Goal: Task Accomplishment & Management: Manage account settings

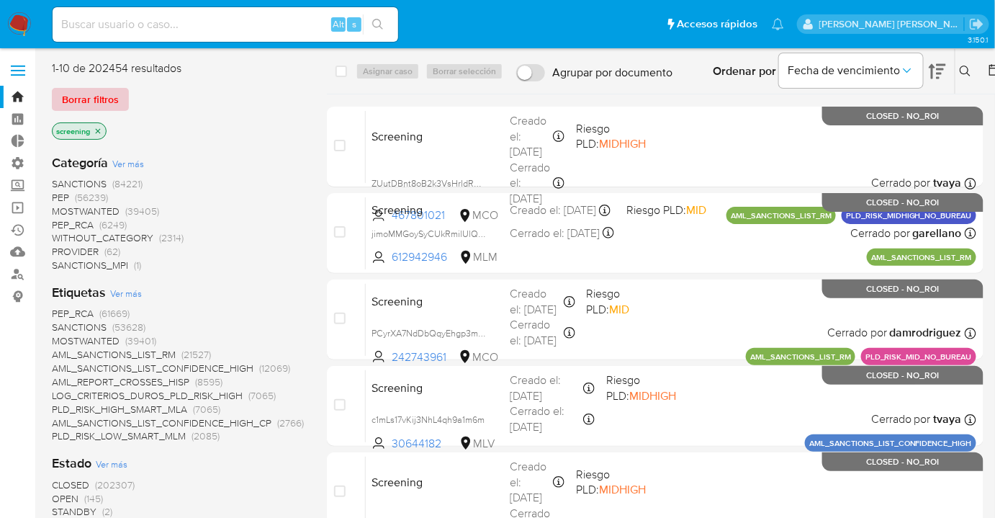
click at [121, 99] on button "Borrar filtros" at bounding box center [90, 99] width 77 height 23
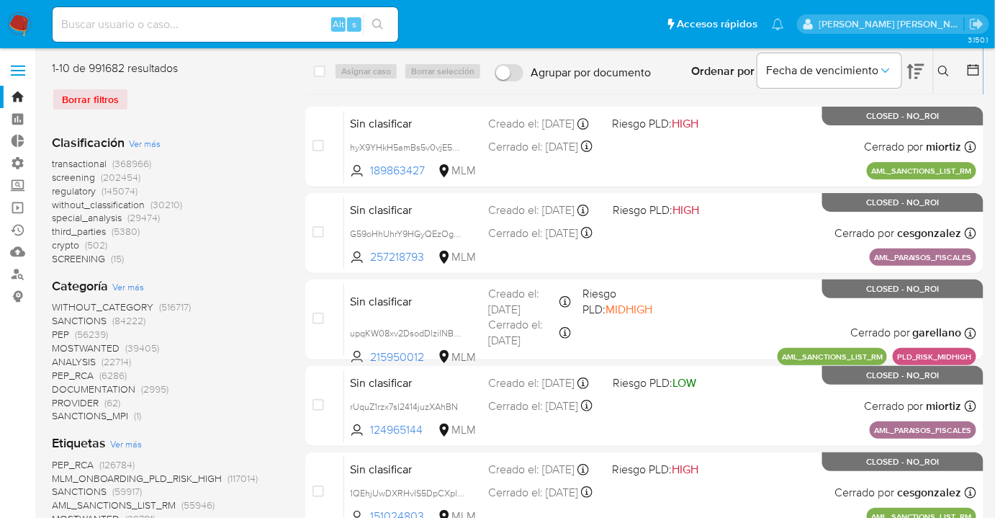
click at [55, 179] on span "screening" at bounding box center [73, 177] width 43 height 14
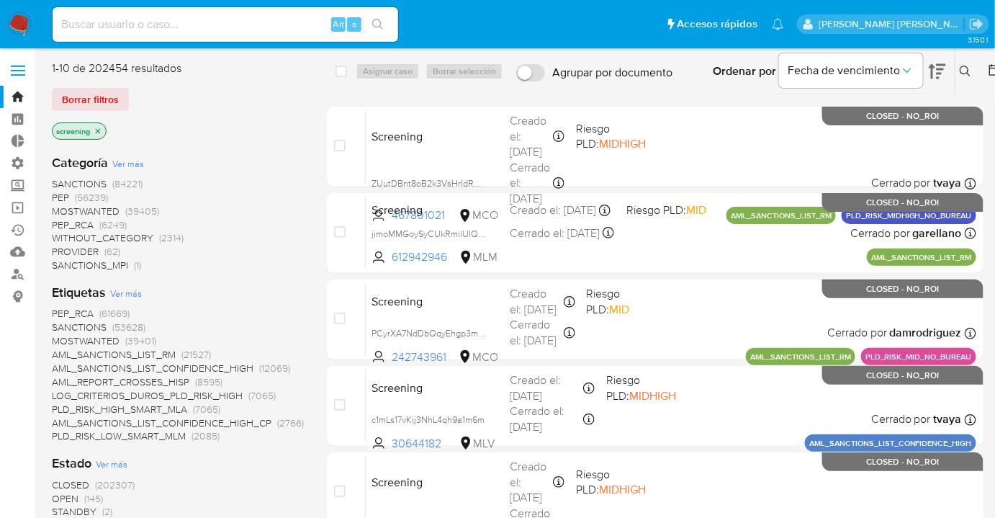
click at [24, 23] on img at bounding box center [19, 24] width 24 height 24
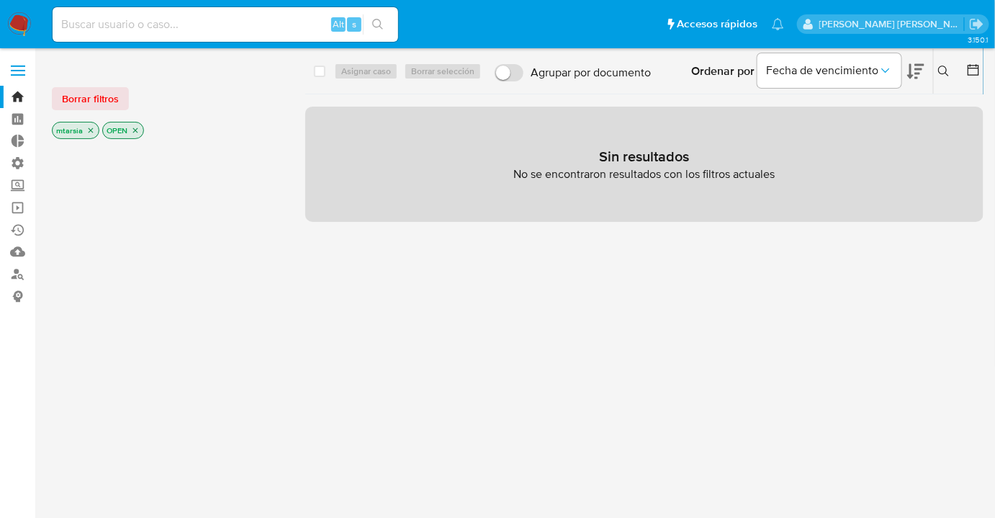
click at [919, 71] on icon at bounding box center [915, 71] width 17 height 17
click at [122, 101] on button "Borrar filtros" at bounding box center [90, 98] width 77 height 23
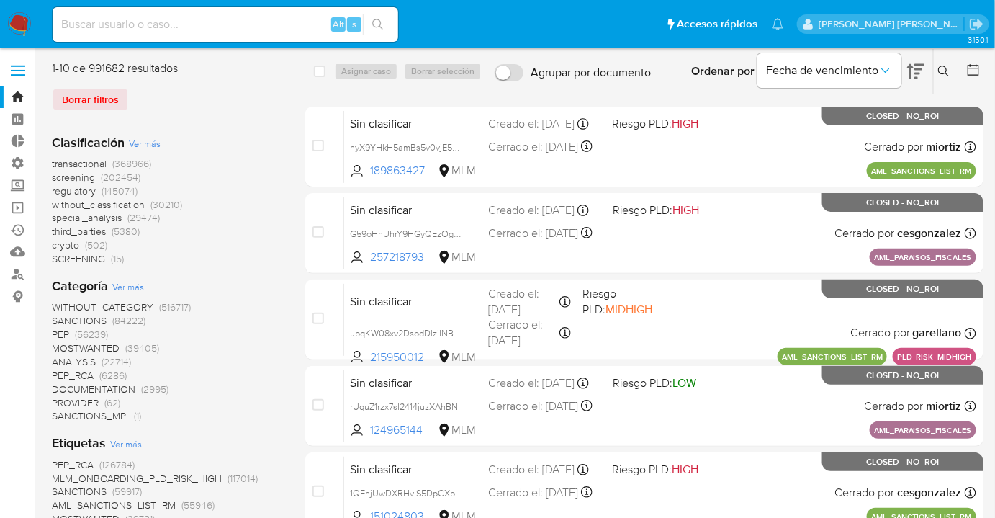
click at [55, 178] on span "screening" at bounding box center [73, 177] width 43 height 14
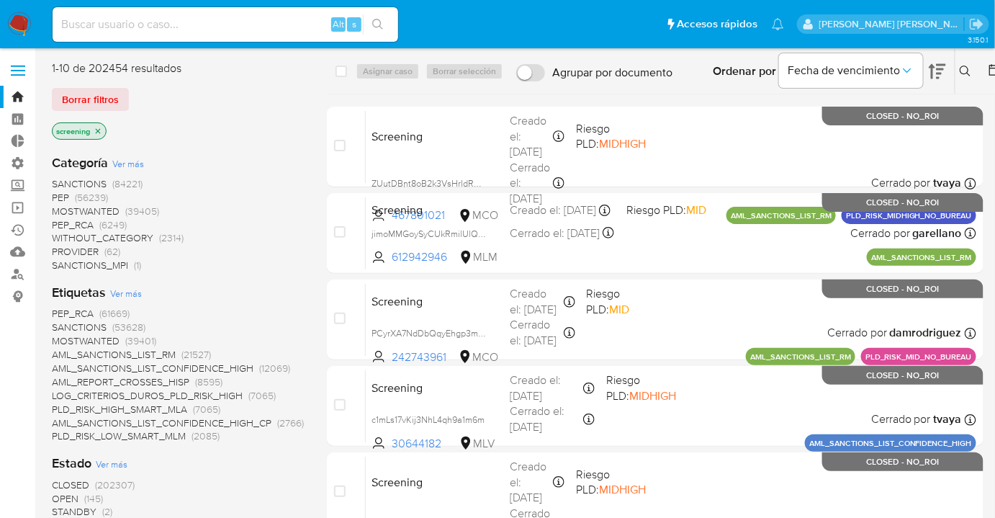
click at [57, 497] on span "OPEN" at bounding box center [65, 498] width 27 height 14
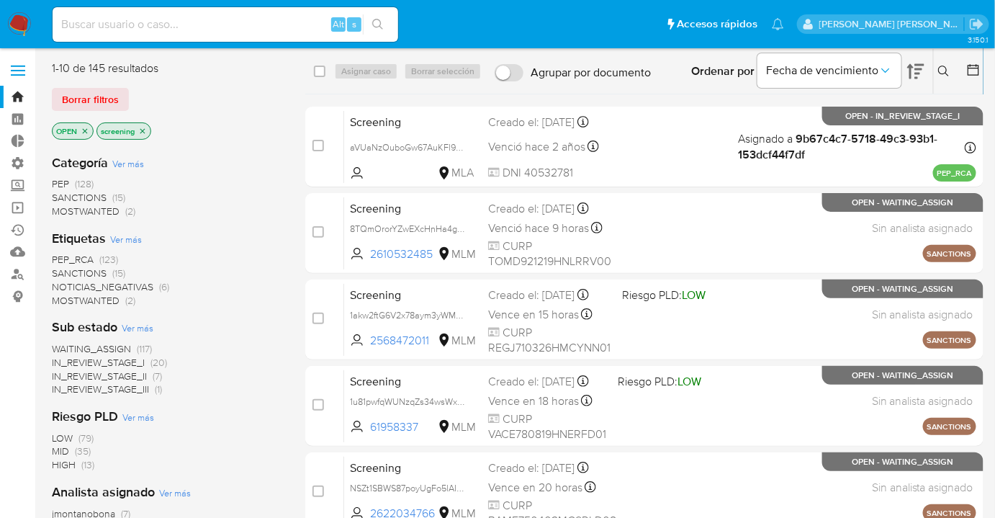
click at [62, 272] on span "SANCTIONS" at bounding box center [79, 273] width 55 height 14
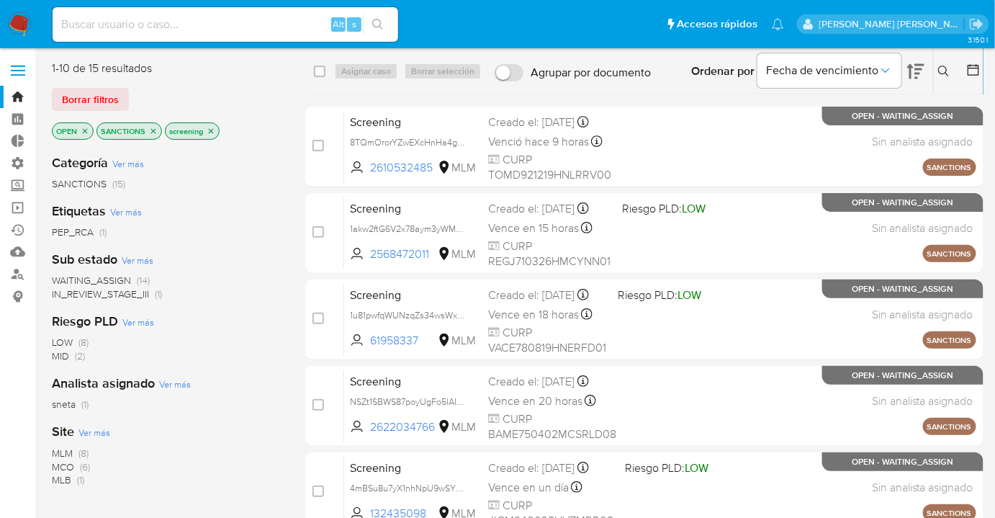
click at [71, 448] on span "MLM" at bounding box center [62, 453] width 21 height 14
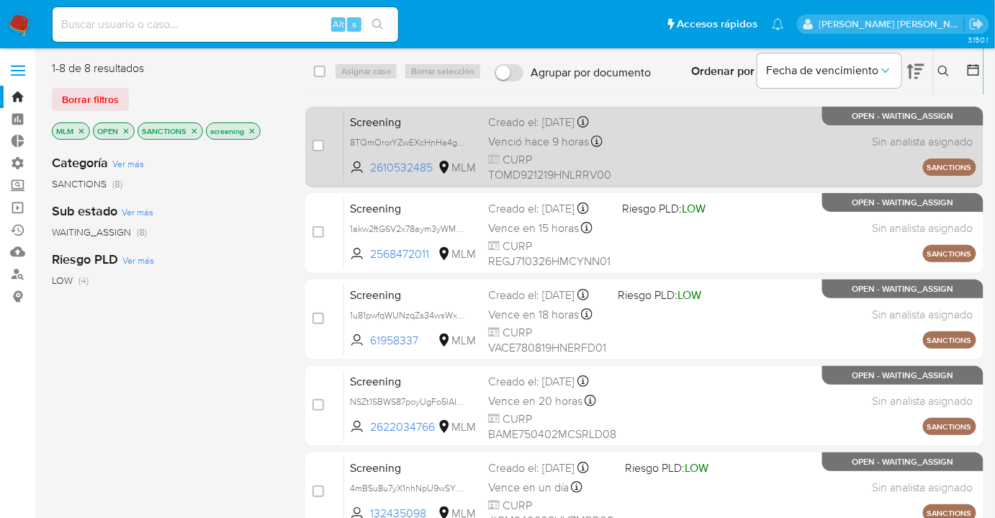
click at [433, 130] on span "Screening" at bounding box center [413, 121] width 127 height 19
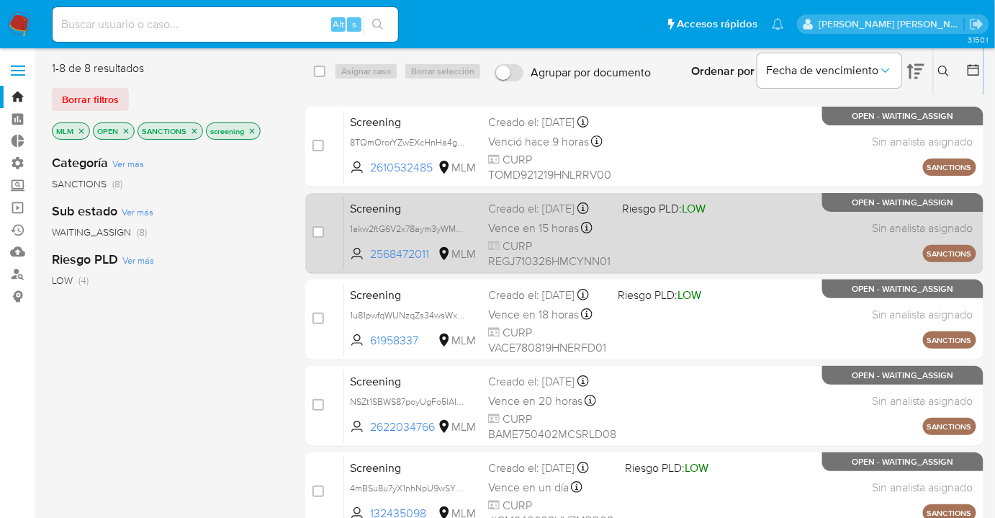
click at [451, 217] on span "Screening" at bounding box center [413, 207] width 127 height 19
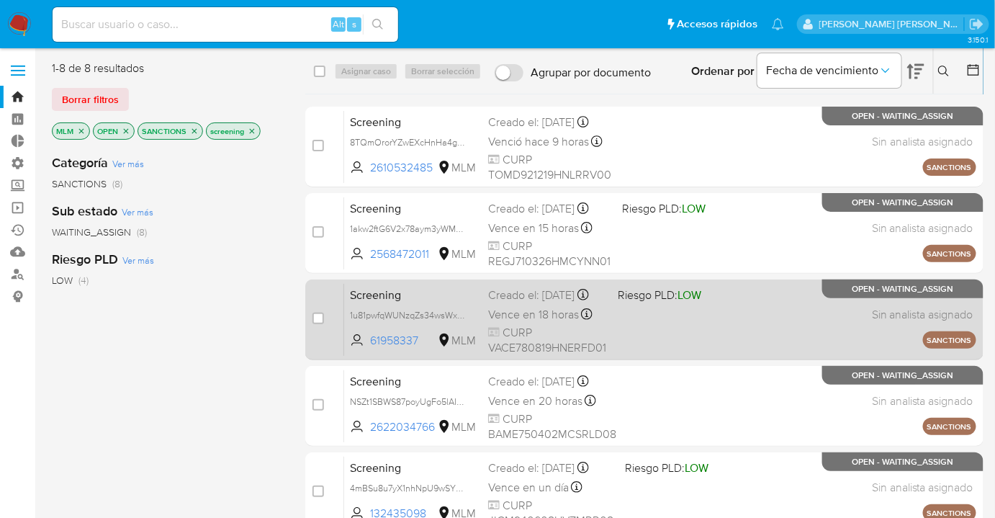
click at [404, 303] on span "Screening" at bounding box center [413, 293] width 127 height 19
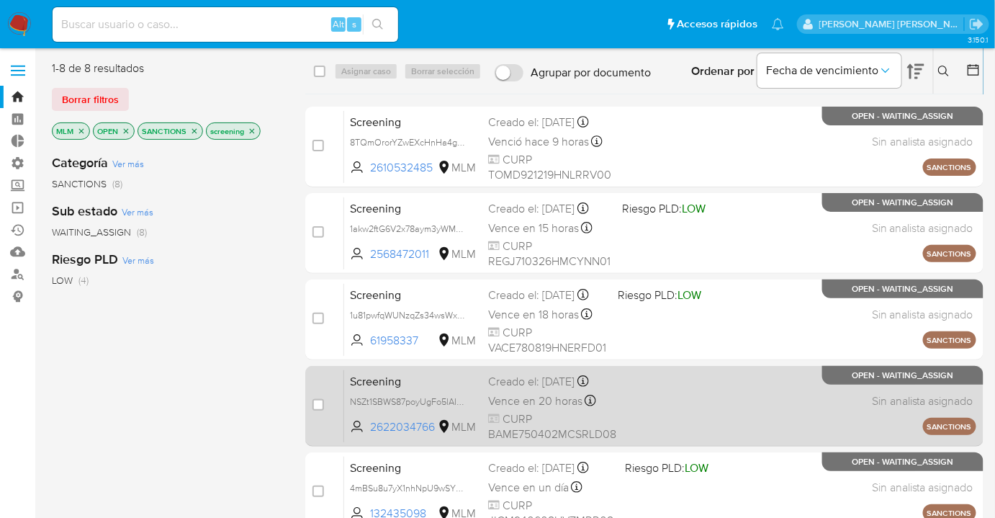
click at [409, 382] on span "Screening" at bounding box center [413, 380] width 127 height 19
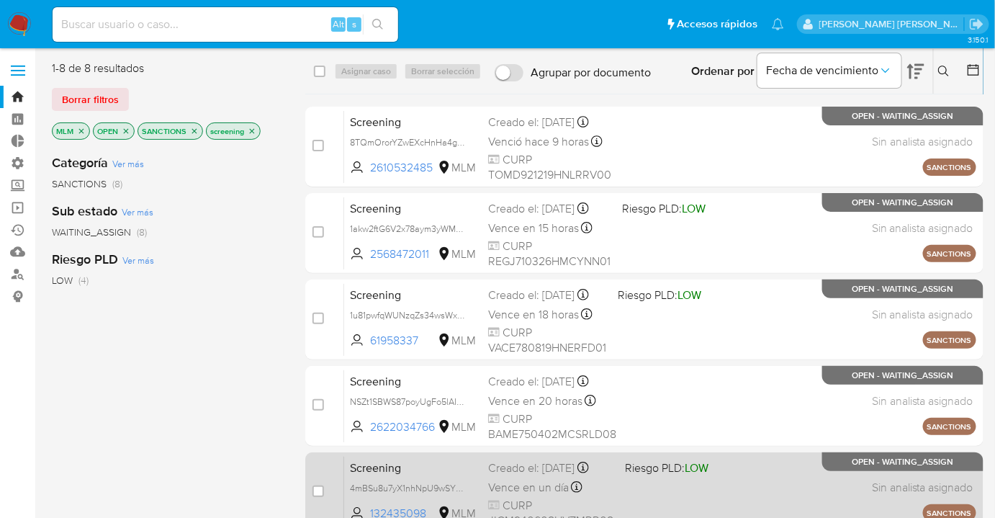
click at [416, 464] on span "Screening" at bounding box center [413, 466] width 127 height 19
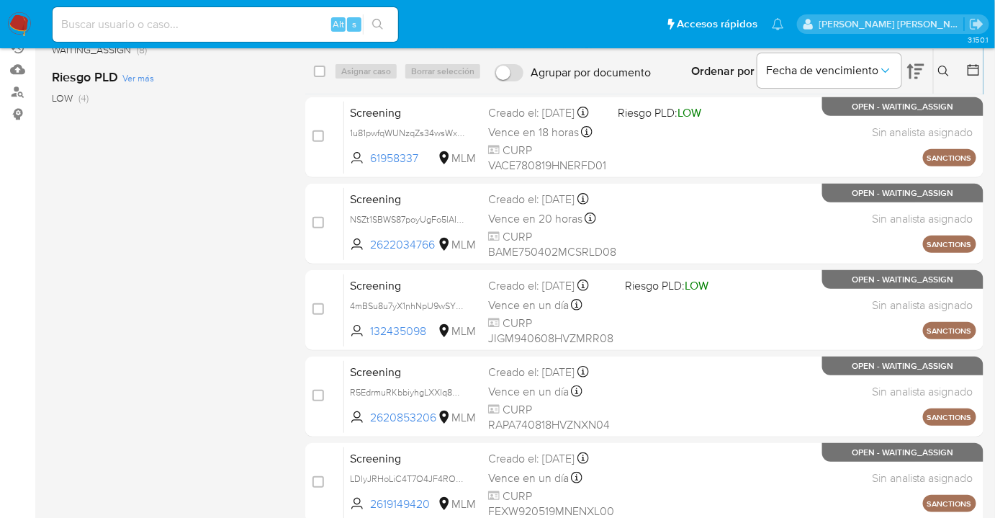
scroll to position [261, 0]
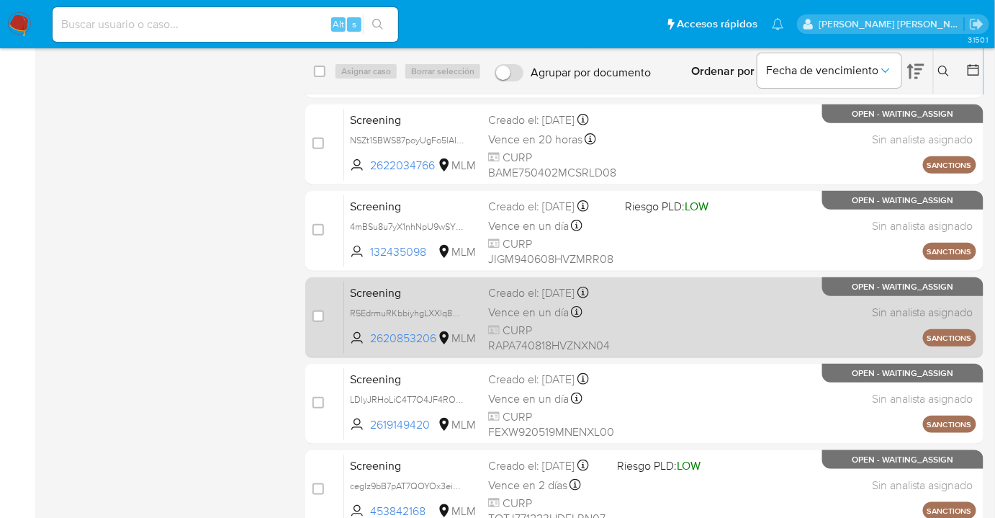
click at [410, 289] on span "Screening" at bounding box center [413, 291] width 127 height 19
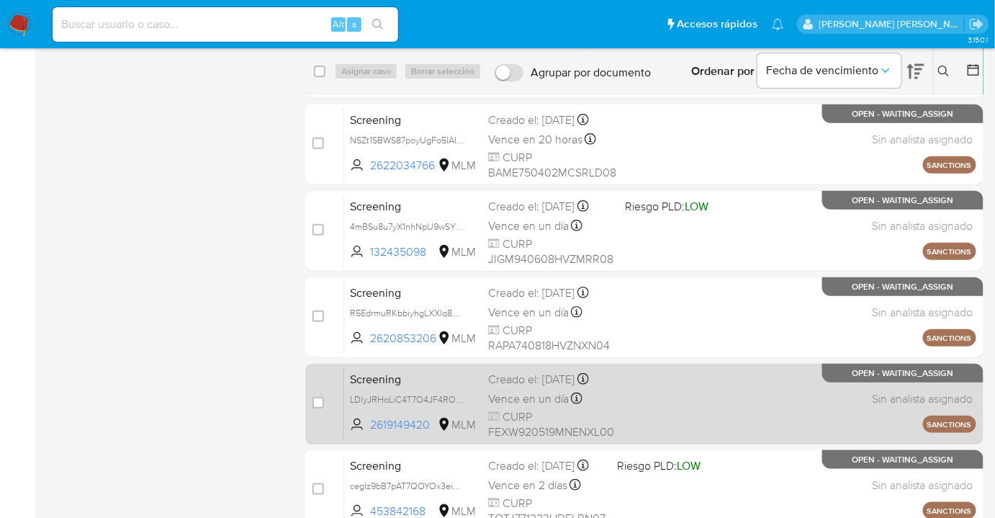
click at [402, 380] on span "Screening" at bounding box center [413, 378] width 127 height 19
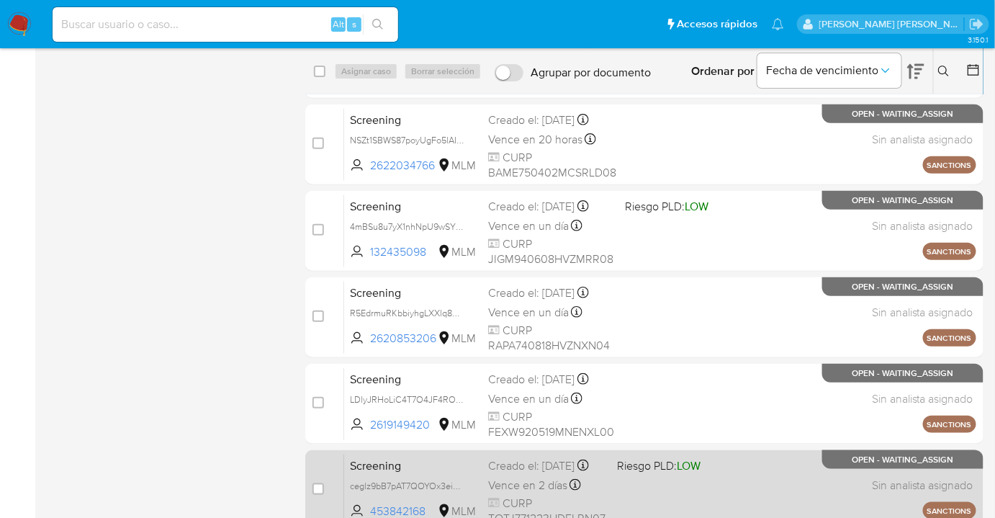
click at [424, 467] on span "Screening" at bounding box center [413, 464] width 127 height 19
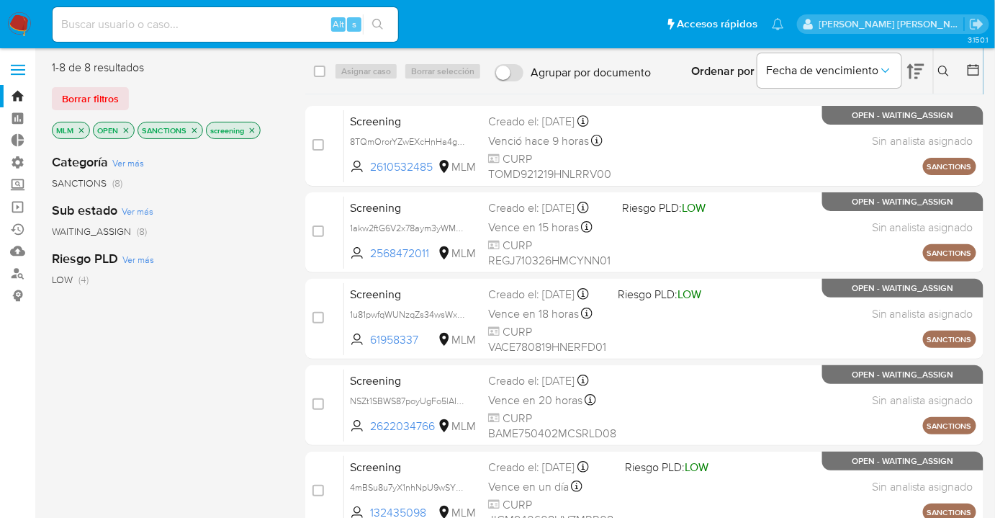
scroll to position [0, 0]
click at [78, 130] on icon "close-filter" at bounding box center [81, 131] width 9 height 9
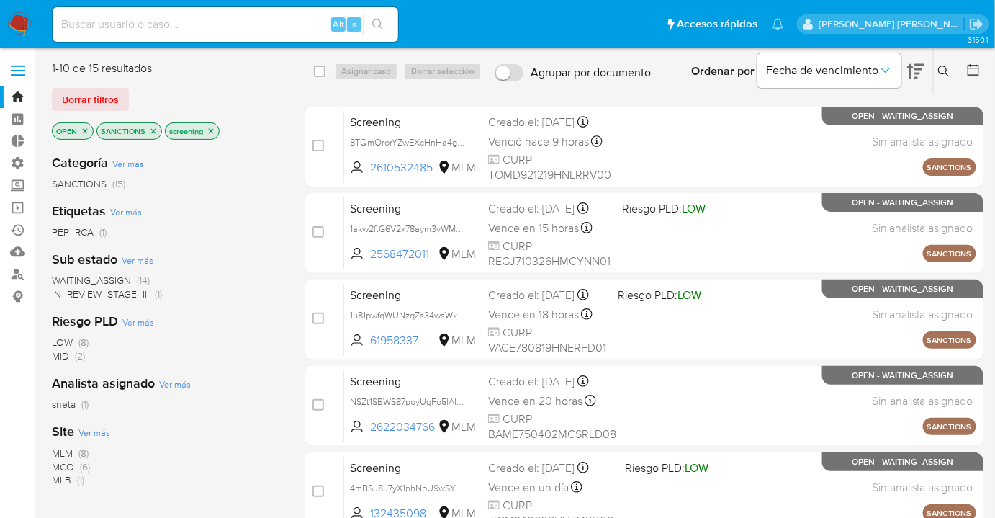
click at [89, 429] on span "Ver más" at bounding box center [94, 431] width 32 height 13
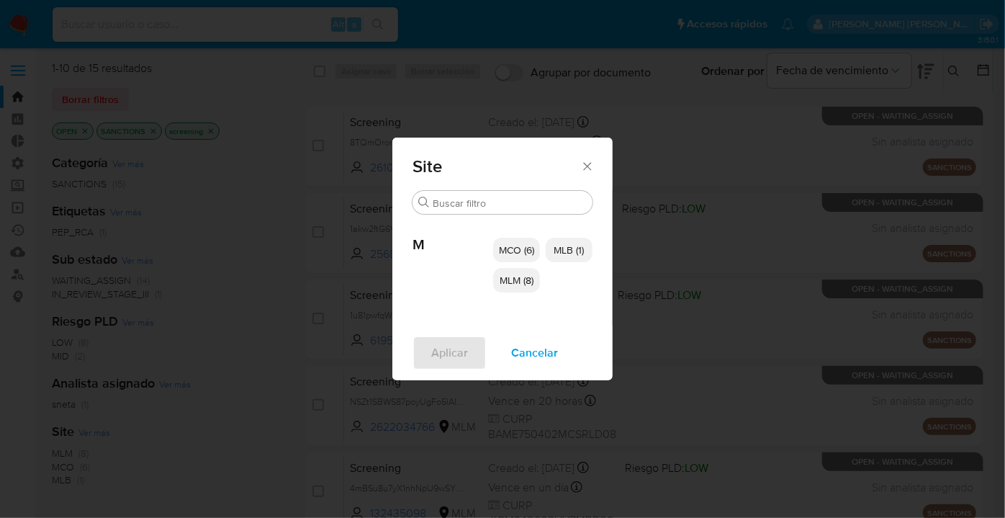
click at [533, 254] on span "MCO (6)" at bounding box center [516, 250] width 35 height 14
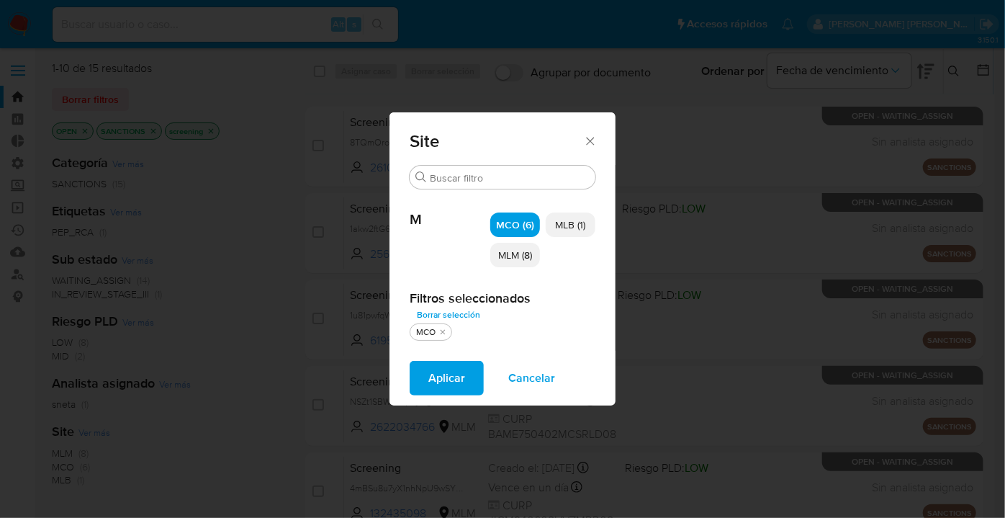
click at [470, 376] on button "Aplicar" at bounding box center [447, 378] width 74 height 35
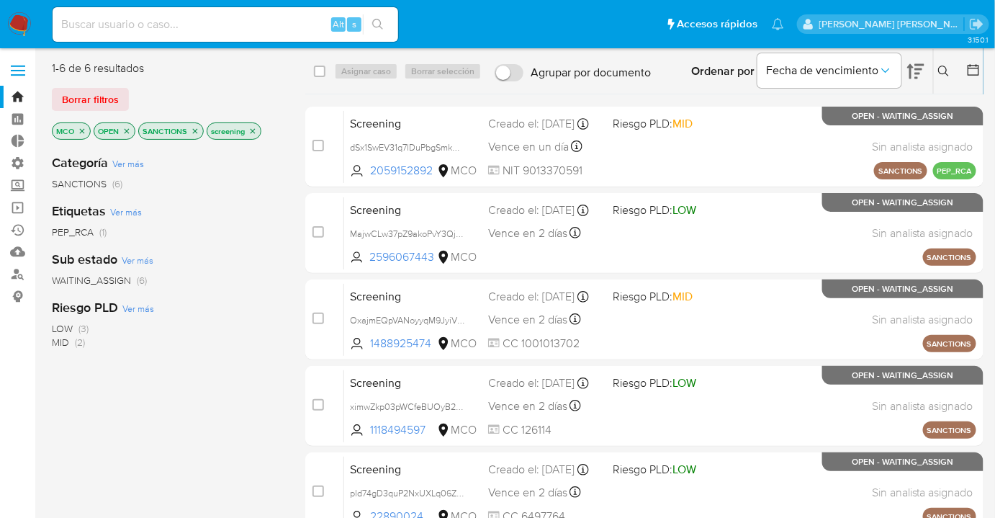
scroll to position [191, 0]
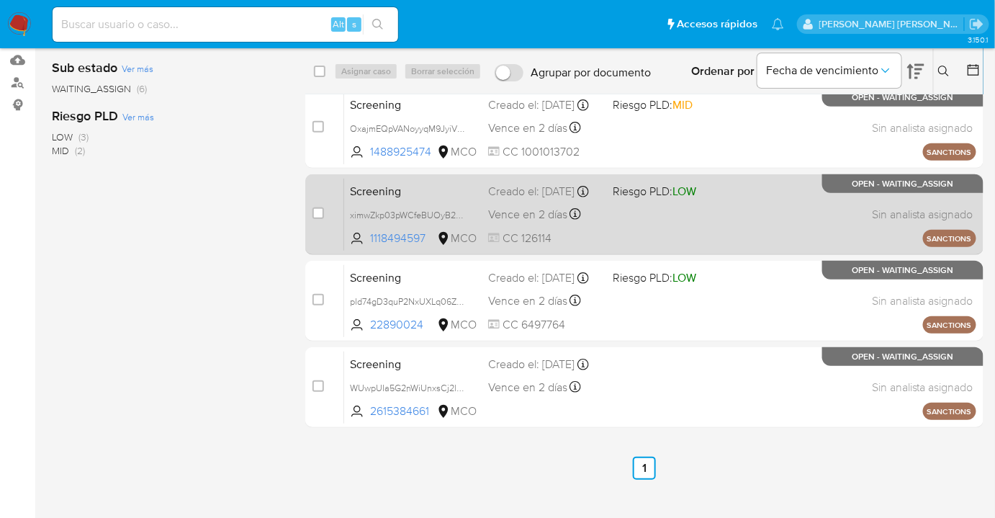
click at [596, 215] on div "Vence en 2 días Vence el 13/08/2025 07:14:33" at bounding box center [544, 213] width 113 height 19
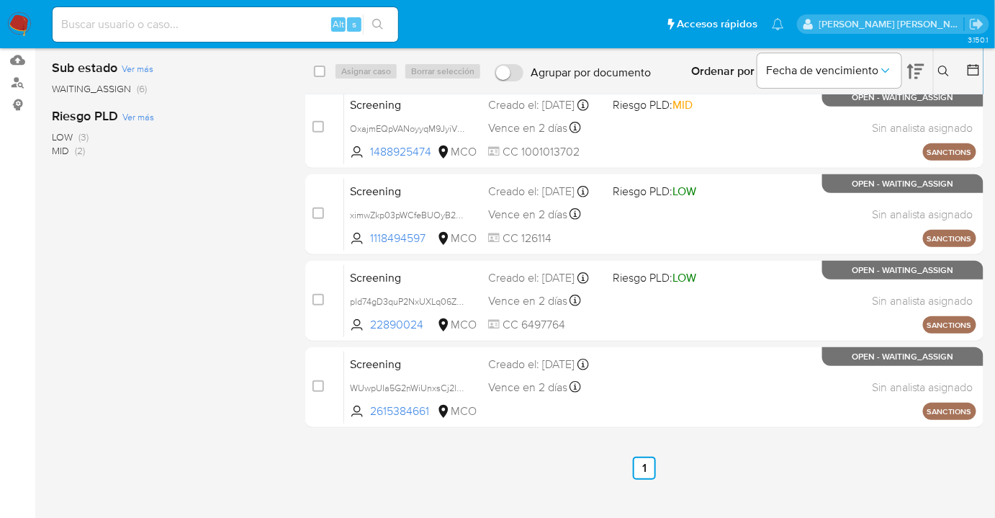
click at [215, 147] on div "LOW (3) MID (2)" at bounding box center [167, 143] width 230 height 27
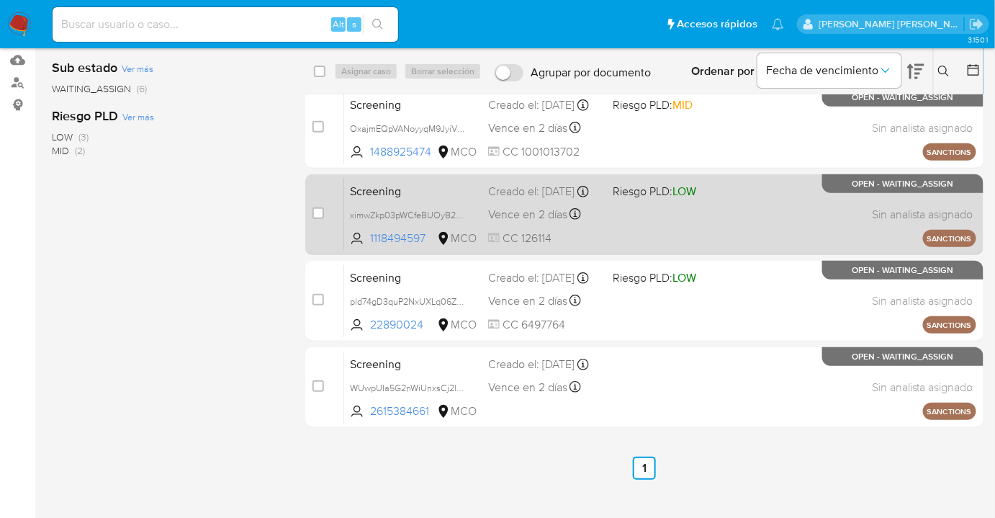
click at [556, 184] on div "Creado el: 09/08/2025 Creado el: 09/08/2025 07:14:33" at bounding box center [544, 192] width 113 height 16
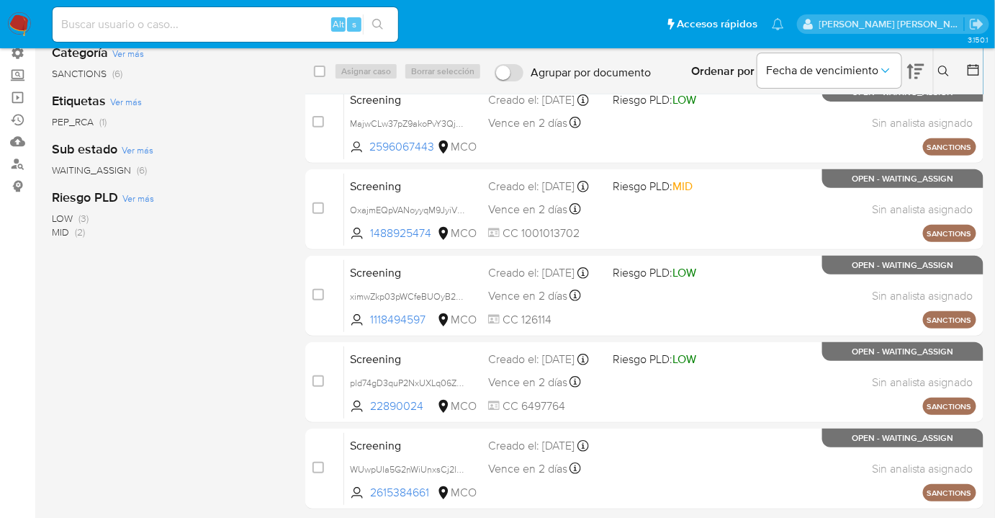
scroll to position [0, 0]
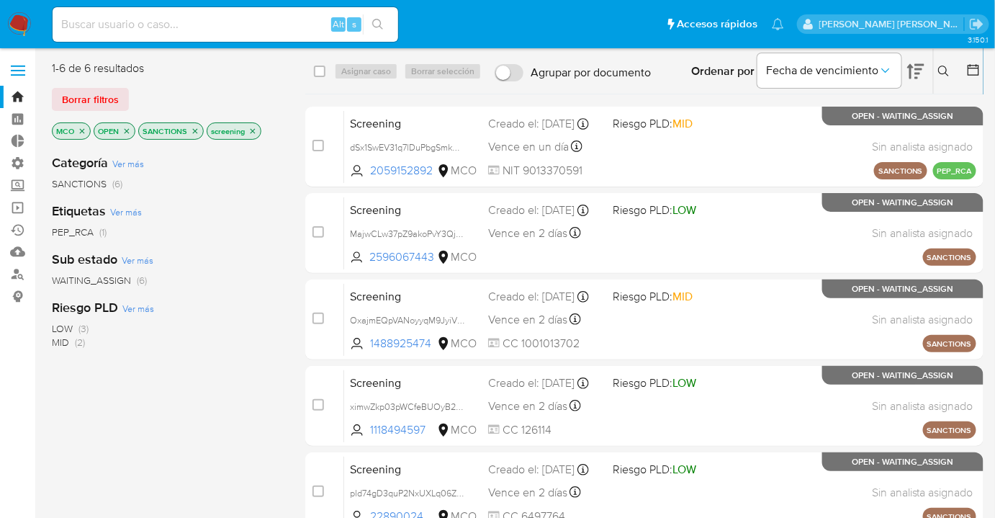
click at [210, 83] on div "1-6 de 6 resultados Borrar filtros MCO OPEN SANCTIONS screening" at bounding box center [167, 101] width 230 height 82
click at [78, 130] on icon "close-filter" at bounding box center [82, 131] width 9 height 9
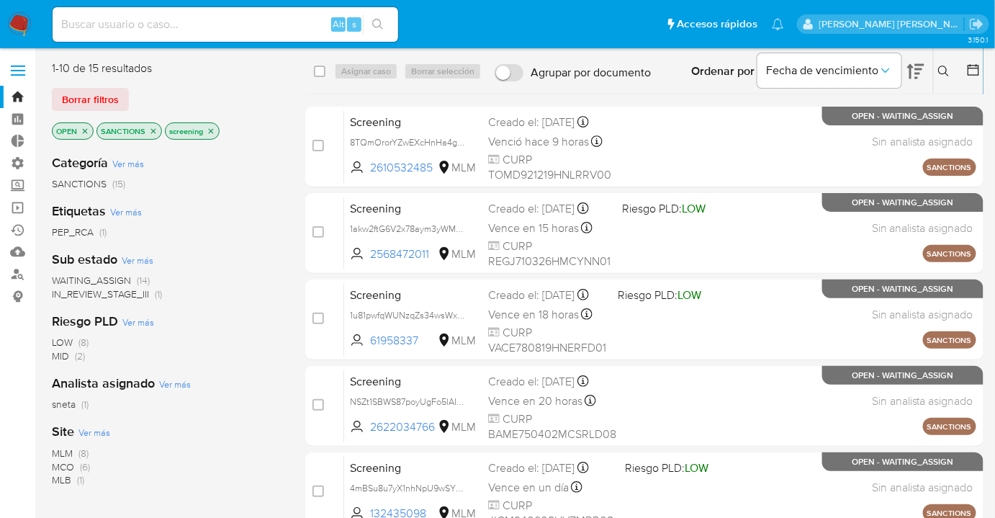
click at [155, 132] on icon "close-filter" at bounding box center [153, 131] width 9 height 9
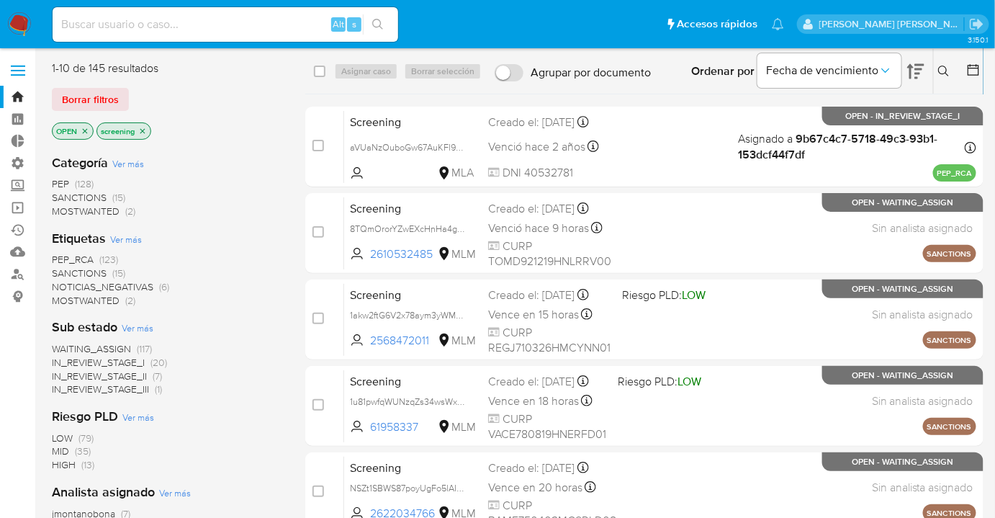
click at [150, 101] on div "Borrar filtros" at bounding box center [167, 99] width 230 height 23
click at [651, 22] on ul "Pausado Ver notificaciones Alt s Accesos rápidos Presiona las siguientes teclas…" at bounding box center [418, 24] width 746 height 36
click at [668, 22] on ul "Pausado Ver notificaciones Alt s Accesos rápidos Presiona las siguientes teclas…" at bounding box center [418, 24] width 746 height 36
click at [60, 274] on span "SANCTIONS" at bounding box center [79, 273] width 55 height 14
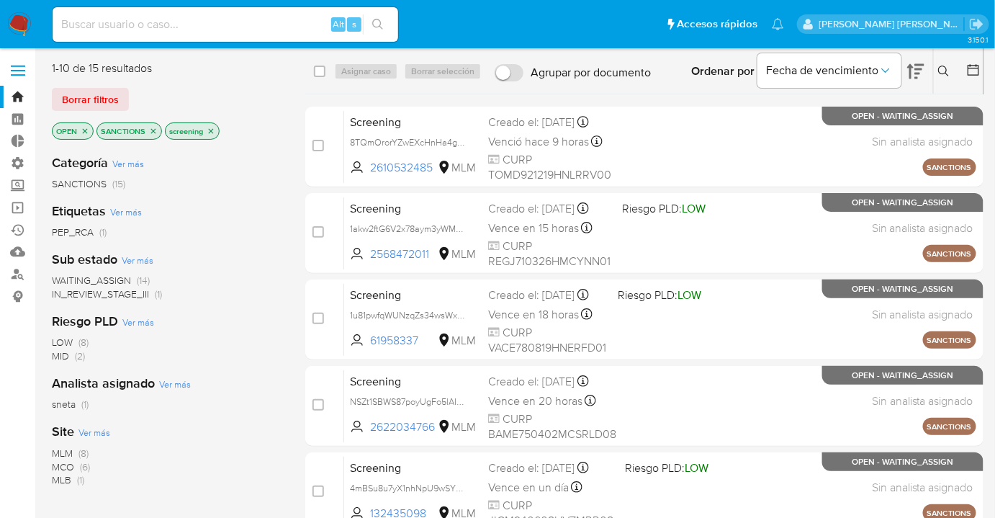
click at [63, 466] on span "MCO" at bounding box center [63, 466] width 22 height 14
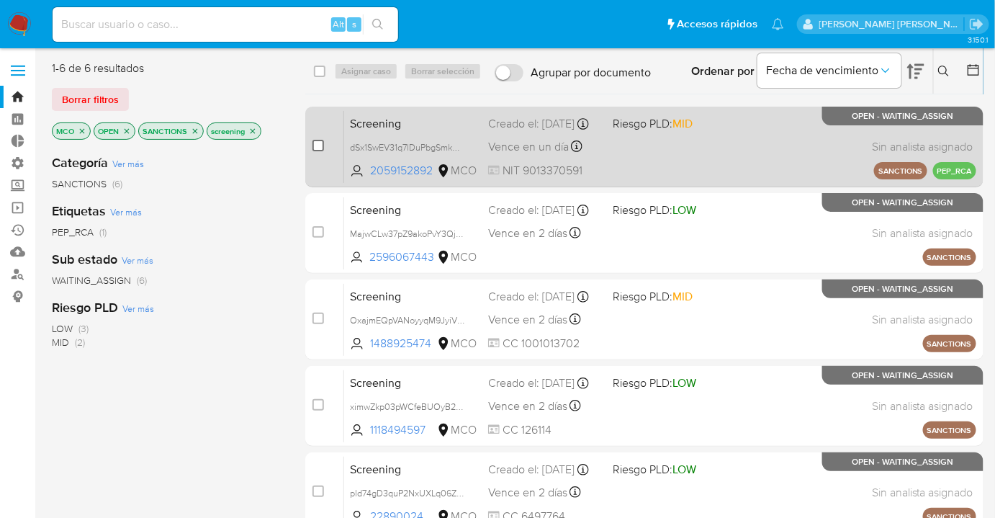
click at [319, 146] on input "checkbox" at bounding box center [318, 146] width 12 height 12
checkbox input "true"
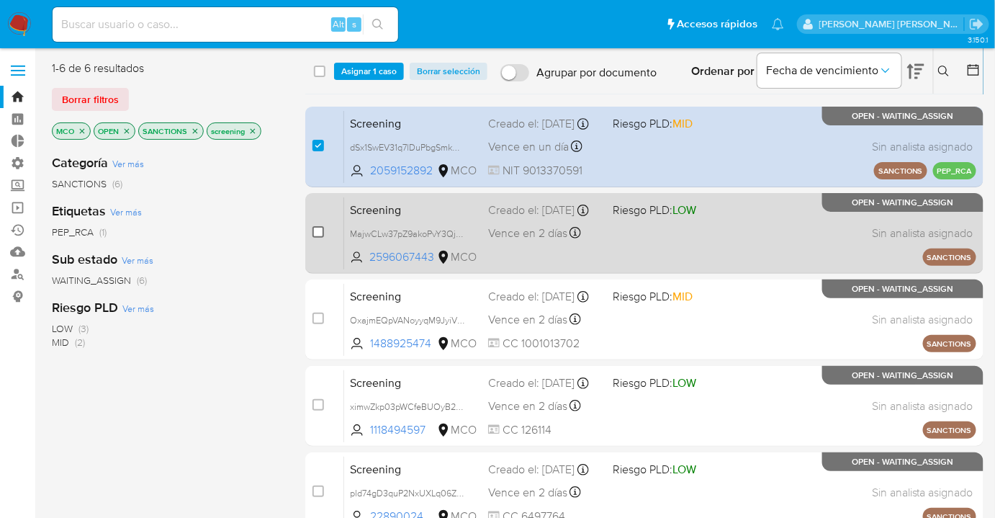
click at [320, 233] on input "checkbox" at bounding box center [318, 232] width 12 height 12
checkbox input "true"
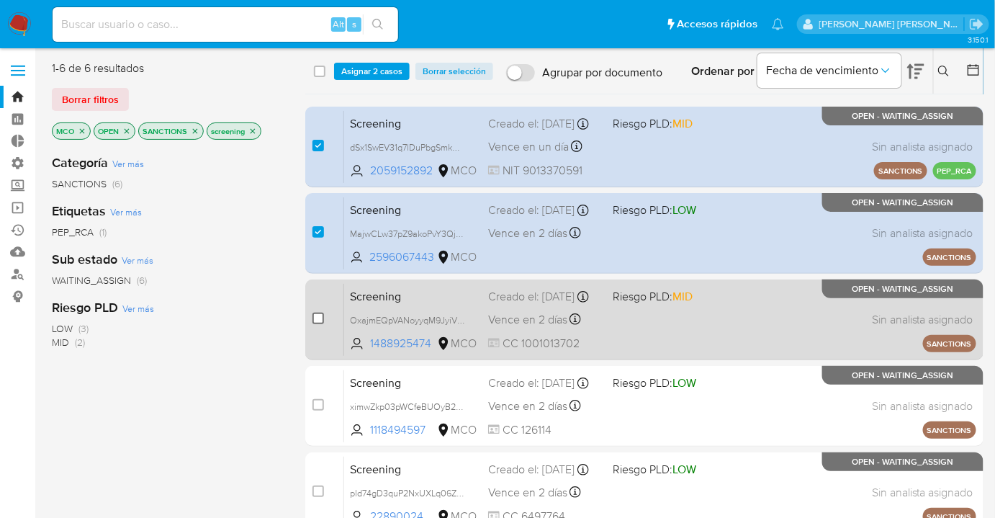
click at [318, 322] on input "checkbox" at bounding box center [318, 318] width 12 height 12
checkbox input "true"
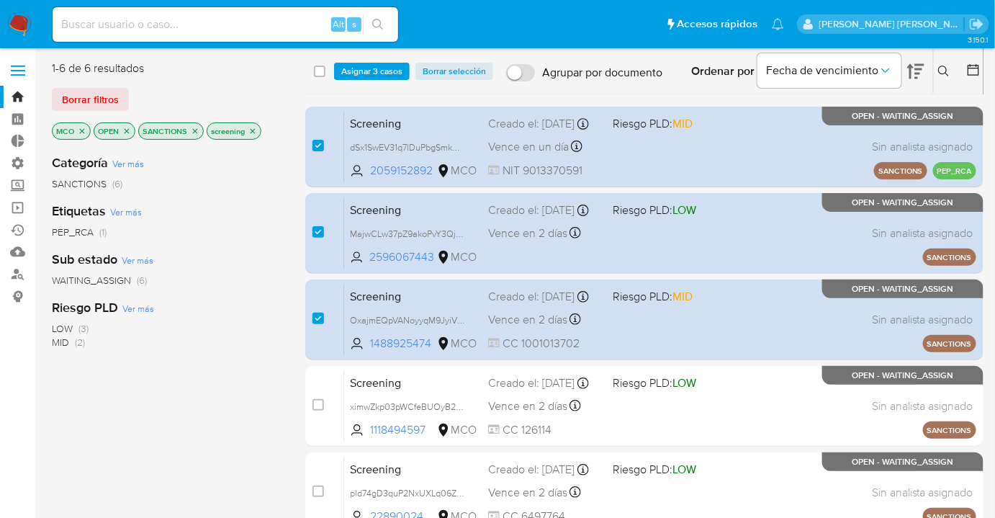
click at [399, 80] on div "select-all-cases-checkbox Asignar 3 casos Borrar selección Agrupar por document…" at bounding box center [644, 71] width 678 height 45
click at [400, 76] on span "Asignar 3 casos" at bounding box center [371, 71] width 61 height 14
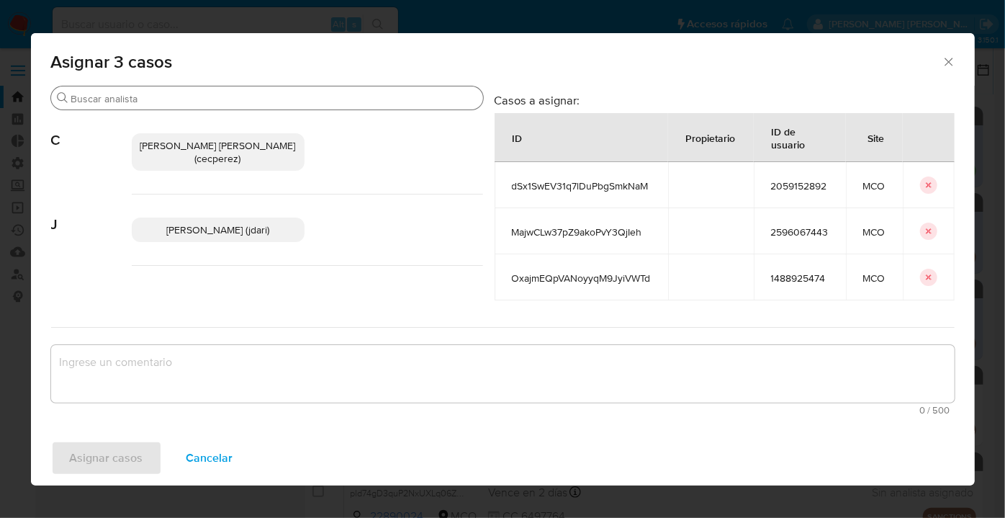
click at [330, 101] on input "Buscar" at bounding box center [274, 98] width 406 height 13
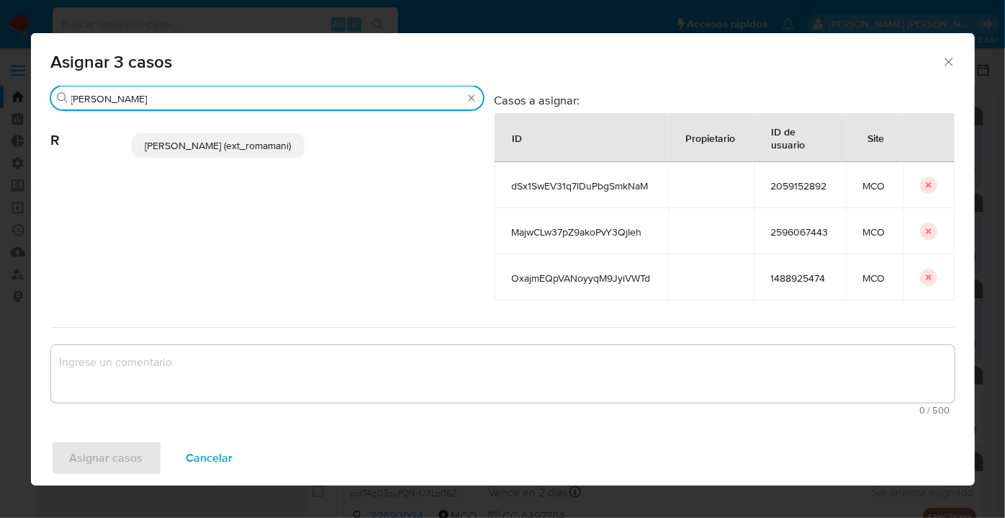
type input "rosa"
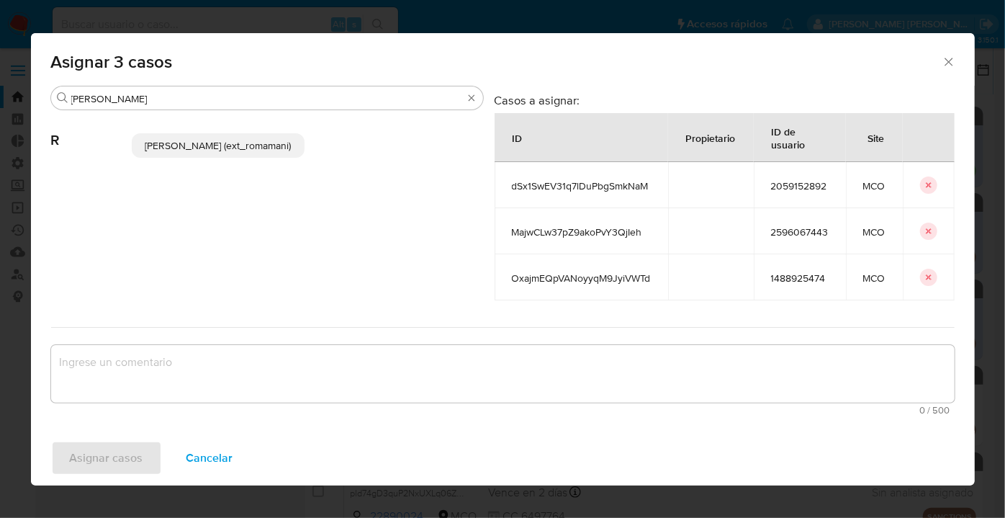
click at [295, 143] on p "Rosalia Mamani (ext_romamani)" at bounding box center [218, 145] width 173 height 24
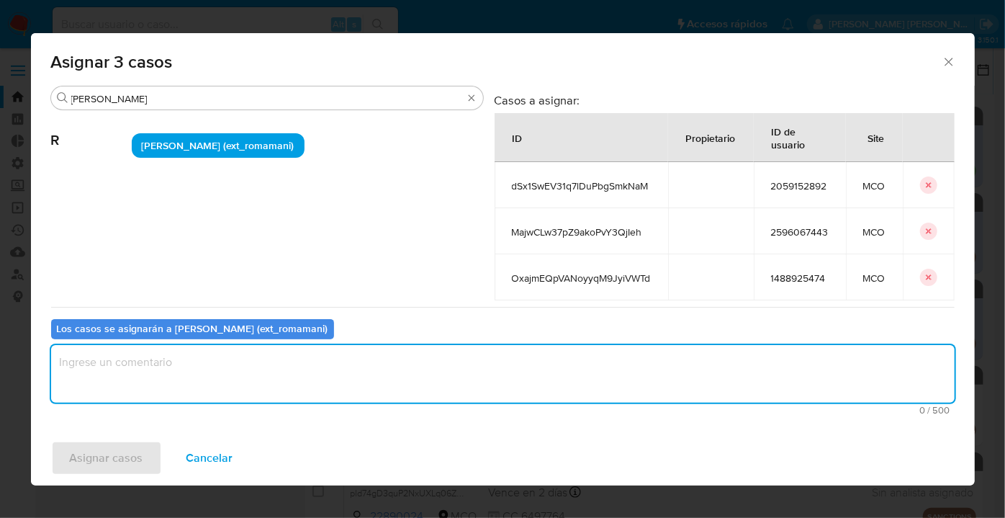
click at [225, 362] on textarea "assign-modal" at bounding box center [502, 374] width 903 height 58
type textarea "s"
drag, startPoint x: 225, startPoint y: 363, endPoint x: 57, endPoint y: 361, distance: 167.7
click at [57, 361] on textarea "Asignación." at bounding box center [502, 374] width 903 height 58
type textarea "Asignación."
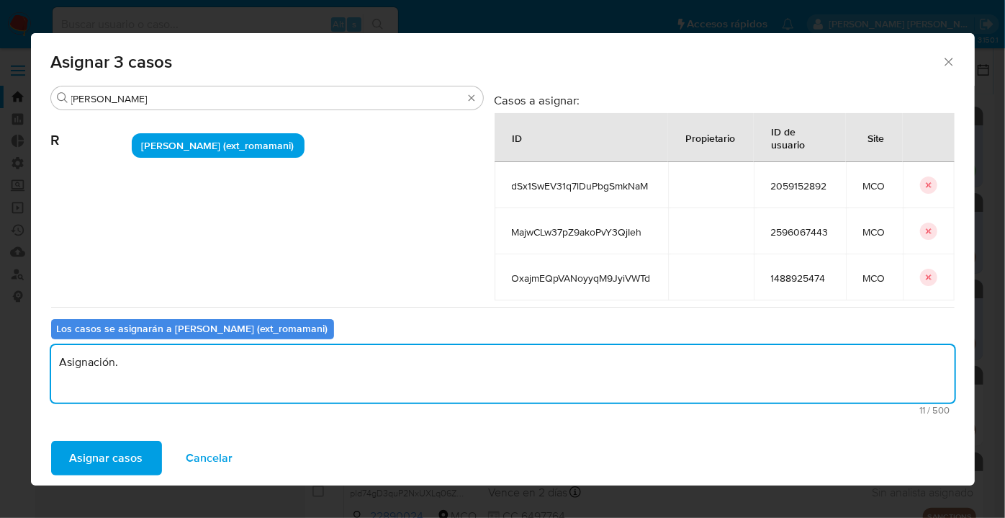
click at [150, 459] on button "Asignar casos" at bounding box center [106, 458] width 111 height 35
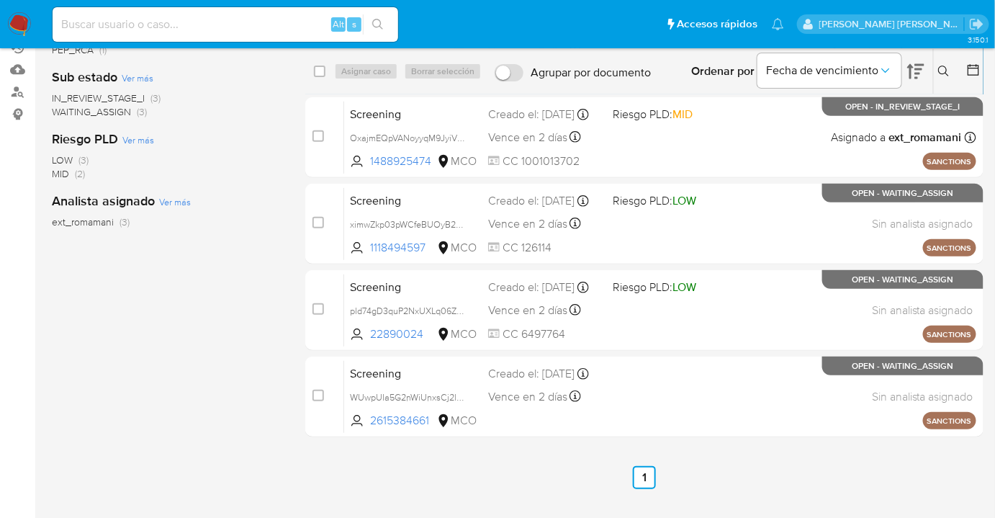
scroll to position [191, 0]
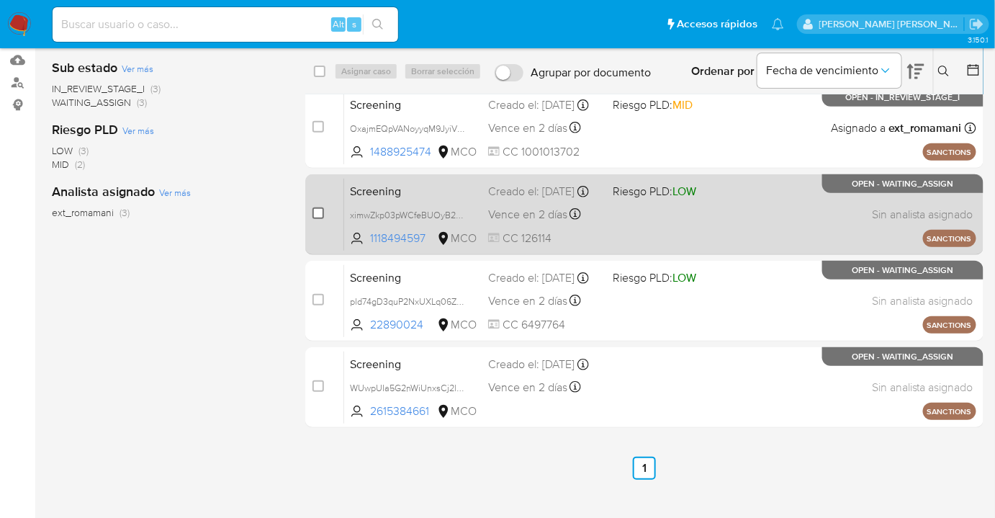
click at [317, 211] on input "checkbox" at bounding box center [318, 213] width 12 height 12
checkbox input "true"
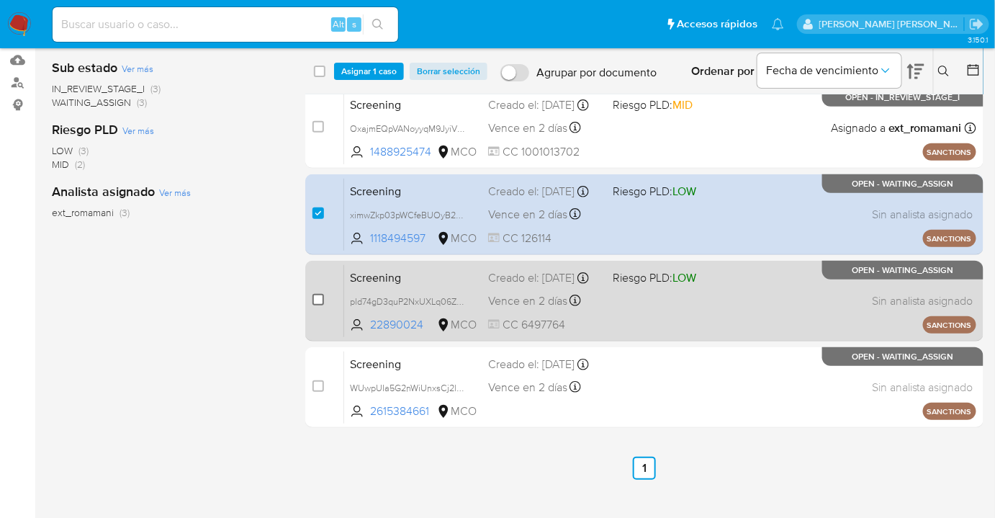
click at [318, 297] on input "checkbox" at bounding box center [318, 300] width 12 height 12
checkbox input "true"
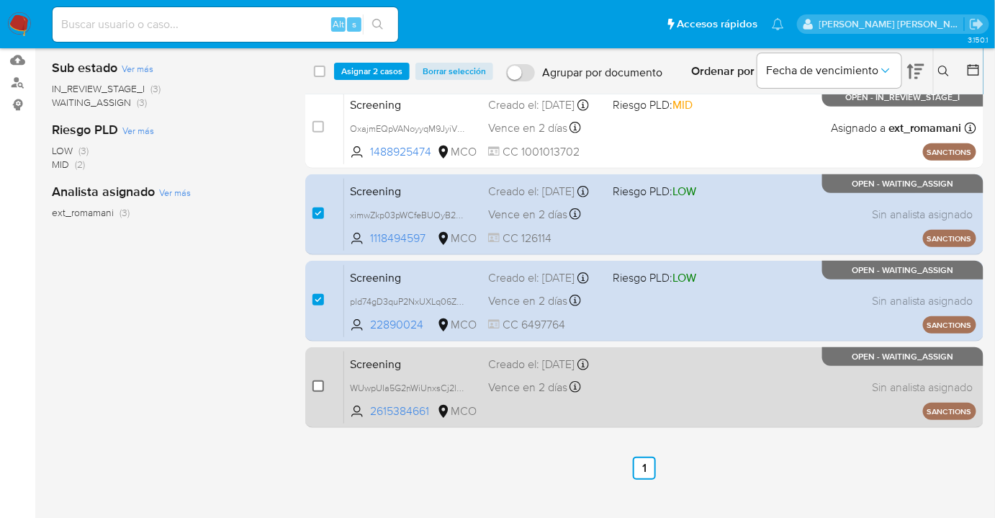
click at [316, 382] on input "checkbox" at bounding box center [318, 386] width 12 height 12
checkbox input "true"
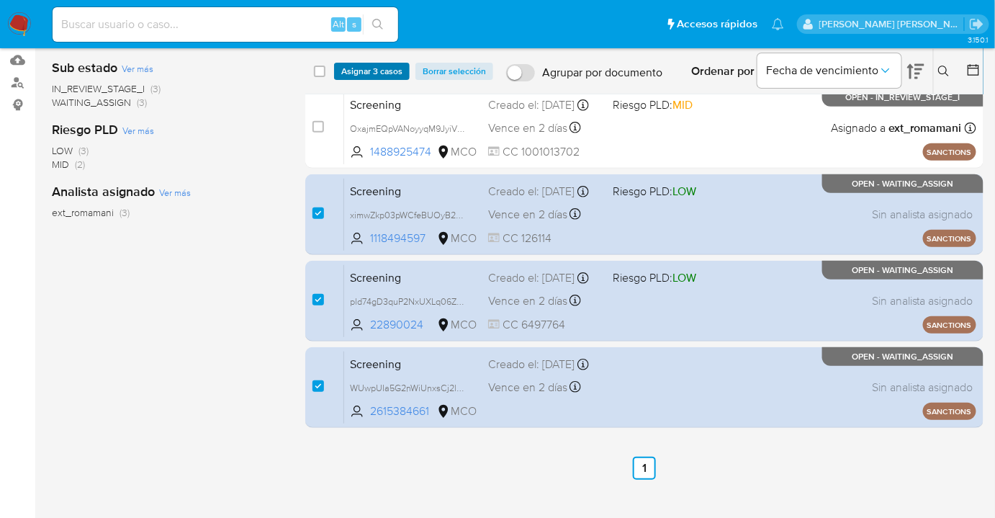
click at [401, 78] on span "Asignar 3 casos" at bounding box center [371, 71] width 61 height 14
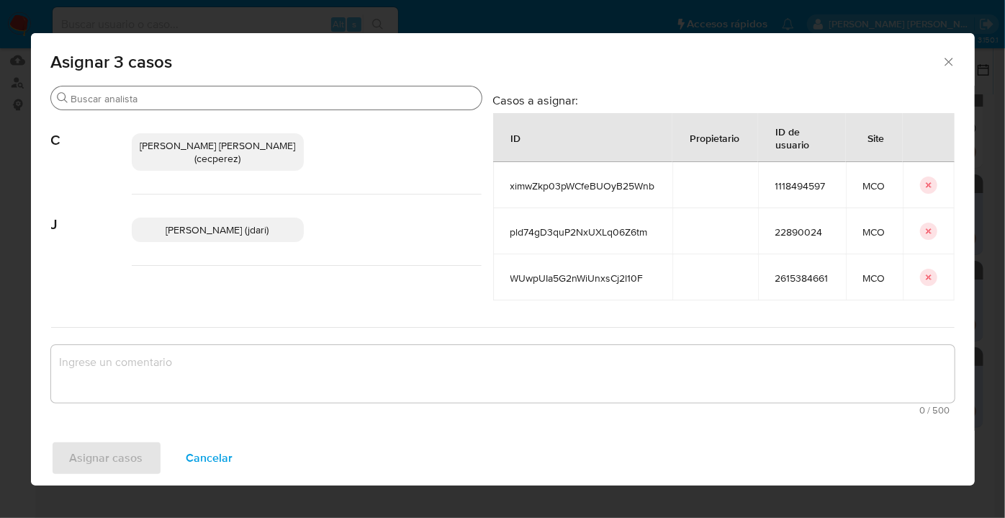
click at [334, 103] on input "Buscar" at bounding box center [273, 98] width 405 height 13
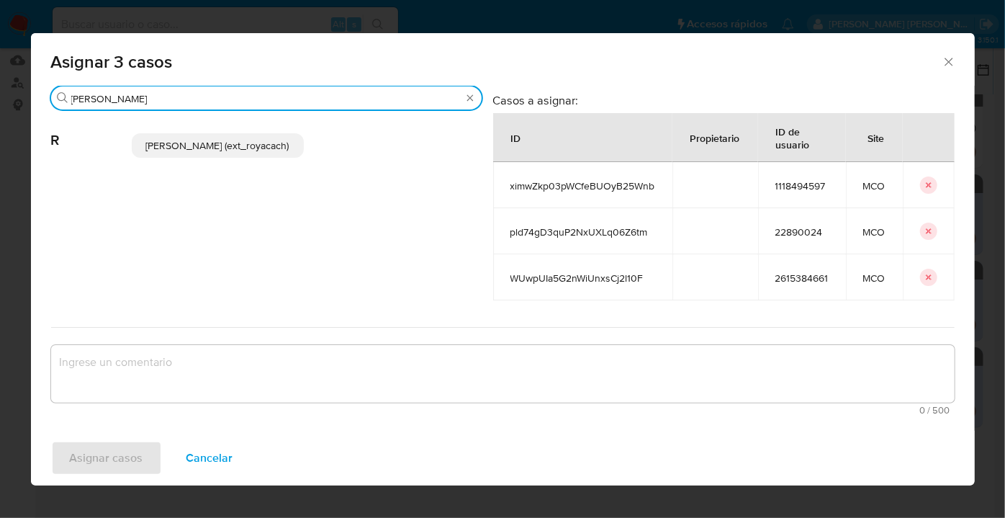
type input "romi"
click at [288, 158] on p "Romina Isabel Yacachury (ext_royacach)" at bounding box center [218, 145] width 172 height 24
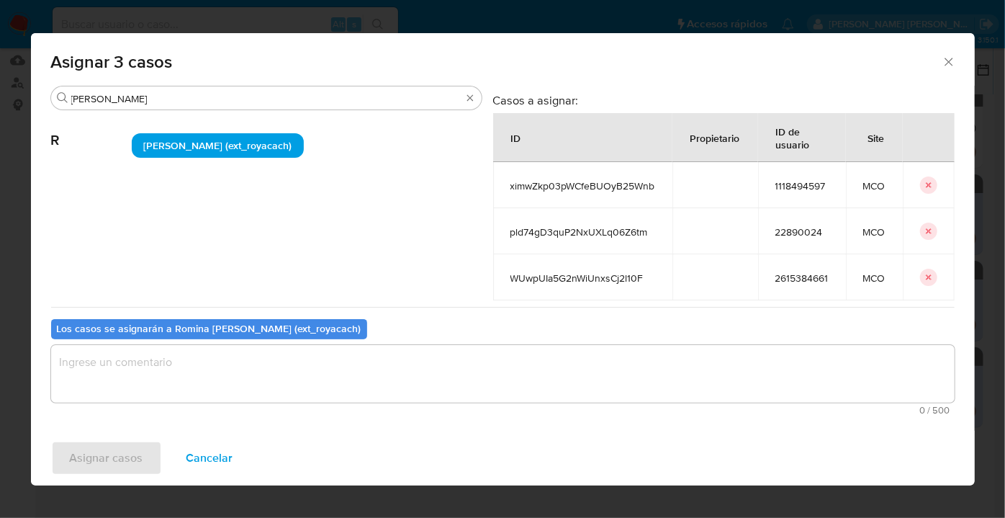
click at [225, 376] on textarea "assign-modal" at bounding box center [502, 374] width 903 height 58
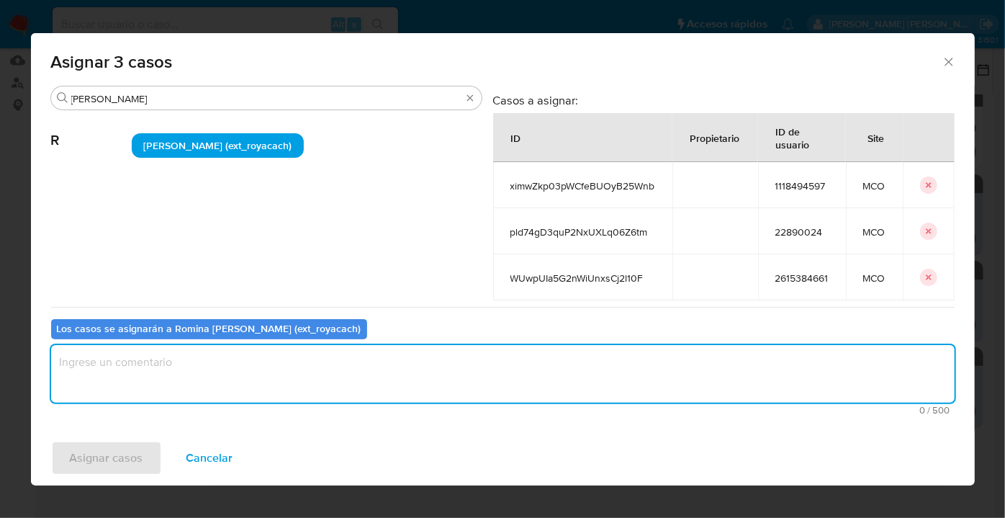
paste textarea "Asignación."
type textarea "Asignación."
click at [143, 450] on button "Asignar casos" at bounding box center [106, 458] width 111 height 35
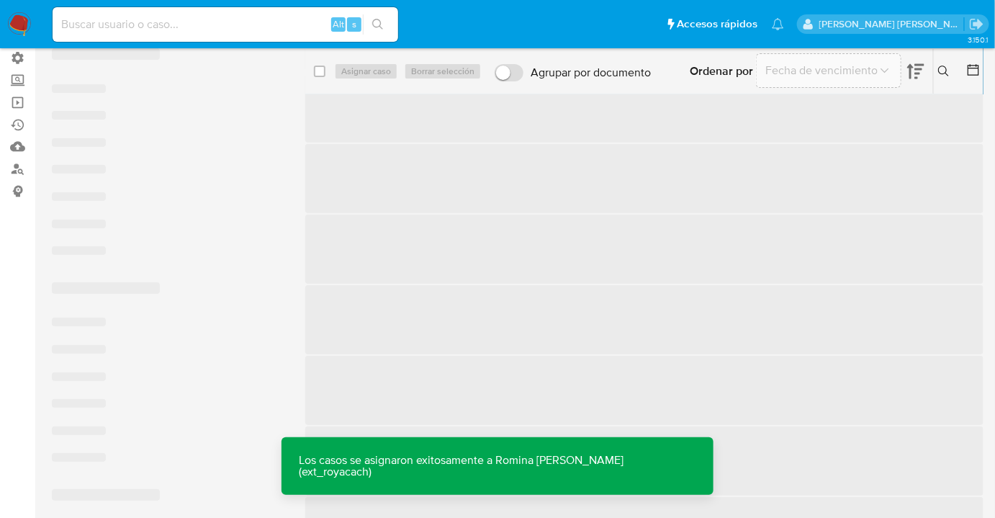
scroll to position [0, 0]
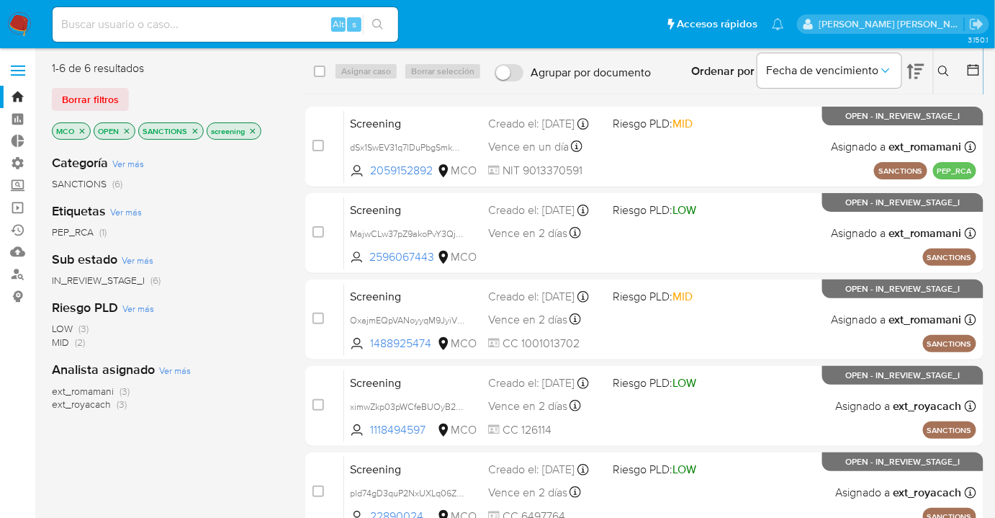
click at [131, 111] on div "1-6 de 6 resultados Borrar filtros MCO OPEN SANCTIONS screening" at bounding box center [167, 101] width 230 height 82
click at [122, 102] on button "Borrar filtros" at bounding box center [90, 99] width 77 height 23
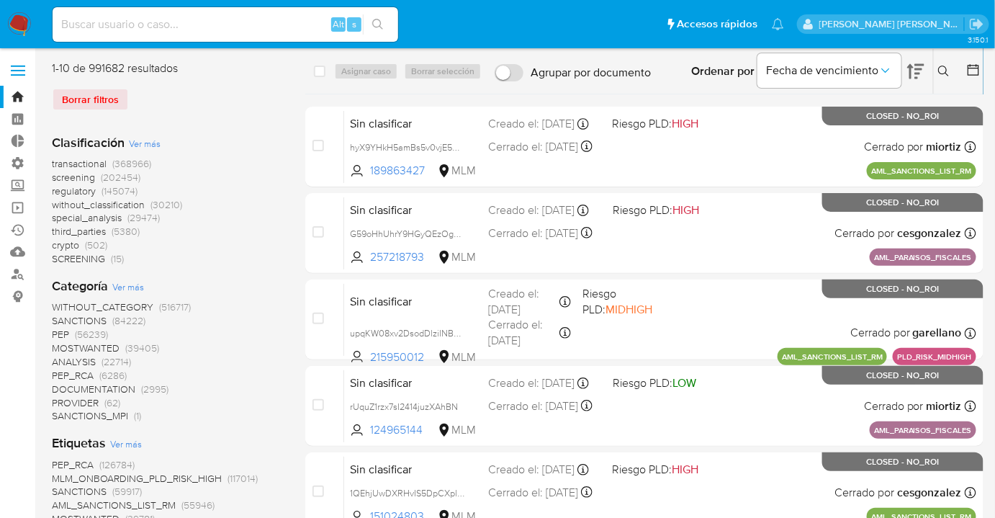
click at [53, 194] on span "regulatory" at bounding box center [74, 191] width 44 height 14
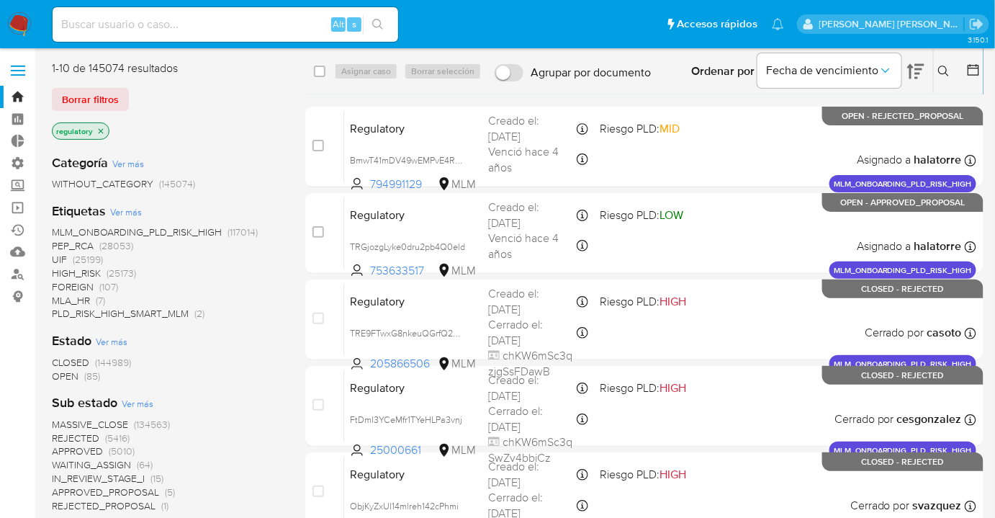
click at [58, 374] on span "OPEN" at bounding box center [65, 376] width 27 height 14
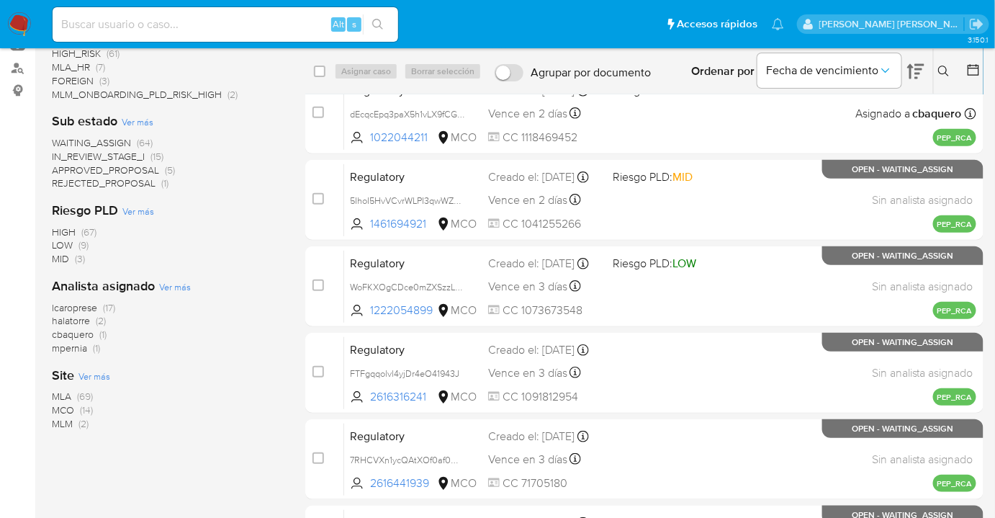
scroll to position [327, 0]
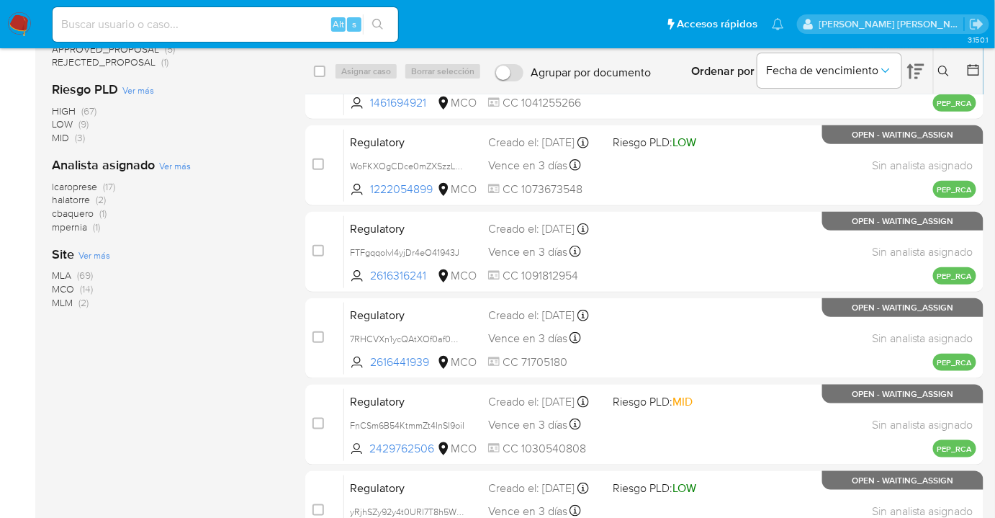
click at [59, 284] on span "MCO" at bounding box center [63, 288] width 22 height 14
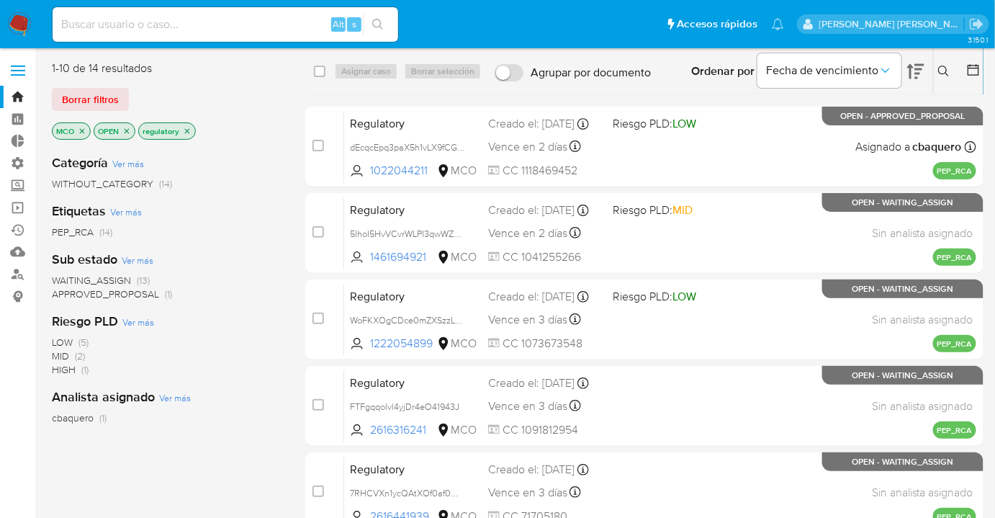
click at [60, 280] on span "WAITING_ASSIGN" at bounding box center [91, 280] width 79 height 14
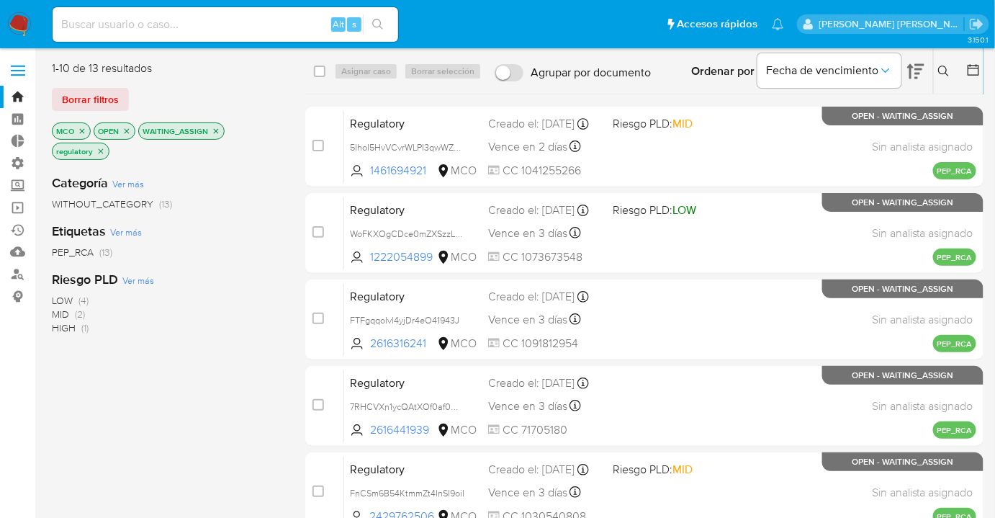
click at [215, 130] on icon "close-filter" at bounding box center [216, 130] width 5 height 5
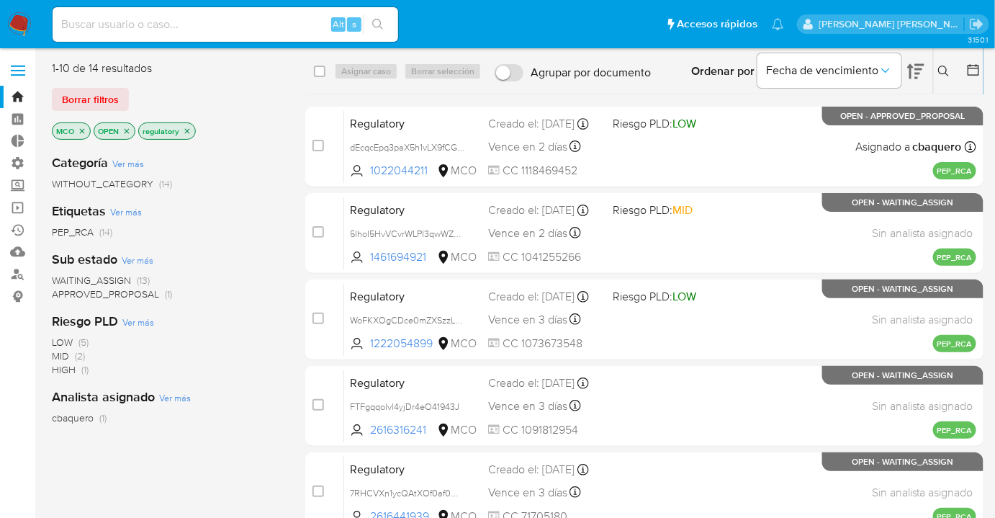
click at [60, 279] on span "WAITING_ASSIGN" at bounding box center [91, 280] width 79 height 14
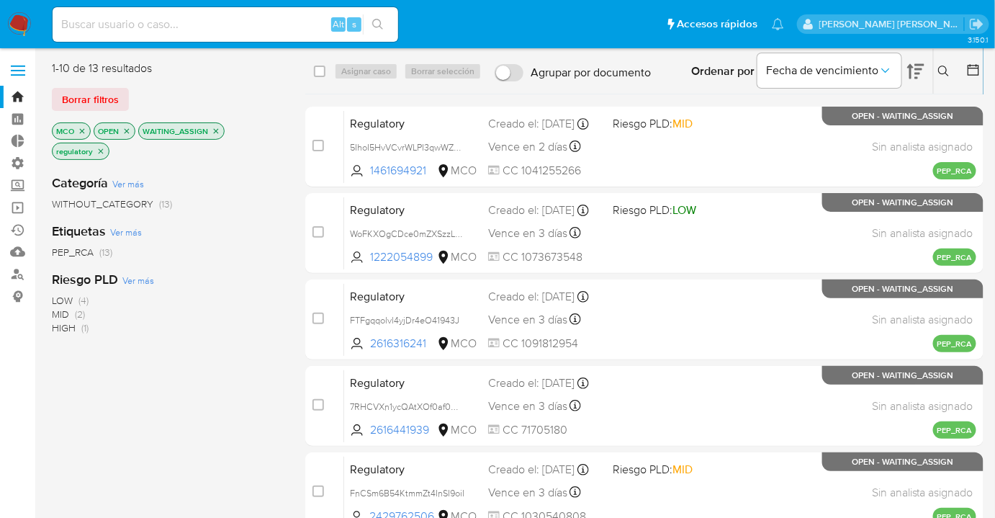
click at [148, 91] on div "Borrar filtros" at bounding box center [167, 99] width 230 height 23
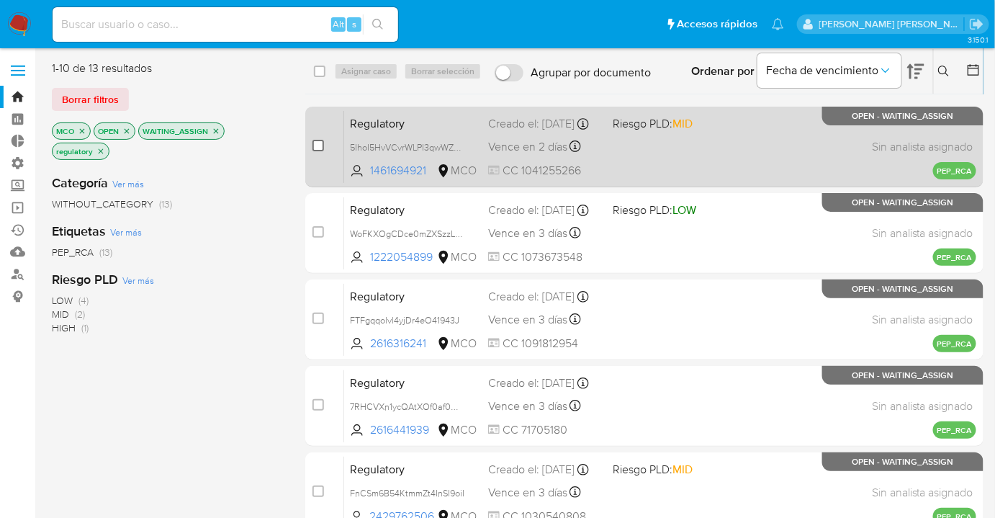
click at [317, 145] on input "checkbox" at bounding box center [318, 146] width 12 height 12
checkbox input "true"
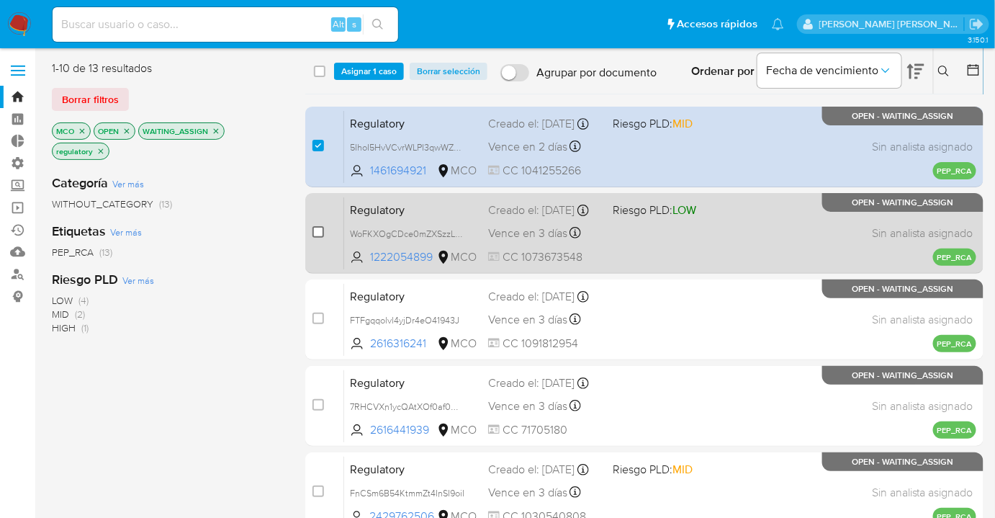
click at [319, 233] on input "checkbox" at bounding box center [318, 232] width 12 height 12
checkbox input "true"
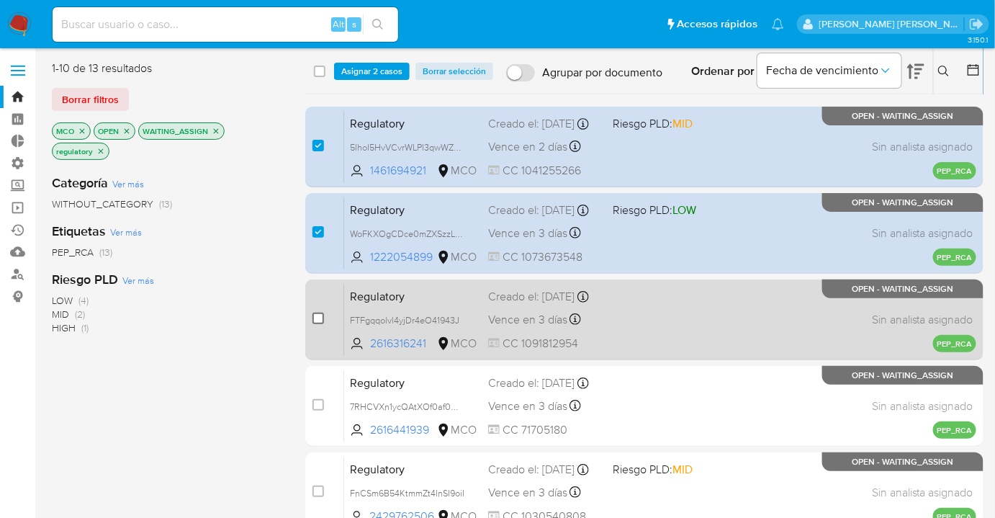
click at [320, 320] on input "checkbox" at bounding box center [318, 318] width 12 height 12
checkbox input "true"
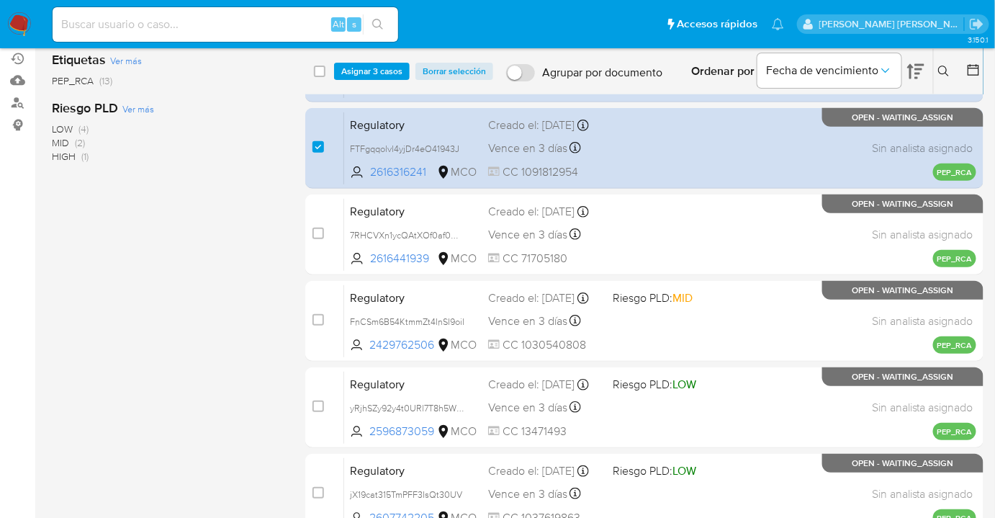
scroll to position [196, 0]
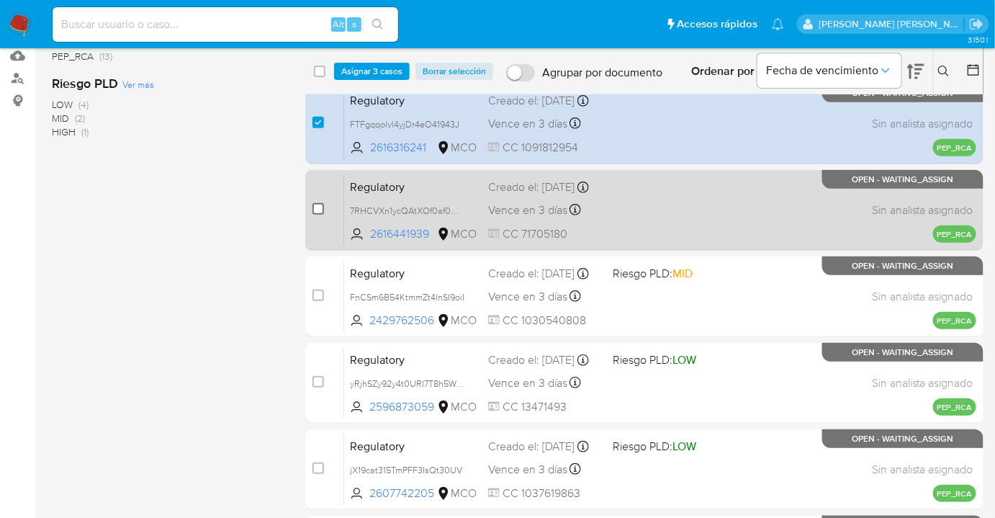
click at [320, 209] on input "checkbox" at bounding box center [318, 209] width 12 height 12
checkbox input "true"
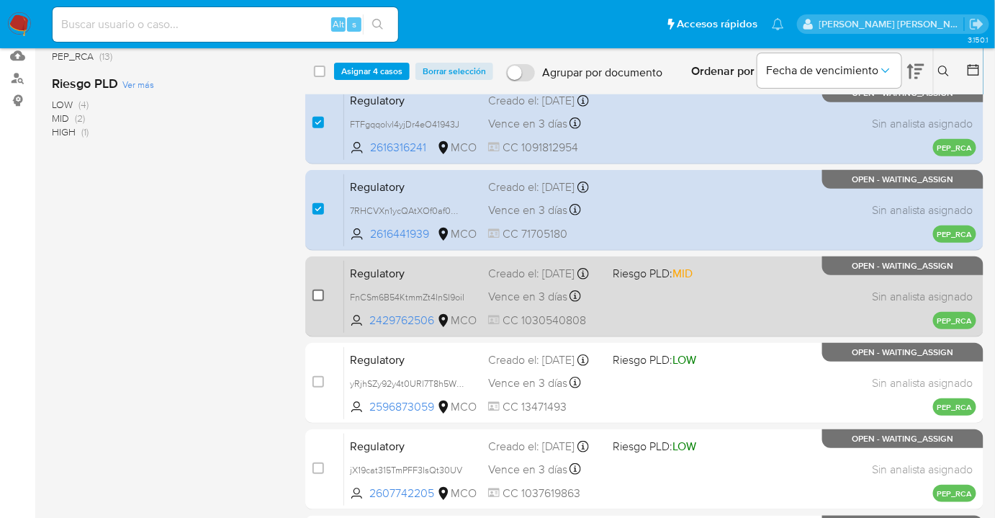
click at [318, 292] on input "checkbox" at bounding box center [318, 295] width 12 height 12
checkbox input "true"
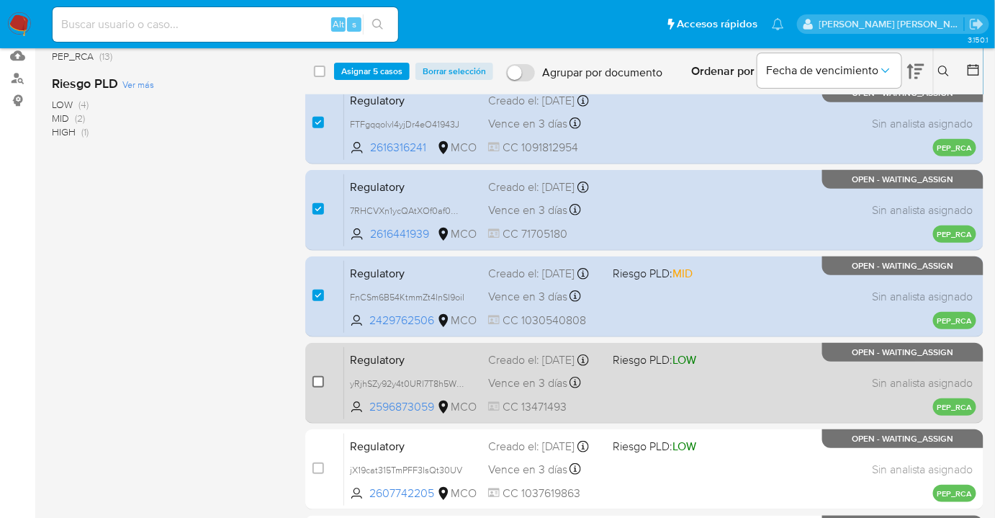
click at [318, 377] on input "checkbox" at bounding box center [318, 382] width 12 height 12
checkbox input "true"
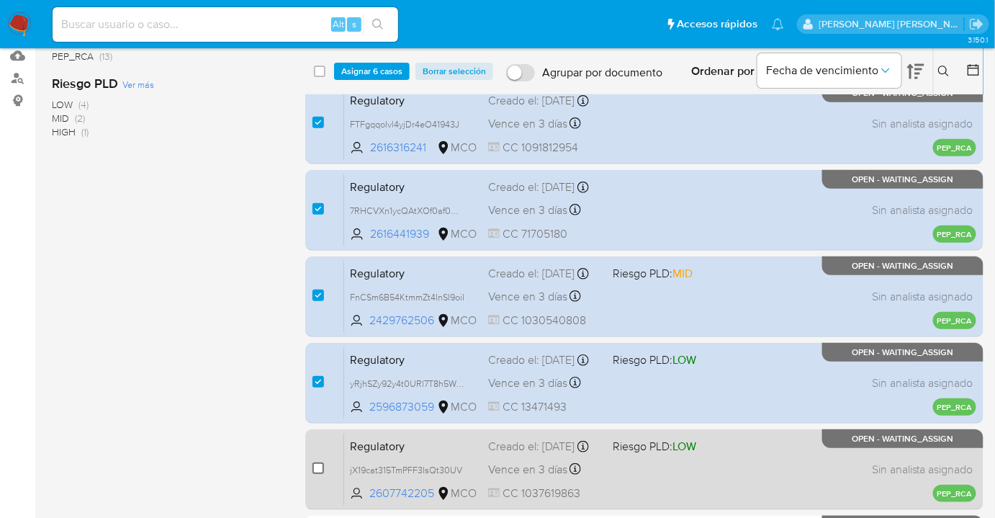
click at [317, 465] on input "checkbox" at bounding box center [318, 468] width 12 height 12
checkbox input "true"
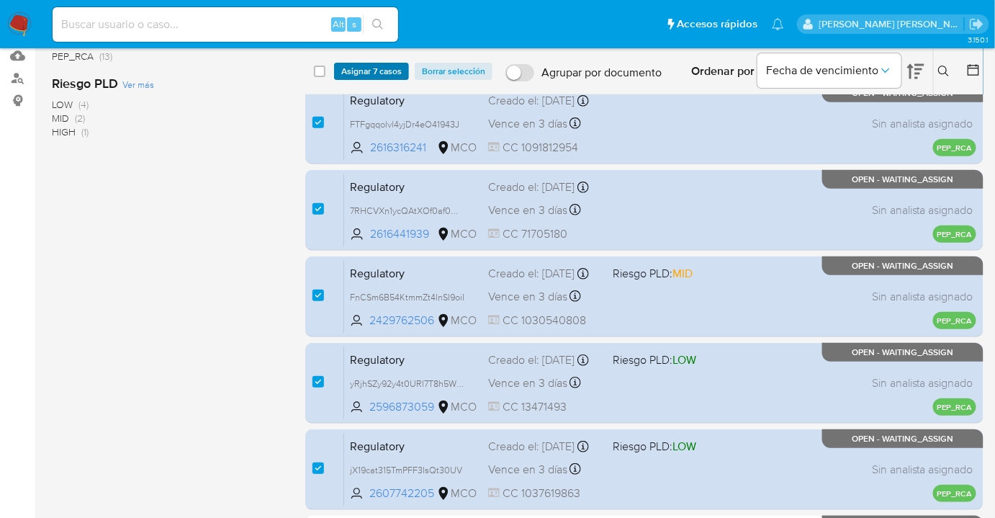
click at [401, 78] on button "Asignar 7 casos" at bounding box center [371, 71] width 75 height 17
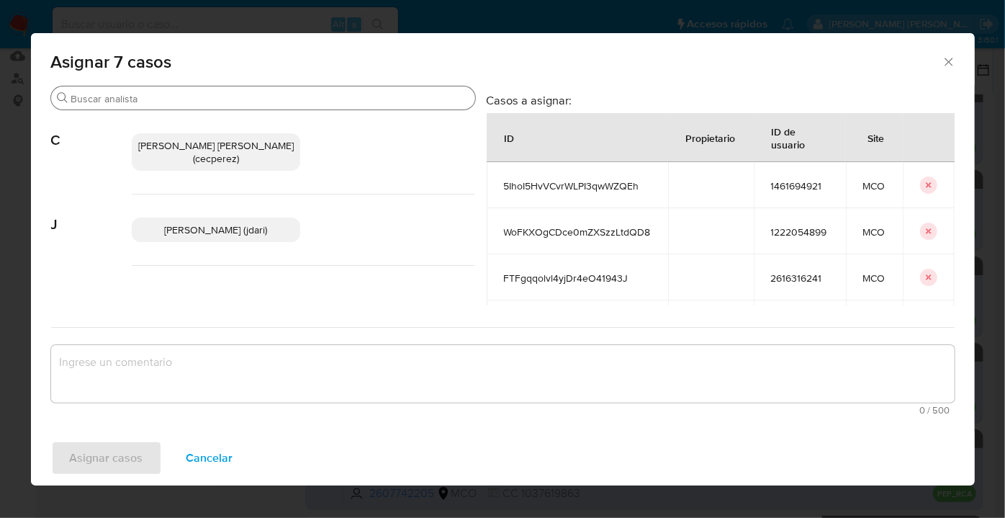
click at [387, 92] on input "Buscar" at bounding box center [270, 98] width 398 height 13
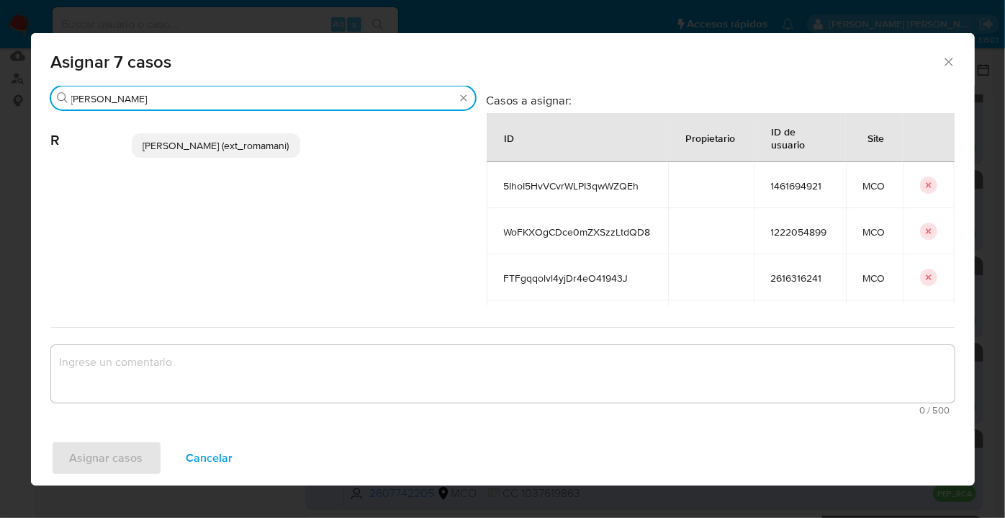
type input "rosa"
click at [279, 149] on span "Rosalia Mamani (ext_romamani)" at bounding box center [216, 145] width 146 height 14
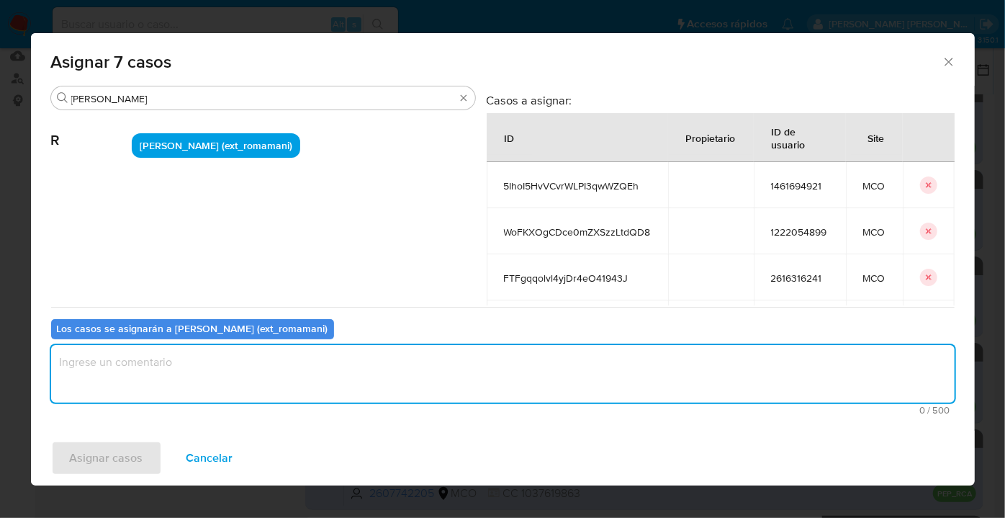
click at [251, 366] on textarea "assign-modal" at bounding box center [502, 374] width 903 height 58
paste textarea "Asignación."
type textarea "Asignación."
click at [148, 452] on button "Asignar casos" at bounding box center [106, 458] width 111 height 35
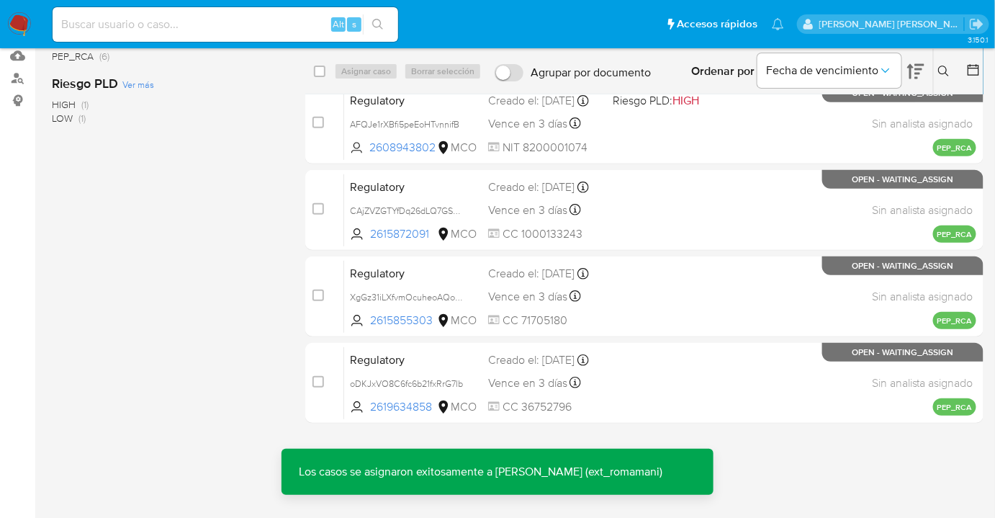
scroll to position [0, 0]
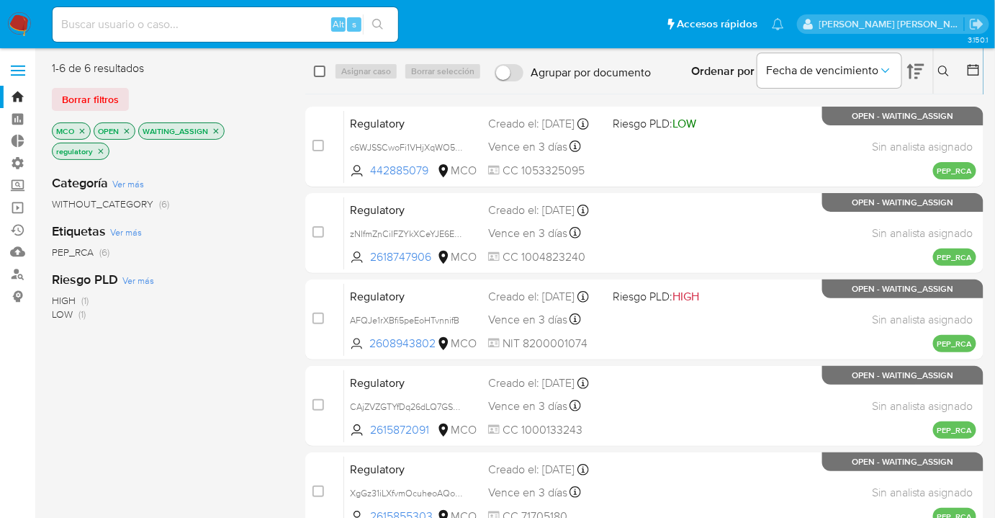
click at [318, 74] on input "checkbox" at bounding box center [320, 72] width 12 height 12
checkbox input "true"
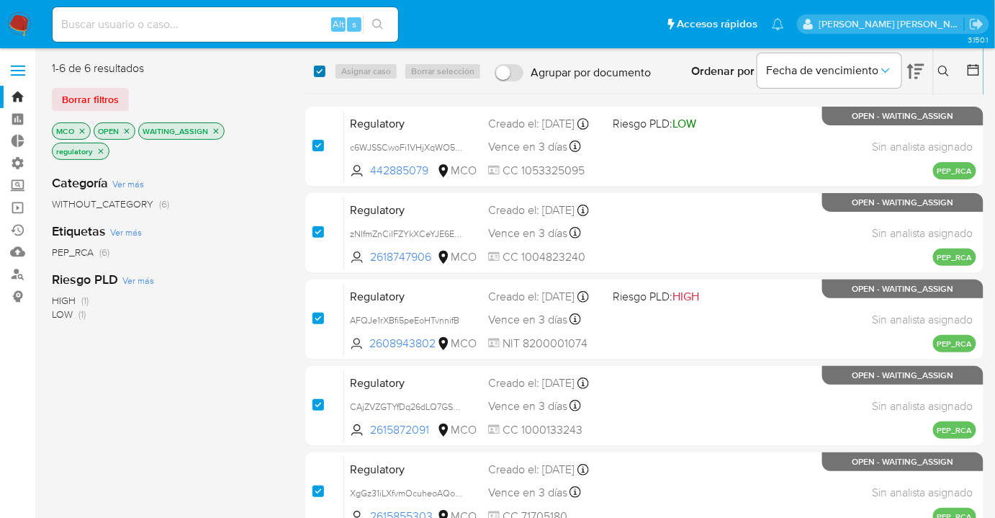
checkbox input "true"
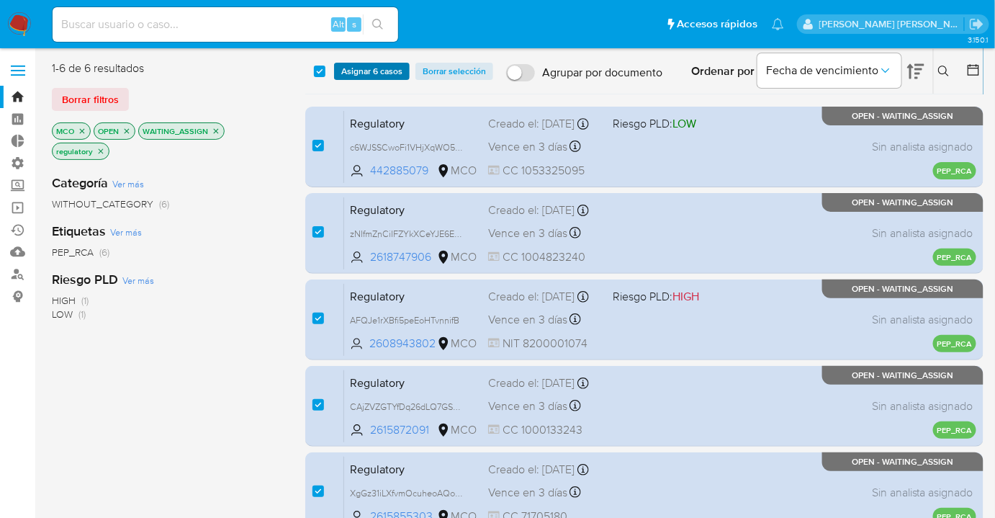
click at [341, 78] on span "Asignar 6 casos" at bounding box center [371, 71] width 61 height 14
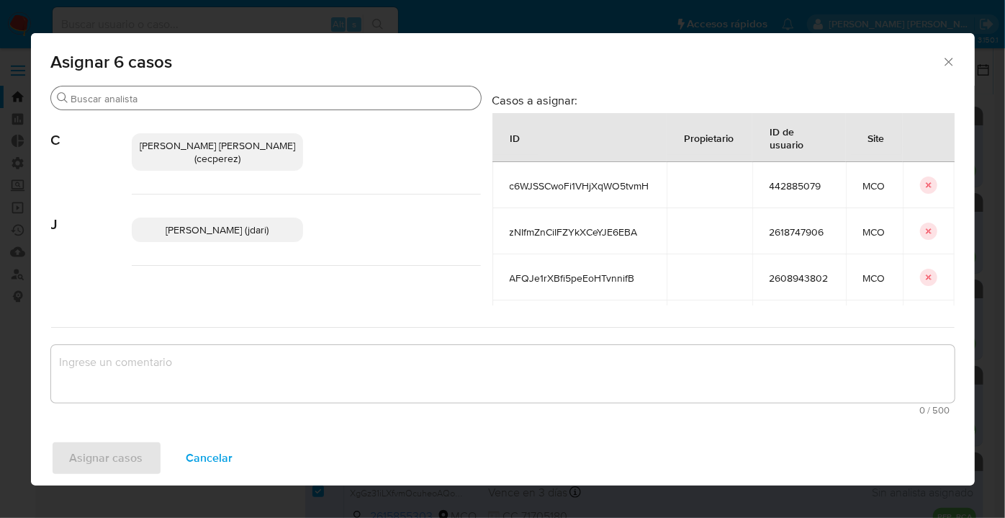
click at [310, 94] on input "Buscar" at bounding box center [273, 98] width 404 height 13
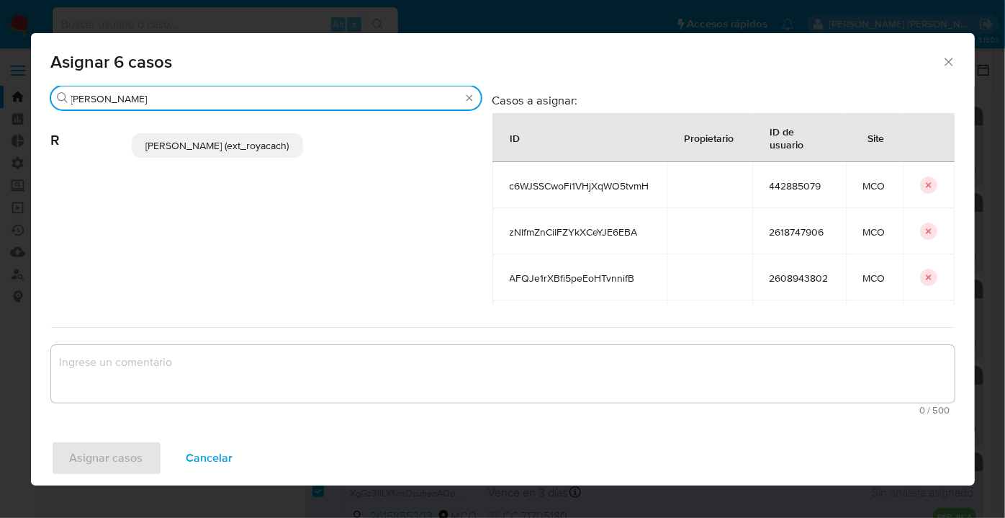
type input "romi"
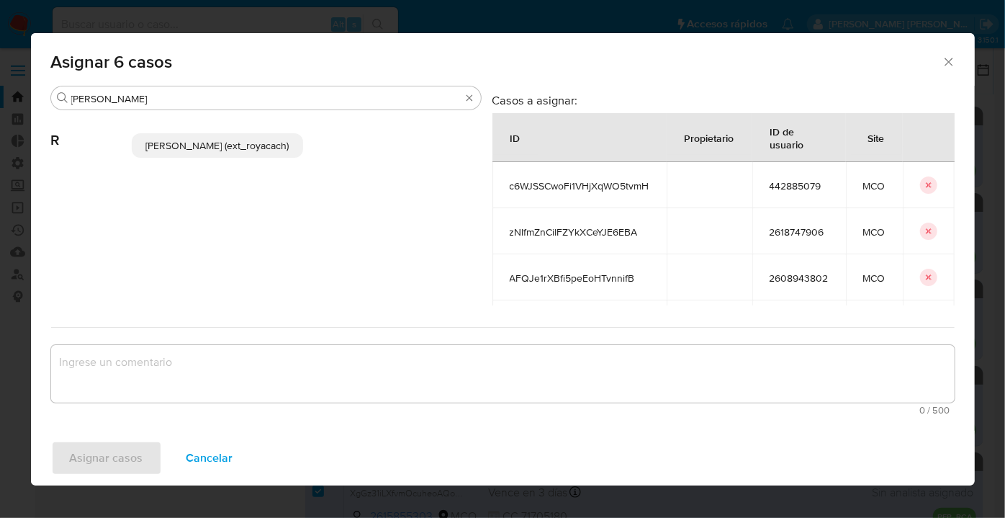
click at [286, 143] on p "Romina Isabel Yacachury (ext_royacach)" at bounding box center [218, 145] width 172 height 24
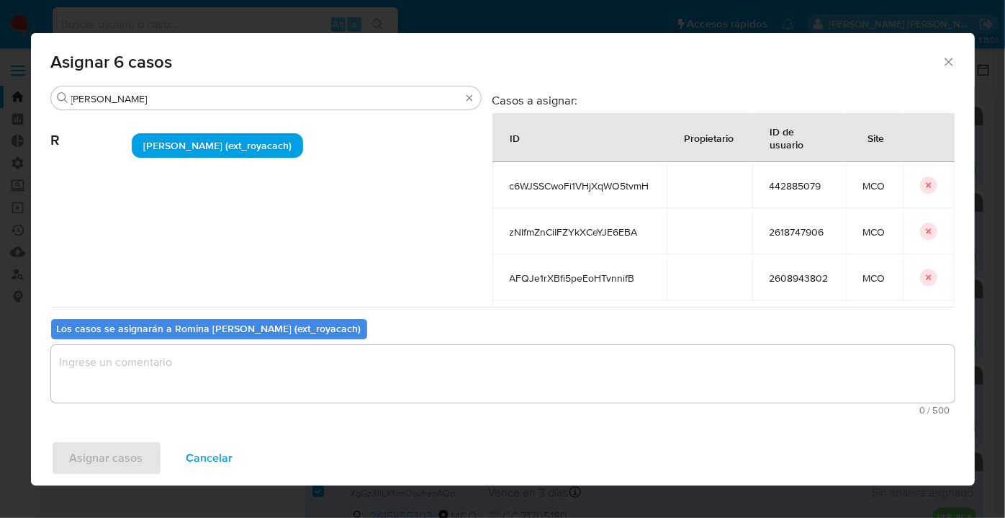
click at [275, 366] on textarea "assign-modal" at bounding box center [502, 374] width 903 height 58
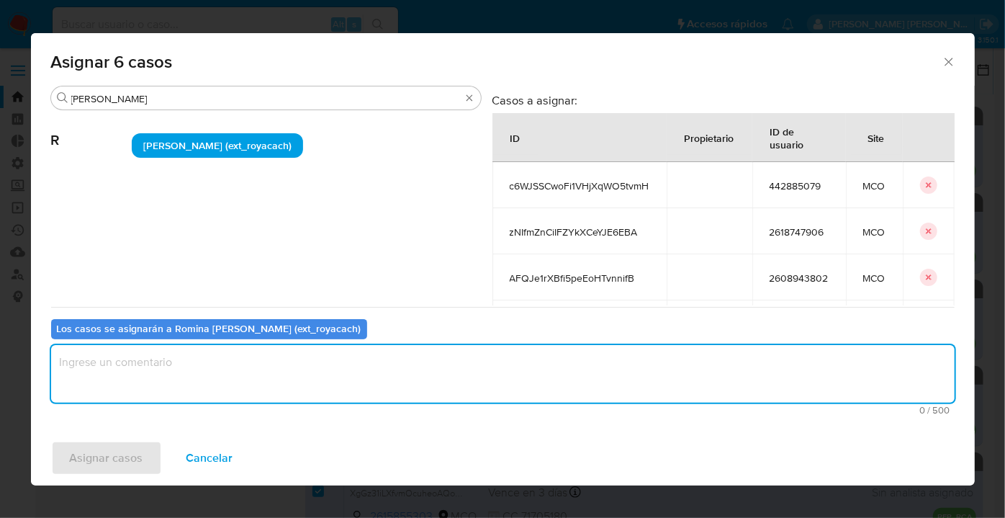
paste textarea "Asignación."
type textarea "Asignación."
click at [139, 454] on span "Asignar casos" at bounding box center [106, 458] width 73 height 32
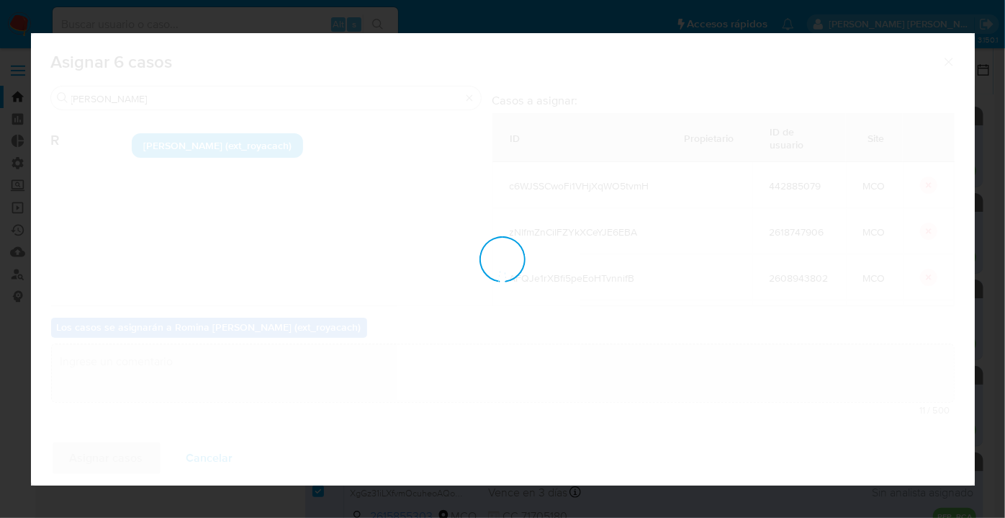
checkbox input "false"
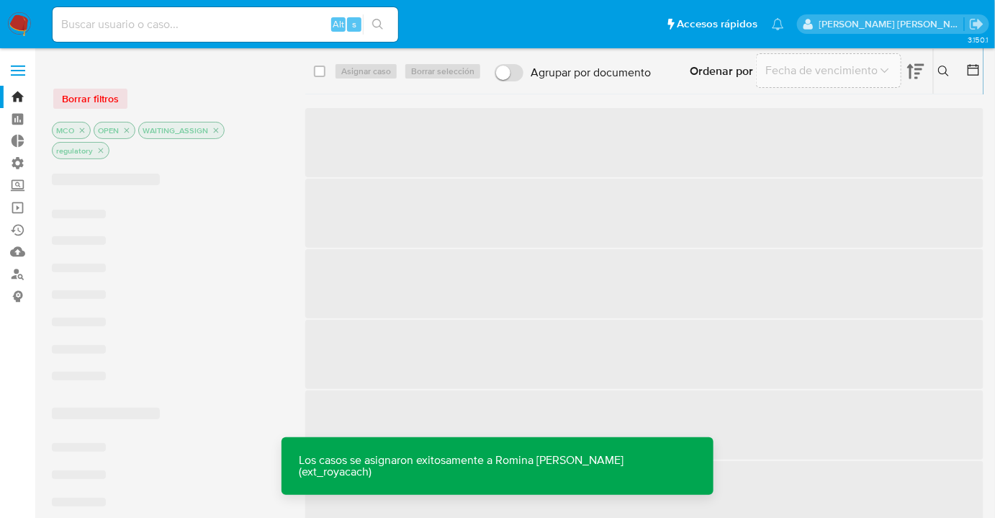
click at [194, 101] on div "Borrar filtros" at bounding box center [167, 98] width 230 height 23
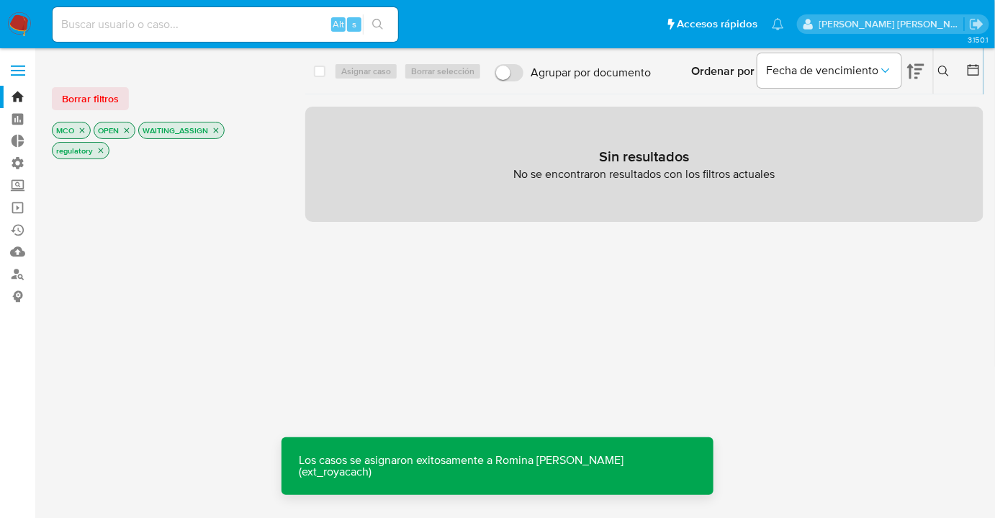
click at [129, 93] on div "Borrar filtros" at bounding box center [167, 98] width 230 height 23
click at [123, 93] on button "Borrar filtros" at bounding box center [90, 98] width 77 height 23
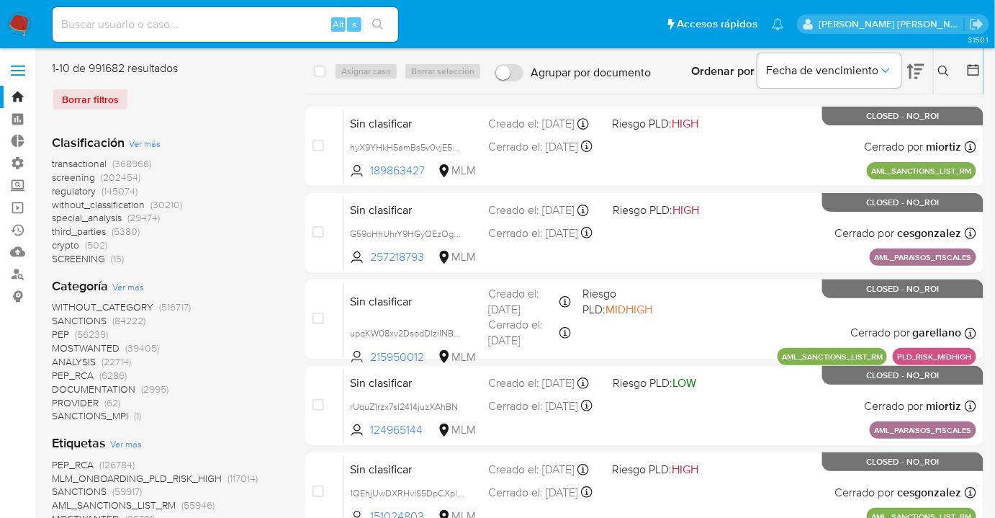
click at [53, 176] on span "screening" at bounding box center [73, 177] width 43 height 14
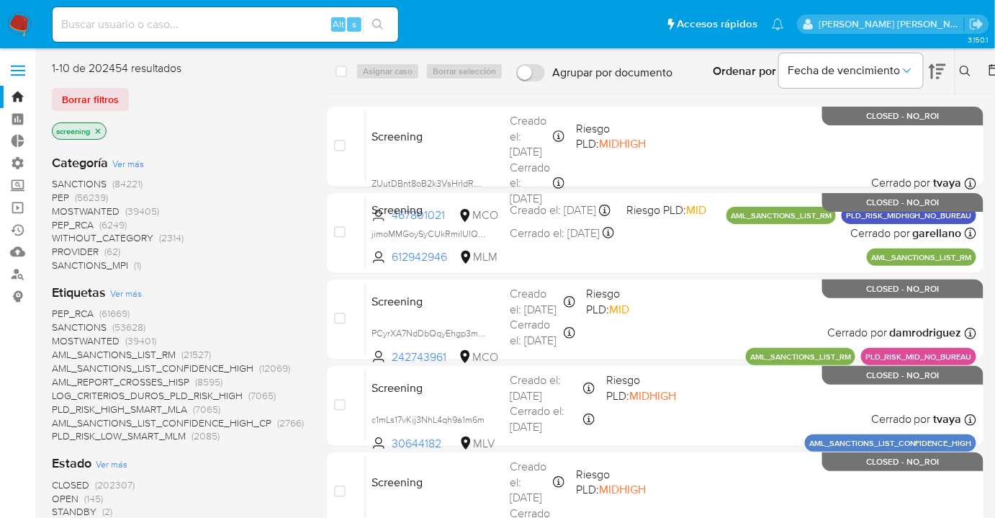
click at [63, 494] on span "OPEN" at bounding box center [65, 498] width 27 height 14
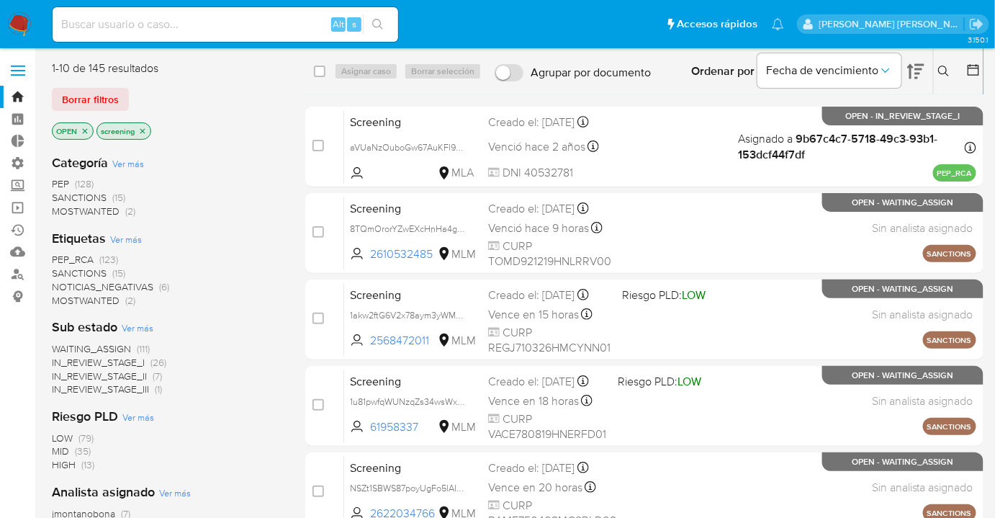
click at [63, 300] on span "MOSTWANTED" at bounding box center [86, 300] width 68 height 14
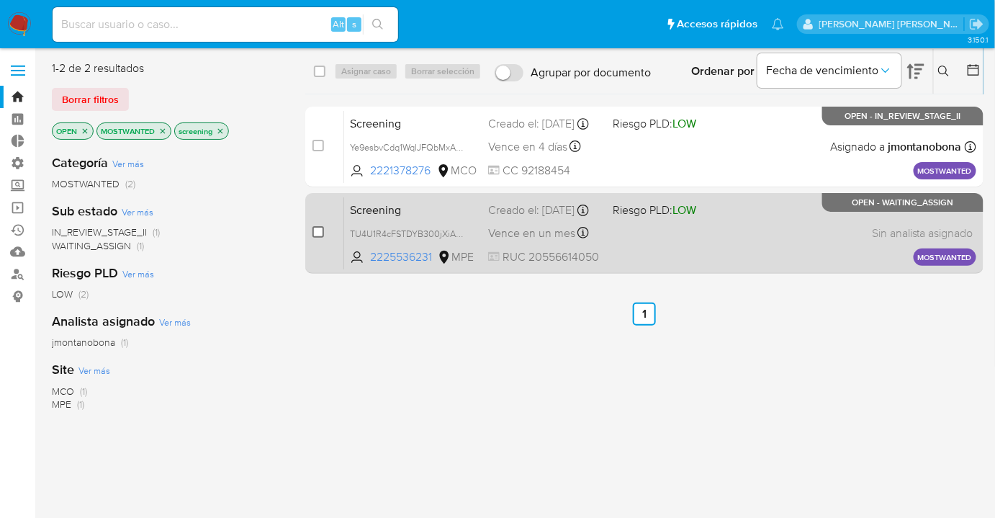
click at [312, 235] on input "checkbox" at bounding box center [318, 232] width 12 height 12
checkbox input "true"
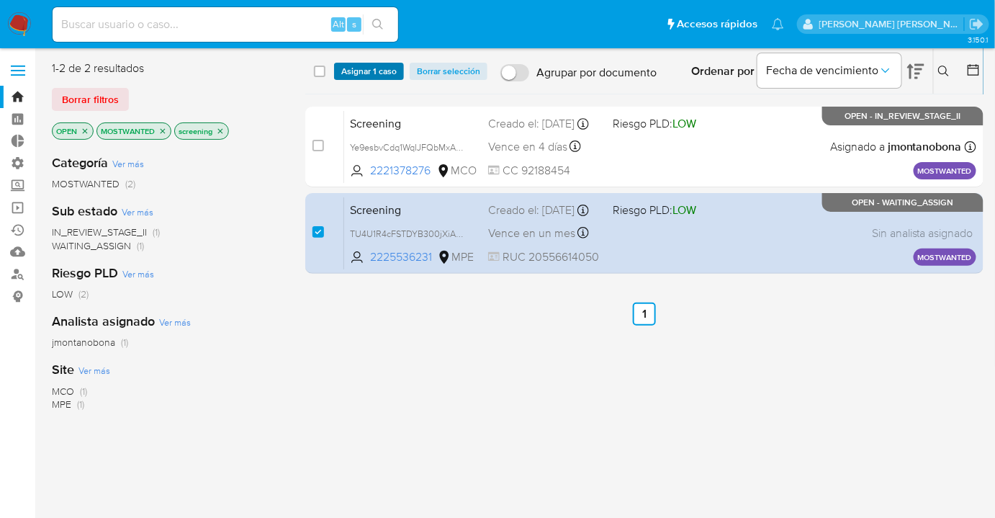
click at [394, 76] on span "Asignar 1 caso" at bounding box center [368, 71] width 55 height 14
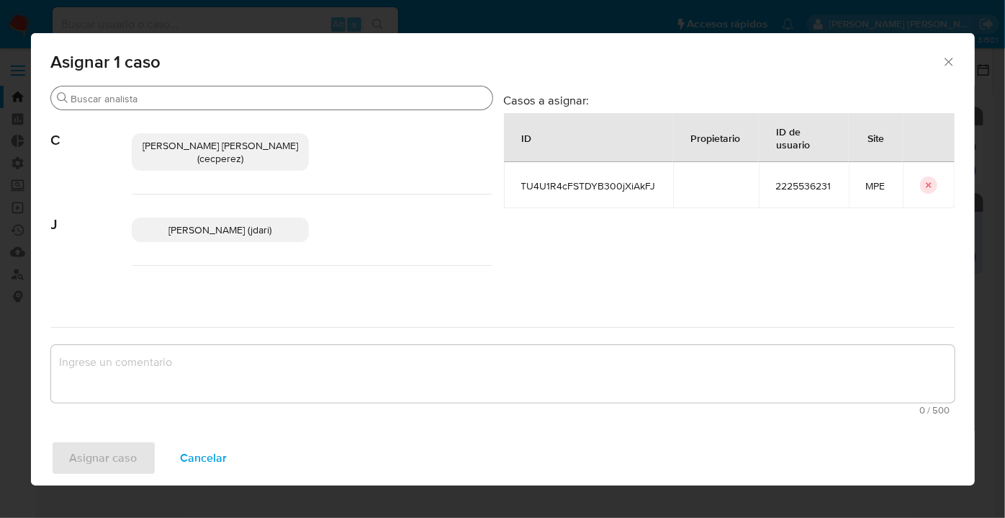
click at [332, 100] on input "Buscar" at bounding box center [278, 98] width 415 height 13
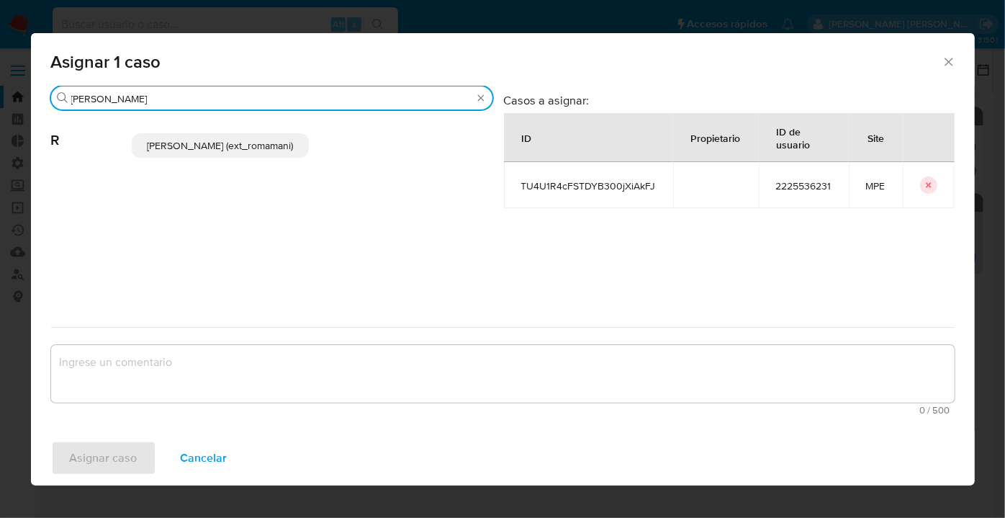
type input "rosa"
click at [304, 153] on p "Rosalia Mamani (ext_romamani)" at bounding box center [221, 145] width 178 height 24
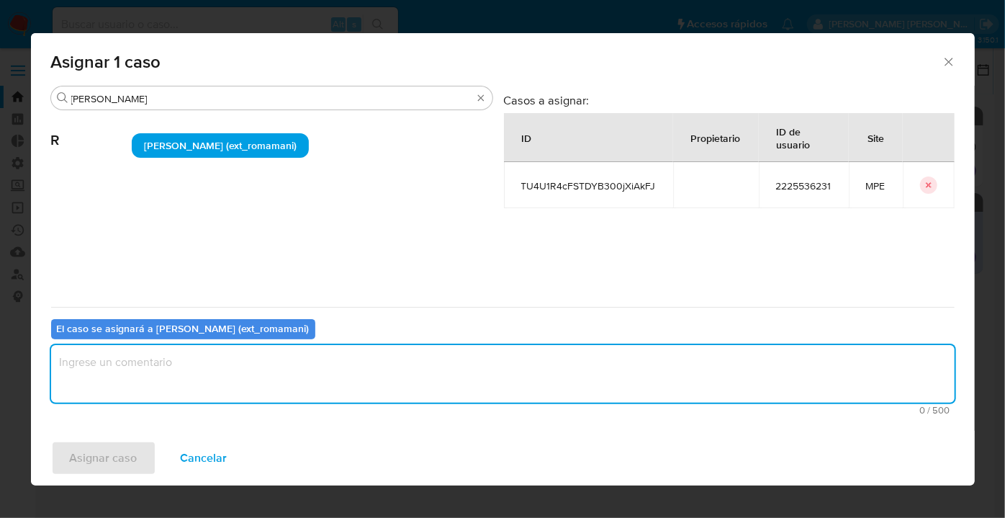
click at [272, 370] on textarea "assign-modal" at bounding box center [502, 374] width 903 height 58
paste textarea "Asignación."
type textarea "Asignación."
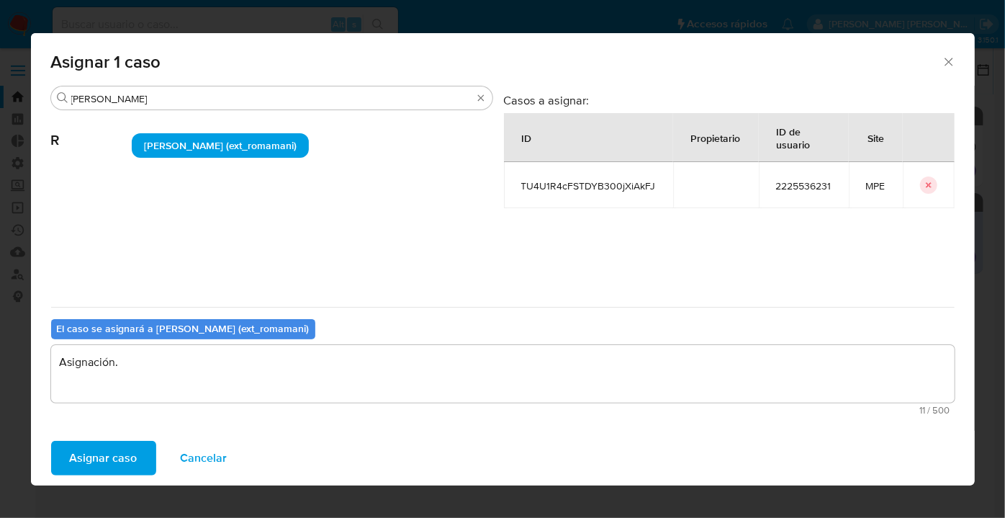
click at [149, 459] on button "Asignar caso" at bounding box center [103, 458] width 105 height 35
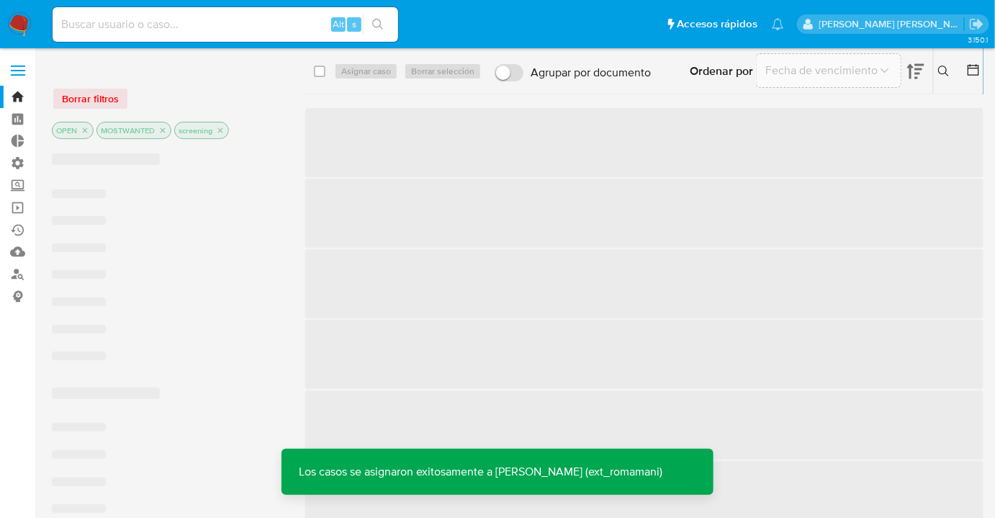
click at [232, 67] on div at bounding box center [167, 67] width 230 height 15
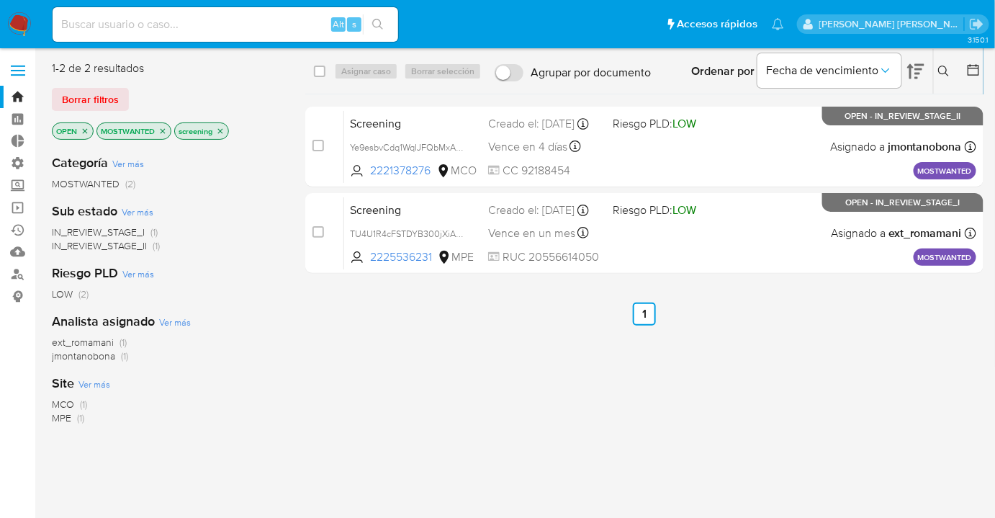
click at [159, 133] on icon "close-filter" at bounding box center [162, 131] width 9 height 9
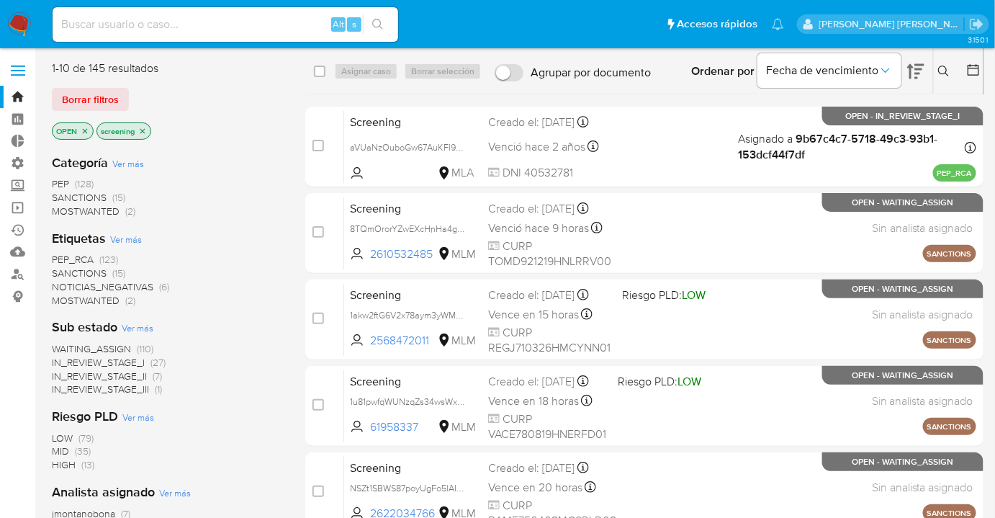
click at [60, 253] on span "PEP_RCA" at bounding box center [73, 259] width 42 height 14
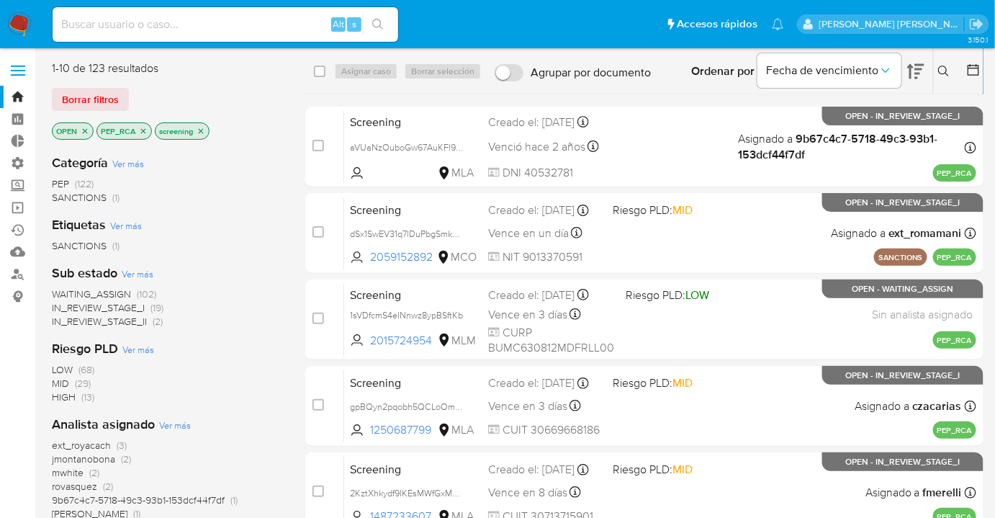
click at [60, 292] on span "WAITING_ASSIGN" at bounding box center [91, 293] width 79 height 14
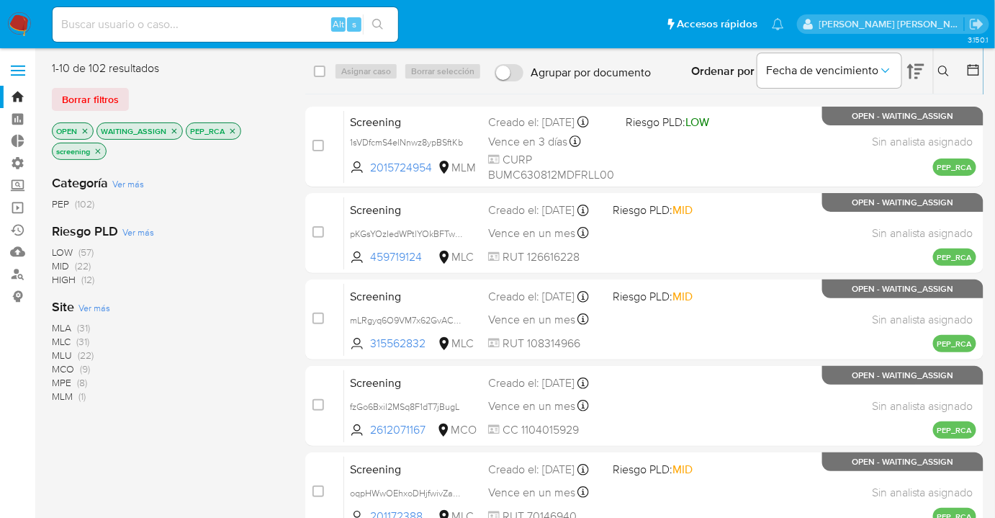
click at [86, 304] on span "Ver más" at bounding box center [94, 307] width 32 height 13
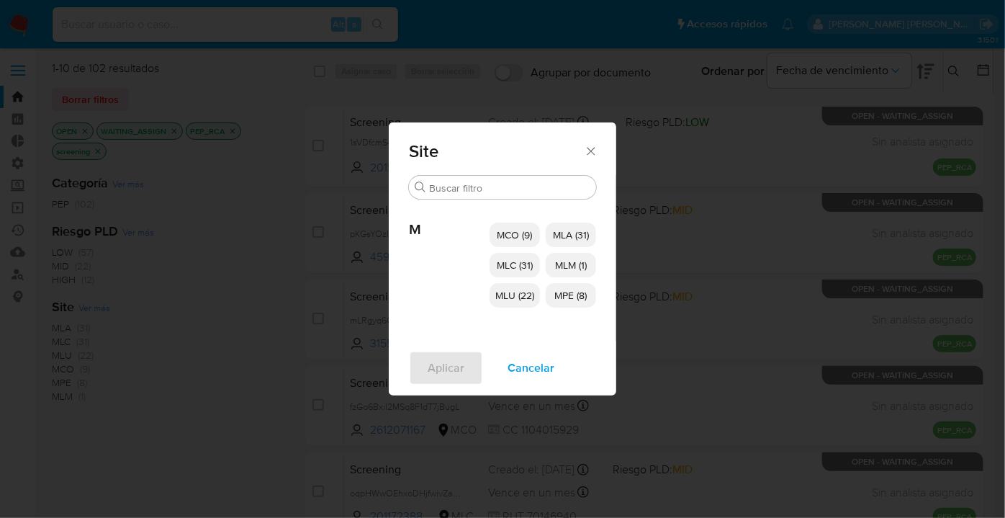
click at [500, 241] on span "MCO (9)" at bounding box center [514, 234] width 35 height 14
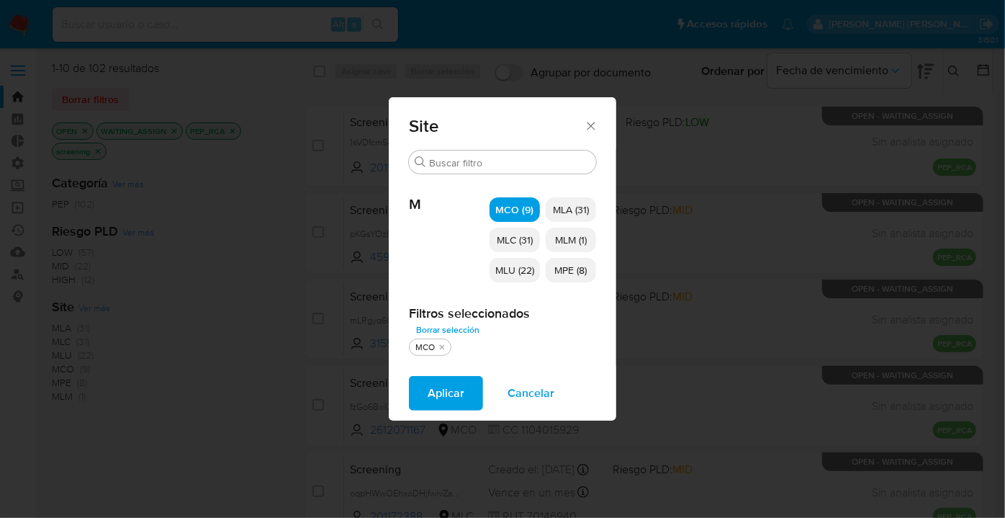
click at [500, 241] on span "MLC (31)" at bounding box center [515, 240] width 36 height 14
click at [502, 271] on span "MLU (22)" at bounding box center [514, 270] width 39 height 14
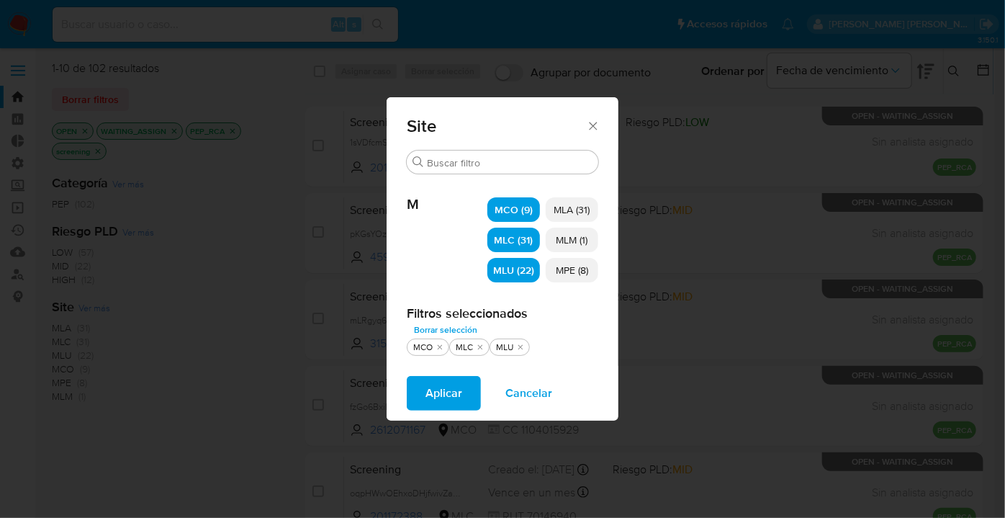
click at [552, 238] on p "MLM (1)" at bounding box center [572, 239] width 53 height 24
click at [552, 269] on p "MPE (8)" at bounding box center [572, 270] width 53 height 24
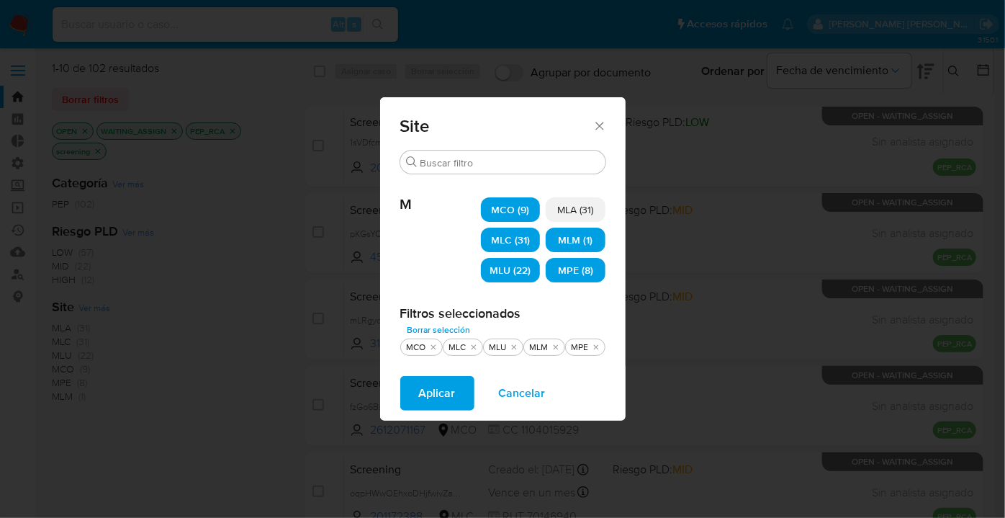
click at [461, 387] on button "Aplicar" at bounding box center [437, 393] width 74 height 35
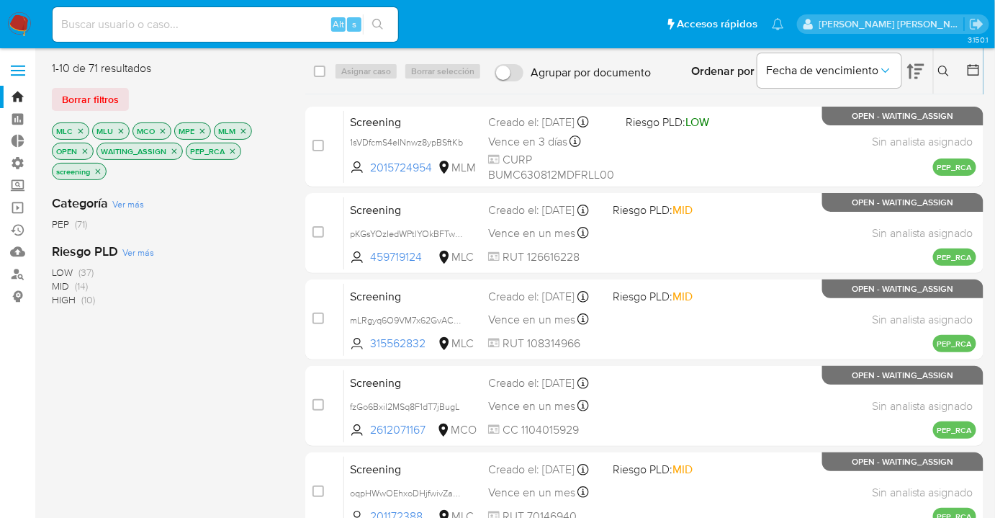
click at [166, 107] on div "Borrar filtros" at bounding box center [167, 99] width 230 height 23
click at [321, 73] on input "checkbox" at bounding box center [320, 72] width 12 height 12
checkbox input "true"
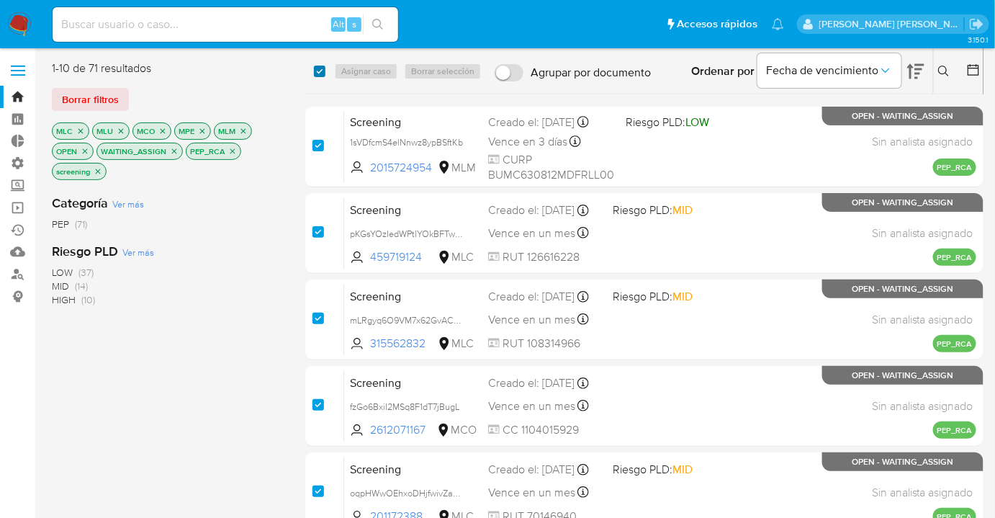
checkbox input "true"
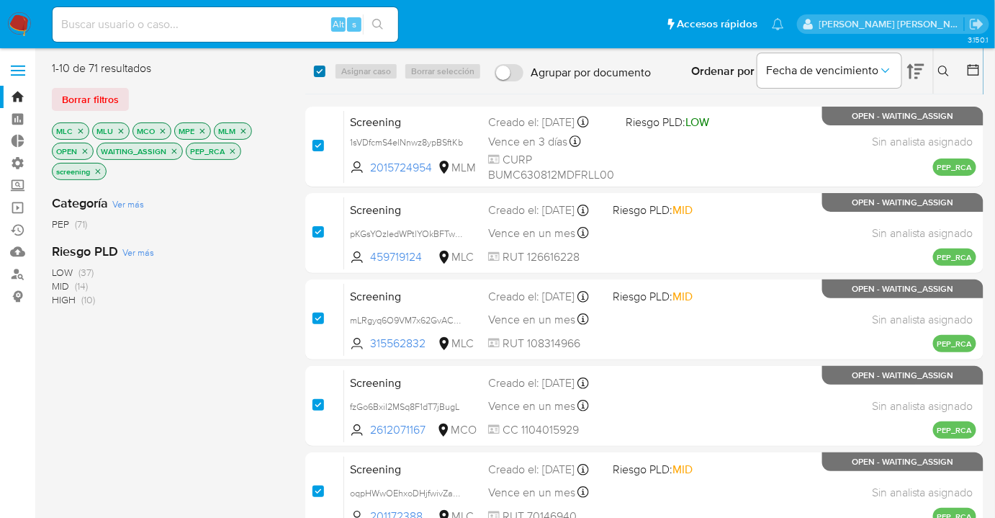
checkbox input "true"
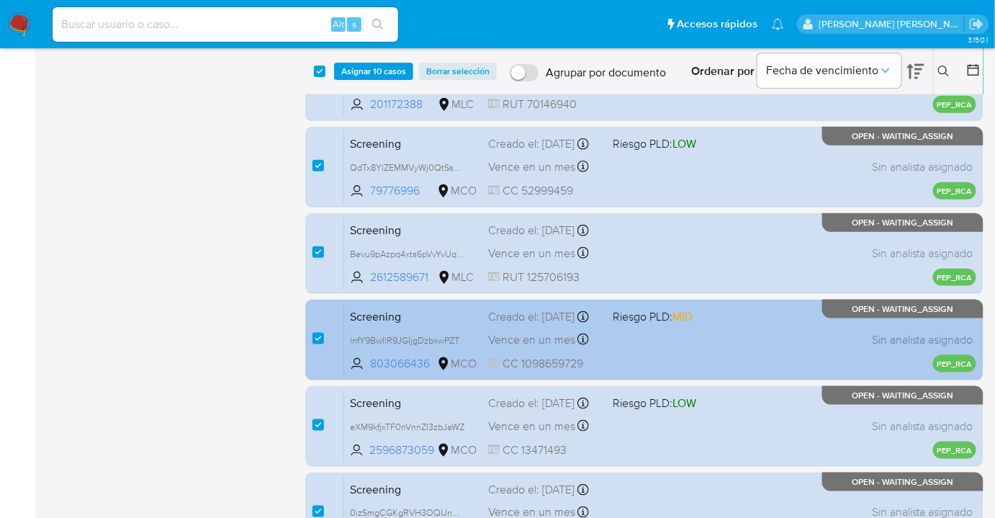
scroll to position [507, 0]
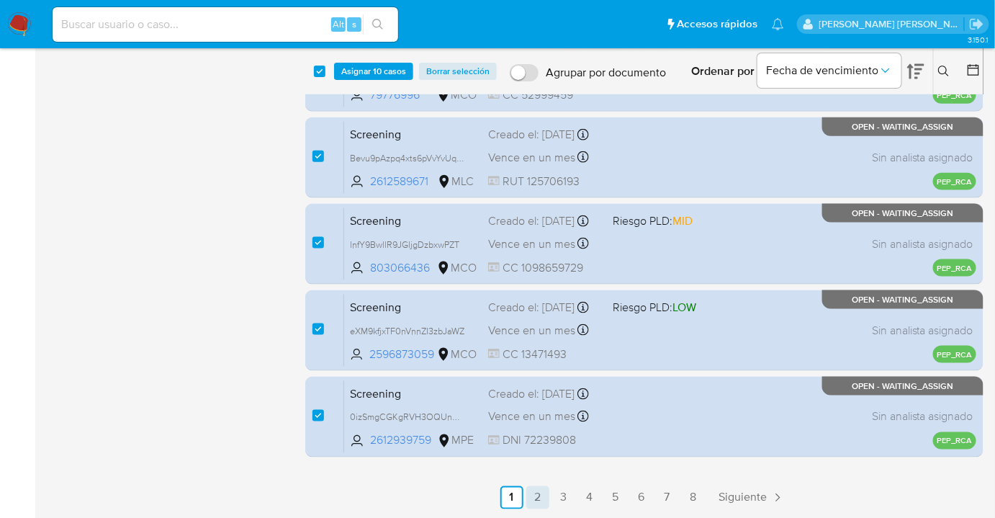
click at [540, 494] on link "2" at bounding box center [537, 497] width 23 height 23
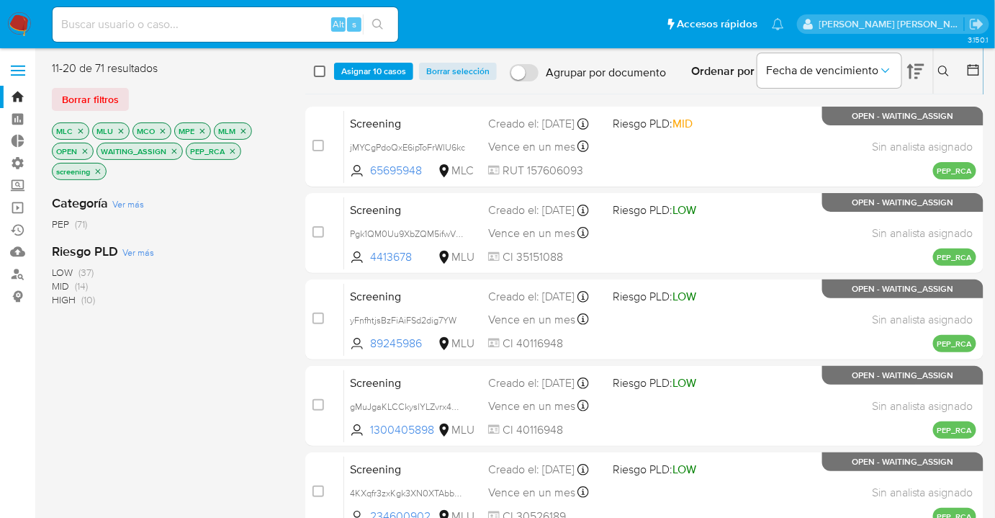
click at [320, 73] on input "checkbox" at bounding box center [320, 72] width 12 height 12
checkbox input "true"
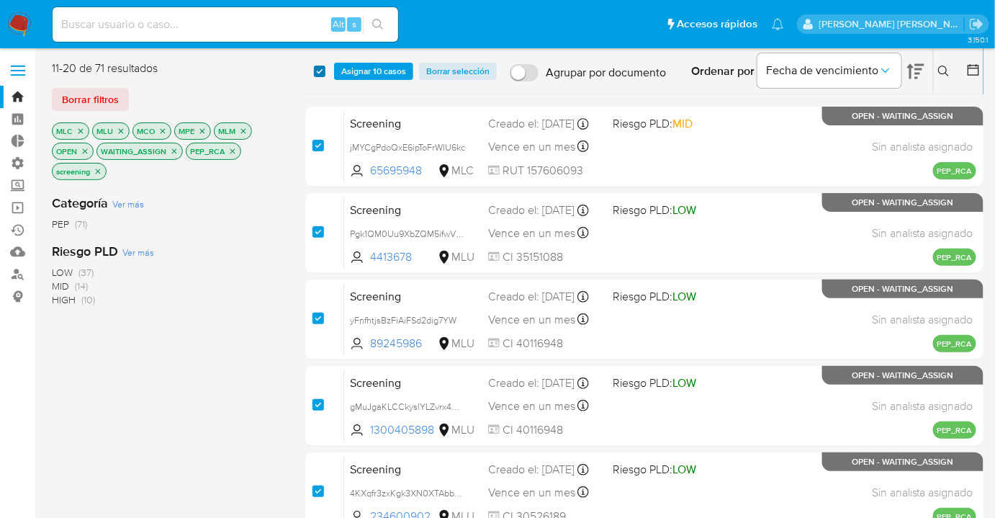
checkbox input "true"
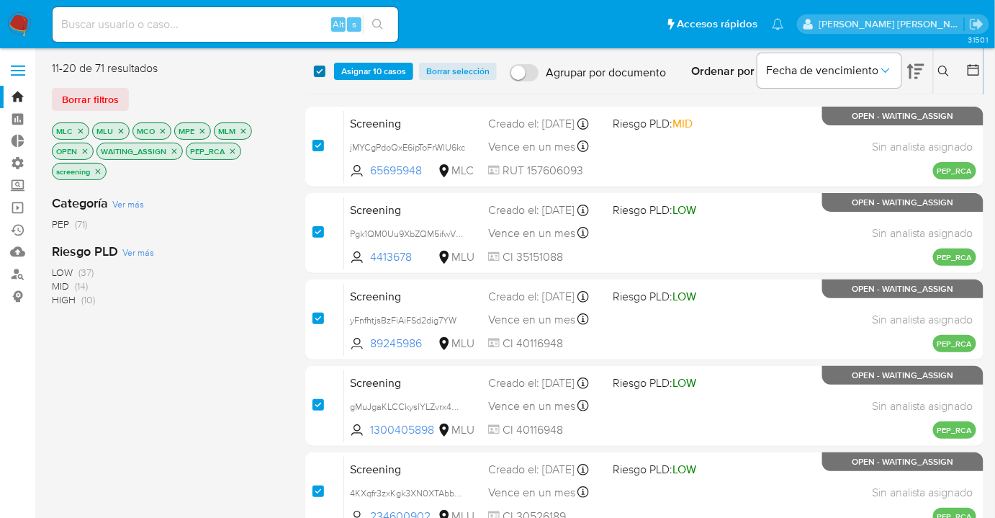
checkbox input "true"
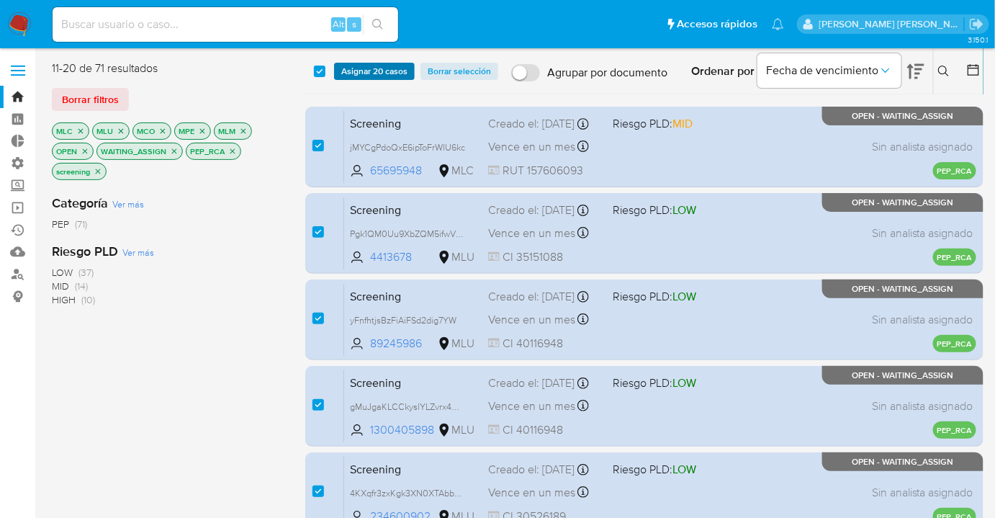
click at [338, 73] on button "Asignar 20 casos" at bounding box center [374, 71] width 81 height 17
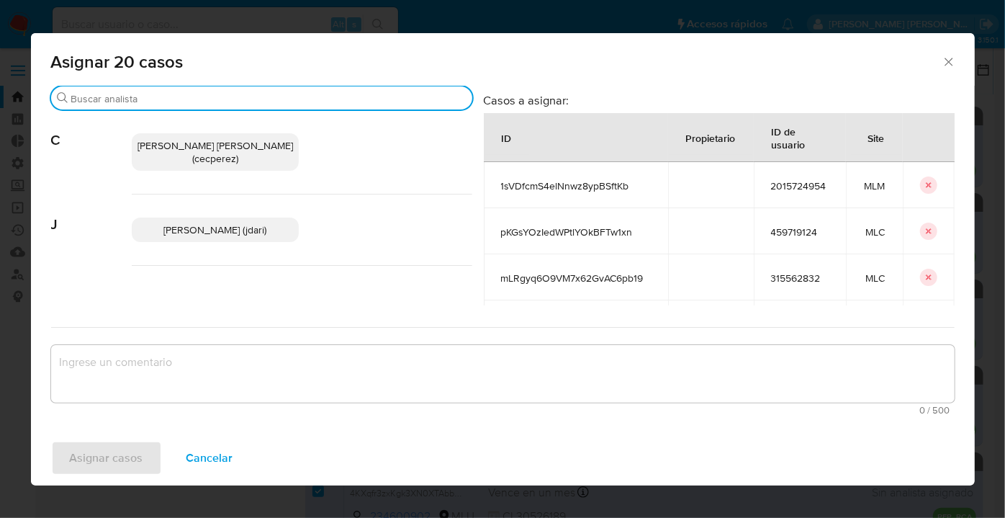
click at [337, 102] on input "Buscar" at bounding box center [268, 98] width 395 height 13
type input "rosa"
click at [275, 148] on span "Rosalia Mamani (ext_romamani)" at bounding box center [215, 145] width 146 height 14
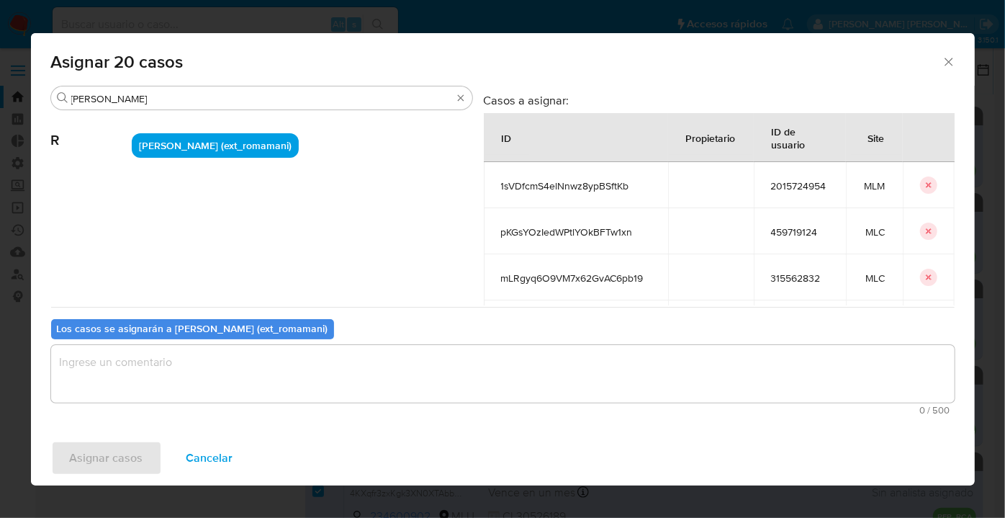
click at [289, 368] on textarea "assign-modal" at bounding box center [502, 374] width 903 height 58
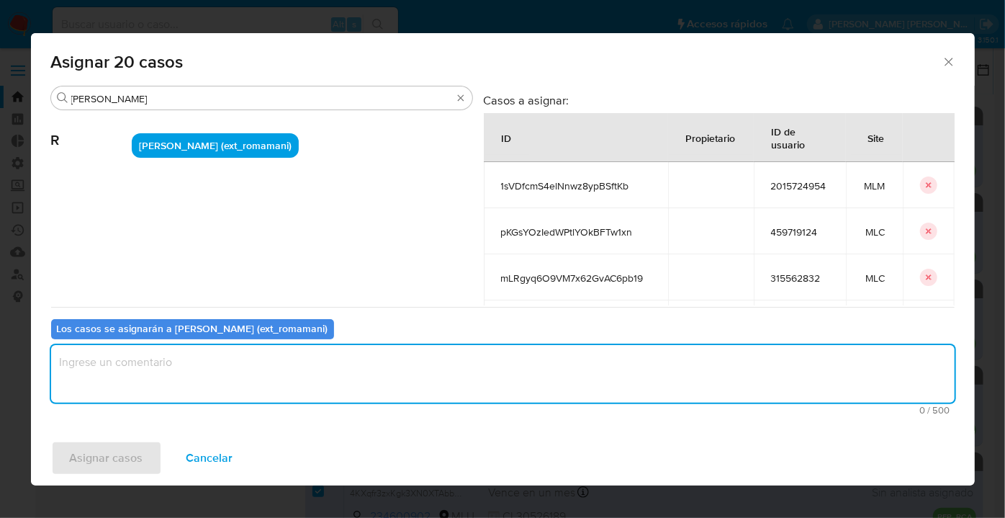
paste textarea "Asignación."
type textarea "Asignación."
click at [151, 454] on button "Asignar casos" at bounding box center [106, 458] width 111 height 35
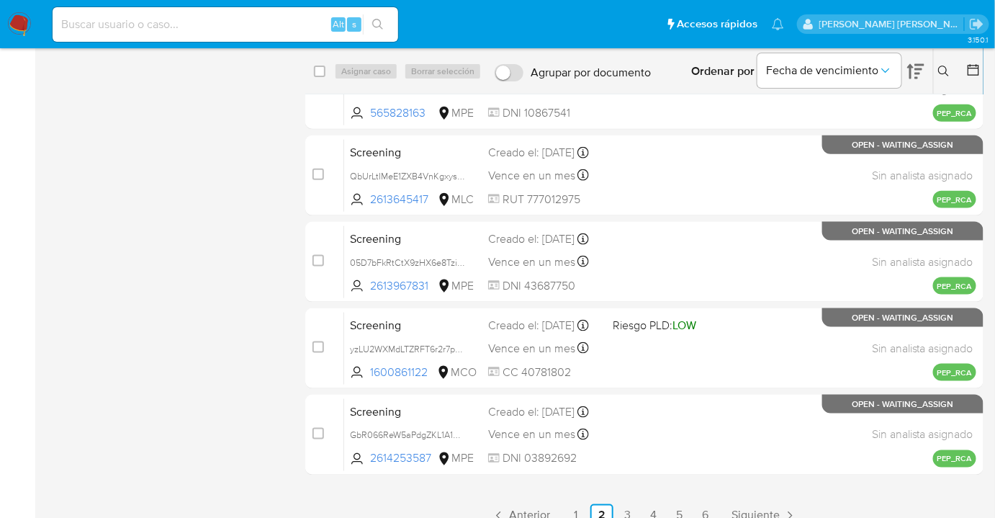
scroll to position [507, 0]
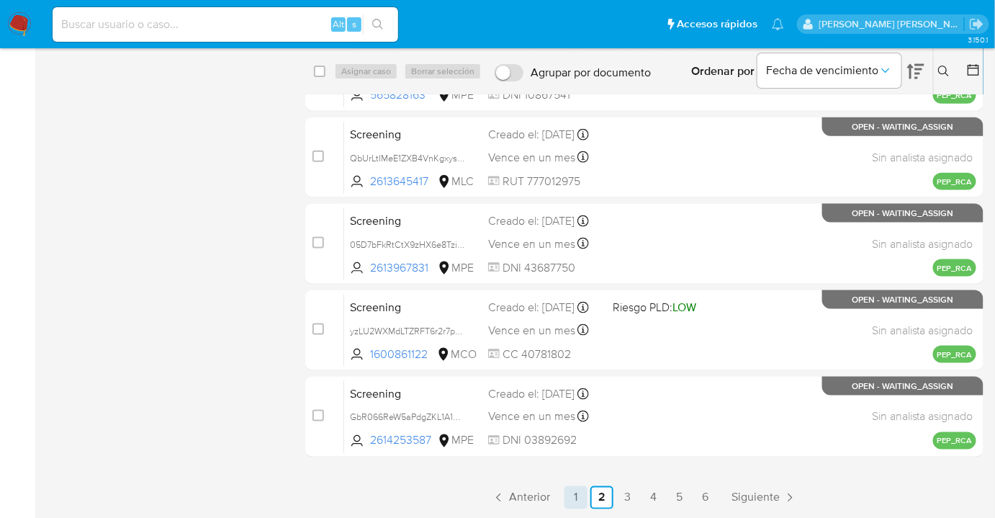
click at [574, 498] on link "1" at bounding box center [575, 497] width 23 height 23
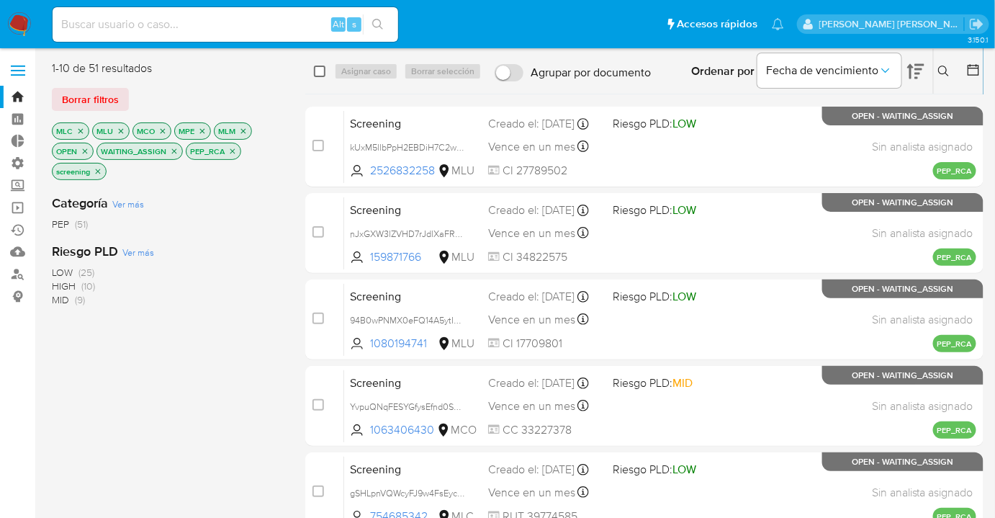
click at [320, 72] on input "checkbox" at bounding box center [320, 72] width 12 height 12
checkbox input "true"
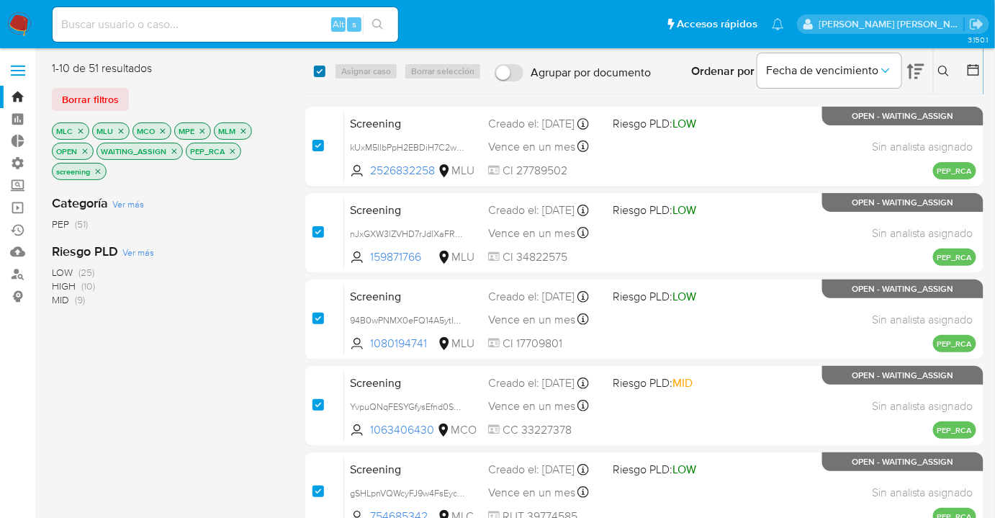
checkbox input "true"
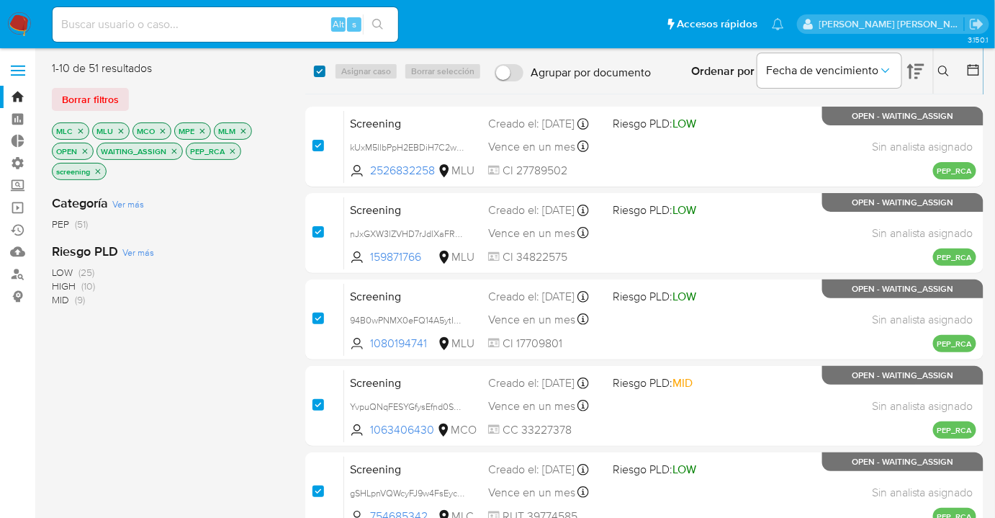
checkbox input "true"
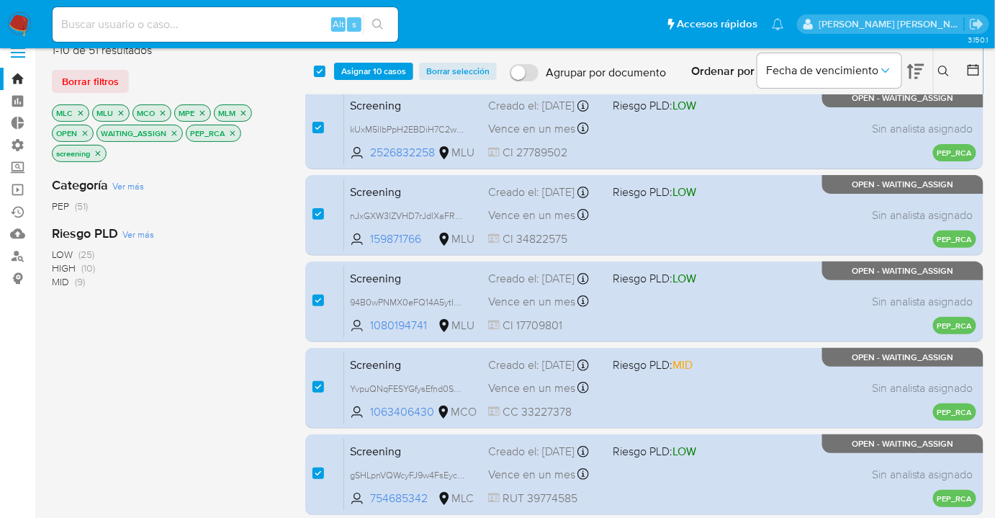
scroll to position [507, 0]
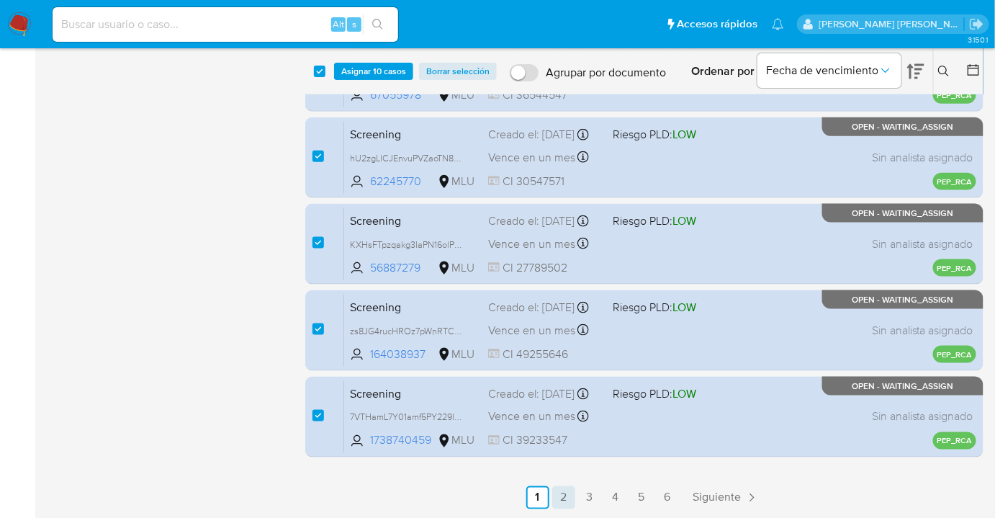
click at [564, 497] on link "2" at bounding box center [563, 497] width 23 height 23
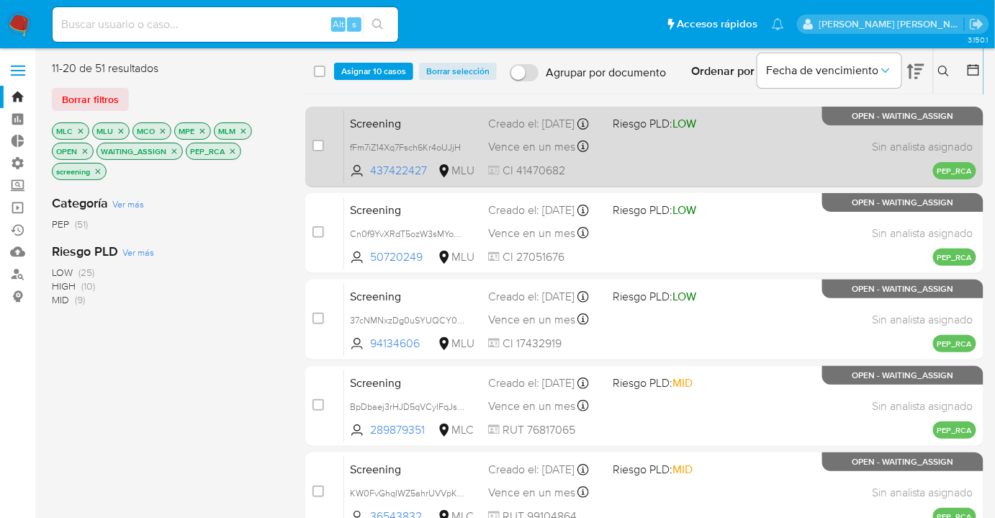
click at [443, 119] on span "Screening" at bounding box center [413, 122] width 127 height 19
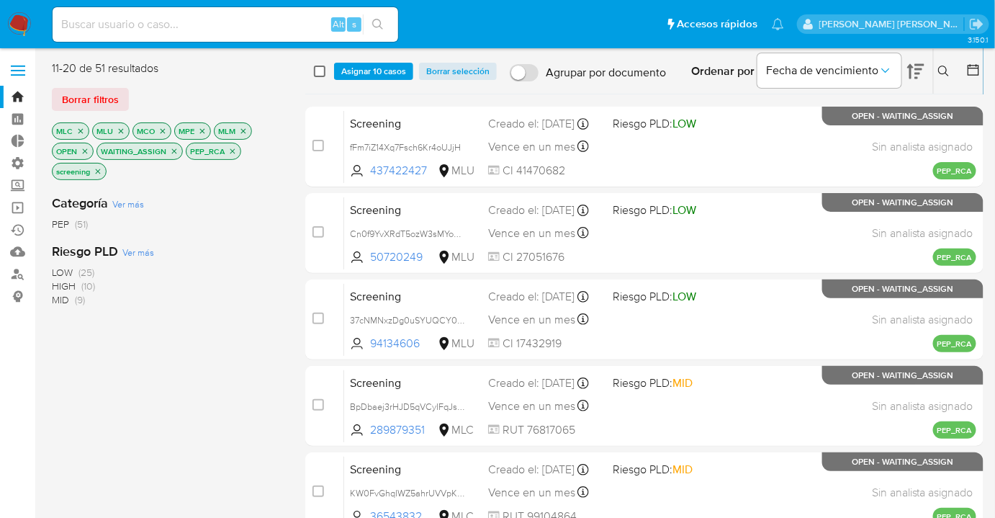
click at [320, 69] on input "checkbox" at bounding box center [320, 72] width 12 height 12
checkbox input "true"
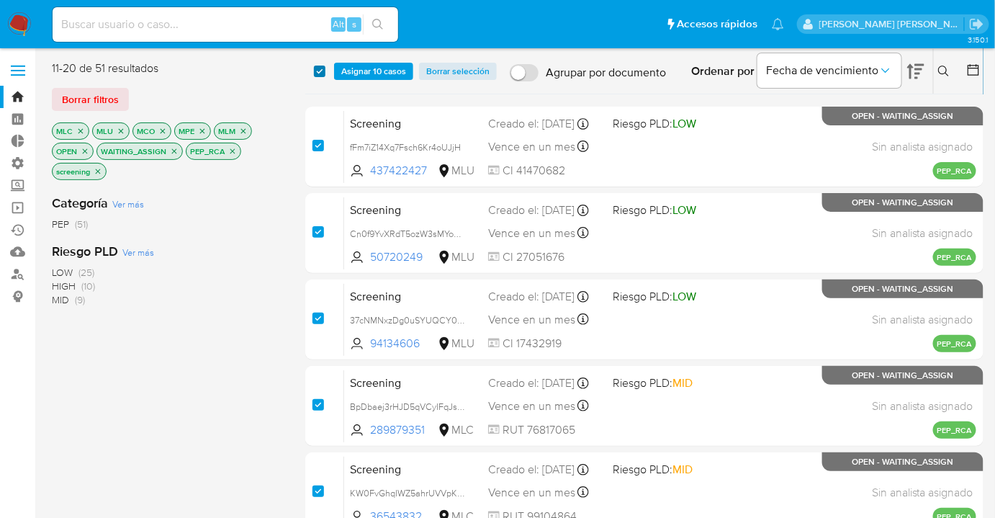
checkbox input "true"
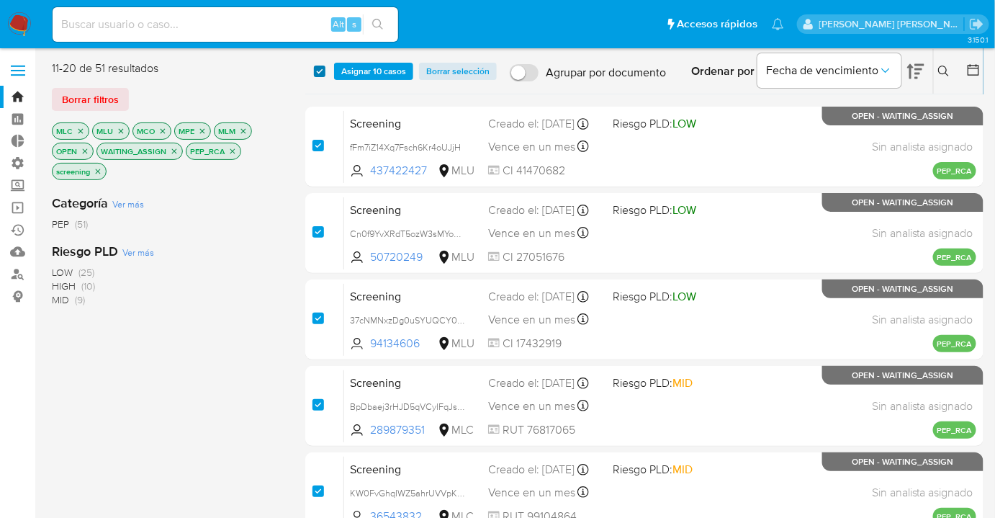
checkbox input "true"
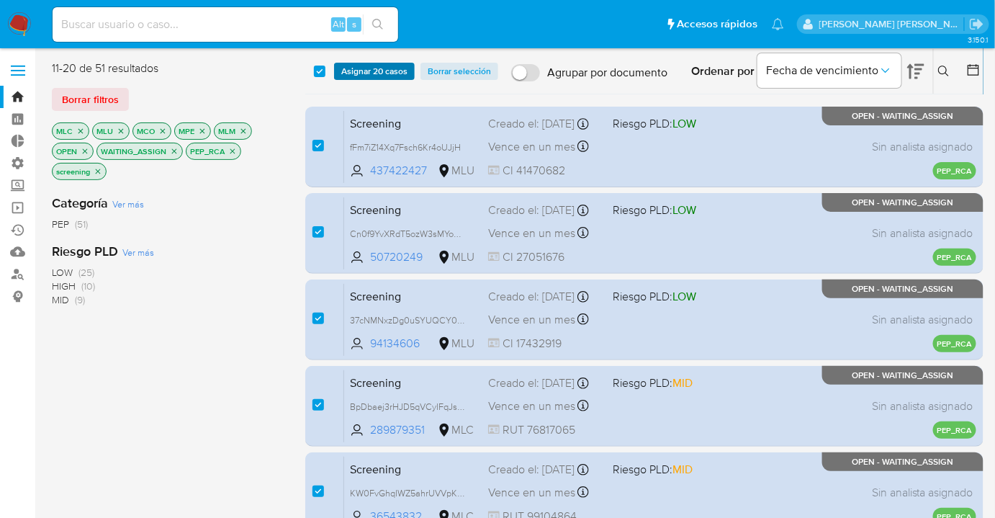
click at [341, 77] on span "Asignar 20 casos" at bounding box center [374, 71] width 66 height 14
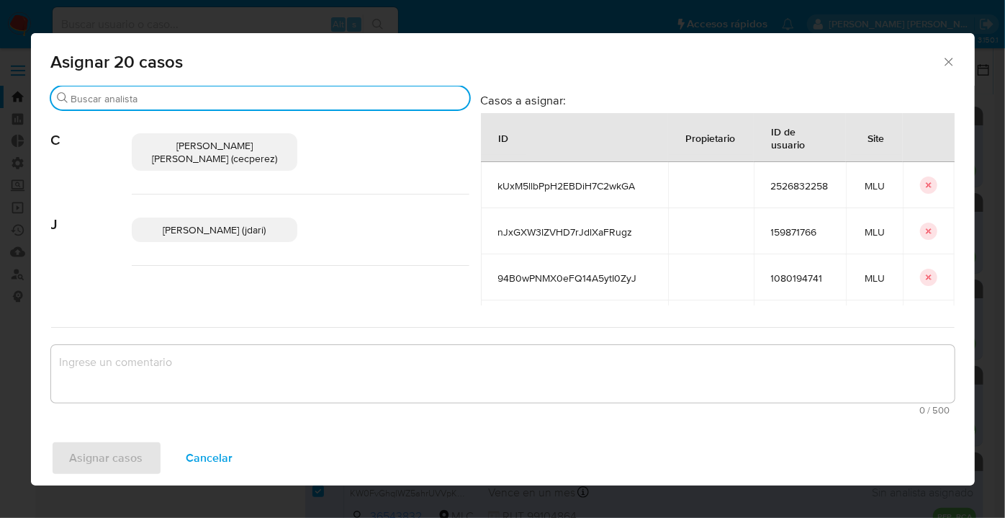
click at [319, 101] on input "Buscar" at bounding box center [267, 98] width 392 height 13
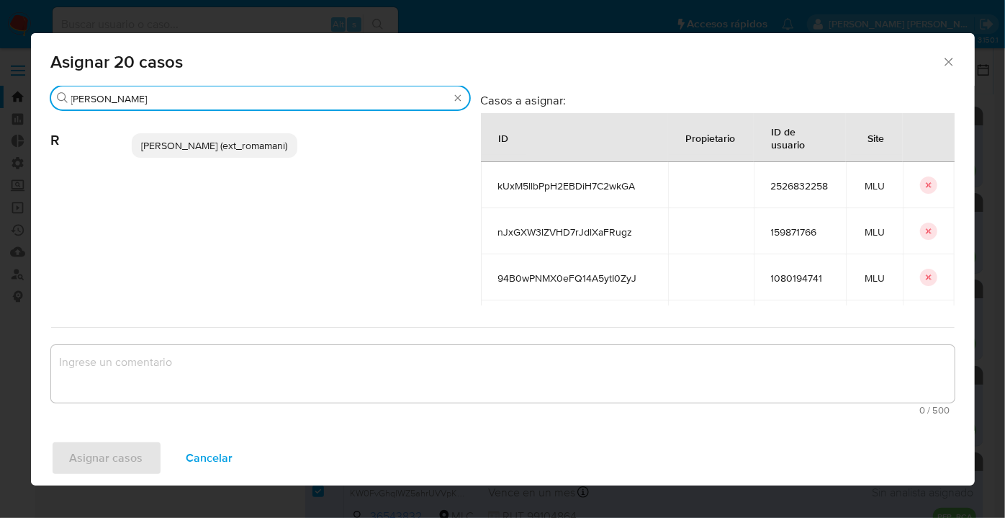
type input "rosa"
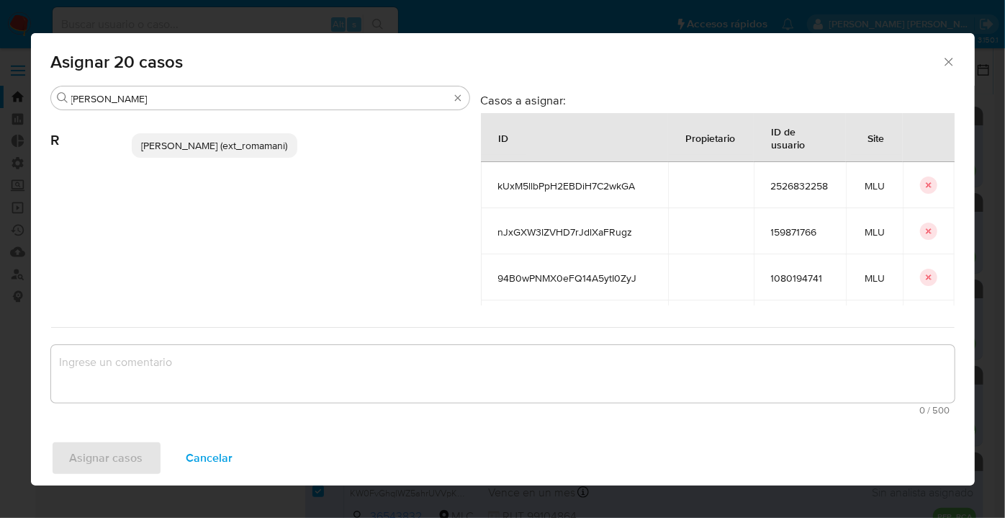
click at [287, 135] on div "Rosalia Mamani (ext_romamani)" at bounding box center [301, 145] width 338 height 71
click at [274, 139] on span "Rosalia Mamani (ext_romamani)" at bounding box center [214, 145] width 146 height 14
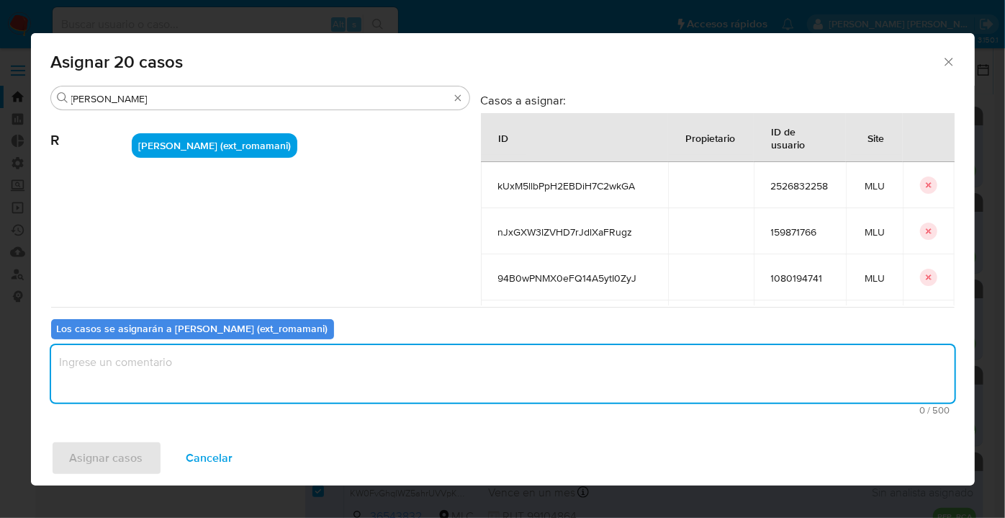
click at [244, 365] on textarea "assign-modal" at bounding box center [502, 374] width 903 height 58
paste textarea "Asignación."
type textarea "Asignación."
click at [157, 450] on button "Asignar casos" at bounding box center [106, 458] width 111 height 35
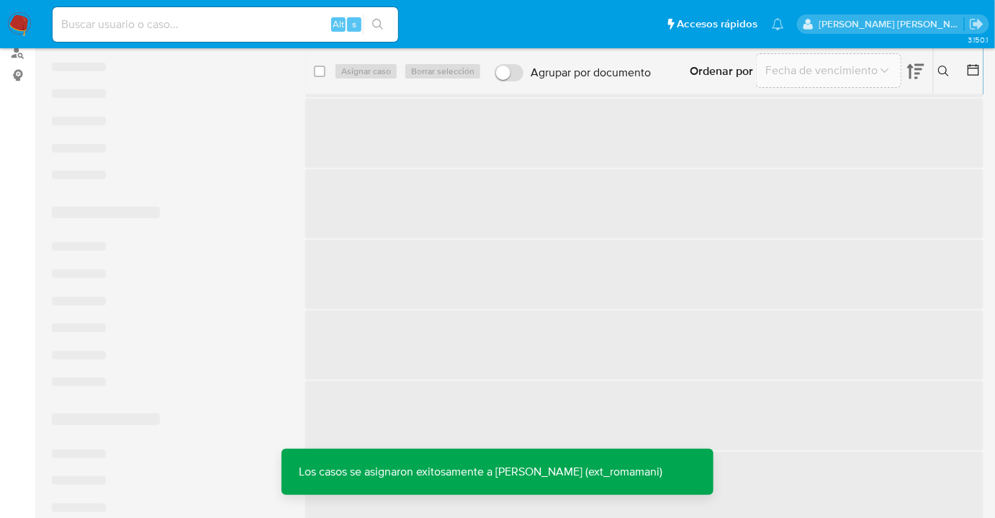
scroll to position [392, 0]
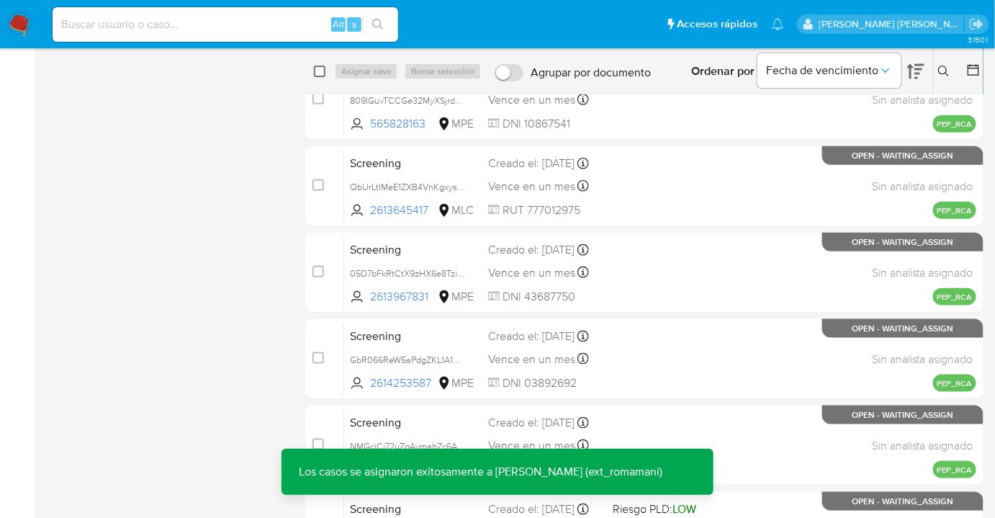
click at [318, 70] on input "checkbox" at bounding box center [320, 72] width 12 height 12
checkbox input "true"
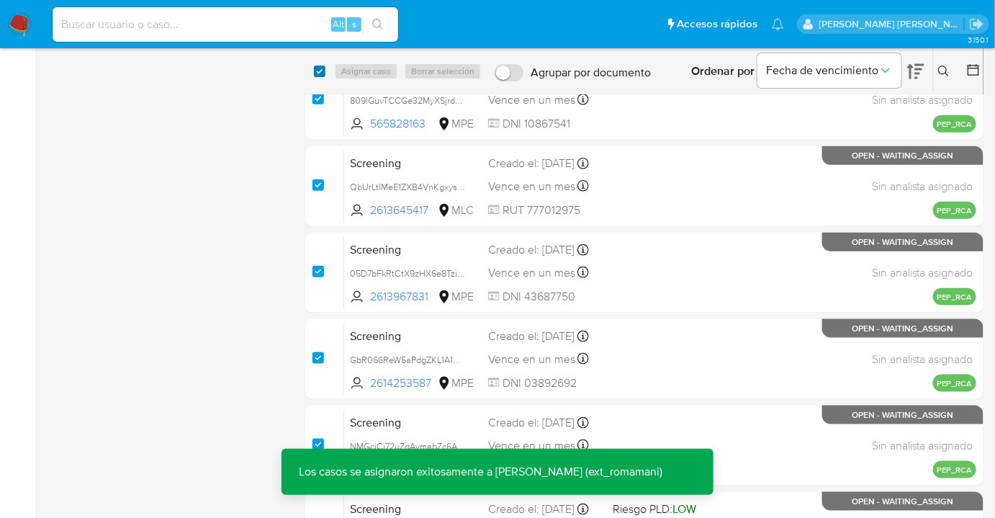
checkbox input "true"
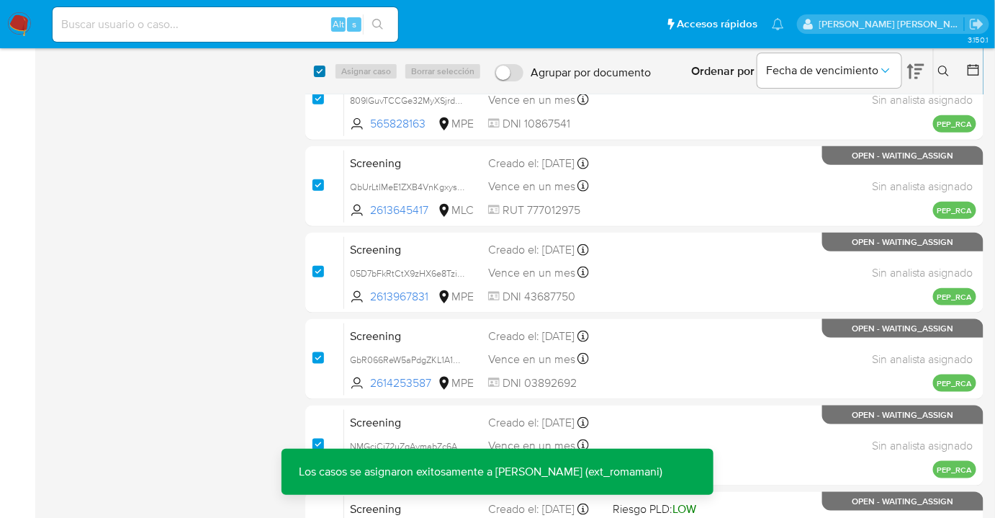
checkbox input "true"
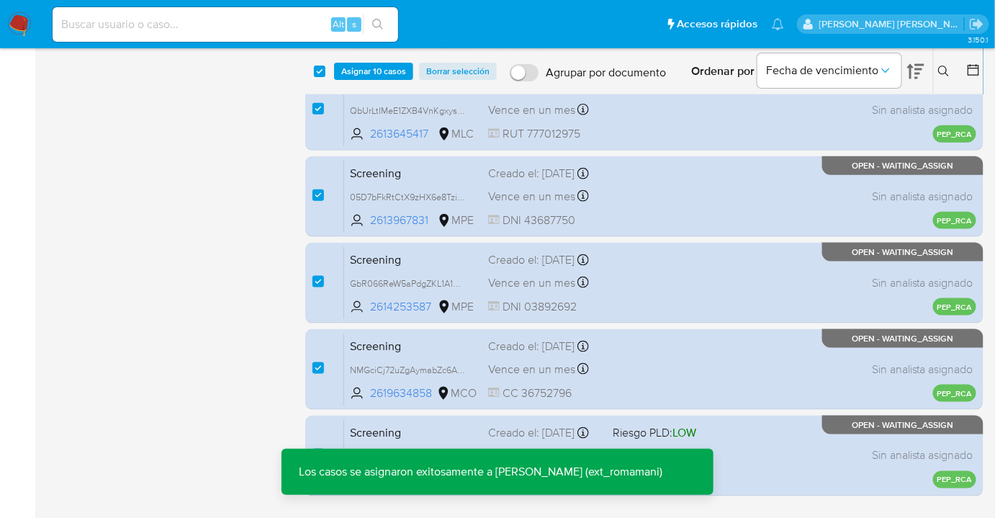
scroll to position [507, 0]
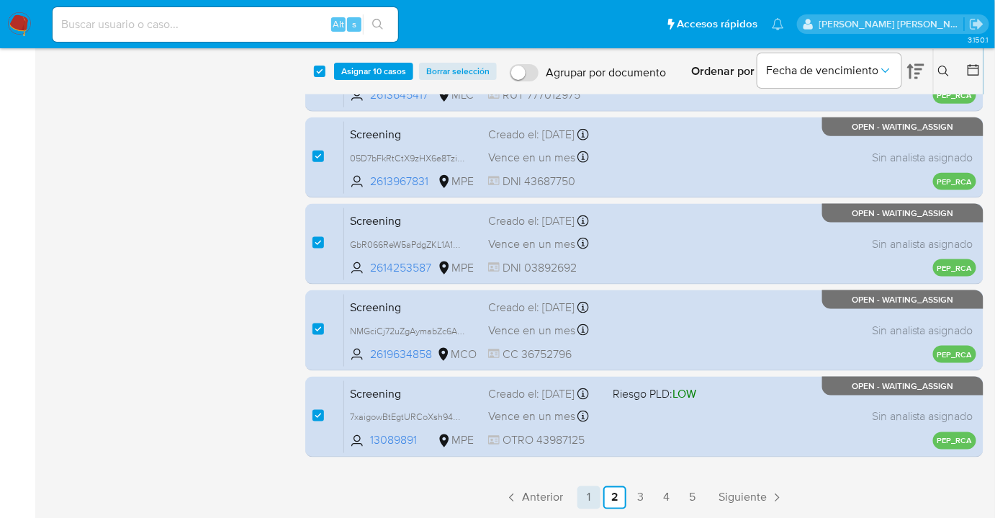
click at [590, 498] on link "1" at bounding box center [588, 497] width 23 height 23
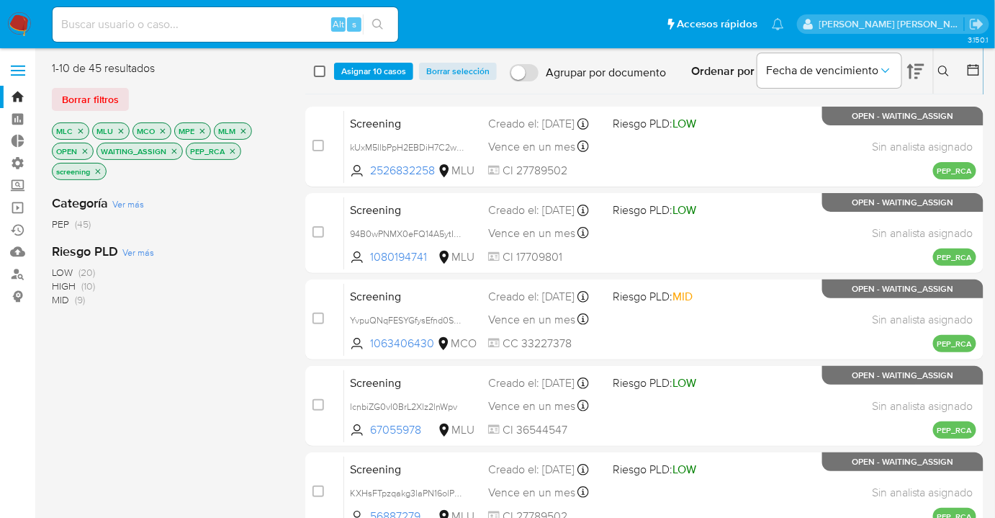
click at [322, 74] on input "checkbox" at bounding box center [320, 72] width 12 height 12
checkbox input "true"
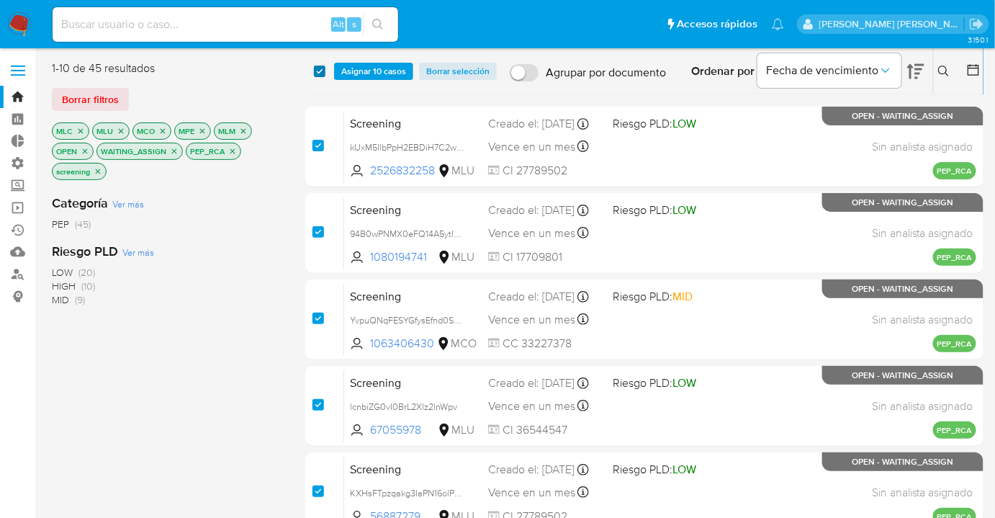
checkbox input "true"
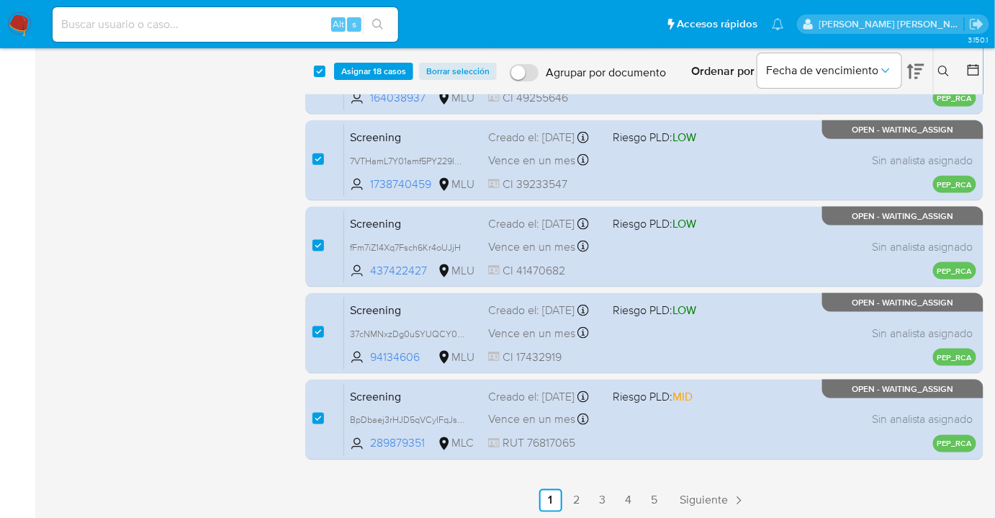
scroll to position [507, 0]
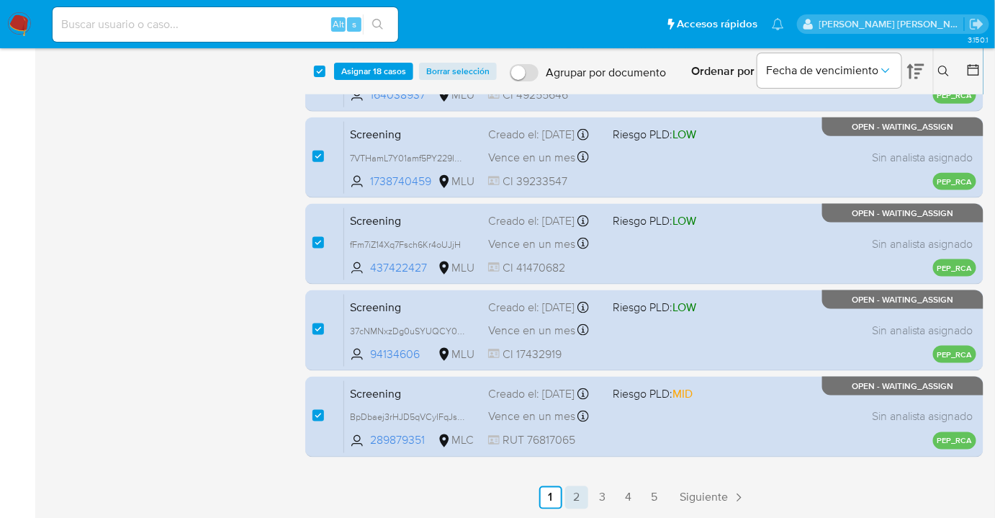
click at [577, 492] on link "2" at bounding box center [576, 497] width 23 height 23
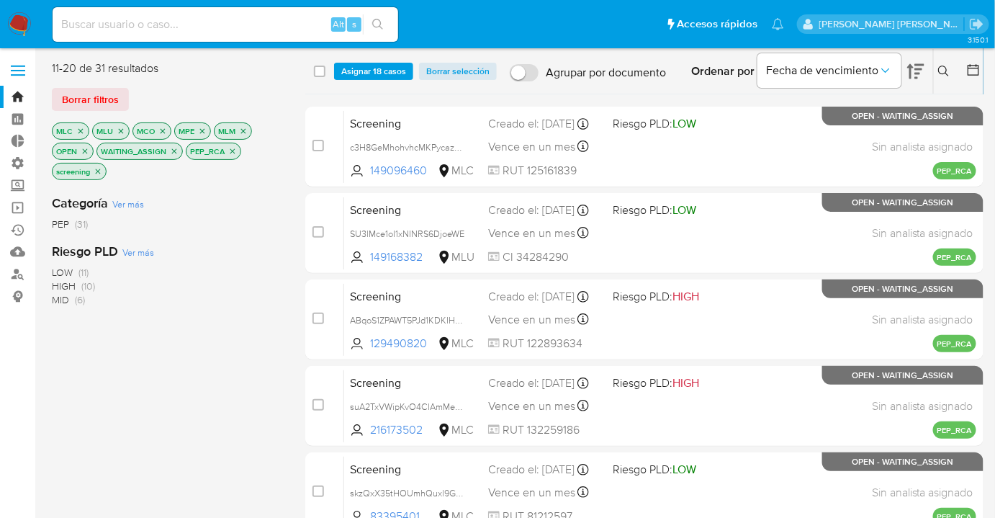
click at [354, 72] on span "Asignar 18 casos" at bounding box center [373, 71] width 65 height 14
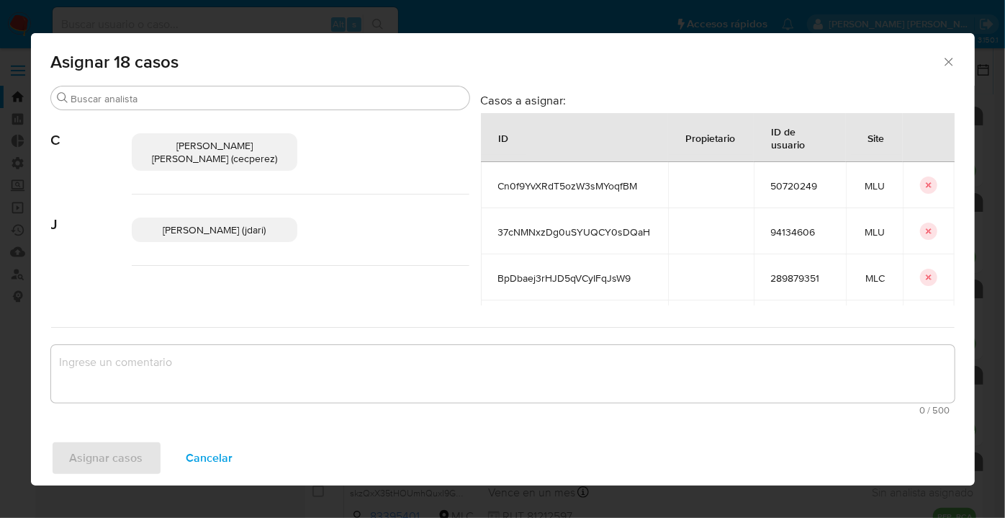
click at [197, 456] on span "Cancelar" at bounding box center [209, 458] width 47 height 32
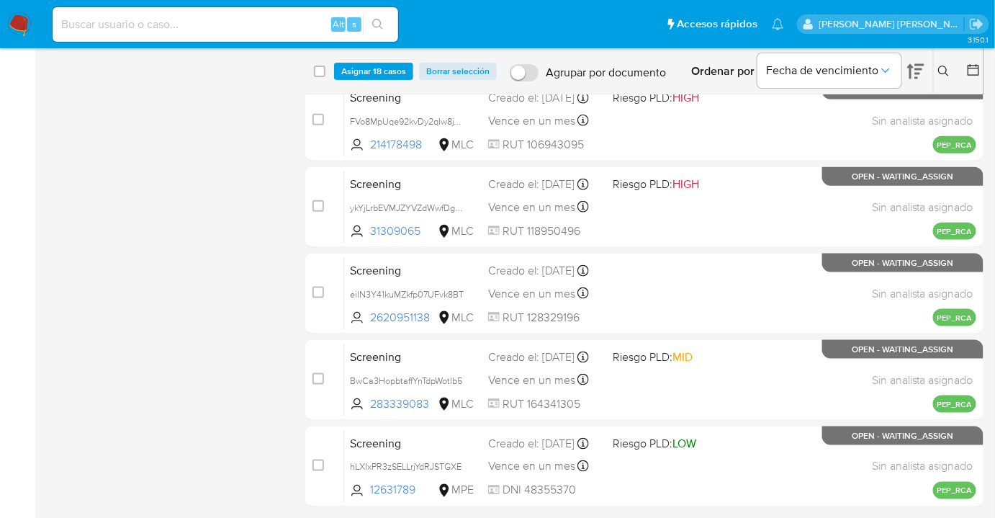
scroll to position [507, 0]
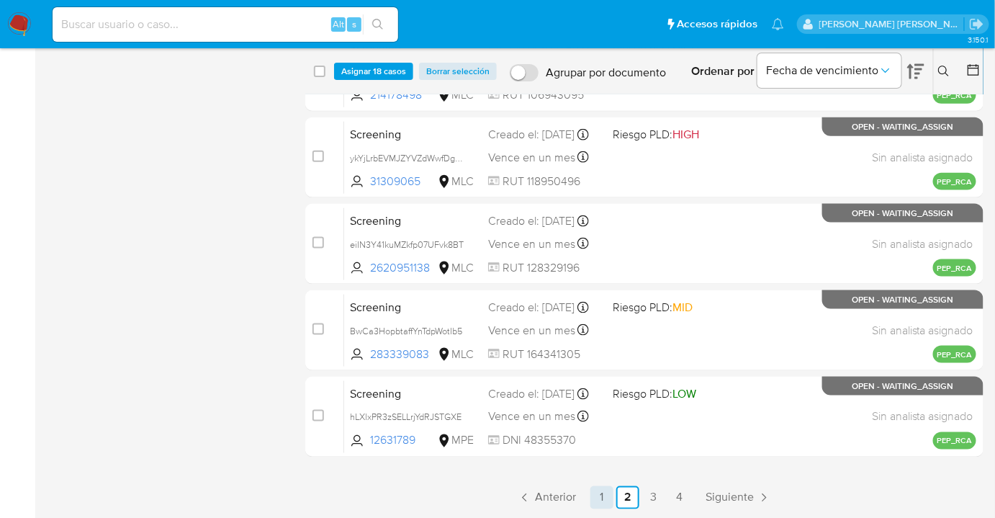
click at [595, 498] on link "1" at bounding box center [601, 497] width 23 height 23
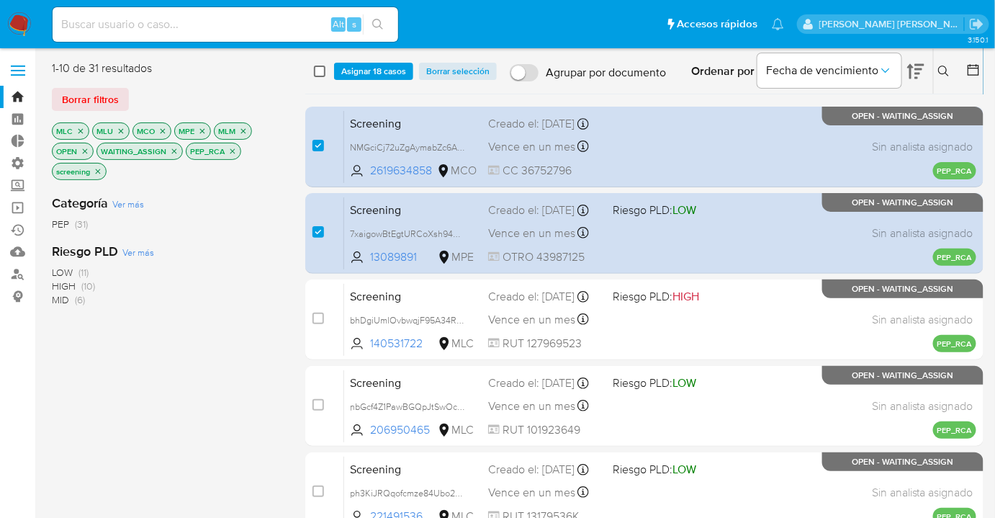
click at [319, 73] on input "checkbox" at bounding box center [320, 72] width 12 height 12
checkbox input "true"
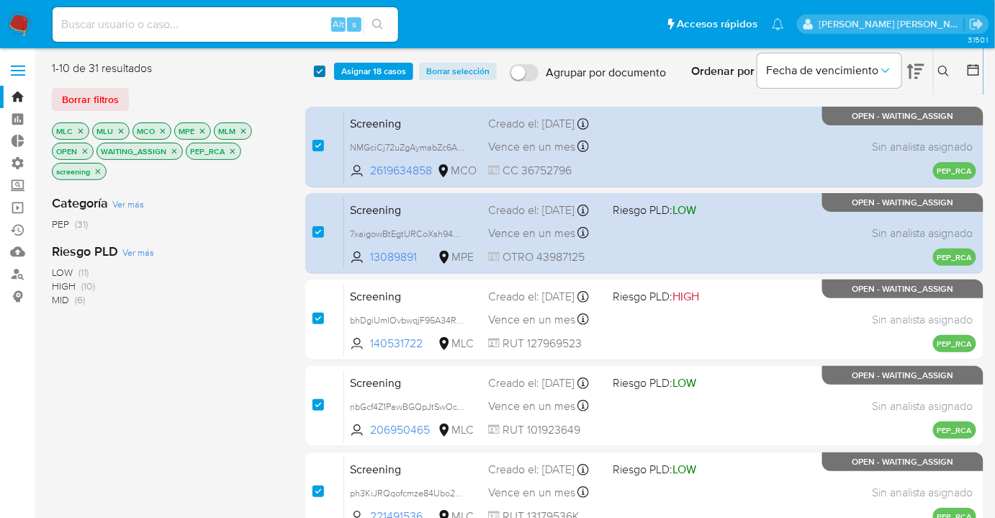
checkbox input "true"
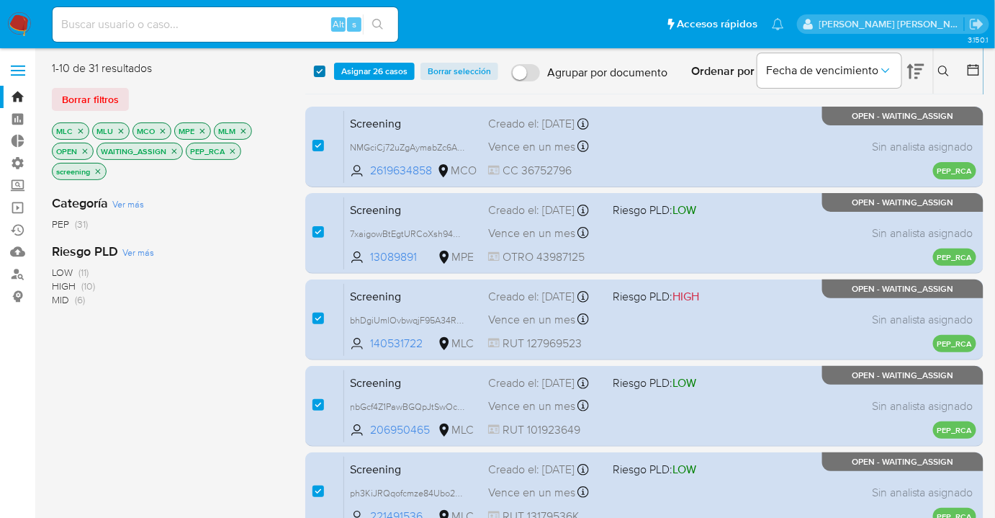
click at [319, 73] on input "checkbox" at bounding box center [320, 72] width 12 height 12
checkbox input "false"
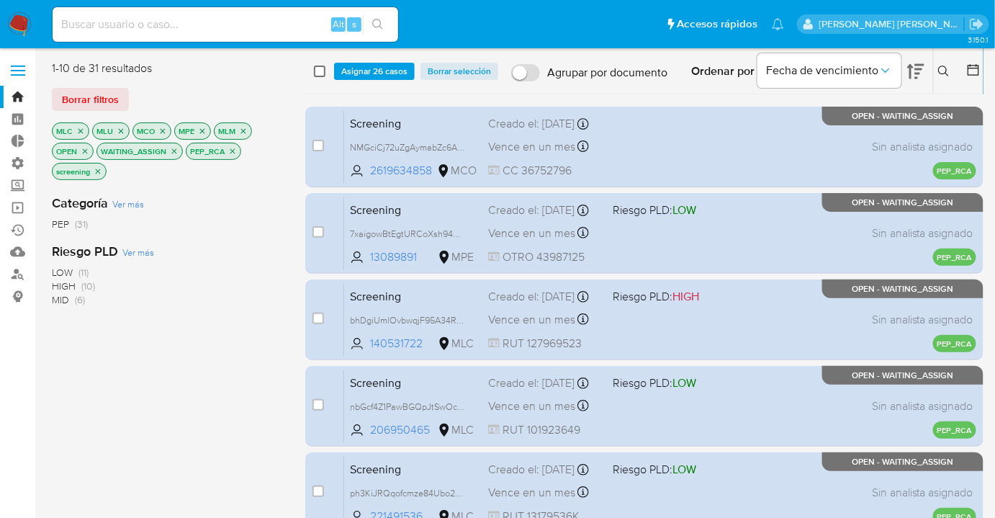
checkbox input "false"
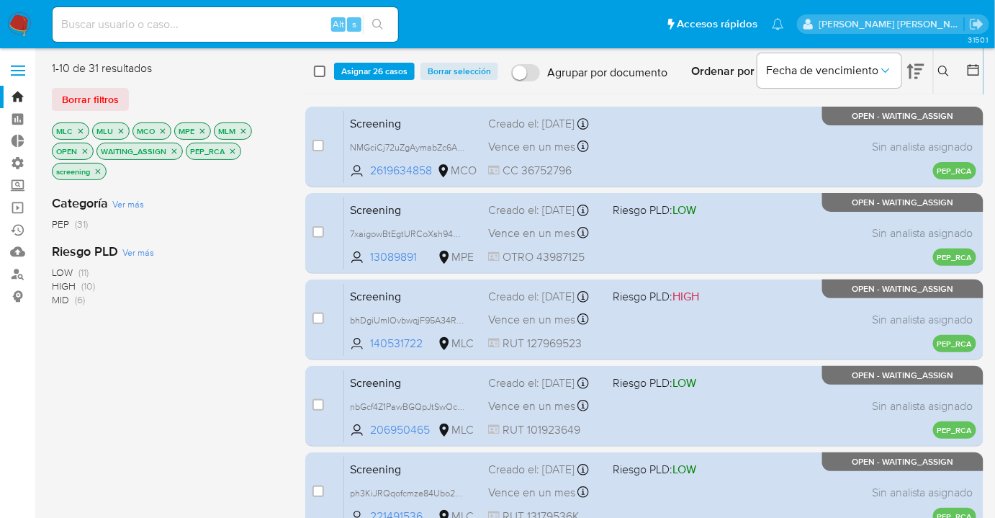
checkbox input "false"
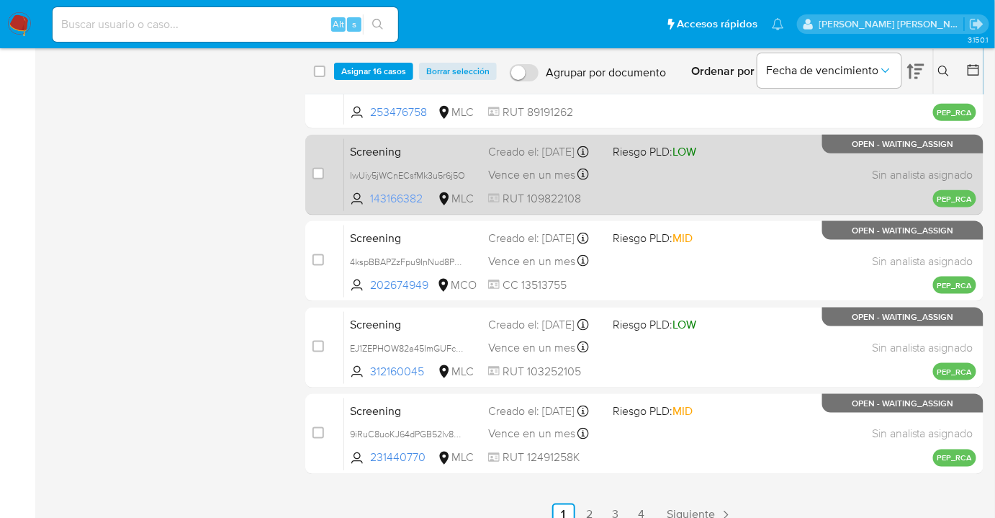
scroll to position [507, 0]
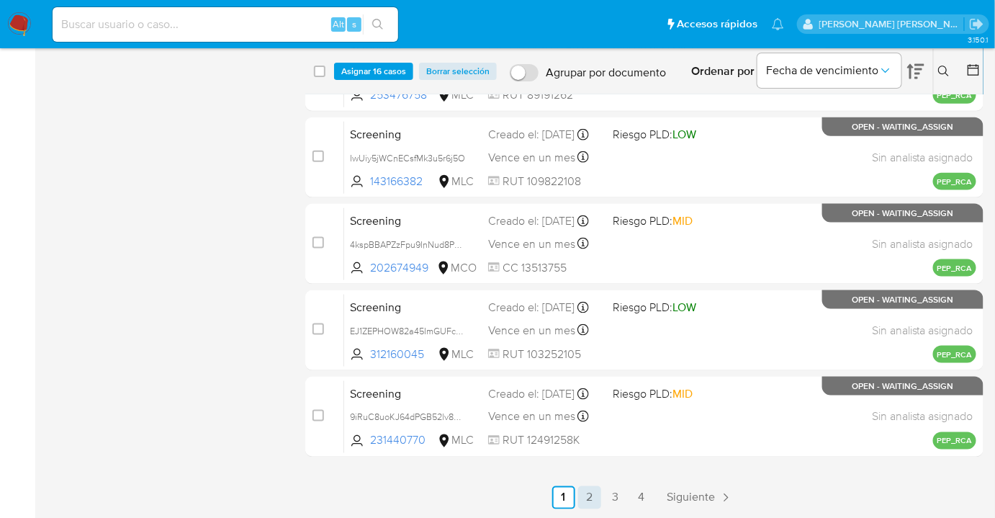
click at [585, 497] on link "2" at bounding box center [589, 497] width 23 height 23
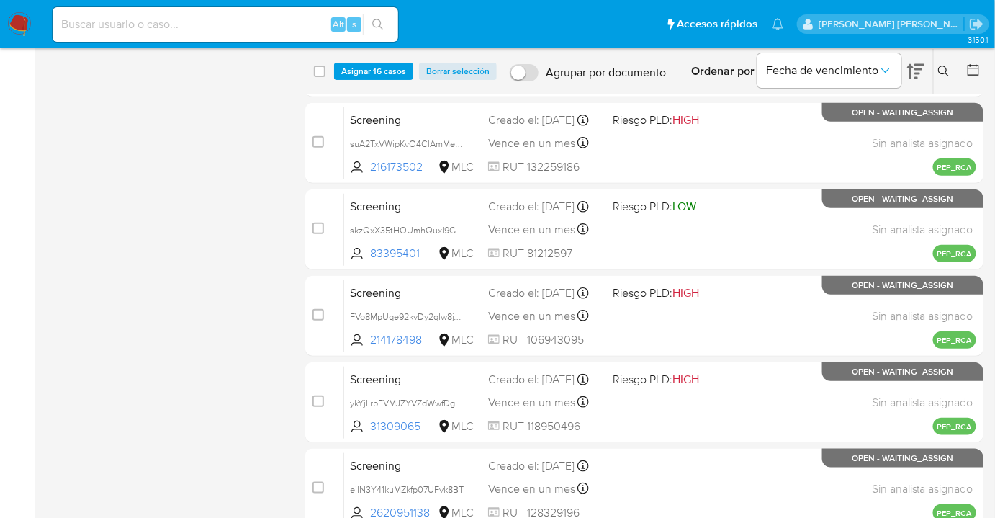
scroll to position [507, 0]
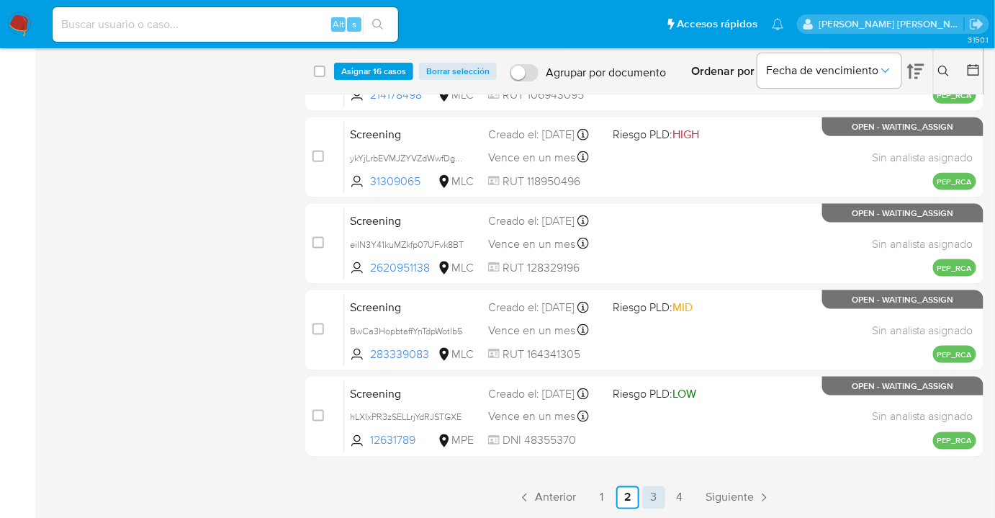
click at [656, 491] on link "3" at bounding box center [653, 497] width 23 height 23
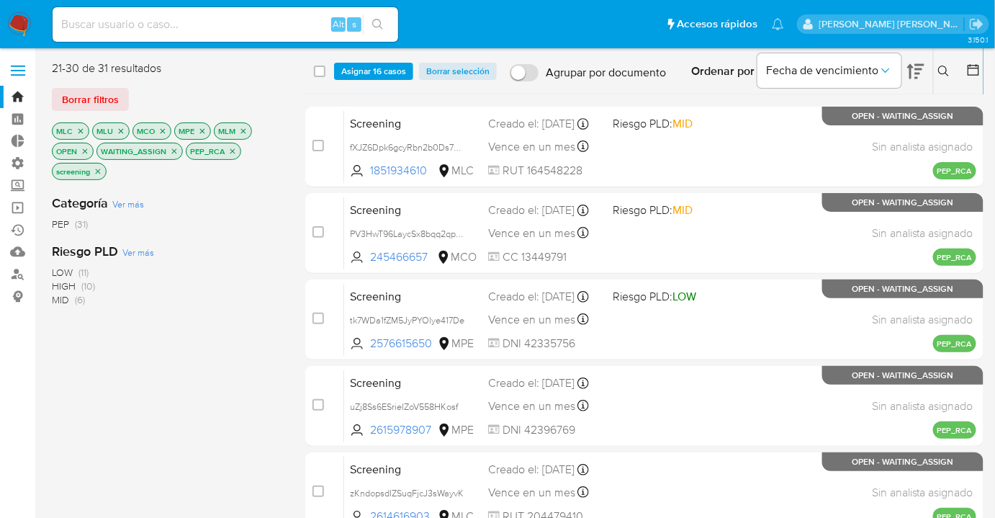
click at [174, 147] on icon "close-filter" at bounding box center [174, 151] width 9 height 9
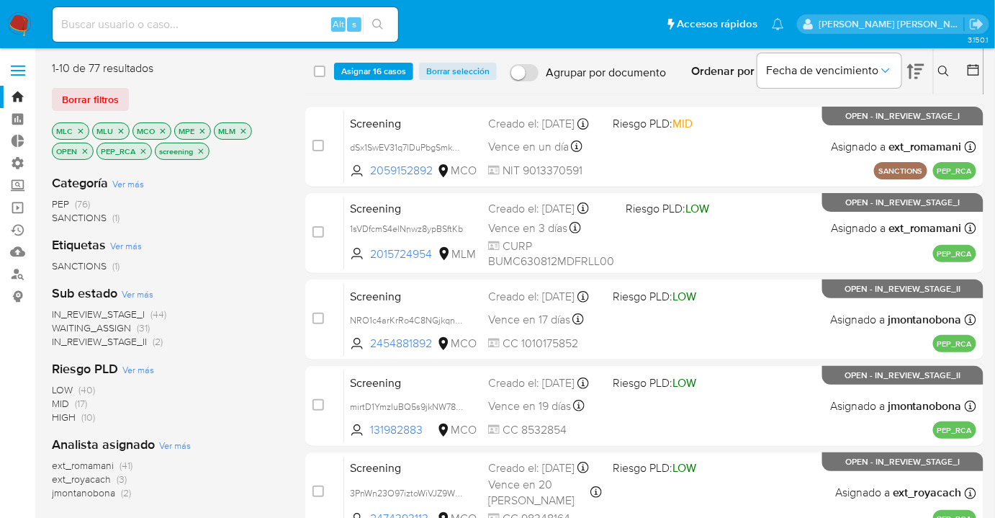
click at [61, 326] on span "WAITING_ASSIGN" at bounding box center [91, 327] width 79 height 14
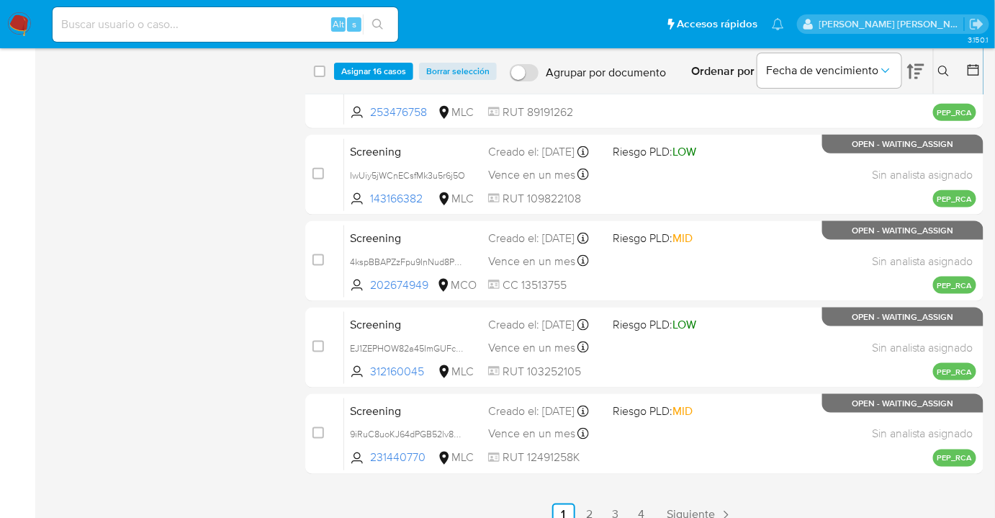
scroll to position [507, 0]
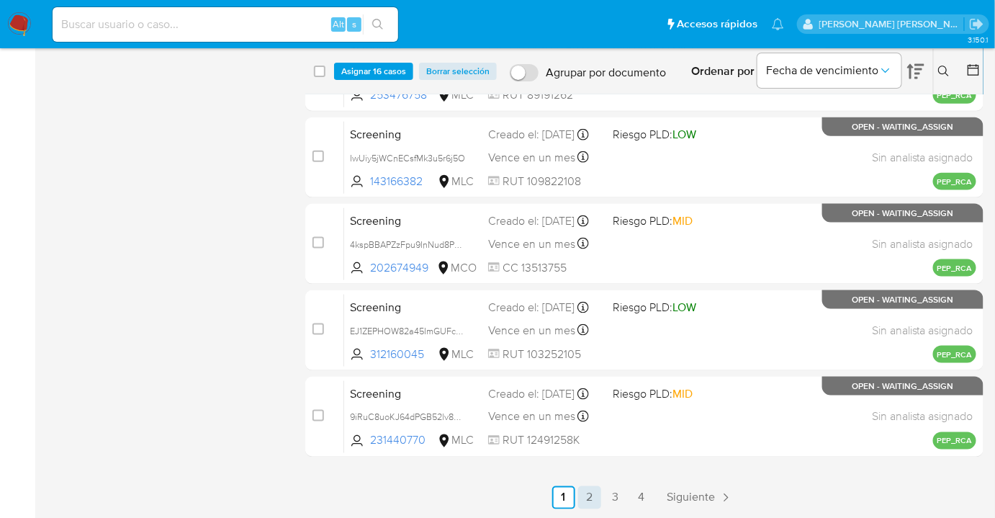
click at [591, 502] on link "2" at bounding box center [589, 497] width 23 height 23
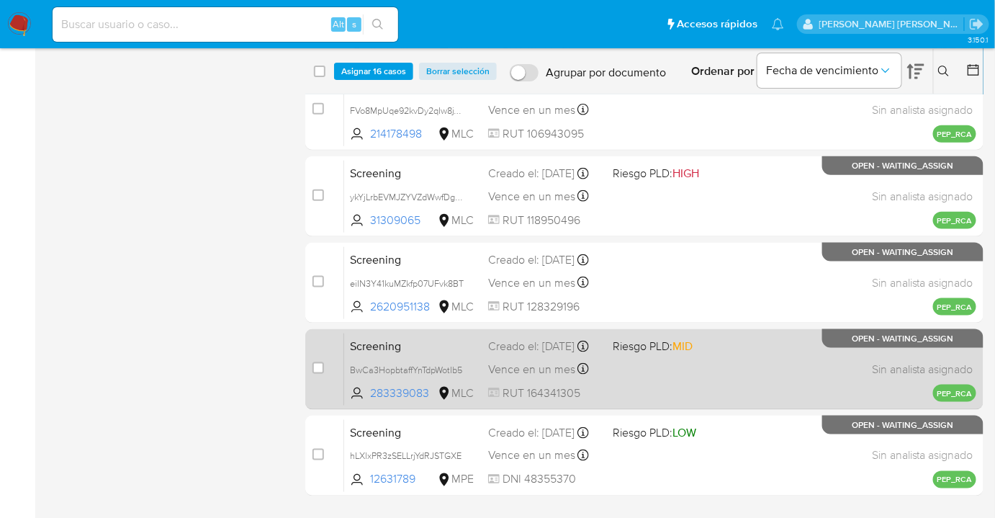
scroll to position [507, 0]
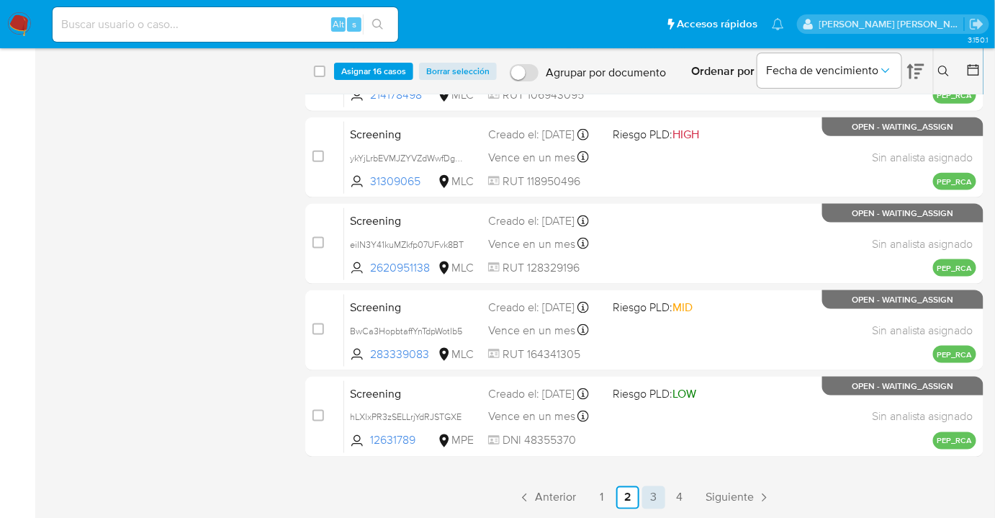
click at [651, 501] on link "3" at bounding box center [653, 497] width 23 height 23
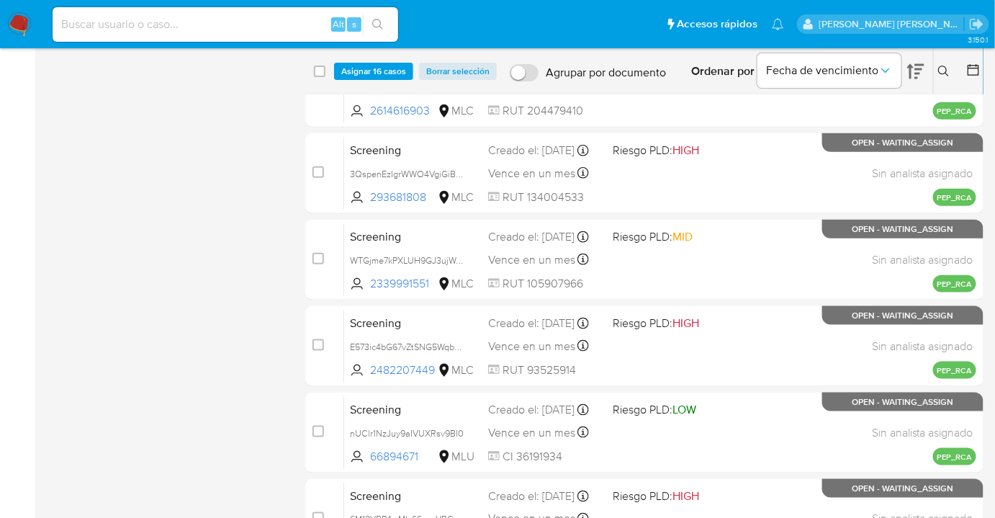
scroll to position [507, 0]
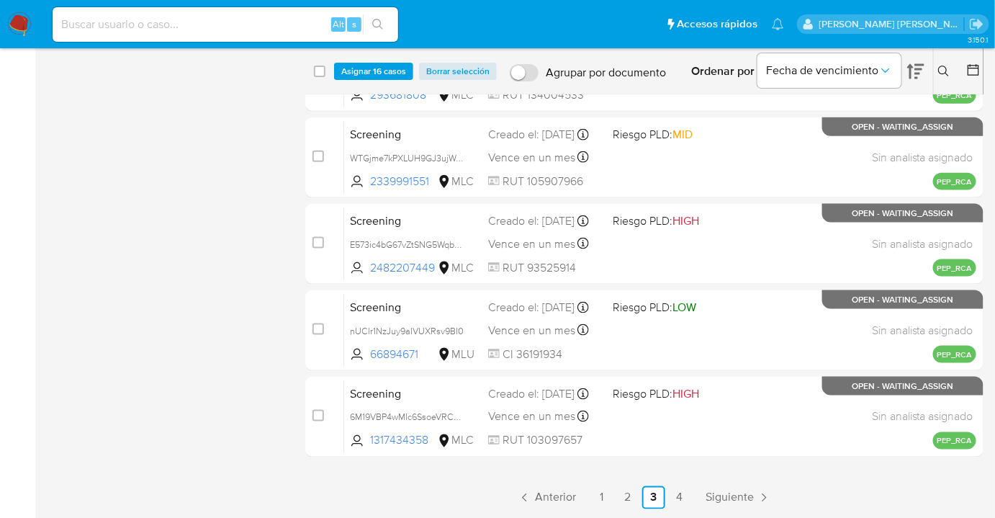
click at [677, 511] on main "3.150.1" at bounding box center [497, 6] width 995 height 1026
click at [679, 501] on link "4" at bounding box center [679, 497] width 23 height 23
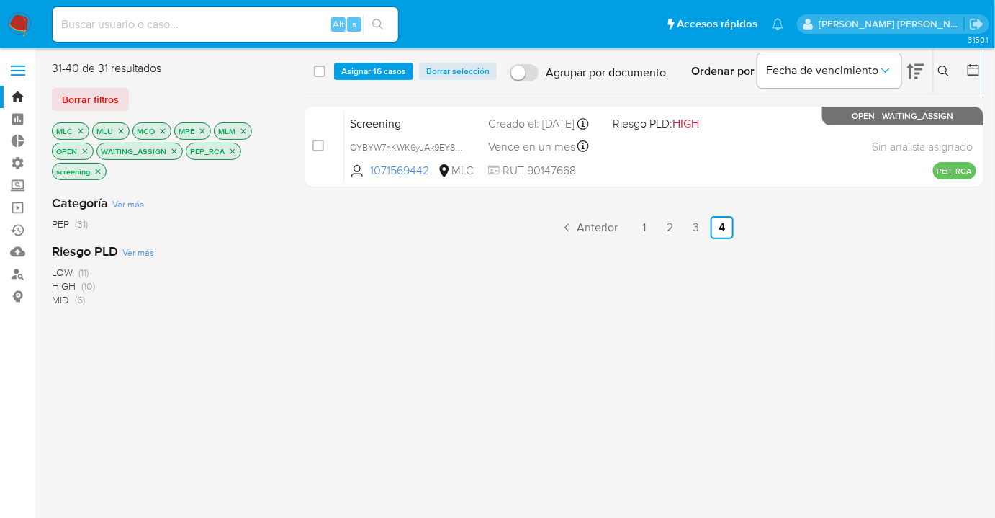
click at [24, 28] on img at bounding box center [19, 24] width 24 height 24
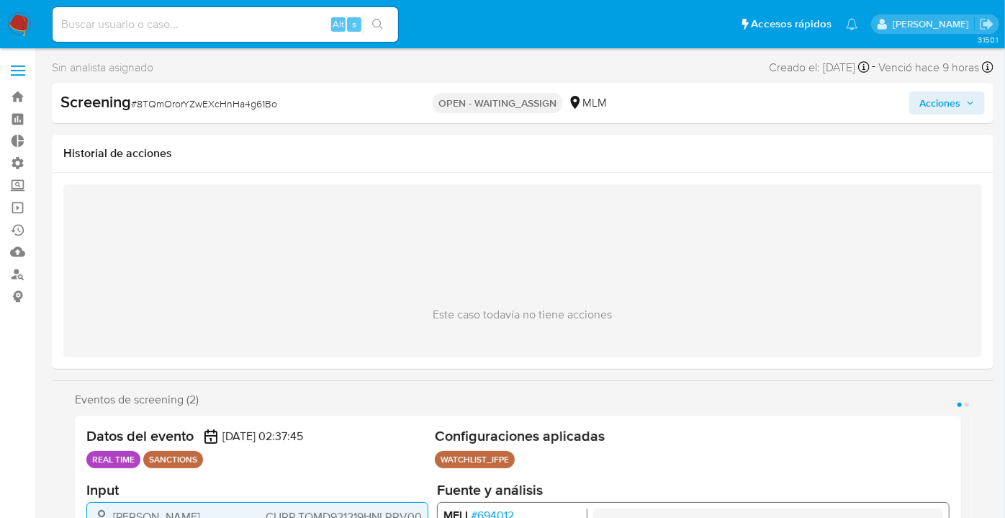
select select "10"
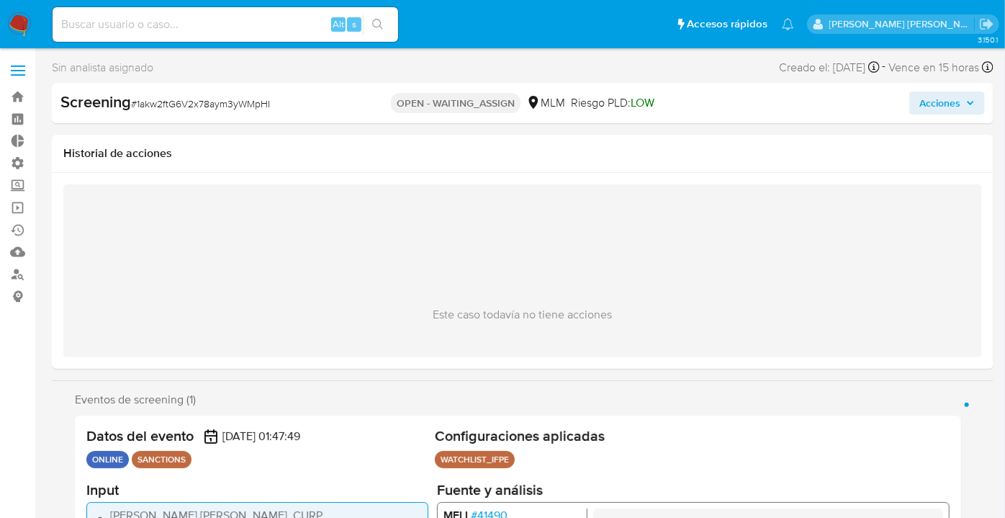
select select "10"
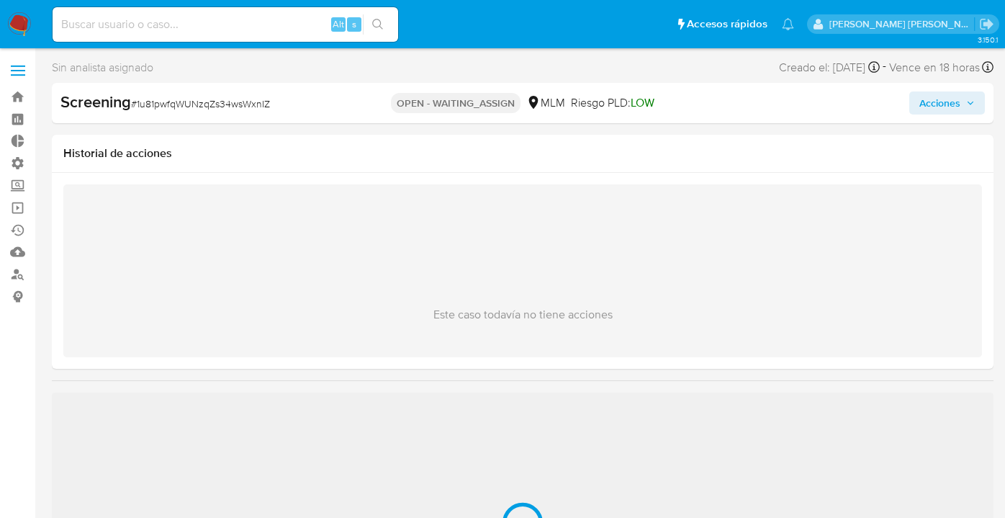
select select "10"
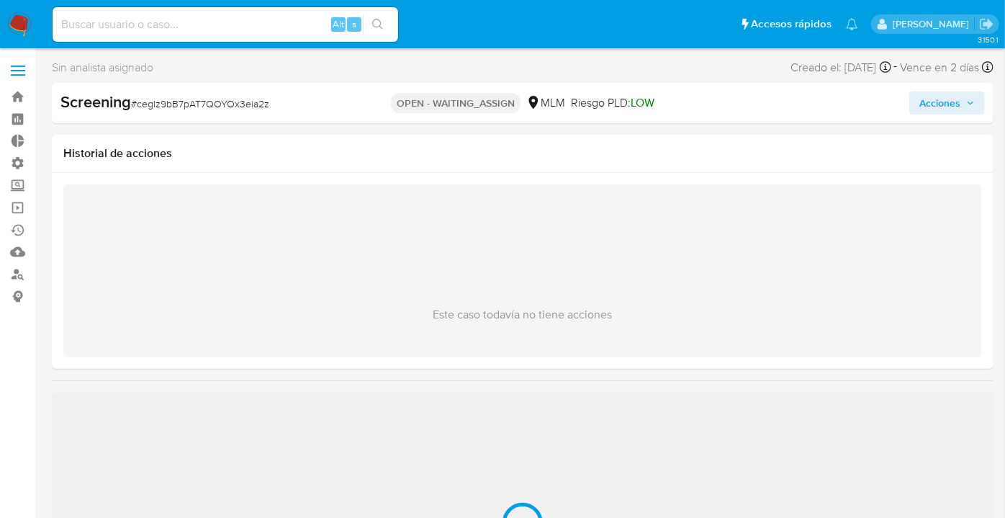
select select "10"
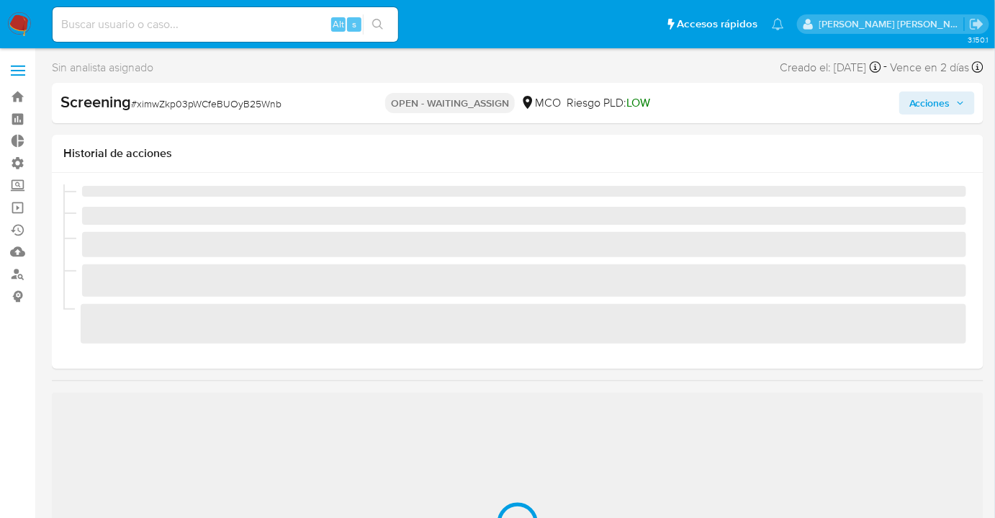
click at [677, 20] on ul "Pausado Ver notificaciones Alt s Accesos rápidos Presiona las siguientes teclas…" at bounding box center [418, 24] width 746 height 36
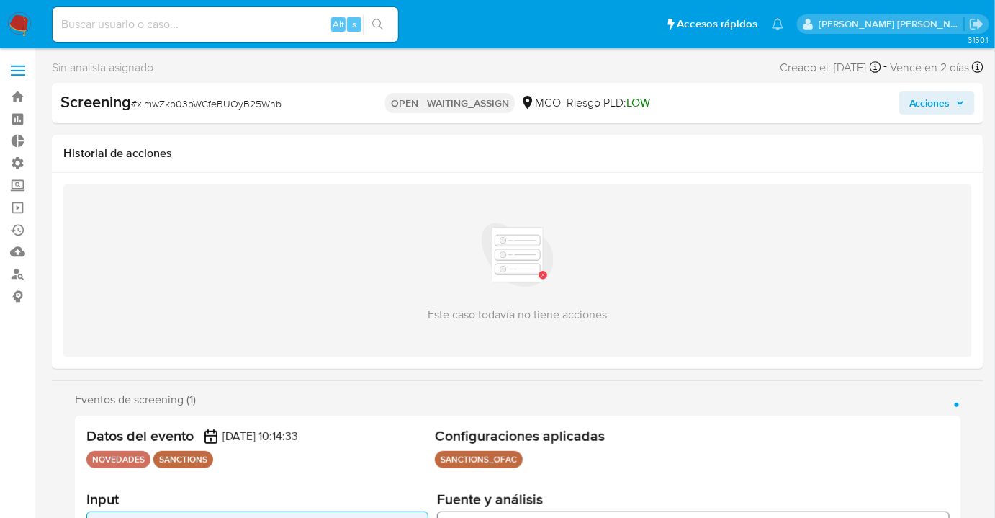
select select "10"
click at [668, 20] on ul "Pausado Ver notificaciones Alt s Accesos rápidos Presiona las siguientes teclas…" at bounding box center [418, 24] width 746 height 36
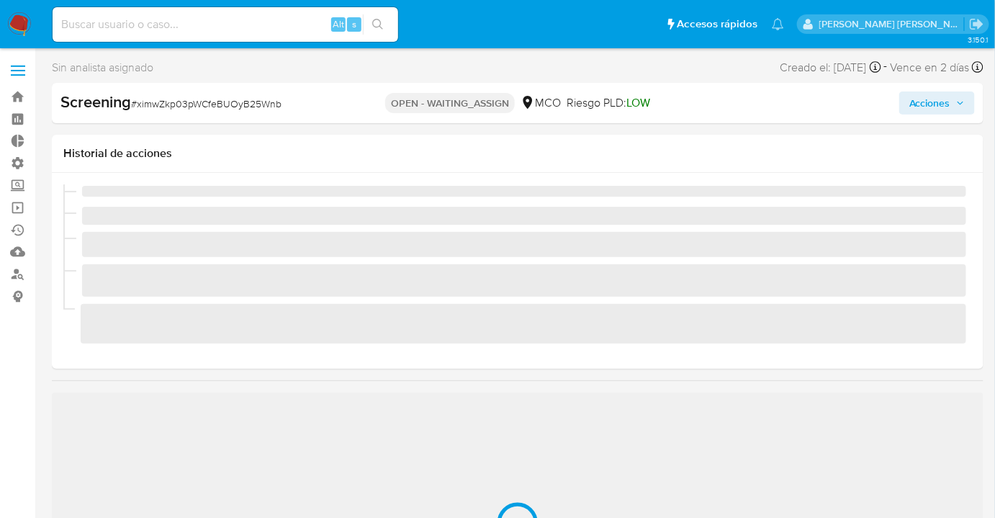
click at [666, 17] on ul "Pausado Ver notificaciones Alt s Accesos rápidos Presiona las siguientes teclas…" at bounding box center [418, 24] width 746 height 36
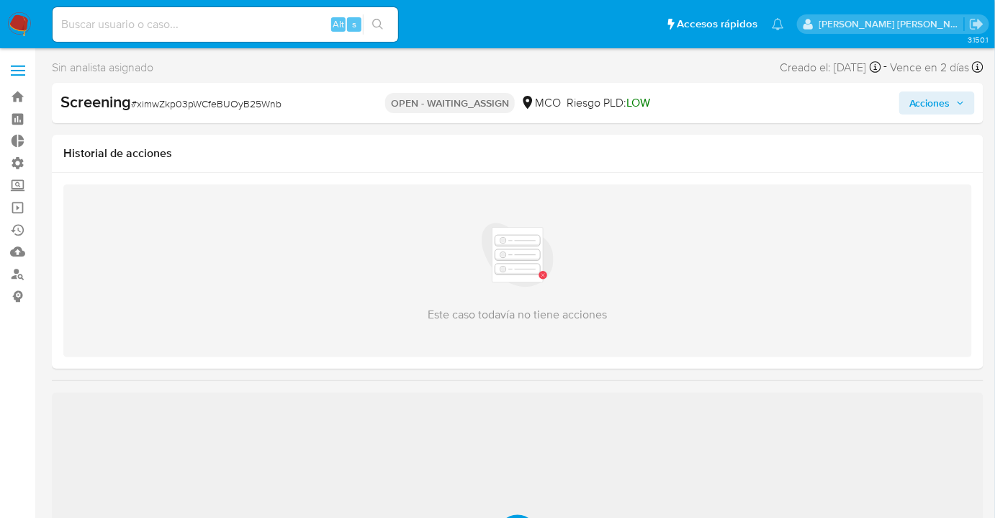
select select "10"
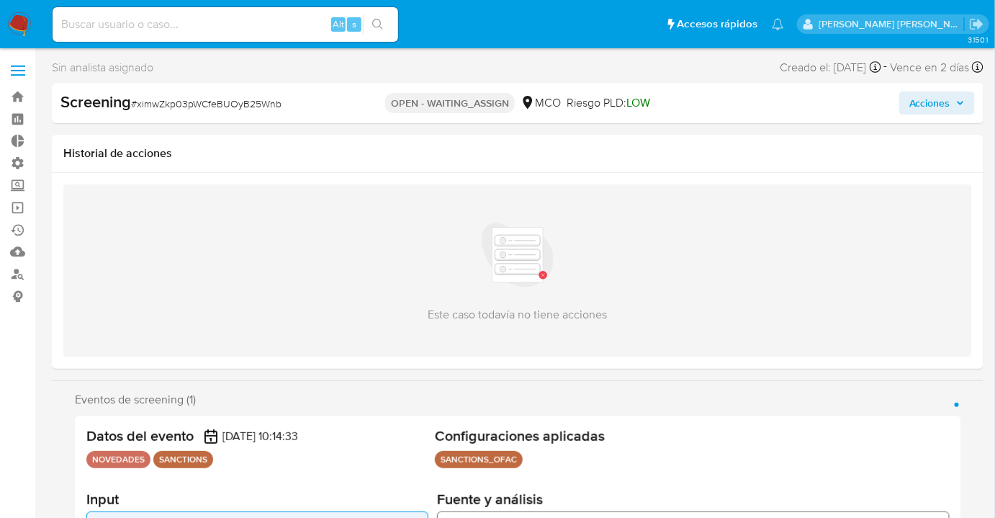
click at [666, 17] on ul "Pausado Ver notificaciones Alt s Accesos rápidos Presiona las siguientes teclas…" at bounding box center [418, 24] width 746 height 36
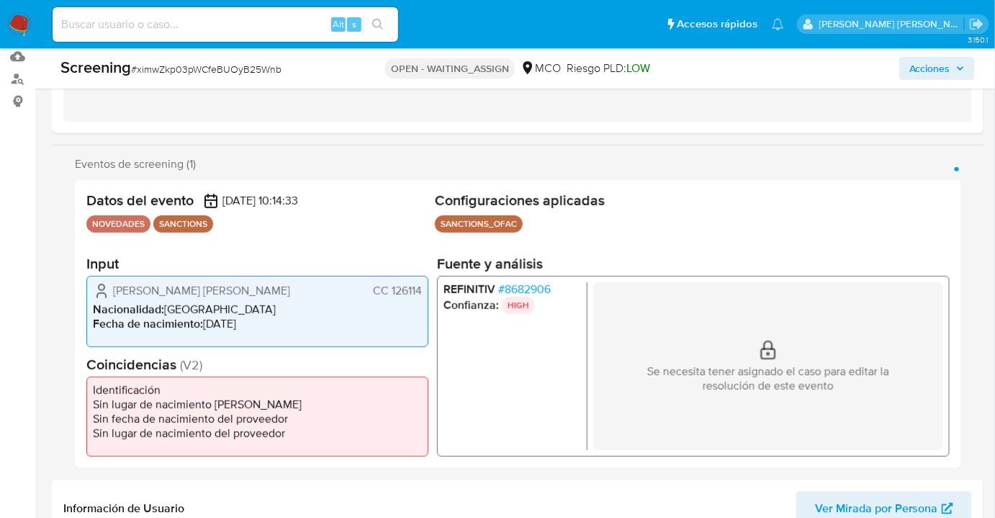
scroll to position [196, 0]
click at [509, 284] on span "# 8682906" at bounding box center [524, 288] width 53 height 14
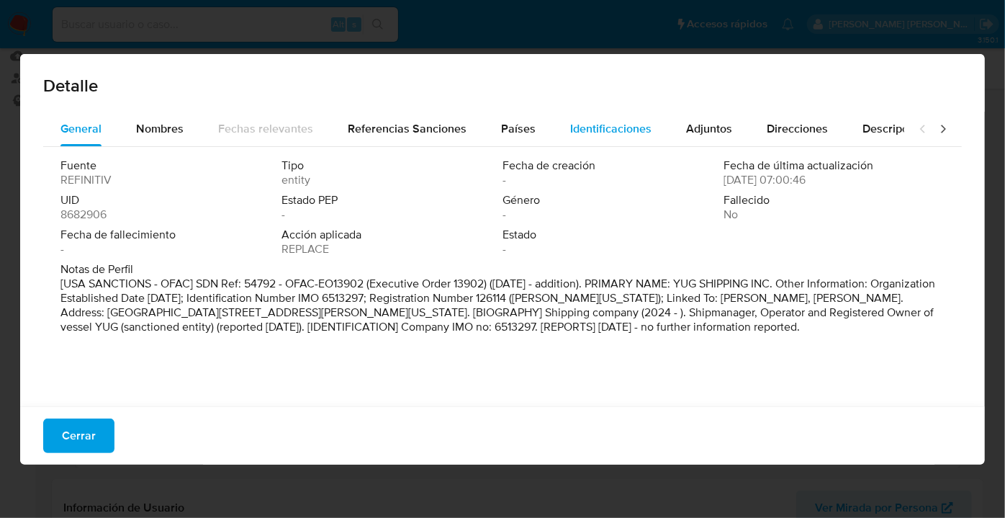
click at [575, 130] on span "Identificaciones" at bounding box center [610, 128] width 81 height 17
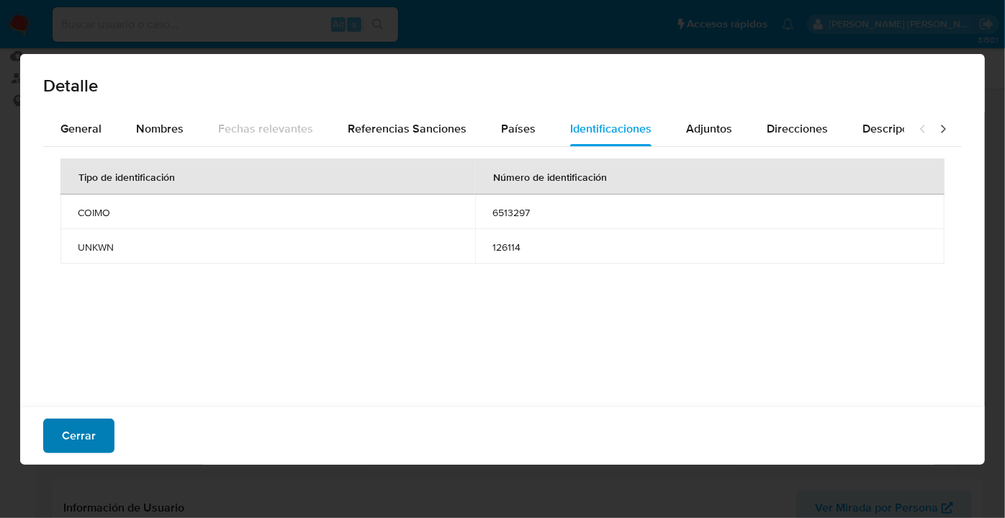
click at [109, 431] on button "Cerrar" at bounding box center [78, 435] width 71 height 35
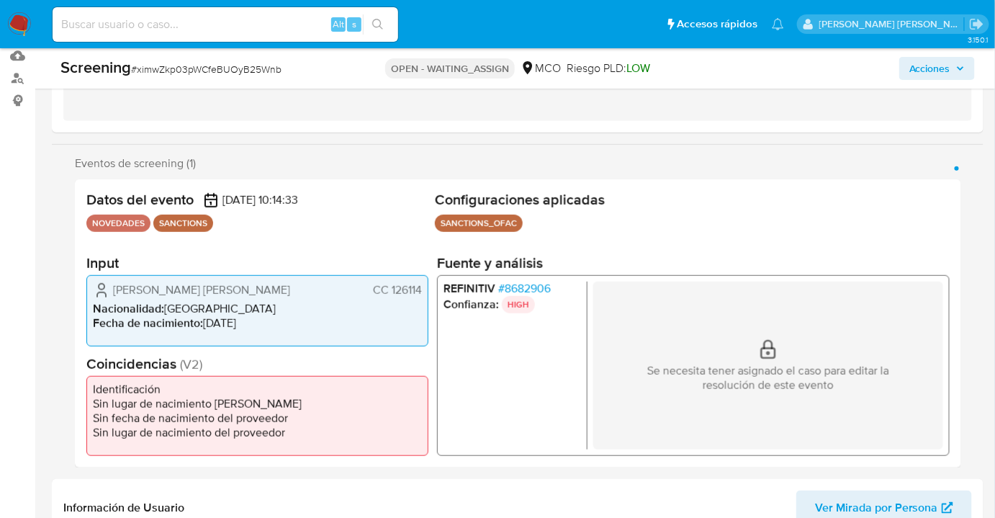
click at [502, 285] on span "# 8682906" at bounding box center [524, 288] width 53 height 14
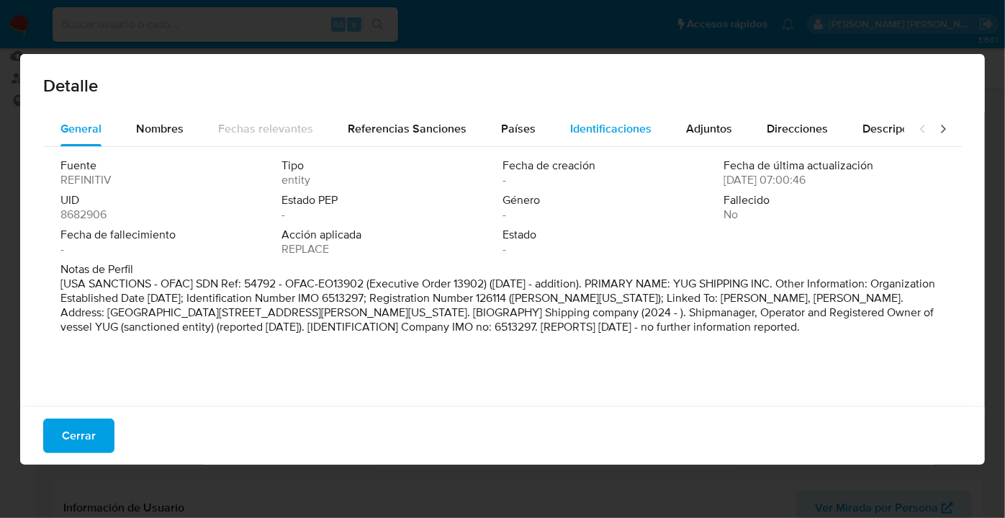
click at [570, 137] on div "Identificaciones" at bounding box center [610, 129] width 81 height 35
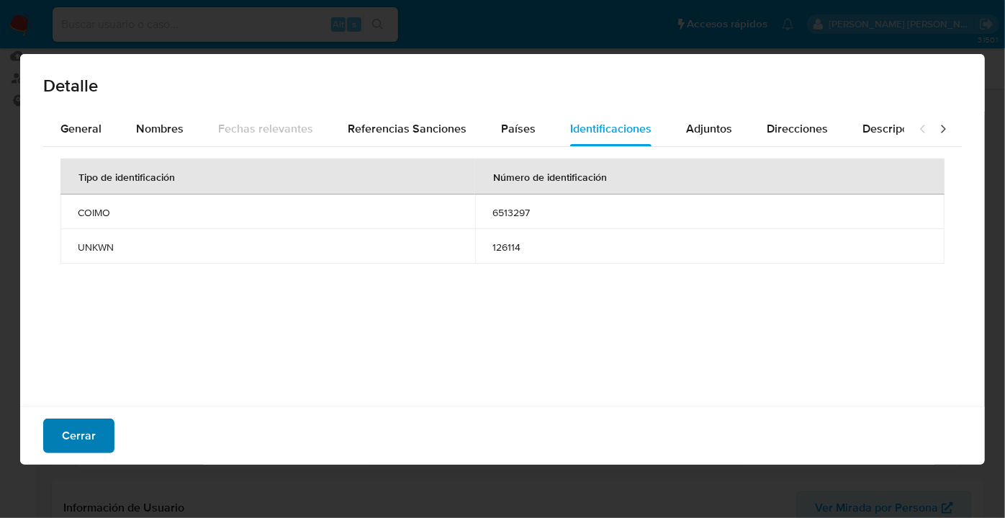
click at [103, 441] on button "Cerrar" at bounding box center [78, 435] width 71 height 35
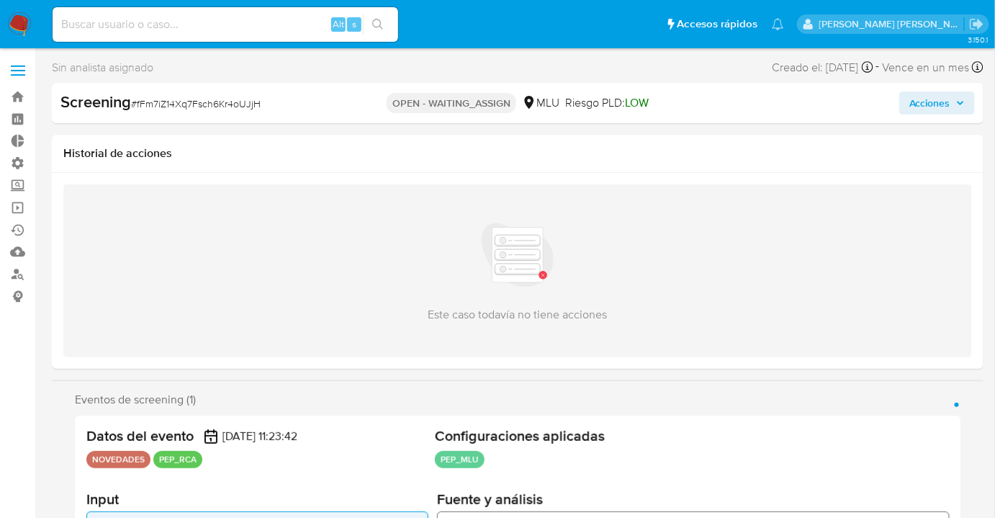
select select "10"
click at [352, 102] on div "Screening # fFm7iZ14Xq7Fsch6Kr4oUJjH" at bounding box center [209, 102] width 299 height 22
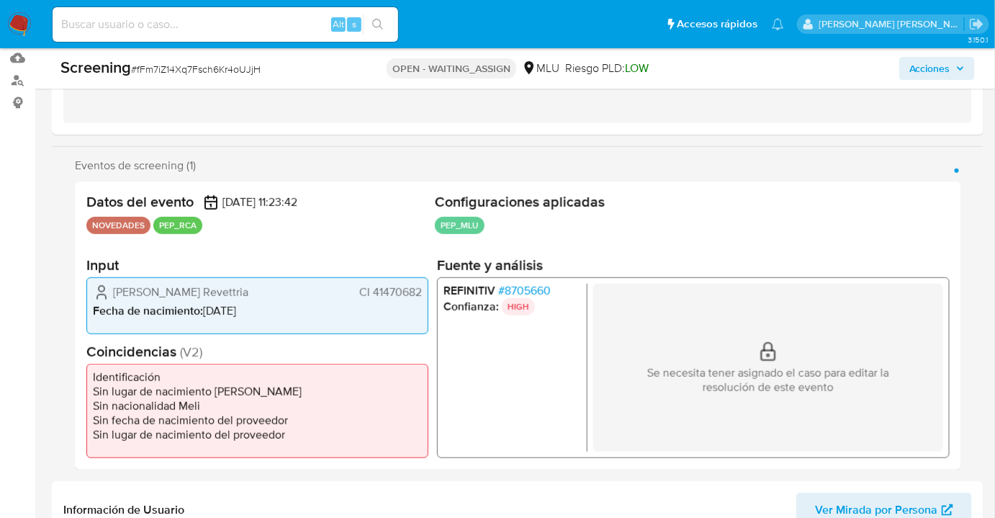
scroll to position [196, 0]
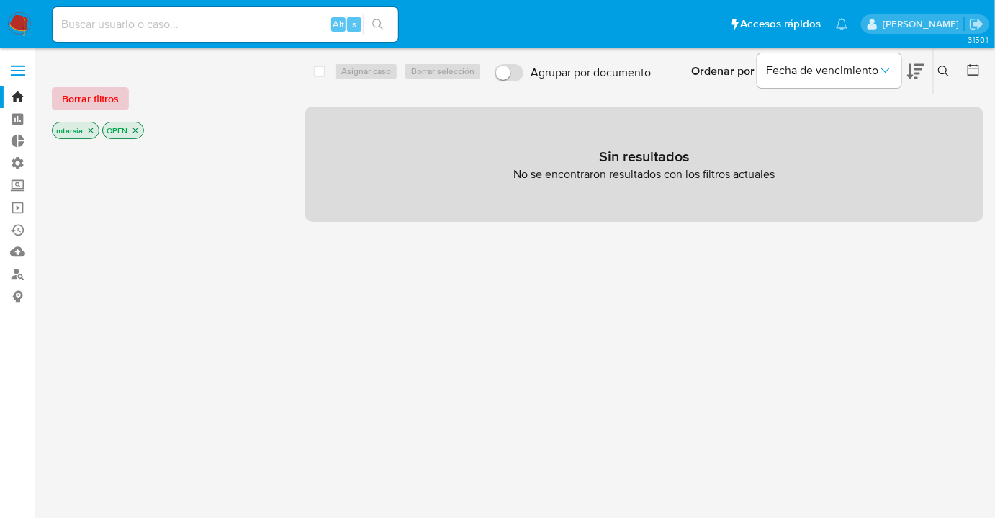
click at [124, 99] on button "Borrar filtros" at bounding box center [90, 98] width 77 height 23
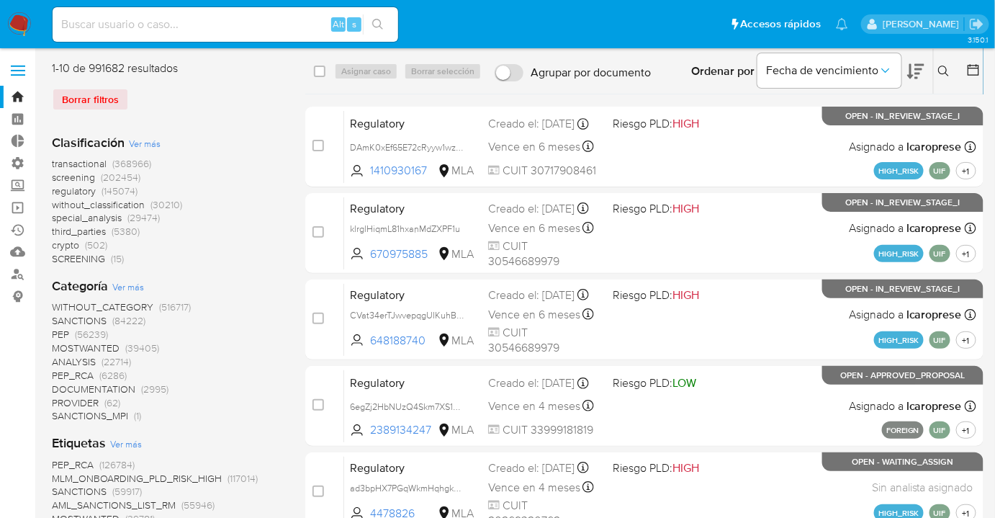
click at [911, 69] on icon at bounding box center [915, 71] width 17 height 15
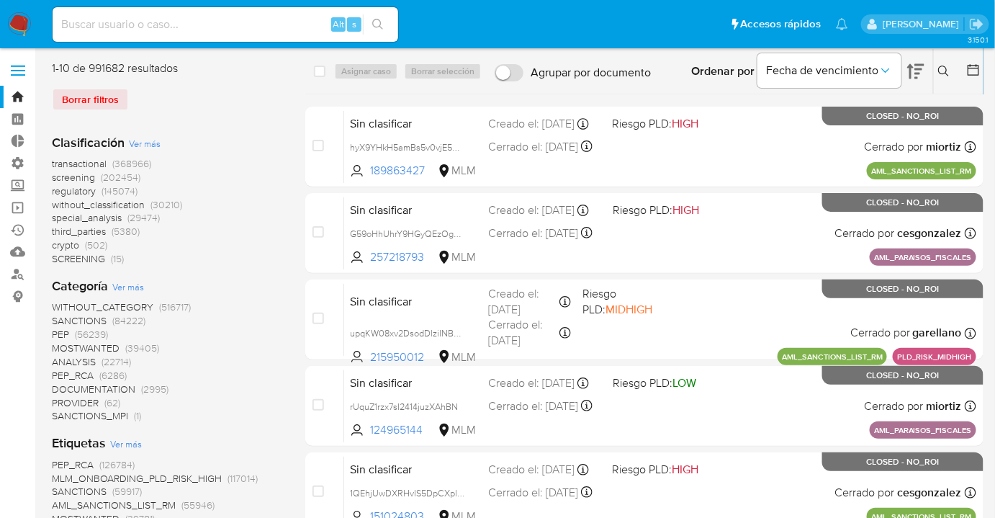
click at [55, 176] on span "screening" at bounding box center [73, 177] width 43 height 14
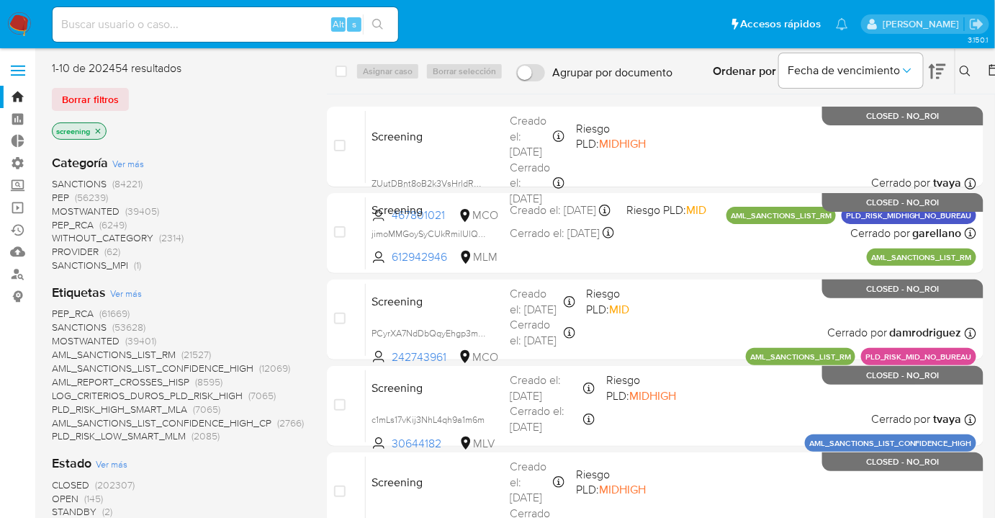
click at [55, 502] on span "OPEN" at bounding box center [65, 498] width 27 height 14
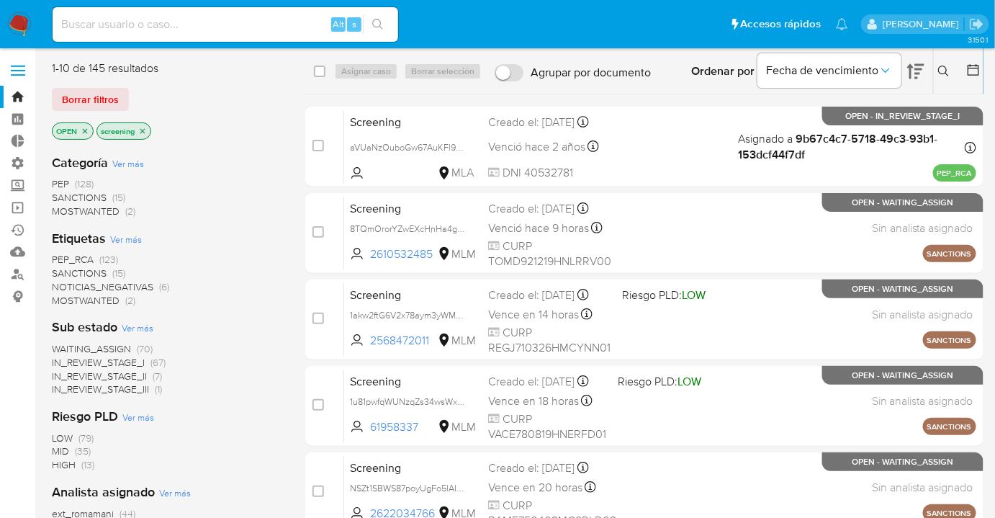
click at [54, 256] on span "PEP_RCA" at bounding box center [73, 259] width 42 height 14
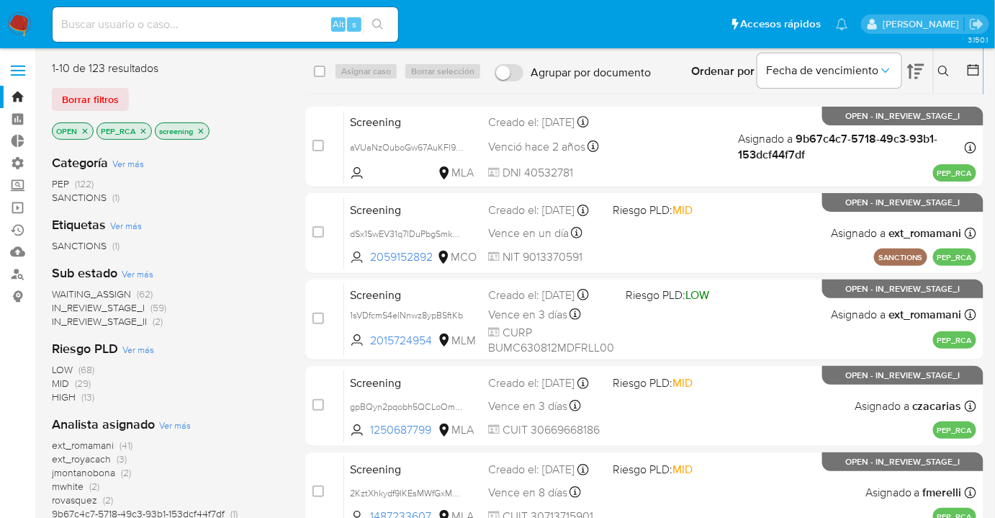
click at [59, 292] on span "WAITING_ASSIGN" at bounding box center [91, 293] width 79 height 14
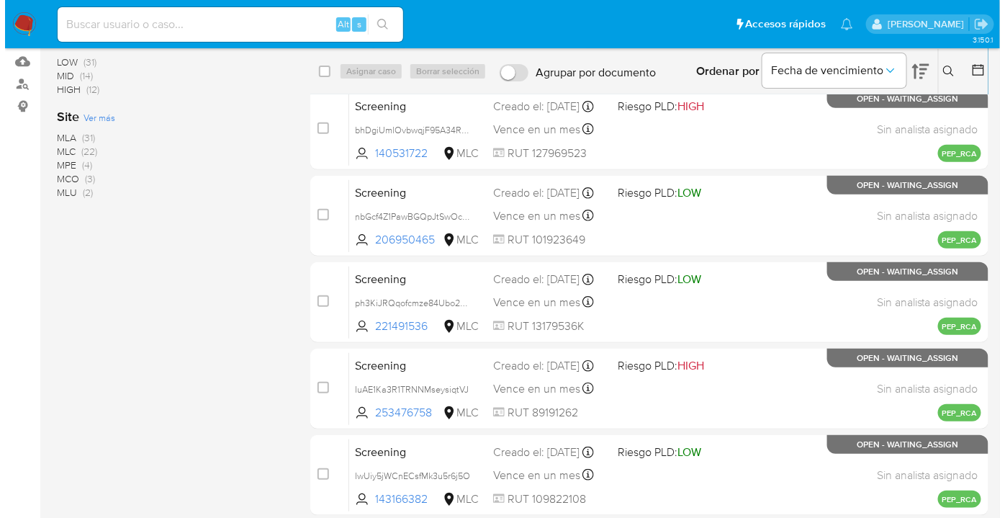
scroll to position [196, 0]
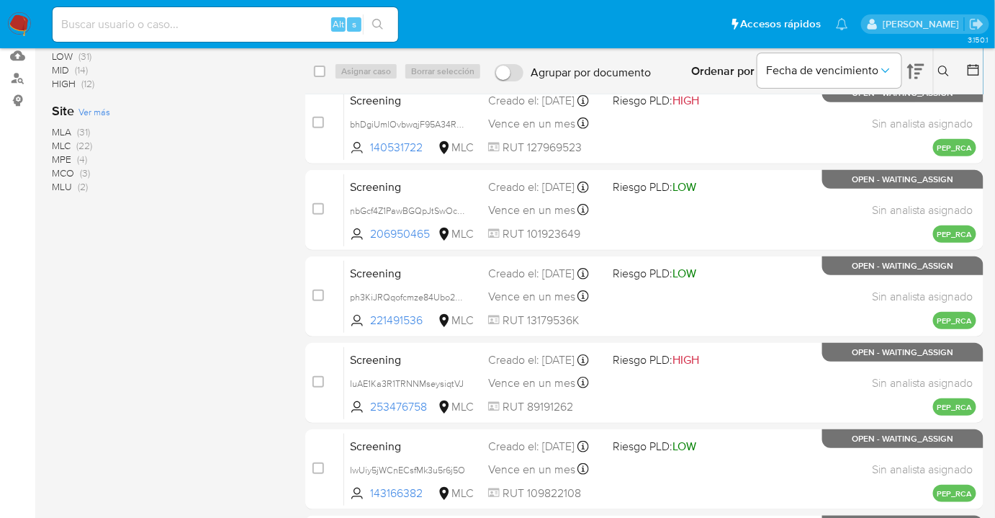
click at [81, 111] on span "Ver más" at bounding box center [94, 111] width 32 height 13
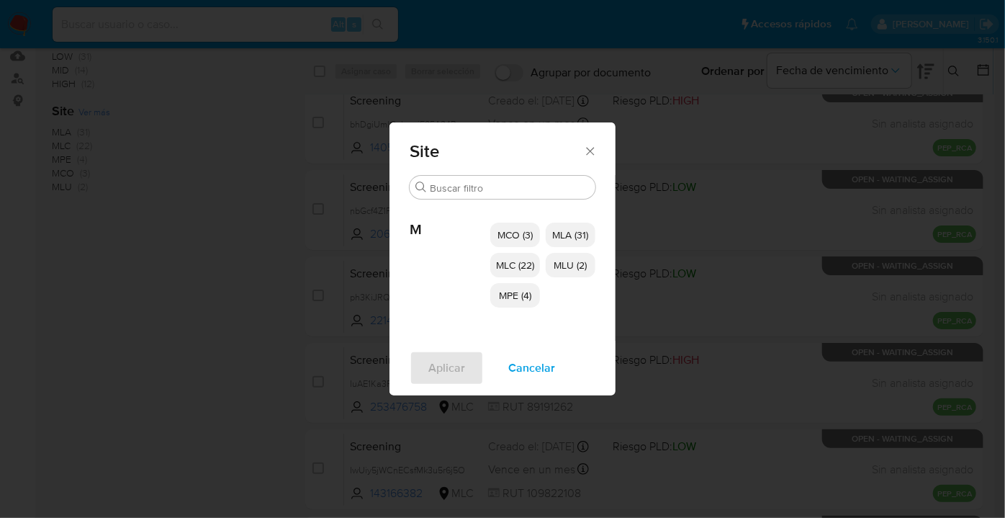
click at [497, 233] on span "MCO (3)" at bounding box center [514, 234] width 35 height 14
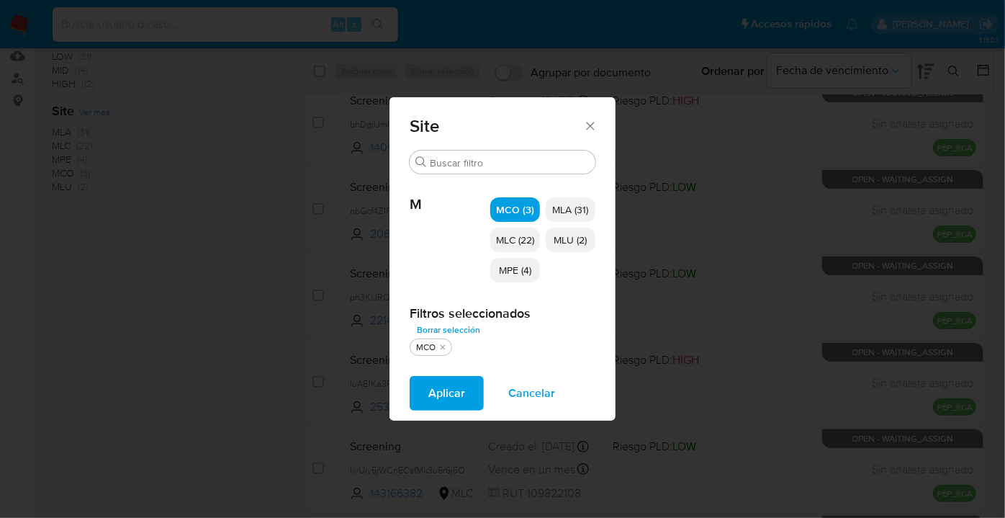
click at [499, 247] on span "MLC (22)" at bounding box center [515, 240] width 38 height 14
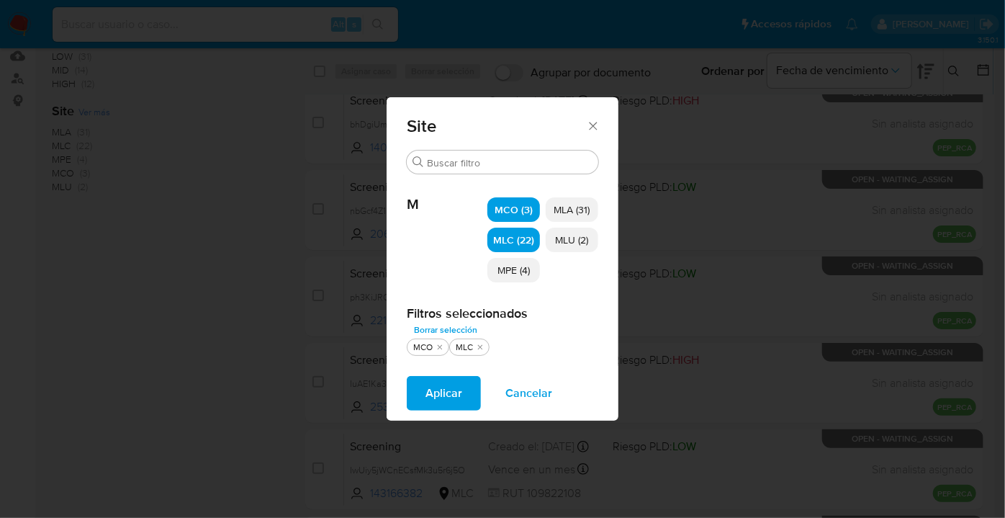
click at [499, 267] on span "MPE (4)" at bounding box center [513, 270] width 32 height 14
click at [573, 240] on span "MLU (2)" at bounding box center [572, 240] width 33 height 14
click at [446, 409] on span "Aplicar" at bounding box center [443, 393] width 37 height 32
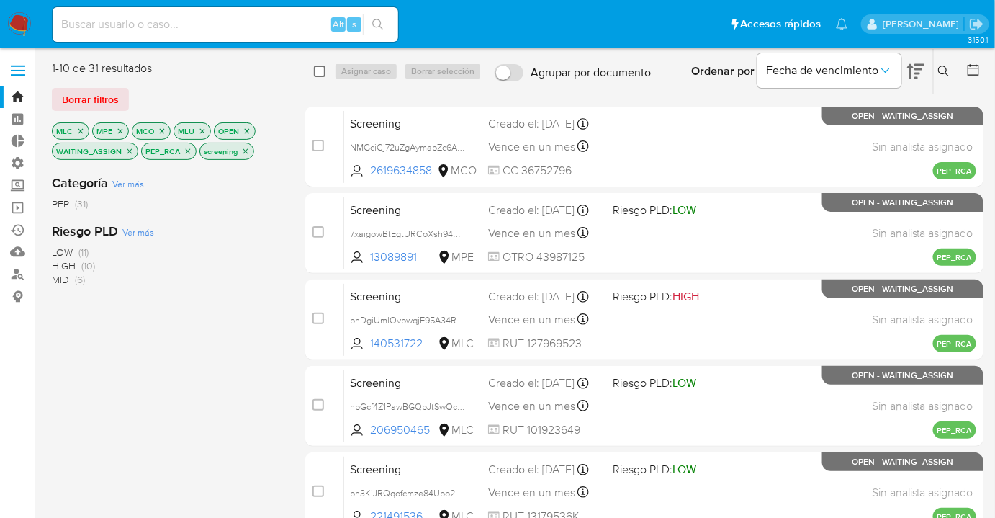
click at [320, 74] on input "checkbox" at bounding box center [320, 72] width 12 height 12
checkbox input "true"
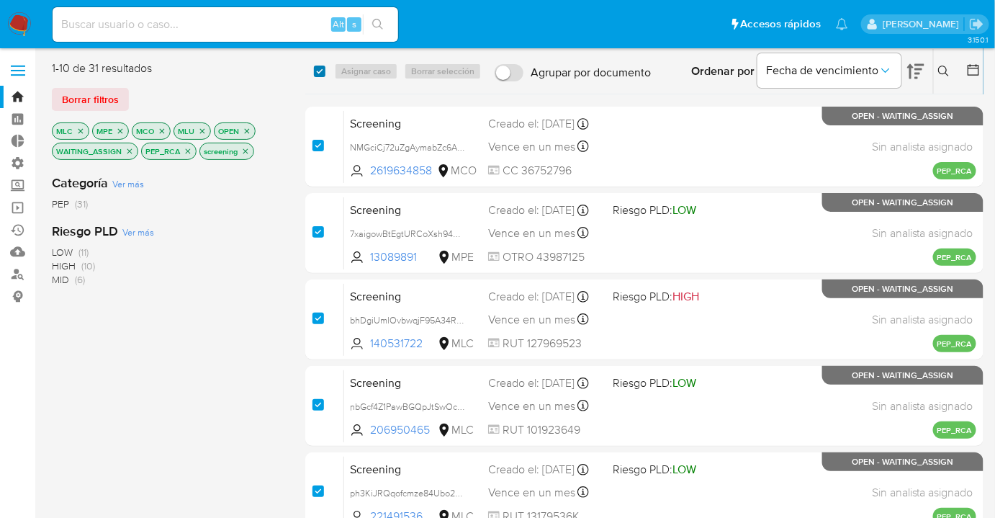
checkbox input "true"
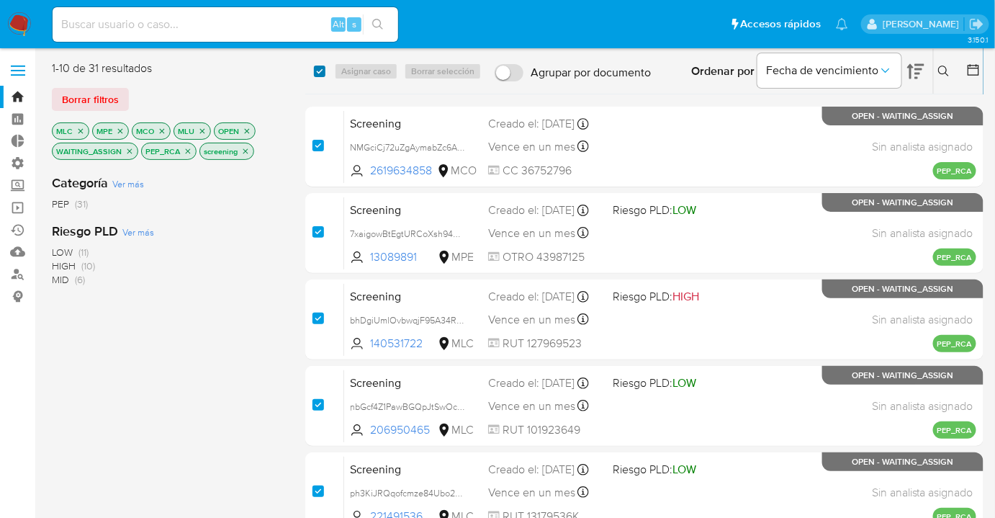
checkbox input "true"
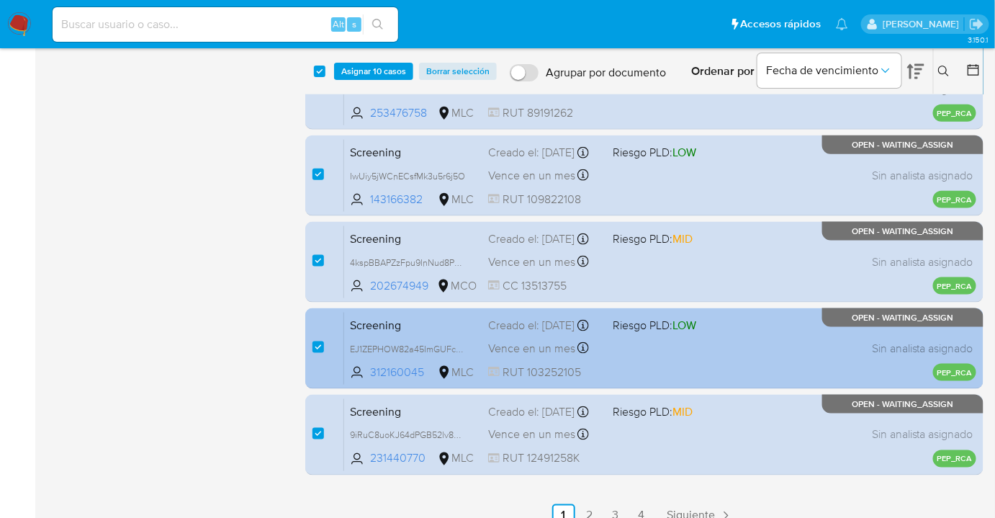
scroll to position [507, 0]
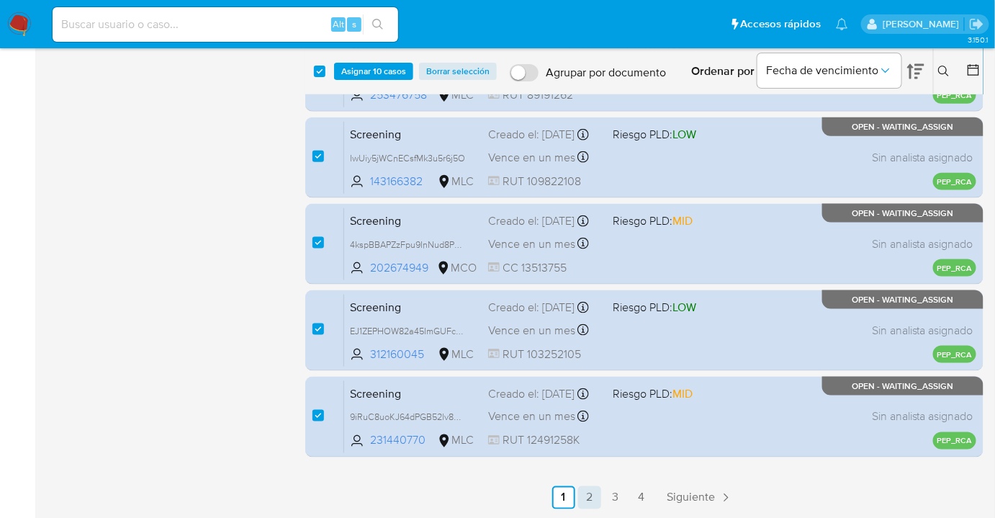
click at [579, 496] on link "2" at bounding box center [589, 497] width 23 height 23
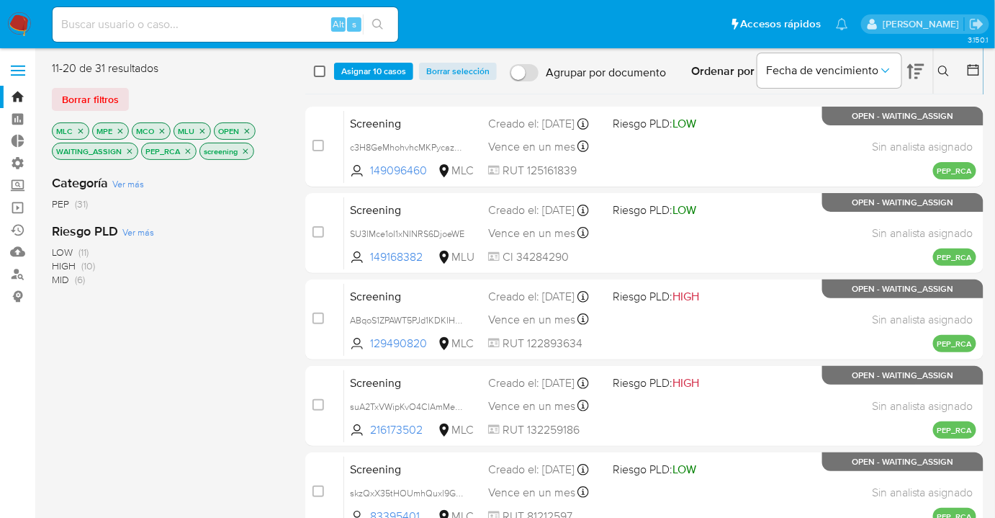
click at [321, 73] on input "checkbox" at bounding box center [320, 72] width 12 height 12
checkbox input "true"
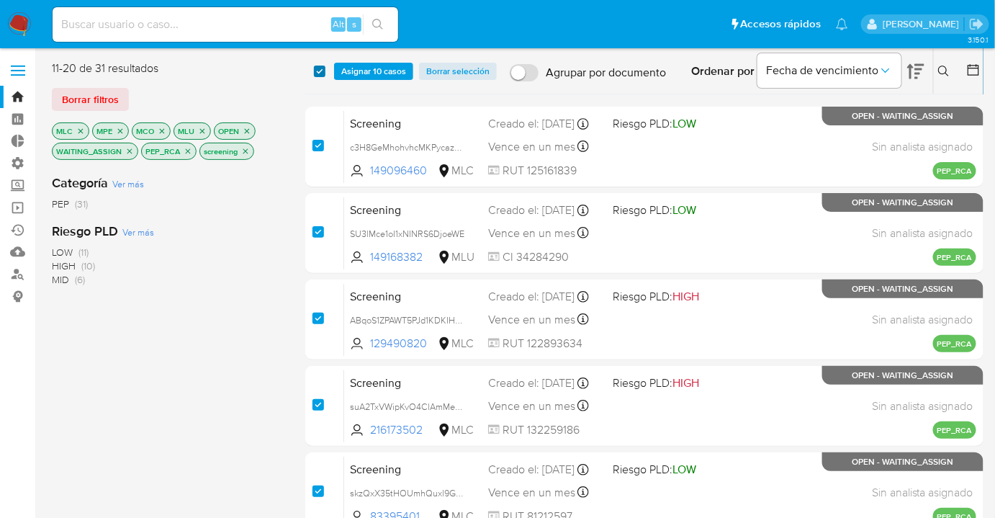
checkbox input "true"
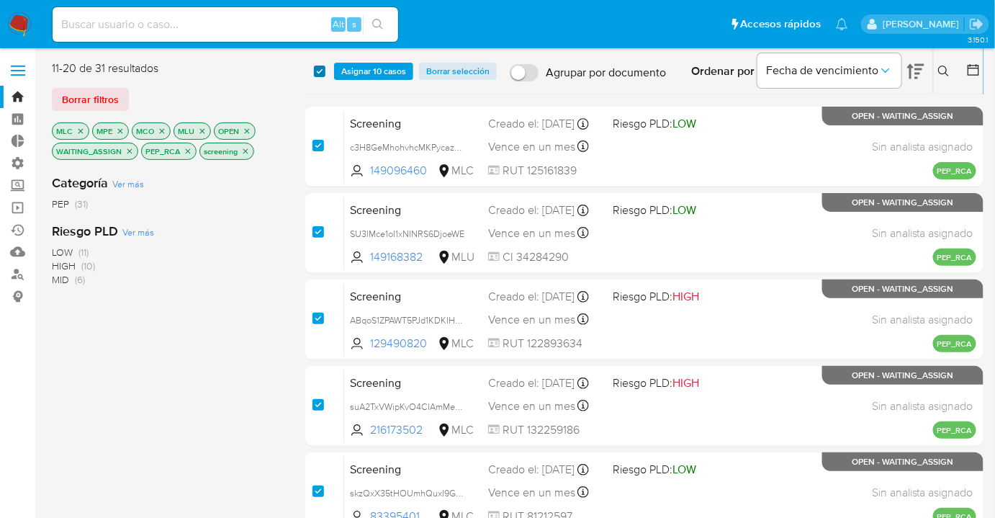
checkbox input "true"
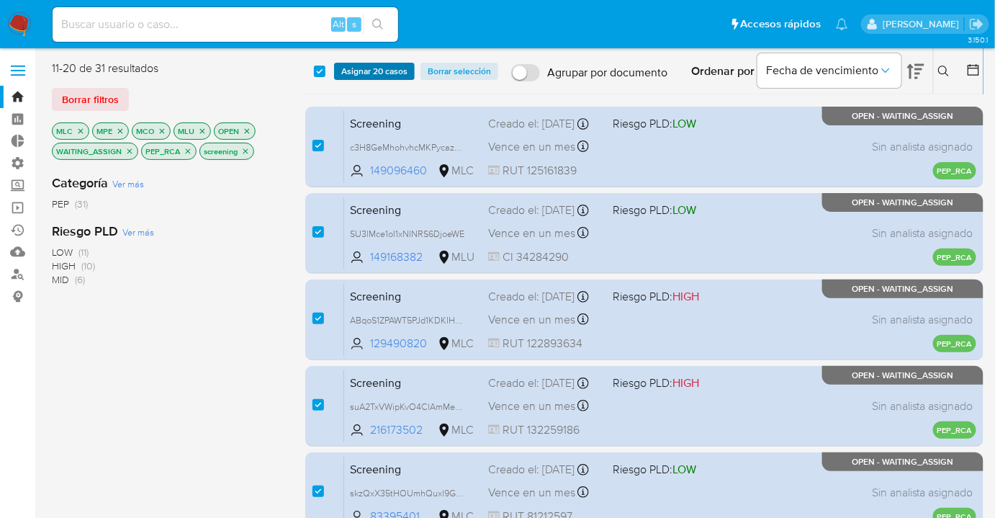
click at [350, 73] on span "Asignar 20 casos" at bounding box center [374, 71] width 66 height 14
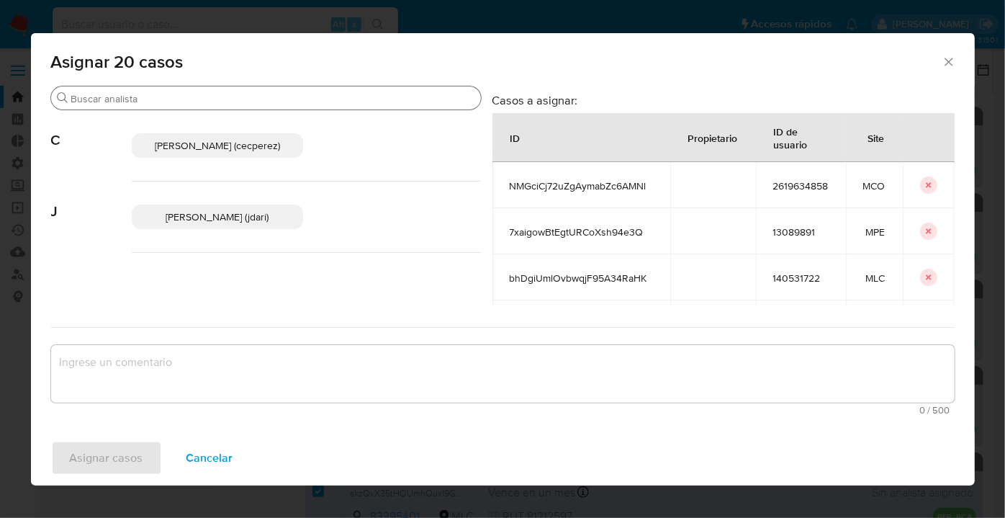
click at [321, 101] on input "Buscar" at bounding box center [273, 98] width 404 height 13
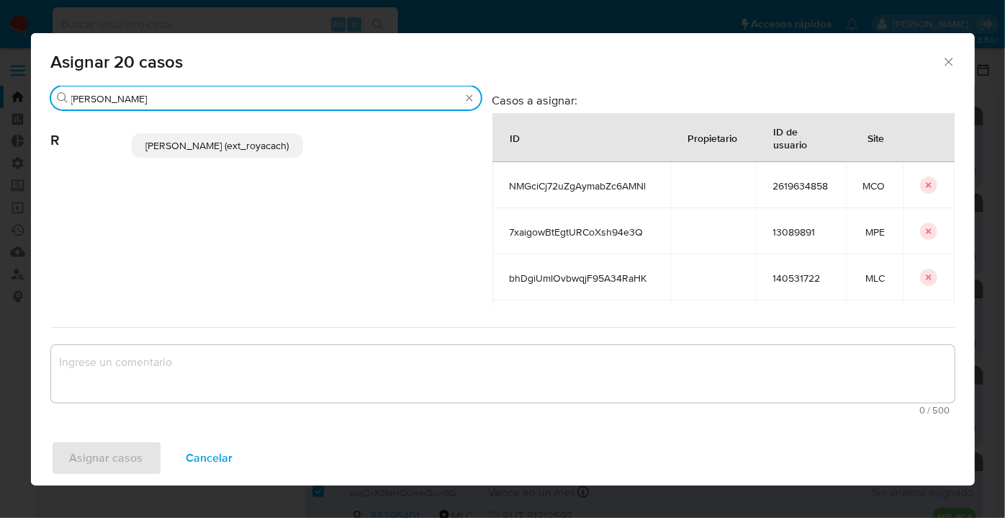
type input "romi"
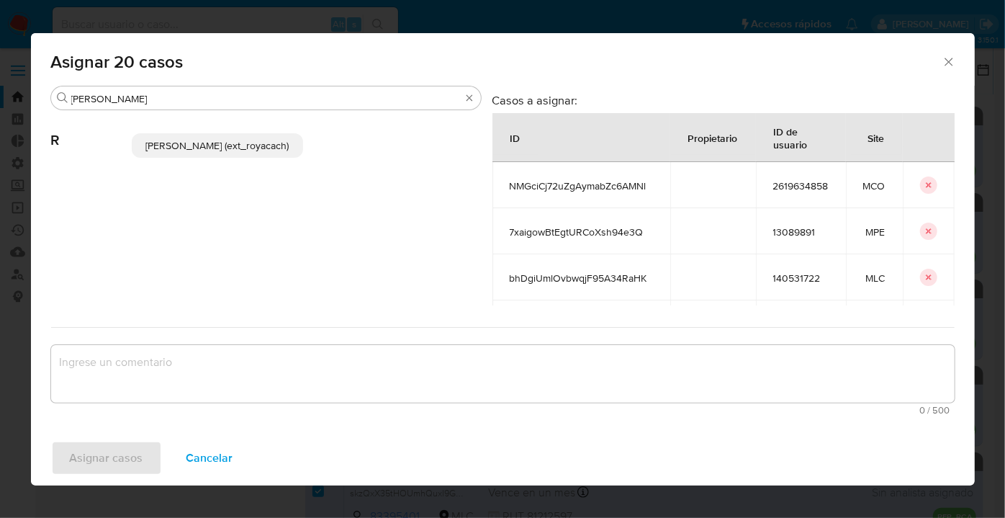
click at [286, 158] on p "Romina Isabel Yacachury (ext_royacach)" at bounding box center [218, 145] width 172 height 24
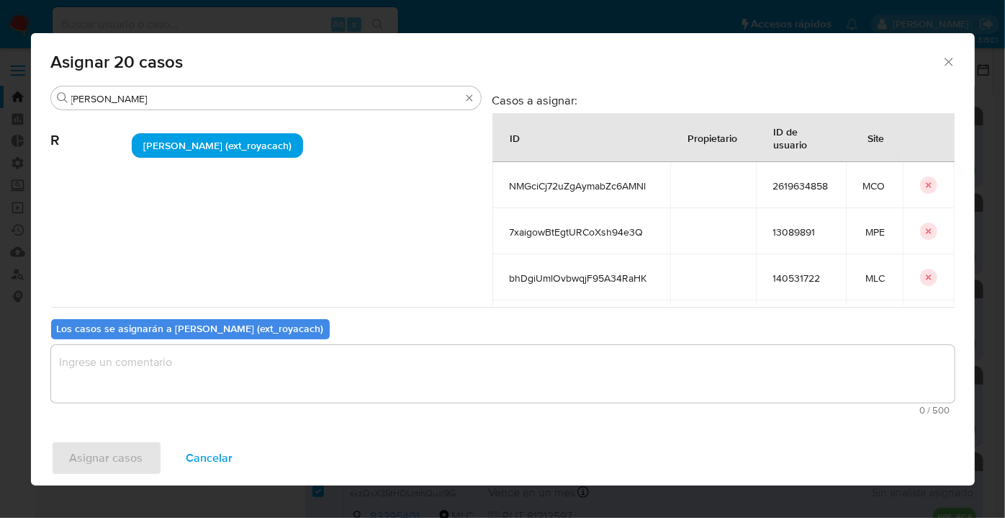
click at [202, 386] on textarea "assign-modal" at bounding box center [502, 374] width 903 height 58
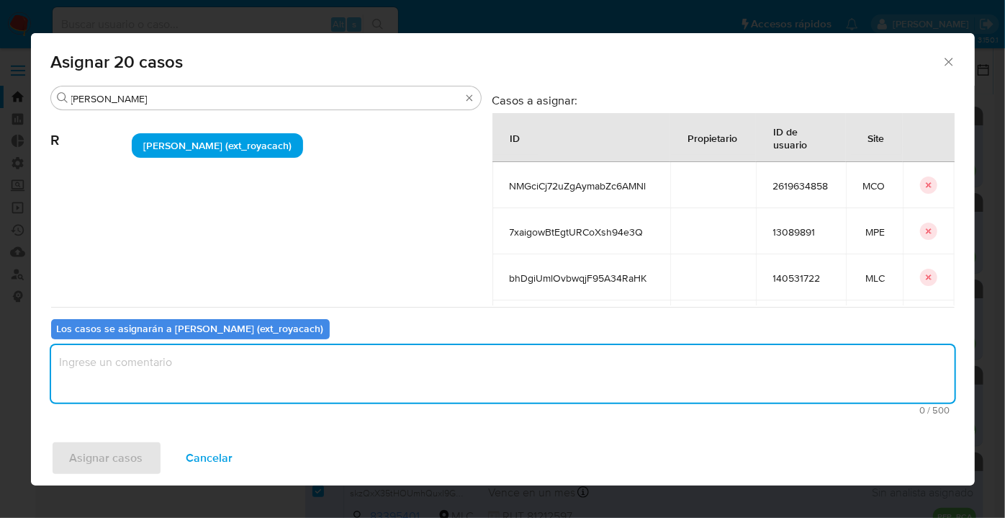
paste textarea "Asignación."
type textarea "Asignación."
click at [150, 456] on button "Asignar casos" at bounding box center [106, 458] width 111 height 35
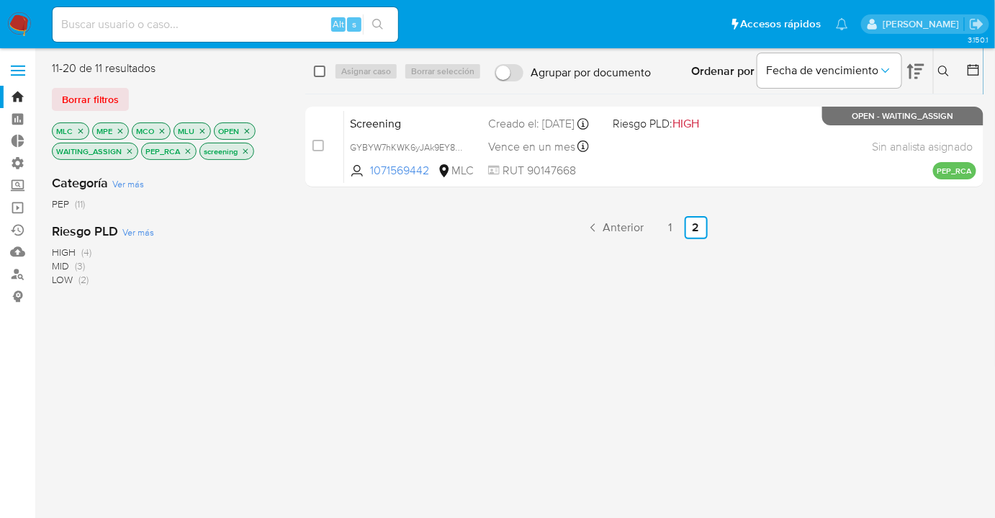
click at [321, 72] on input "checkbox" at bounding box center [320, 72] width 12 height 12
checkbox input "true"
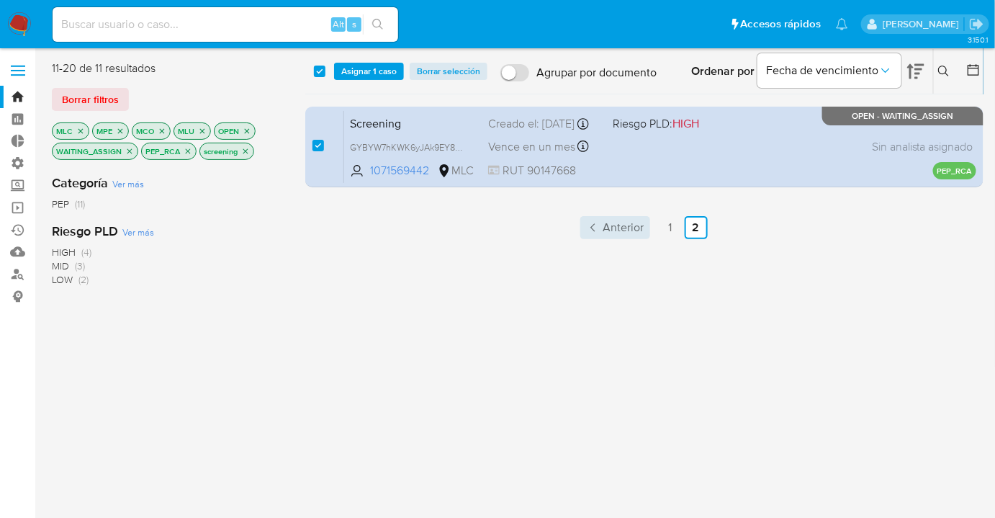
click at [601, 225] on link "Anterior" at bounding box center [615, 227] width 70 height 23
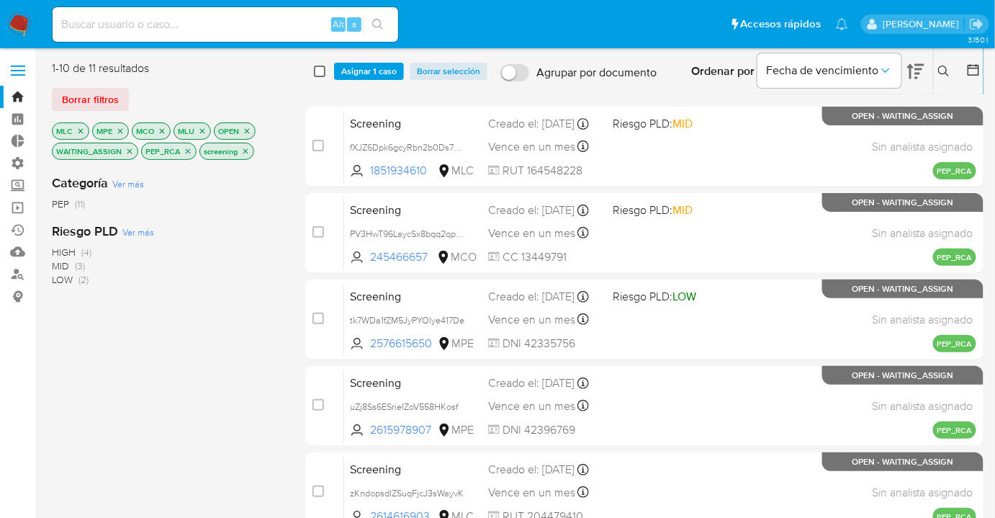
click at [324, 72] on input "checkbox" at bounding box center [320, 72] width 12 height 12
checkbox input "true"
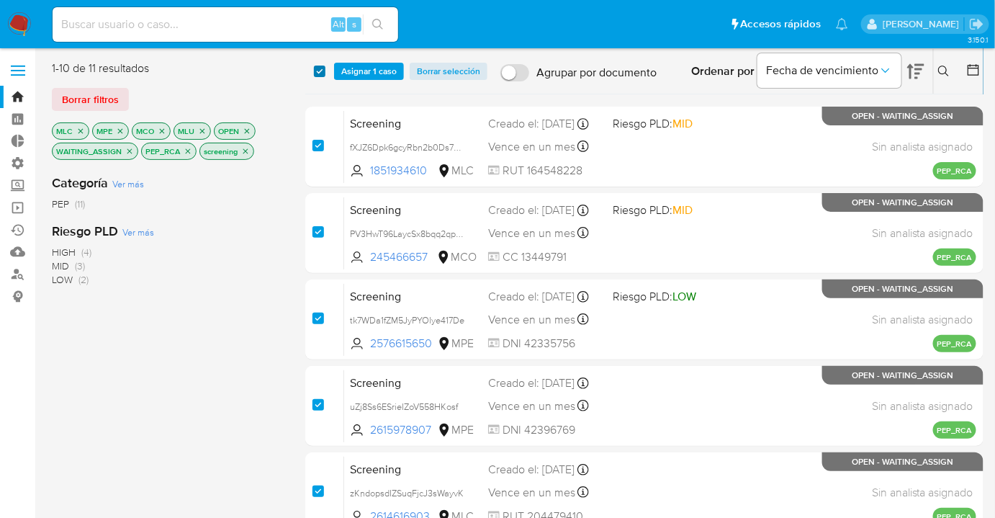
checkbox input "true"
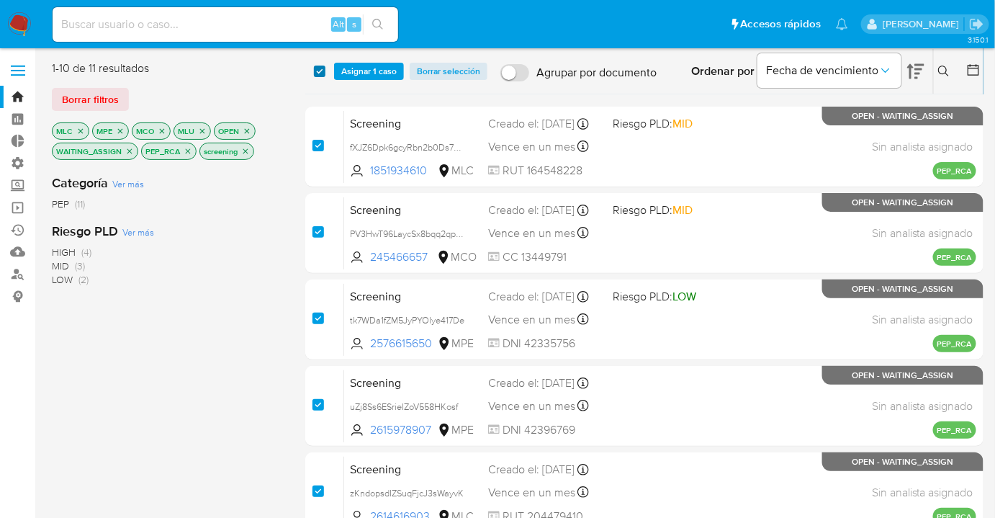
checkbox input "true"
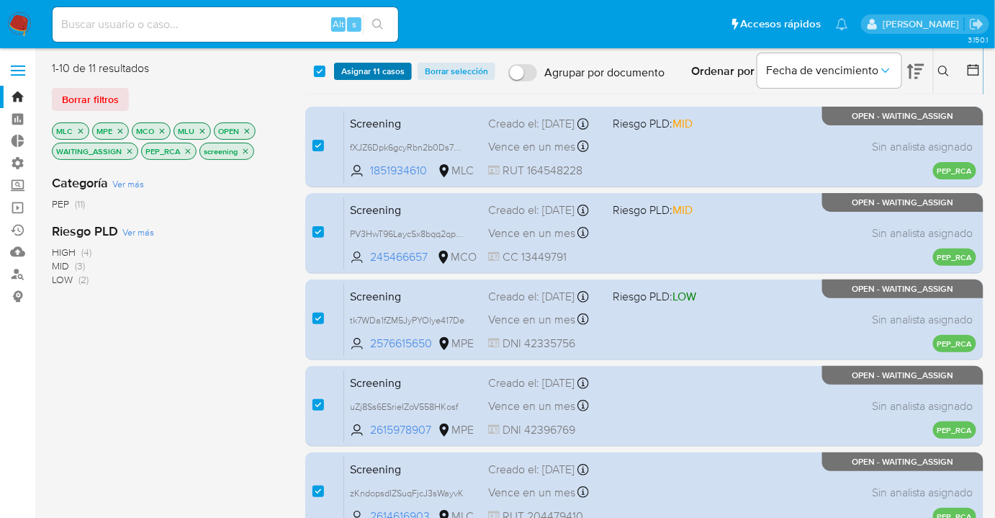
click at [337, 72] on button "Asignar 11 casos" at bounding box center [373, 71] width 78 height 17
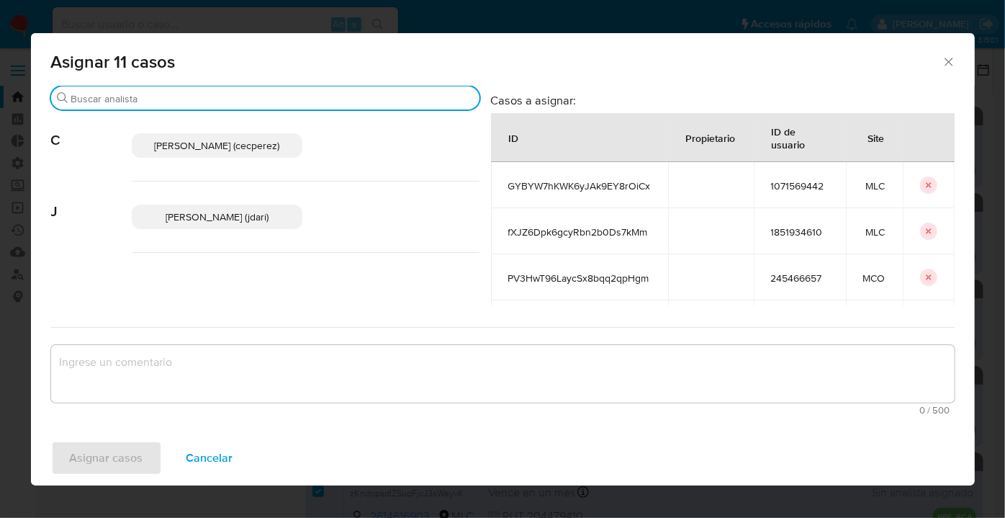
click at [337, 98] on input "Buscar" at bounding box center [272, 98] width 402 height 13
type input "romi"
click at [283, 137] on p "Romina Isabel Yacachury (ext_royacach)" at bounding box center [217, 145] width 171 height 24
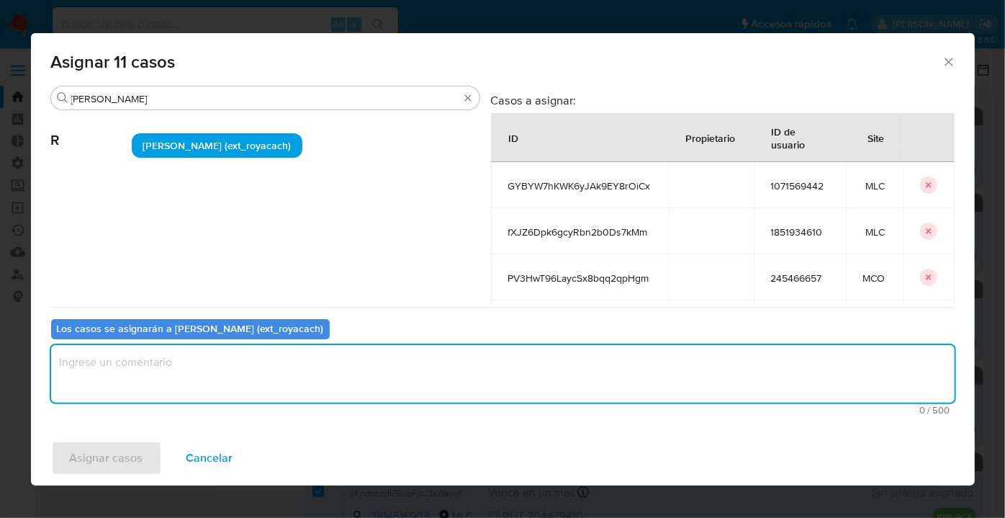
click at [252, 388] on textarea "assign-modal" at bounding box center [502, 374] width 903 height 58
paste textarea "Asignación."
type textarea "Asignación."
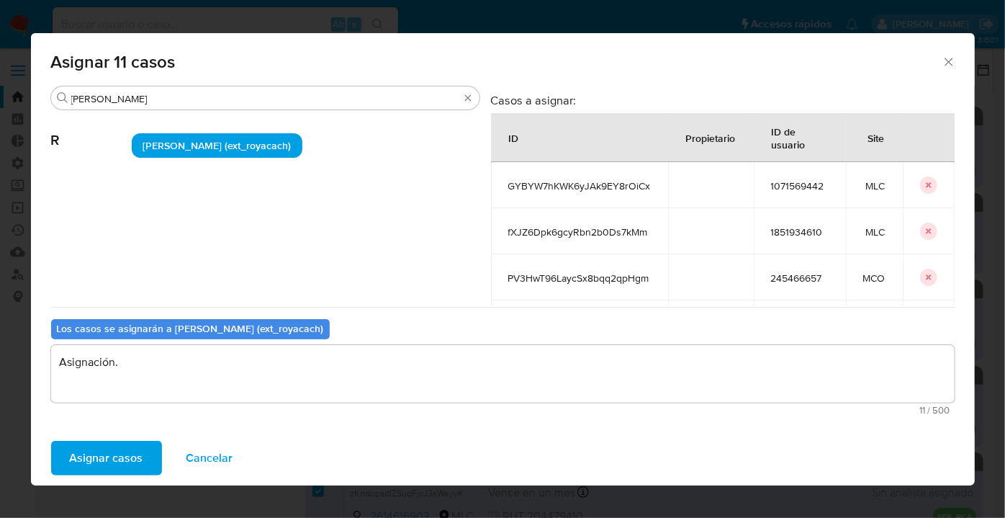
click at [146, 457] on button "Asignar casos" at bounding box center [106, 458] width 111 height 35
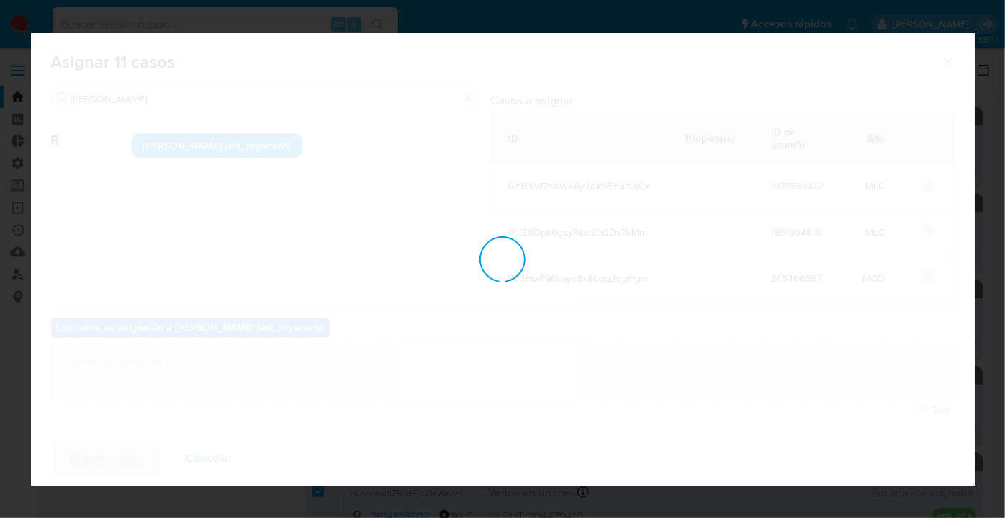
checkbox input "false"
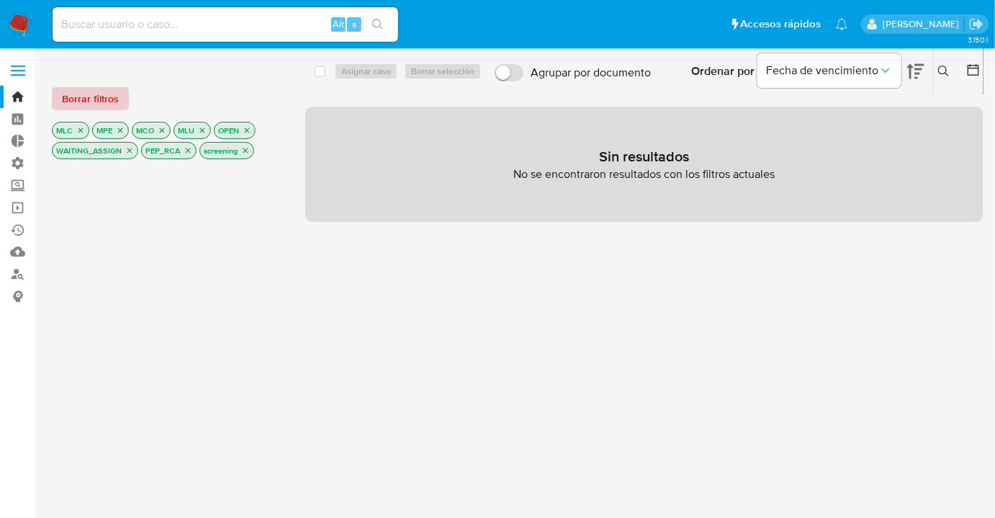
click at [122, 104] on button "Borrar filtros" at bounding box center [90, 98] width 77 height 23
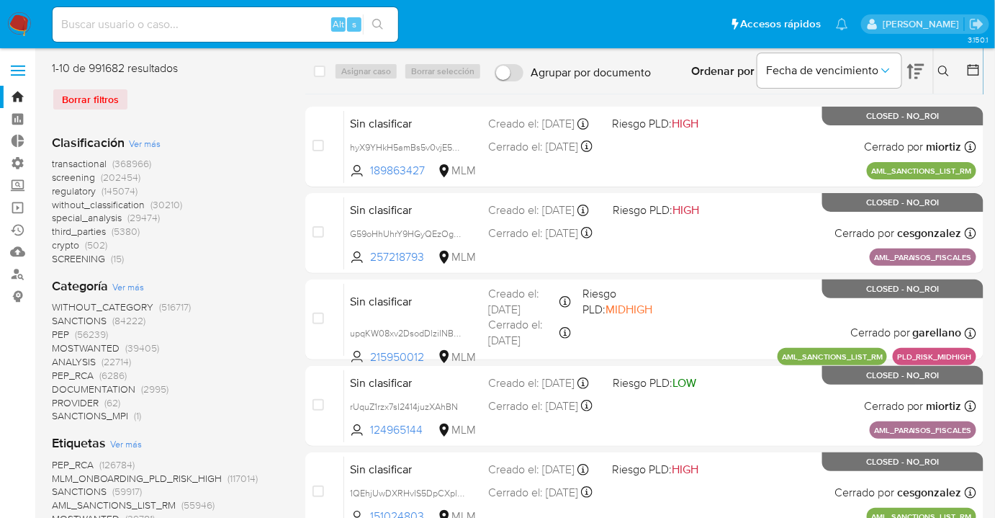
click at [187, 89] on div "Borrar filtros" at bounding box center [167, 99] width 230 height 23
click at [60, 175] on span "screening" at bounding box center [73, 177] width 43 height 14
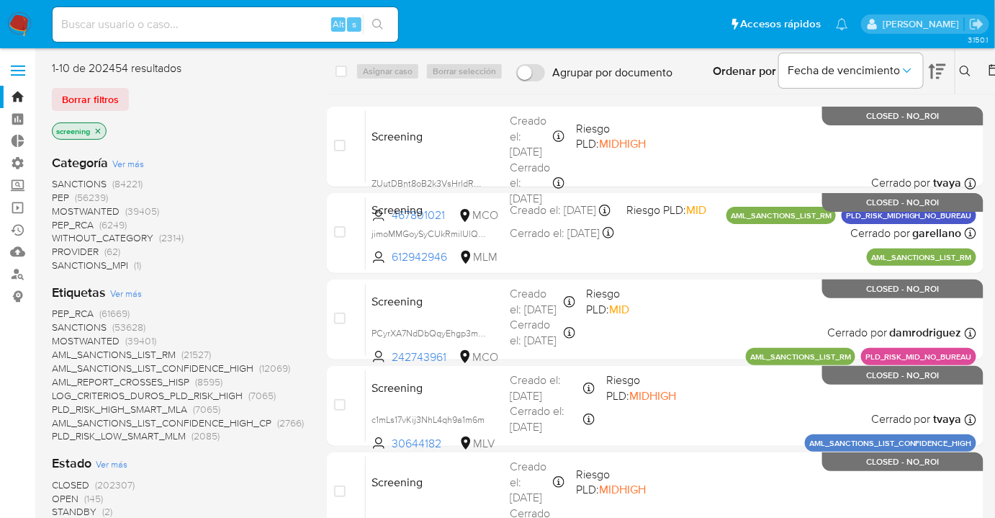
click at [228, 84] on div "1-10 de 202454 resultados Borrar filtros screening" at bounding box center [167, 101] width 230 height 82
click at [664, 20] on ul "Pausado Ver notificaciones Alt s Accesos rápidos Presiona las siguientes teclas…" at bounding box center [450, 24] width 810 height 36
click at [418, 20] on ul "Pausado Ver notificaciones Alt s Accesos rápidos Presiona las siguientes teclas…" at bounding box center [450, 24] width 810 height 36
drag, startPoint x: 637, startPoint y: 19, endPoint x: 631, endPoint y: 28, distance: 11.0
click at [637, 19] on ul "Pausado Ver notificaciones Alt s Accesos rápidos Presiona las siguientes teclas…" at bounding box center [450, 24] width 810 height 36
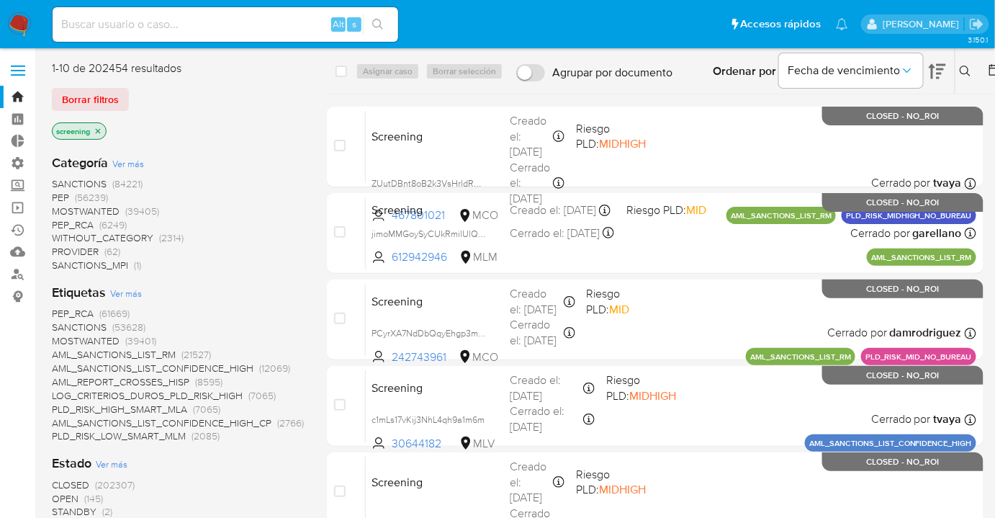
click at [131, 94] on div "Borrar filtros" at bounding box center [167, 99] width 230 height 23
click at [145, 96] on div "Borrar filtros" at bounding box center [167, 99] width 230 height 23
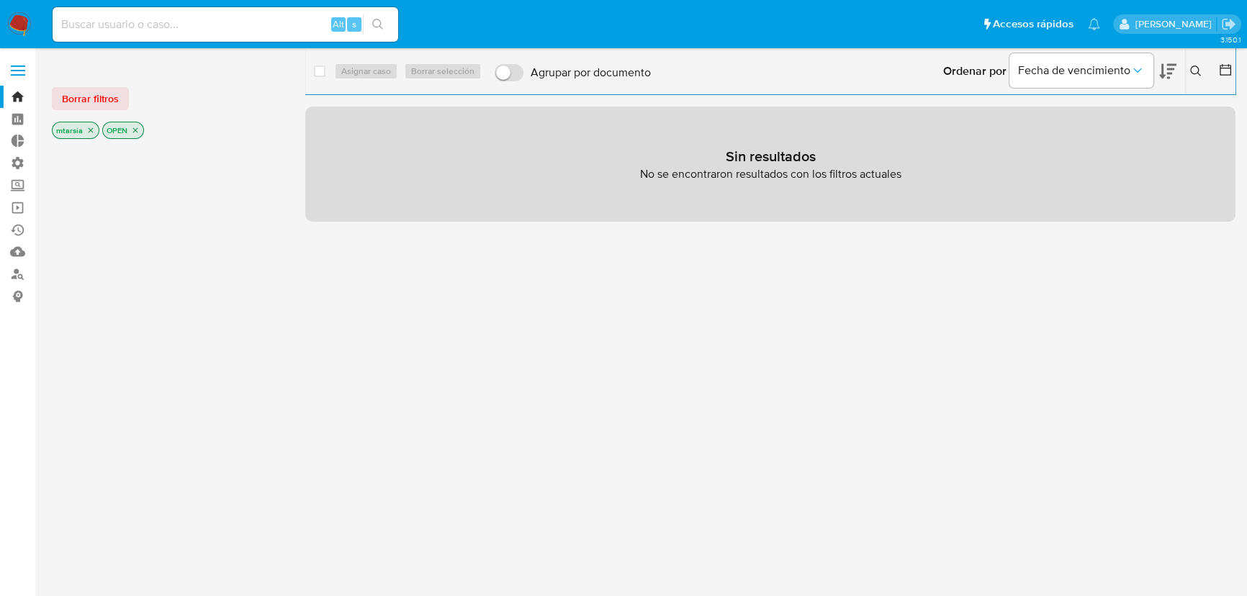
click at [219, 17] on input at bounding box center [226, 24] width 346 height 19
paste input "126098406"
click at [65, 22] on input "126098406" at bounding box center [226, 24] width 346 height 19
click at [63, 24] on input "126098406" at bounding box center [226, 24] width 346 height 19
drag, startPoint x: 60, startPoint y: 24, endPoint x: 11, endPoint y: 24, distance: 48.9
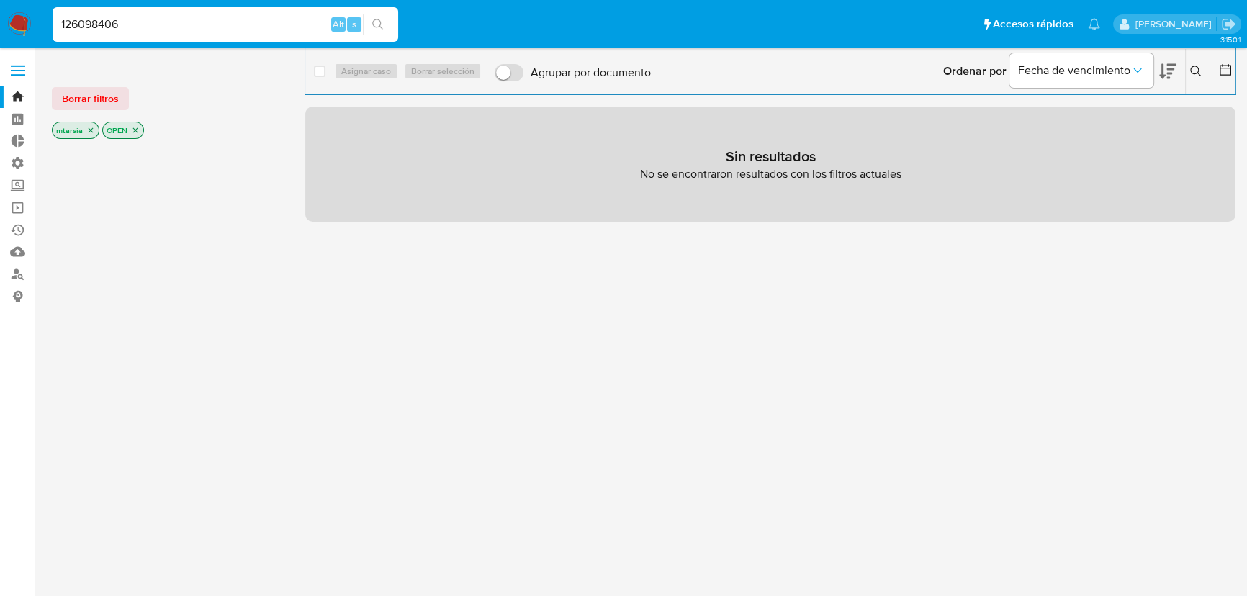
click at [11, 24] on nav "Pausado Ver notificaciones 126098406 Alt s Accesos rápidos Presiona las siguien…" at bounding box center [623, 24] width 1247 height 48
drag, startPoint x: 179, startPoint y: 40, endPoint x: 189, endPoint y: 29, distance: 14.8
click at [179, 40] on div "126098406 Alt s" at bounding box center [226, 24] width 346 height 35
click at [189, 29] on input "126098406" at bounding box center [226, 24] width 346 height 19
click at [92, 21] on input "126098406" at bounding box center [226, 24] width 346 height 19
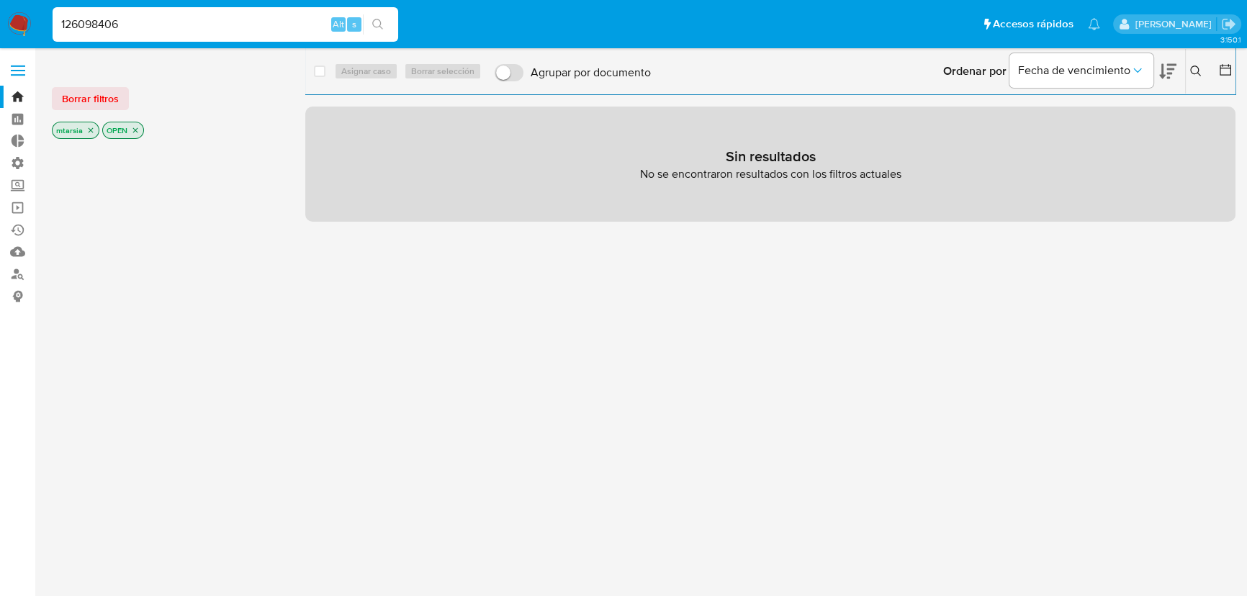
click at [92, 21] on input "126098406" at bounding box center [226, 24] width 346 height 19
type input "126098406"
click at [240, 28] on input "126098406" at bounding box center [226, 24] width 346 height 19
click at [25, 21] on img at bounding box center [19, 24] width 24 height 24
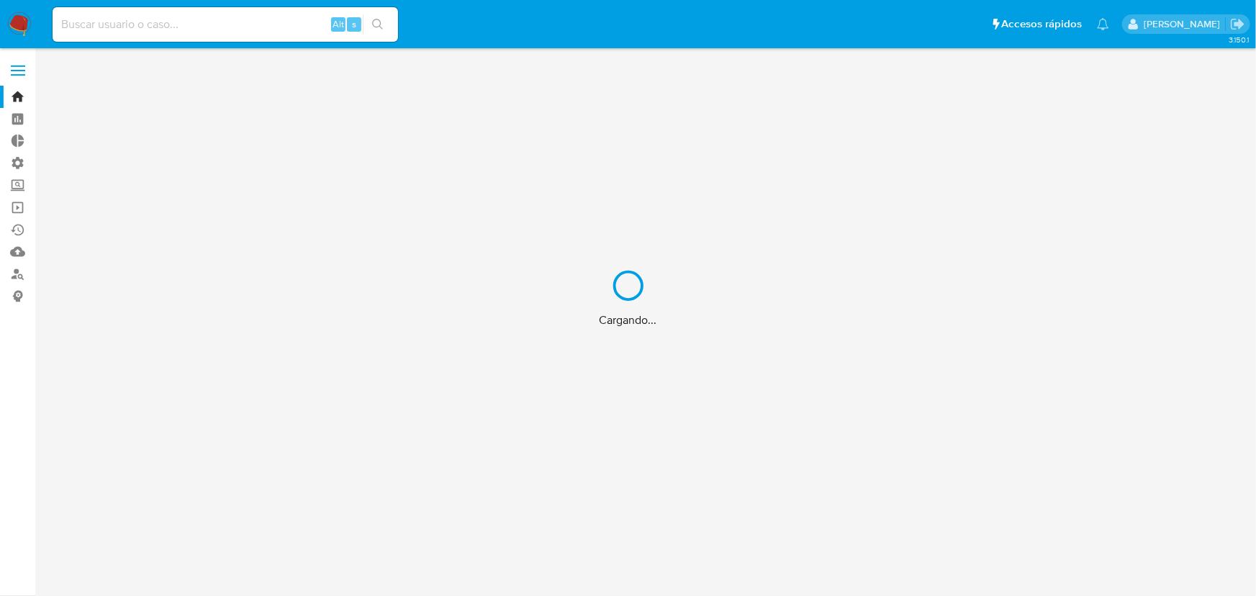
click at [239, 20] on div "Cargando..." at bounding box center [628, 298] width 1256 height 596
click at [250, 22] on input at bounding box center [226, 24] width 346 height 19
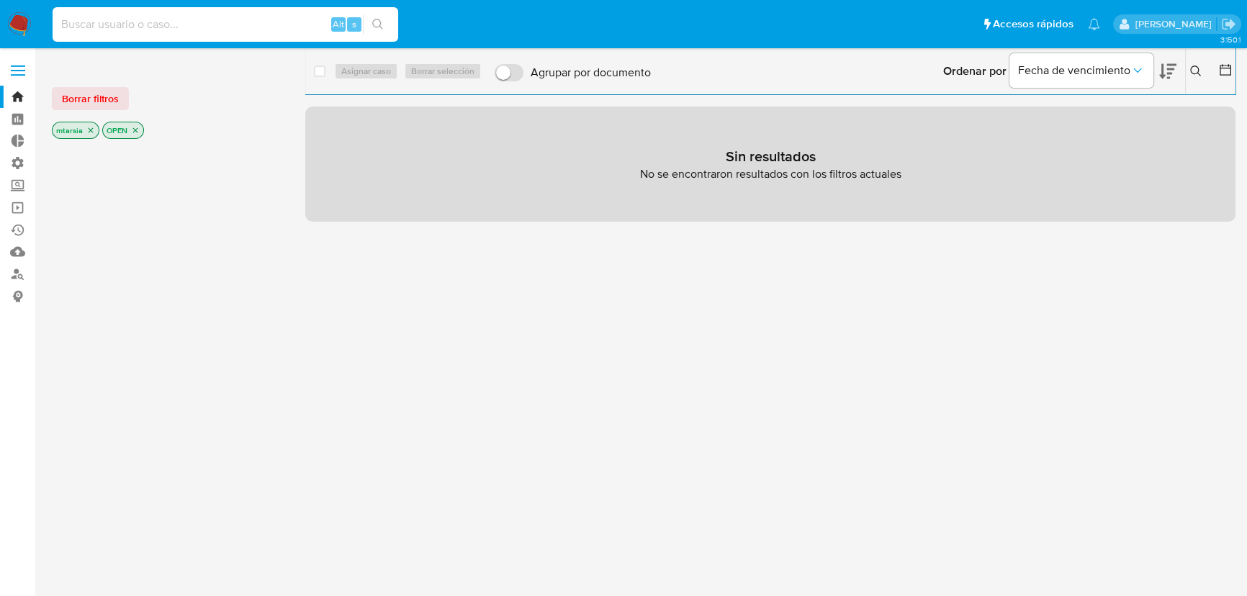
click at [263, 24] on input at bounding box center [226, 24] width 346 height 19
paste input "126098406"
click at [271, 23] on input "126098406" at bounding box center [226, 24] width 346 height 19
paste input "355884037"
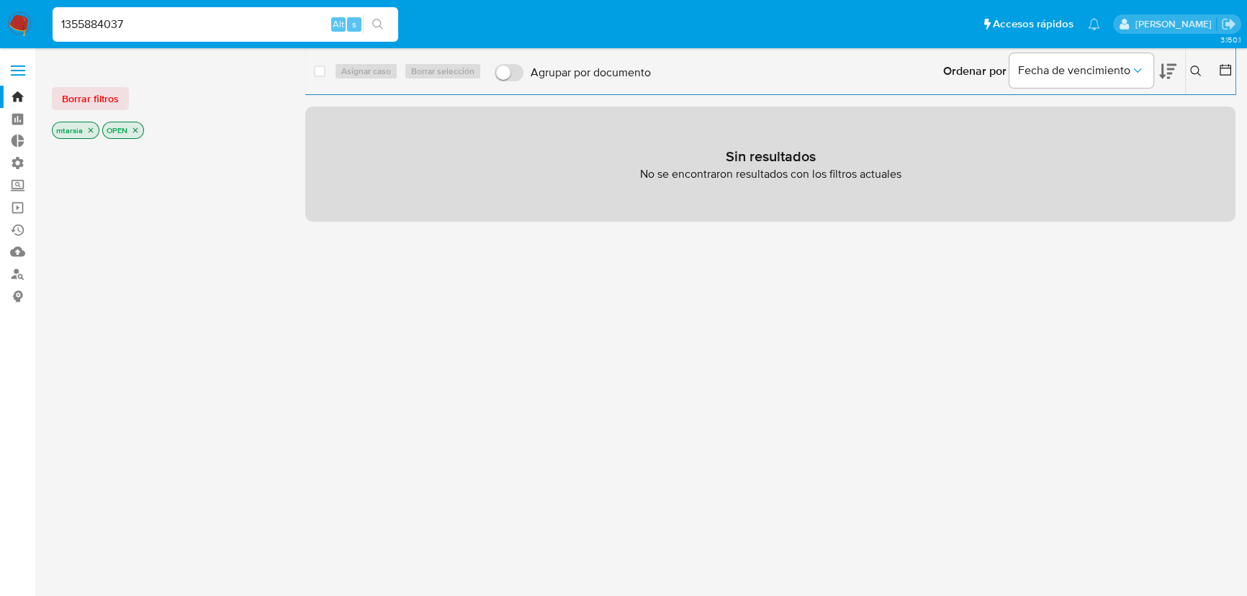
type input "1355884037"
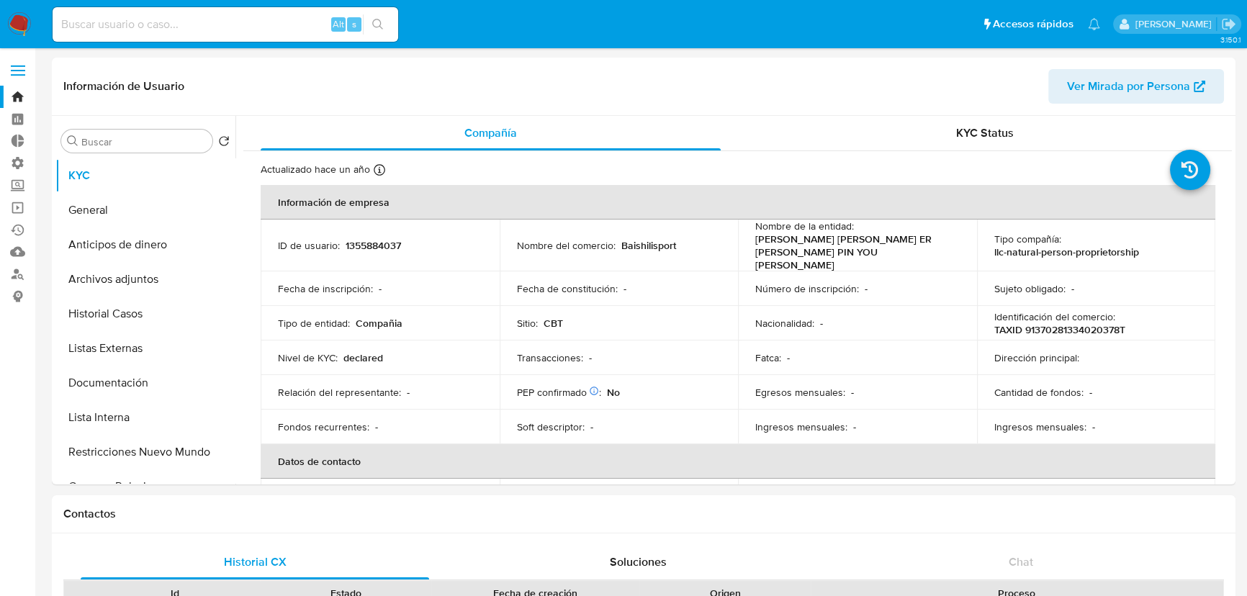
select select "10"
click at [253, 17] on input at bounding box center [226, 24] width 346 height 19
paste input "1803556297"
type input "1803556297"
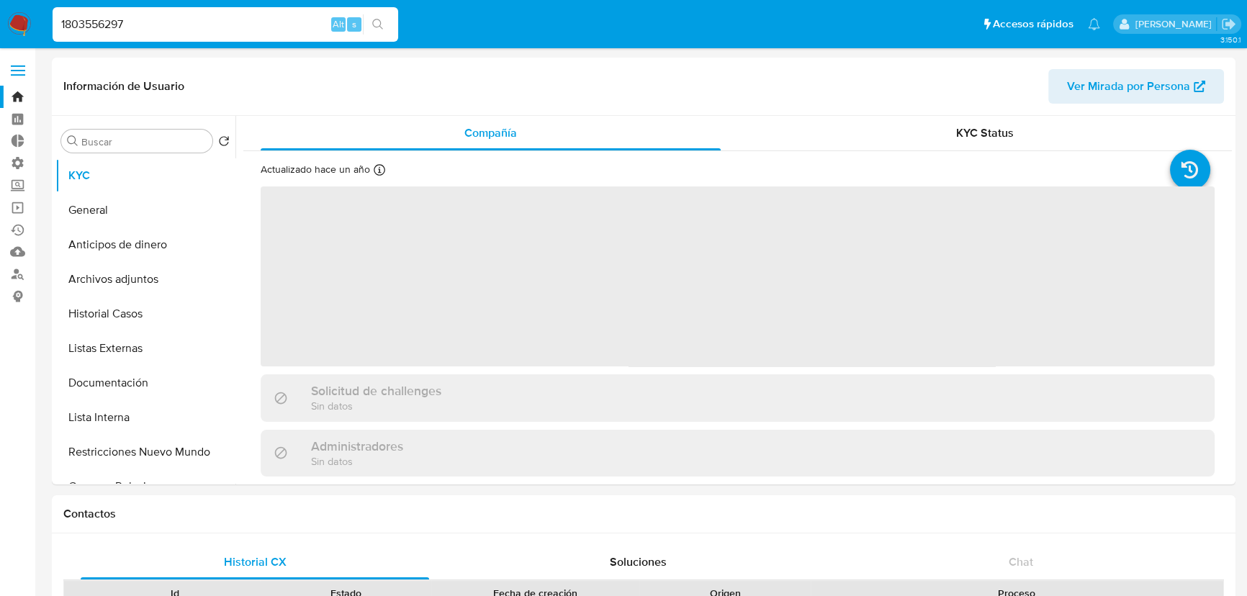
select select "10"
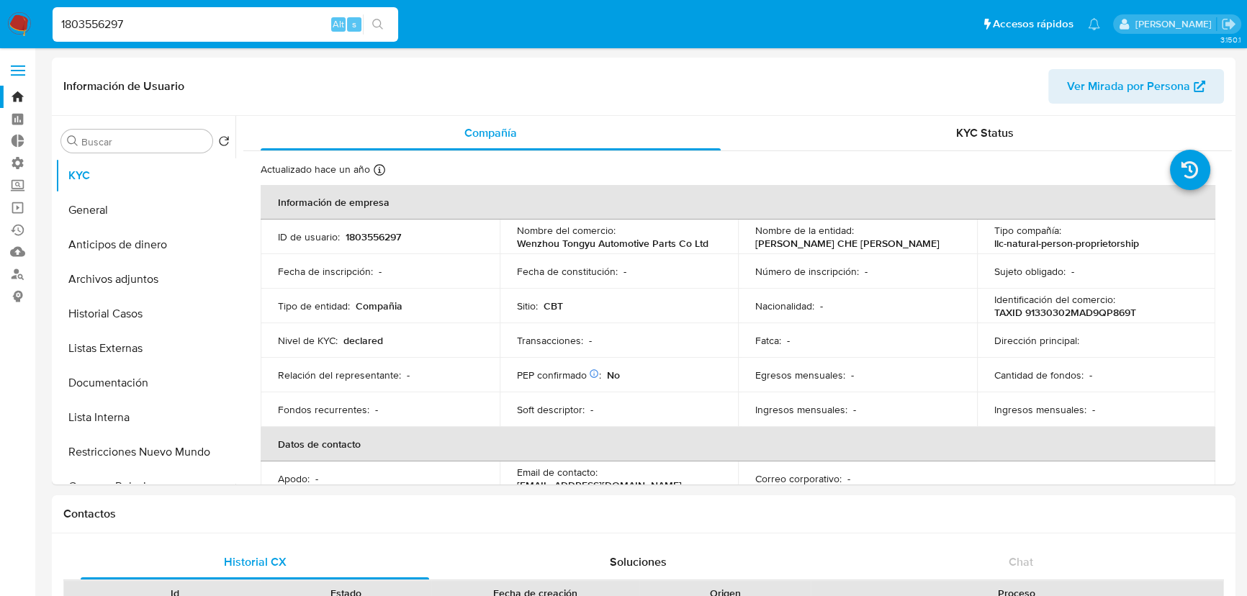
click at [403, 16] on ul "Pausado Ver notificaciones 1803556297 Alt s Accesos rápidos Presiona las siguie…" at bounding box center [576, 24] width 1062 height 36
click at [402, 19] on ul "Pausado Ver notificaciones 1803556297 Alt s Accesos rápidos Presiona las siguie…" at bounding box center [576, 24] width 1062 height 36
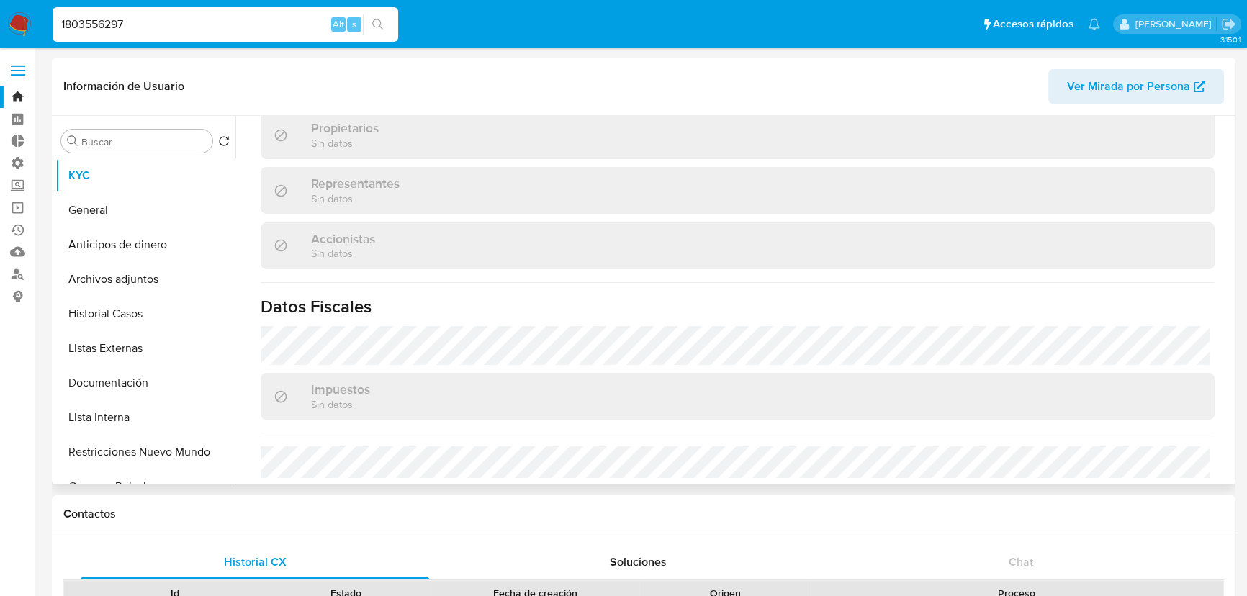
scroll to position [728, 0]
click at [415, 302] on h1 "Datos Fiscales" at bounding box center [738, 302] width 954 height 22
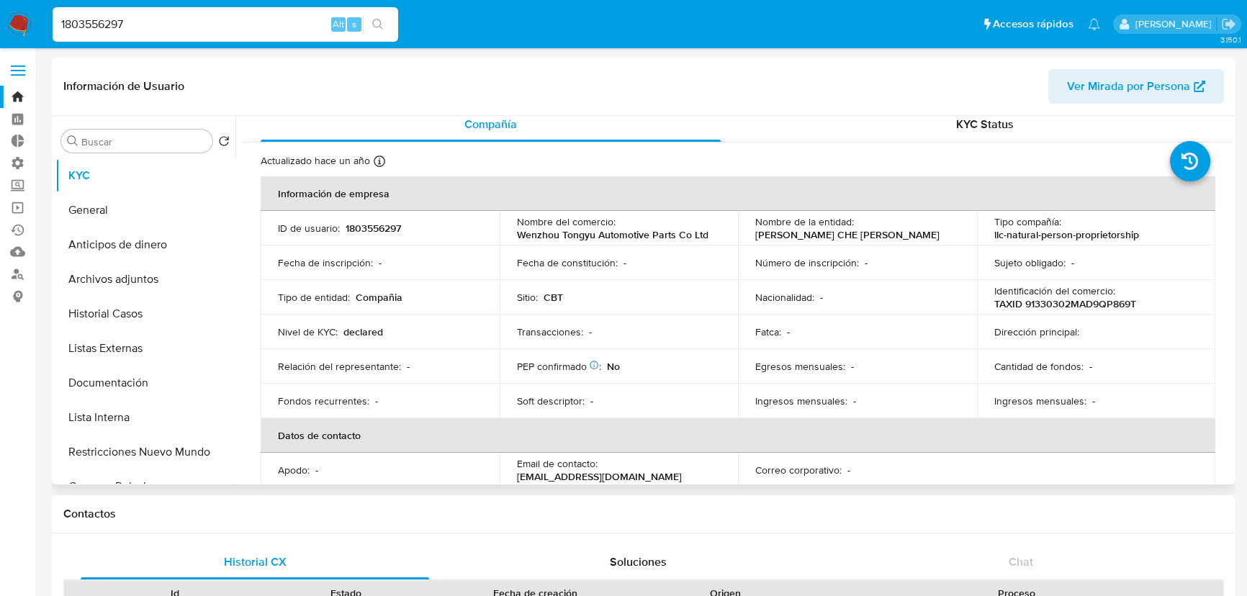
scroll to position [0, 0]
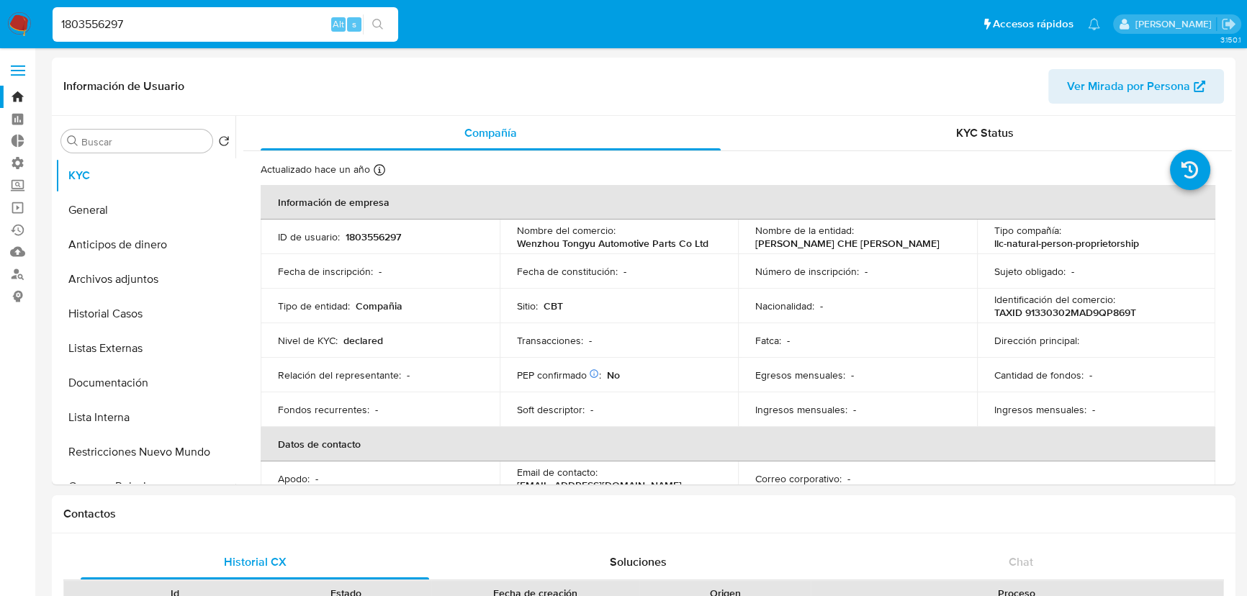
click at [404, 17] on ul "Pausado Ver notificaciones 1803556297 Alt s Accesos rápidos Presiona las siguie…" at bounding box center [576, 24] width 1062 height 36
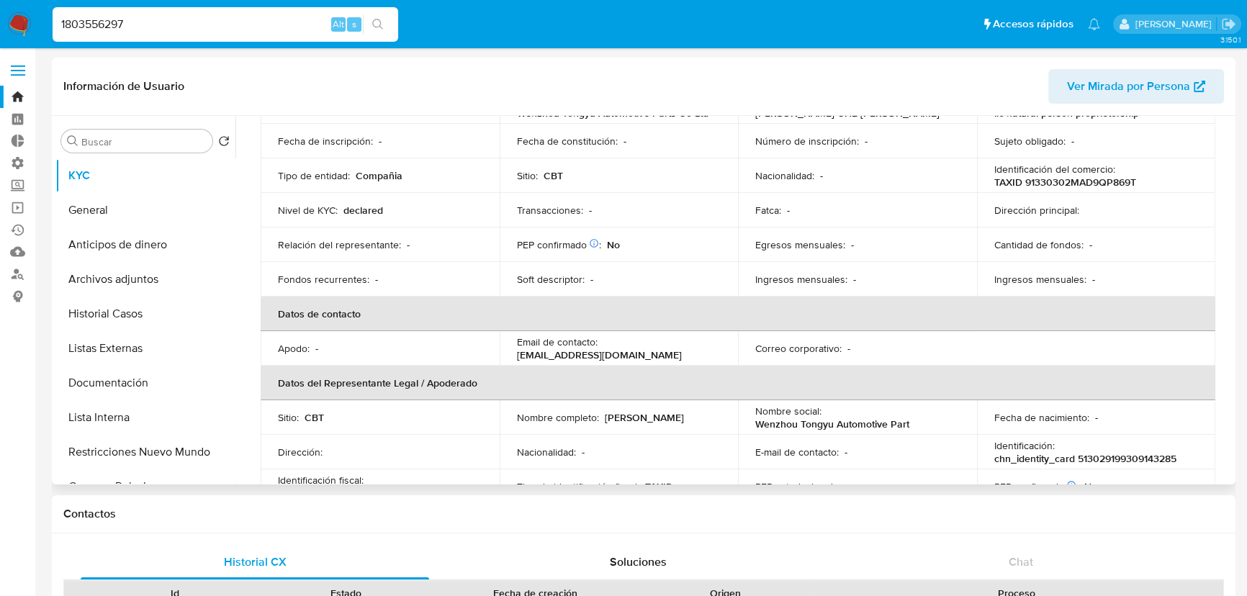
scroll to position [196, 0]
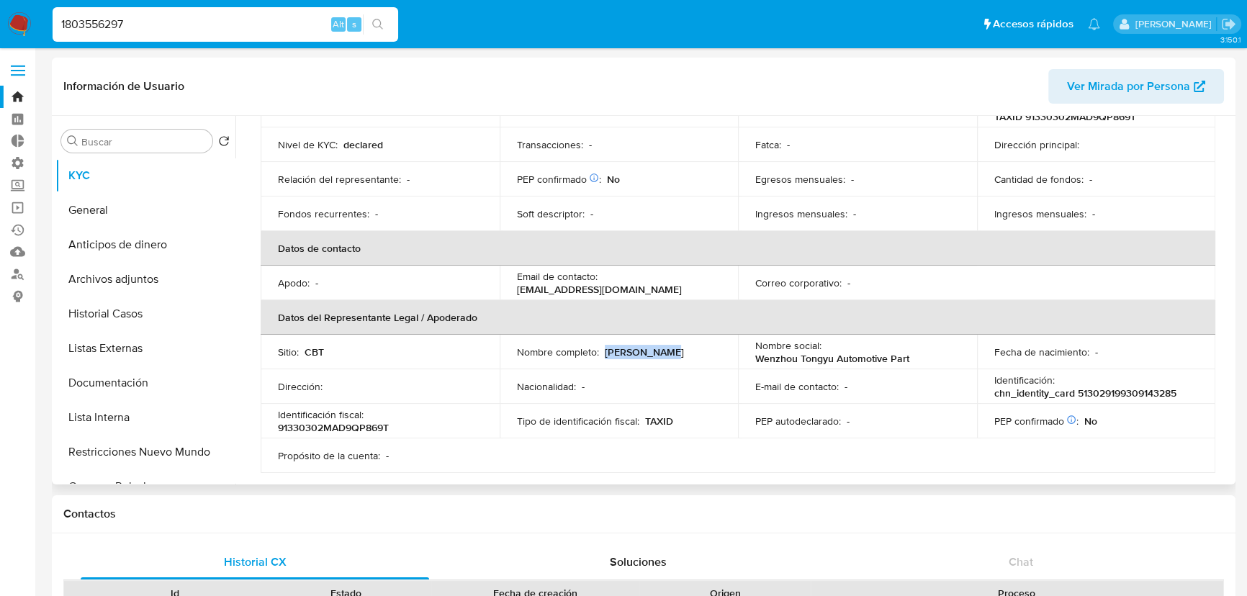
drag, startPoint x: 602, startPoint y: 357, endPoint x: 677, endPoint y: 360, distance: 75.6
click at [677, 358] on div "Nombre completo : Jun Yan Chen" at bounding box center [619, 352] width 204 height 13
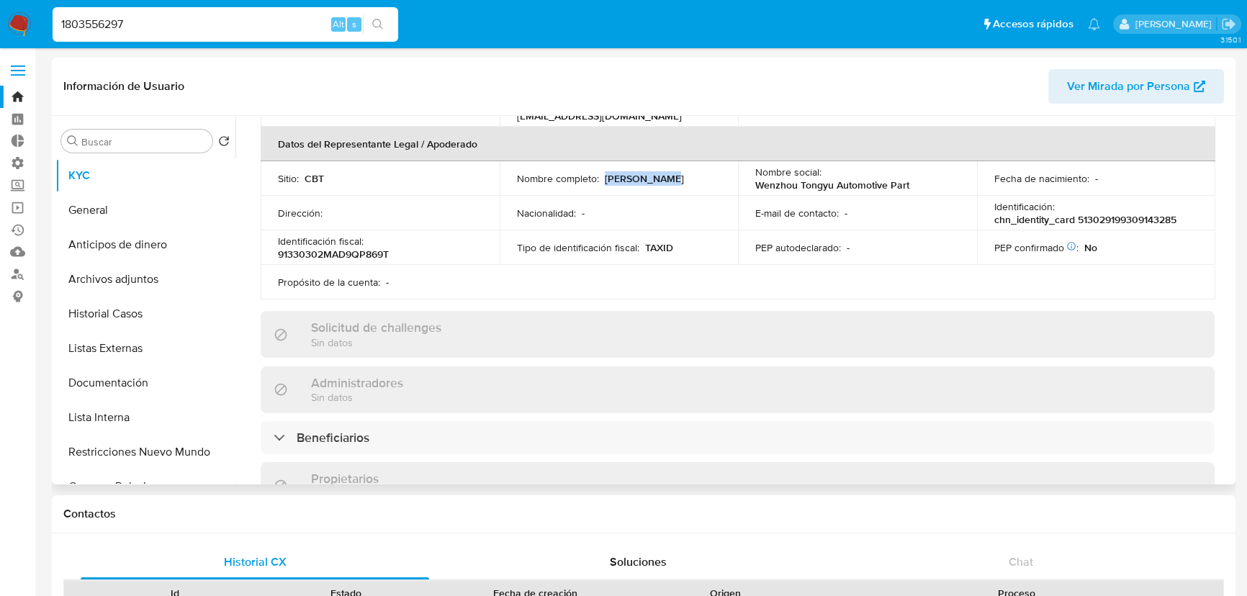
scroll to position [392, 0]
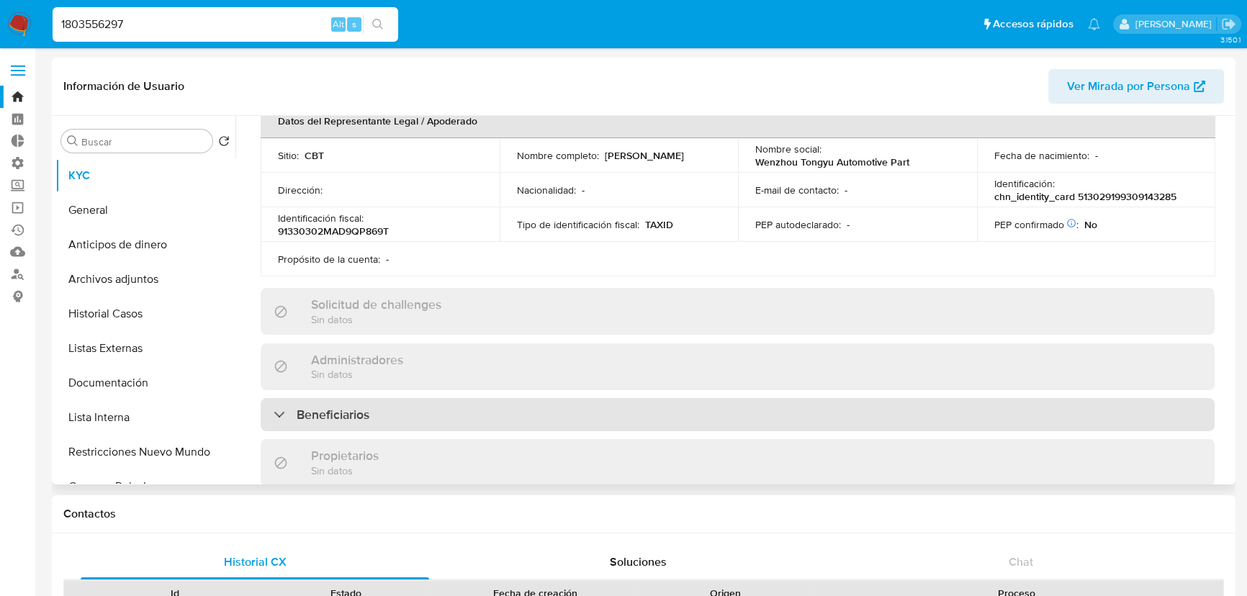
click at [538, 423] on div "Beneficiarios" at bounding box center [738, 414] width 954 height 33
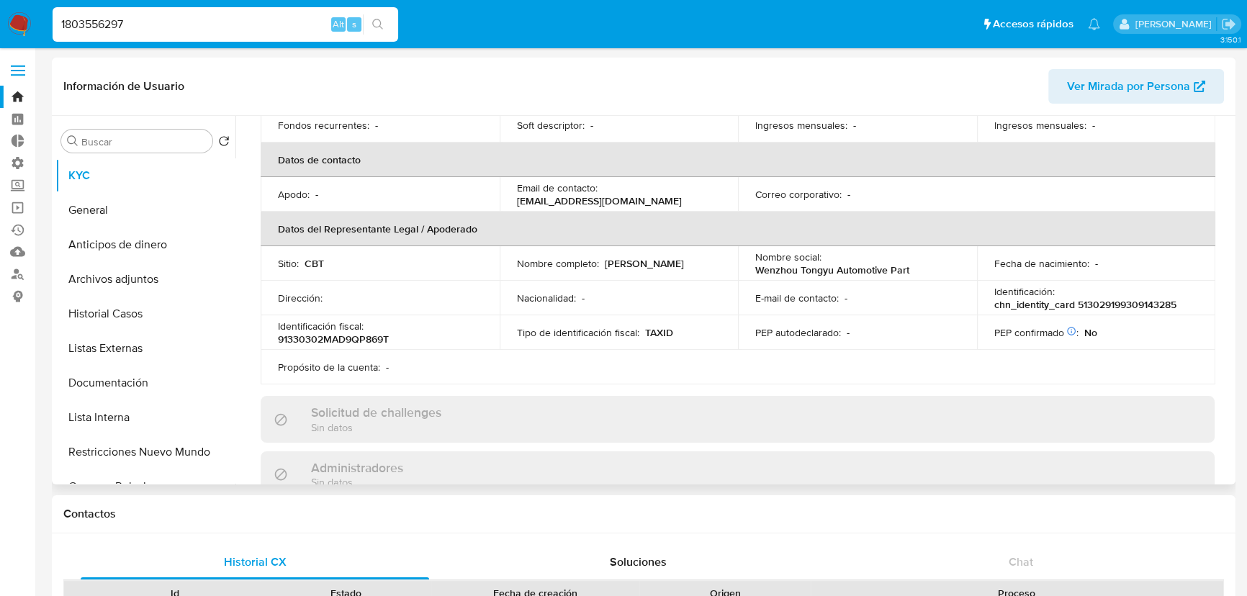
scroll to position [261, 0]
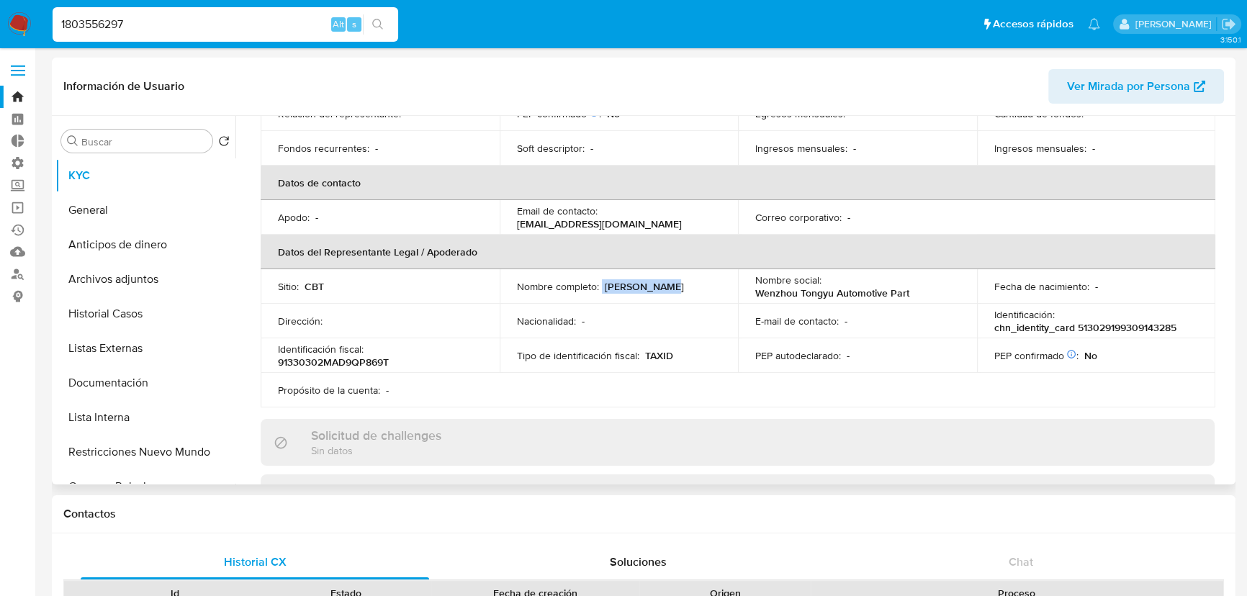
drag, startPoint x: 600, startPoint y: 290, endPoint x: 688, endPoint y: 290, distance: 87.8
click at [688, 290] on div "Nombre completo : Jun Yan Chen" at bounding box center [619, 286] width 204 height 13
click at [689, 290] on div "Nombre completo : Jun Yan Chen" at bounding box center [619, 286] width 204 height 13
click at [155, 387] on button "Documentación" at bounding box center [139, 383] width 168 height 35
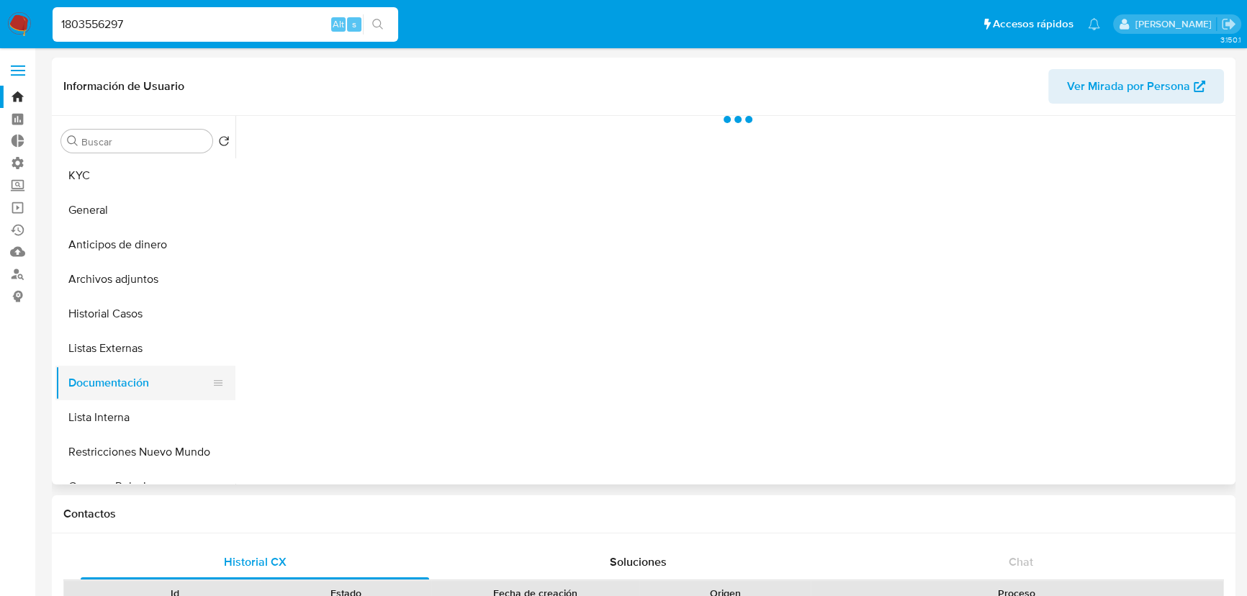
scroll to position [0, 0]
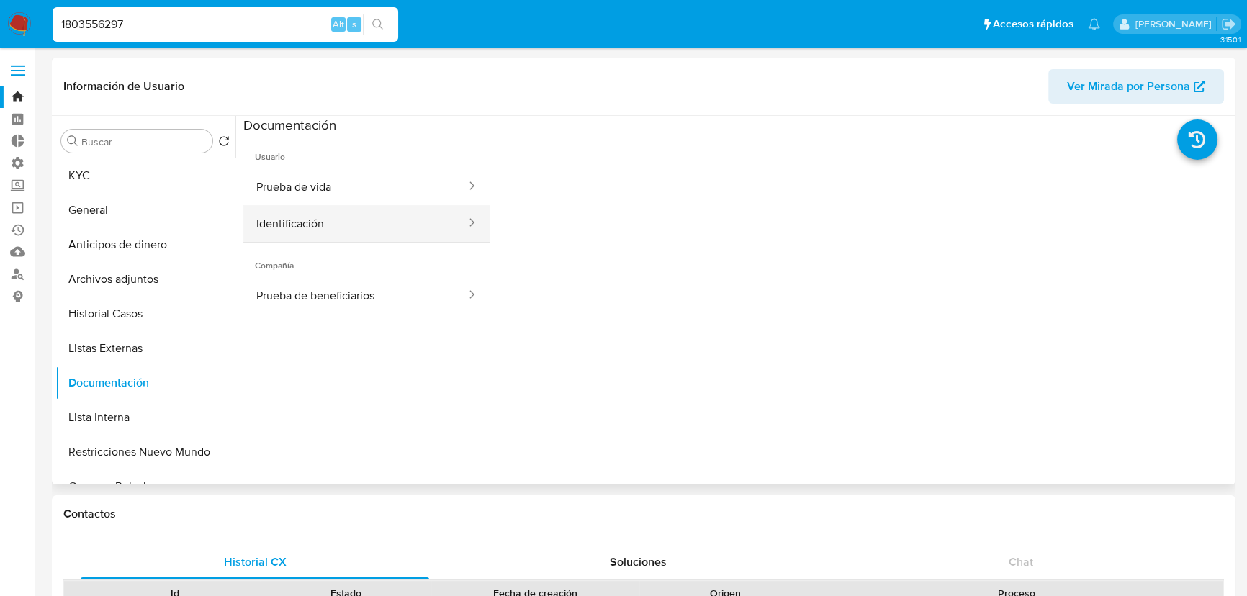
click at [359, 221] on button "Identificación" at bounding box center [355, 223] width 224 height 37
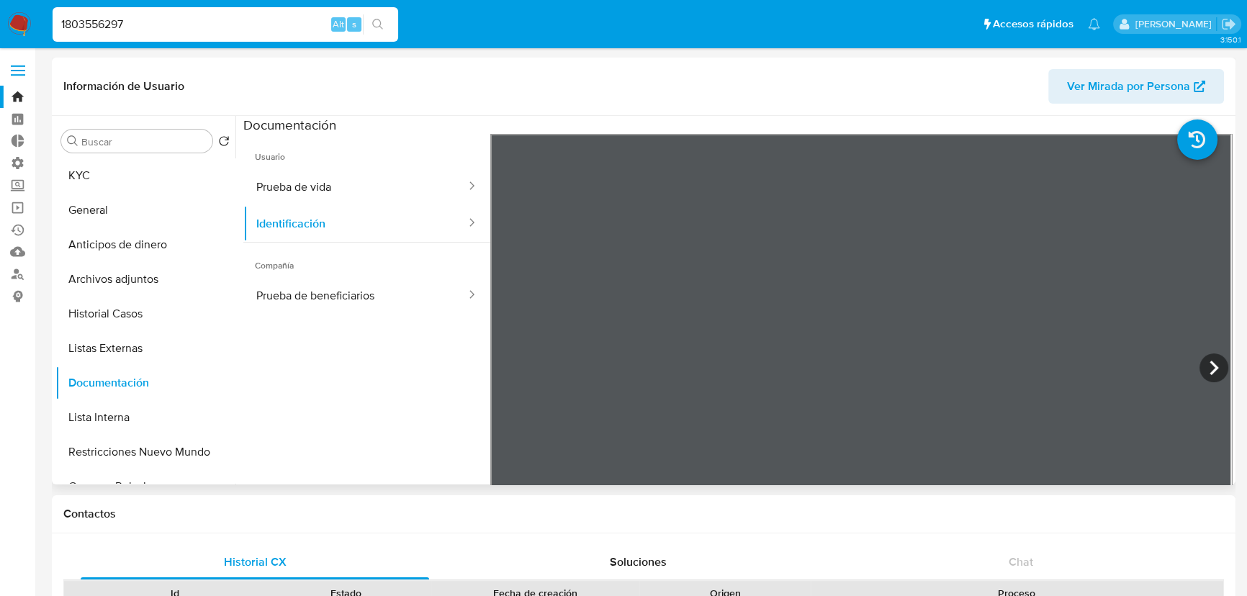
click at [946, 99] on header "Información de Usuario Ver Mirada por Persona" at bounding box center [643, 86] width 1160 height 35
click at [154, 174] on button "KYC" at bounding box center [139, 175] width 168 height 35
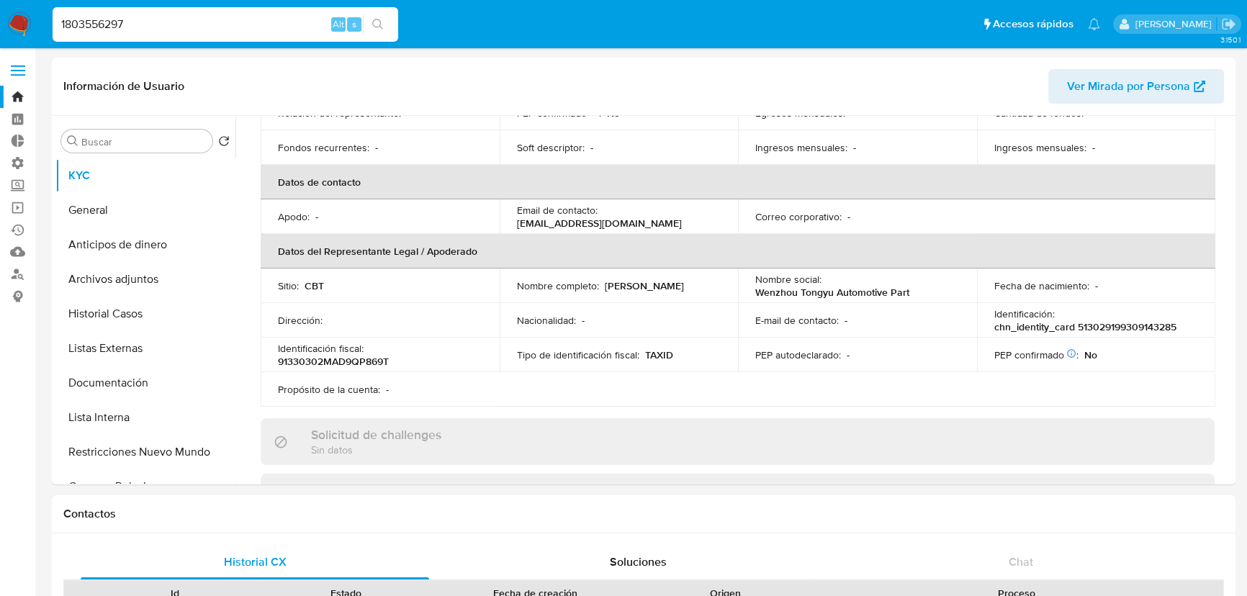
scroll to position [261, 0]
click at [405, 20] on ul "Pausado Ver notificaciones 1803556297 Alt s Accesos rápidos Presiona las siguie…" at bounding box center [576, 24] width 1062 height 36
click at [248, 252] on div "Actualizado hace un año Creado: 09/05/2024 05:42:31 Actualizado: 13/05/2024 00:…" at bounding box center [737, 419] width 988 height 1058
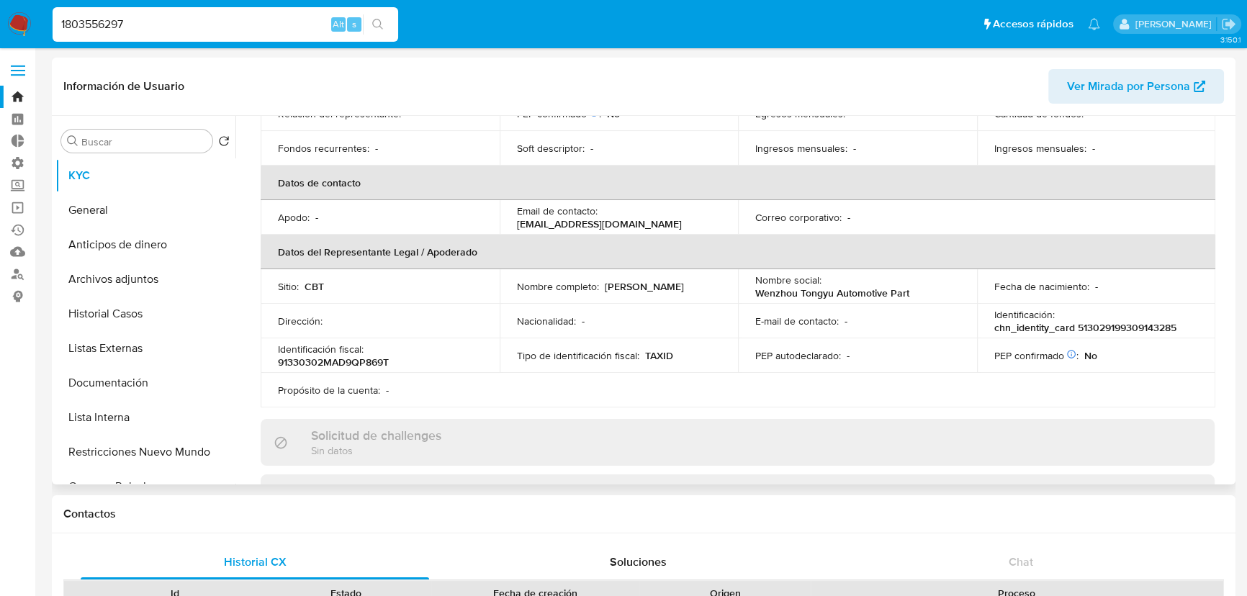
click at [248, 252] on div "Actualizado hace un año Creado: 09/05/2024 05:42:31 Actualizado: 13/05/2024 00:…" at bounding box center [737, 419] width 988 height 1058
click at [248, 251] on div "Actualizado hace un año Creado: 09/05/2024 05:42:31 Actualizado: 13/05/2024 00:…" at bounding box center [737, 419] width 988 height 1058
click at [483, 250] on th "Datos del Representante Legal / Apoderado" at bounding box center [738, 252] width 955 height 35
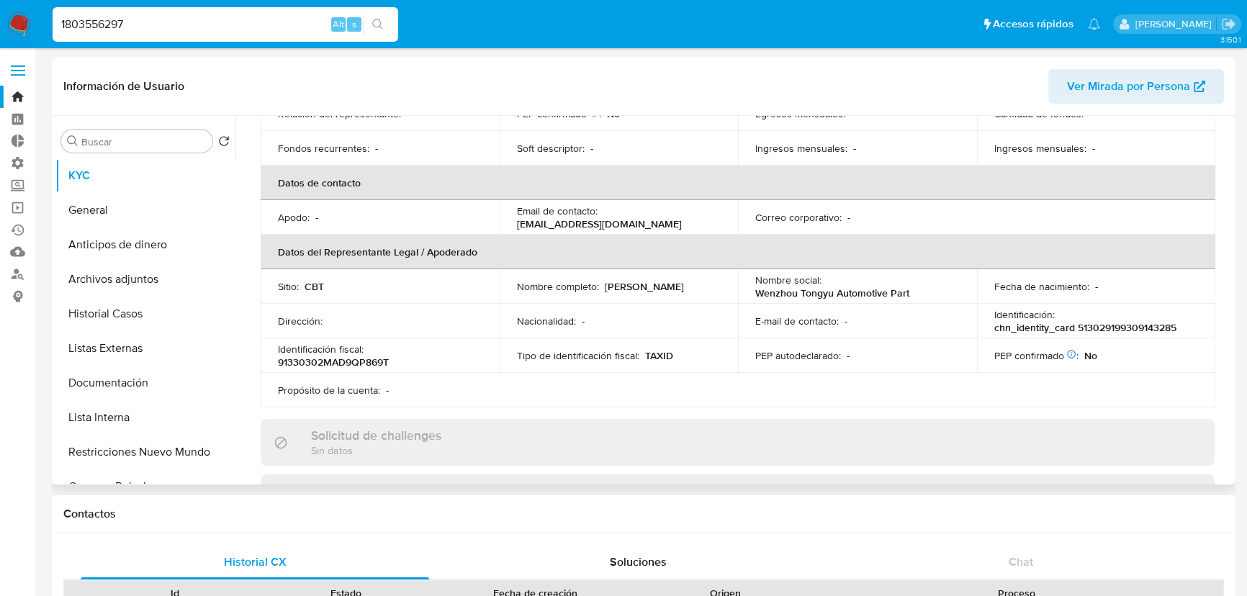
click at [483, 250] on th "Datos del Representante Legal / Apoderado" at bounding box center [738, 252] width 955 height 35
click at [482, 250] on th "Datos del Representante Legal / Apoderado" at bounding box center [738, 252] width 955 height 35
drag, startPoint x: 278, startPoint y: 323, endPoint x: 328, endPoint y: 323, distance: 50.4
click at [328, 323] on div "Dirección :" at bounding box center [380, 321] width 204 height 13
click at [288, 325] on p "Dirección :" at bounding box center [300, 321] width 45 height 13
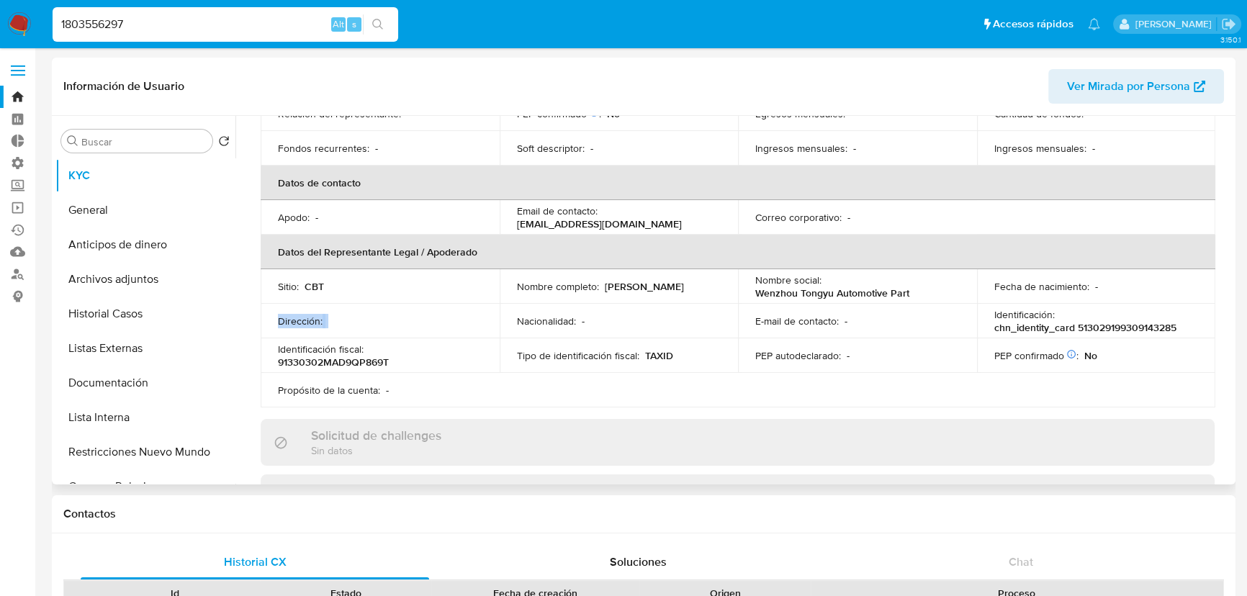
drag, startPoint x: 274, startPoint y: 327, endPoint x: 328, endPoint y: 328, distance: 54.0
click at [328, 328] on td "Dirección :" at bounding box center [380, 321] width 239 height 35
click at [328, 328] on div "Dirección :" at bounding box center [380, 321] width 204 height 13
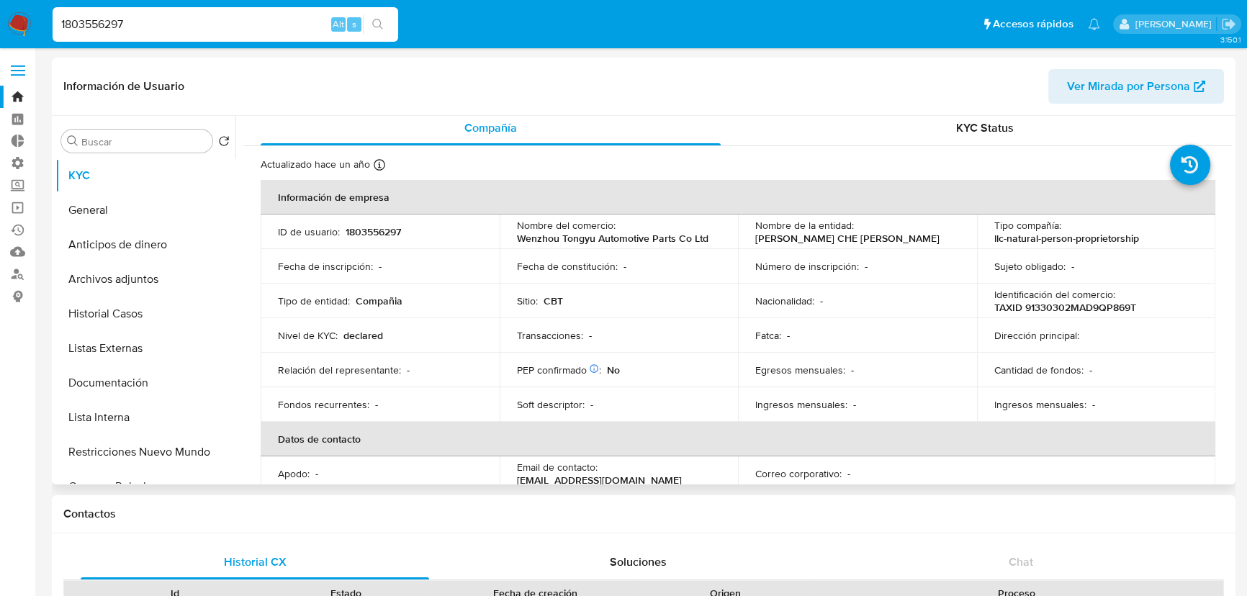
scroll to position [0, 0]
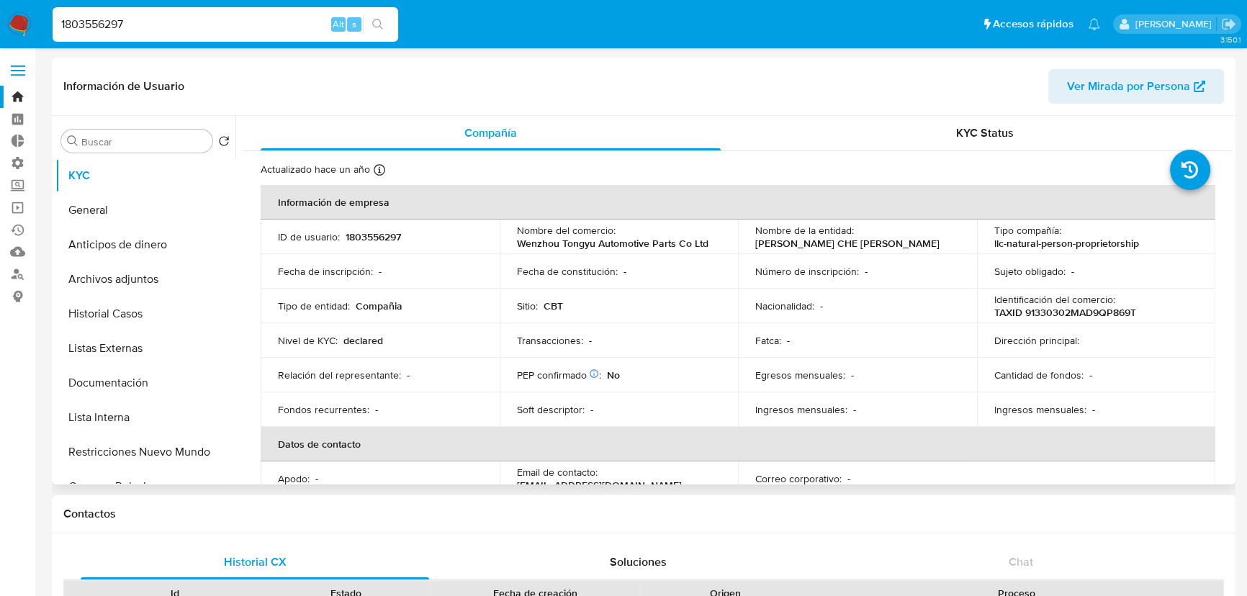
click at [163, 383] on button "Documentación" at bounding box center [139, 383] width 168 height 35
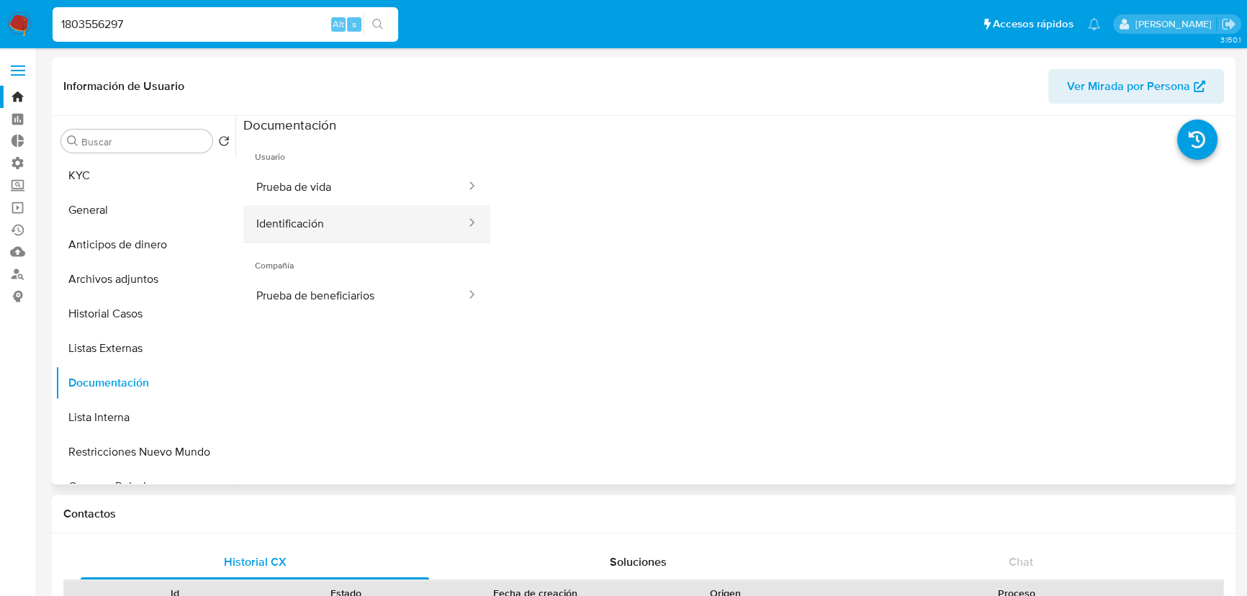
click at [381, 225] on button "Identificación" at bounding box center [355, 223] width 224 height 37
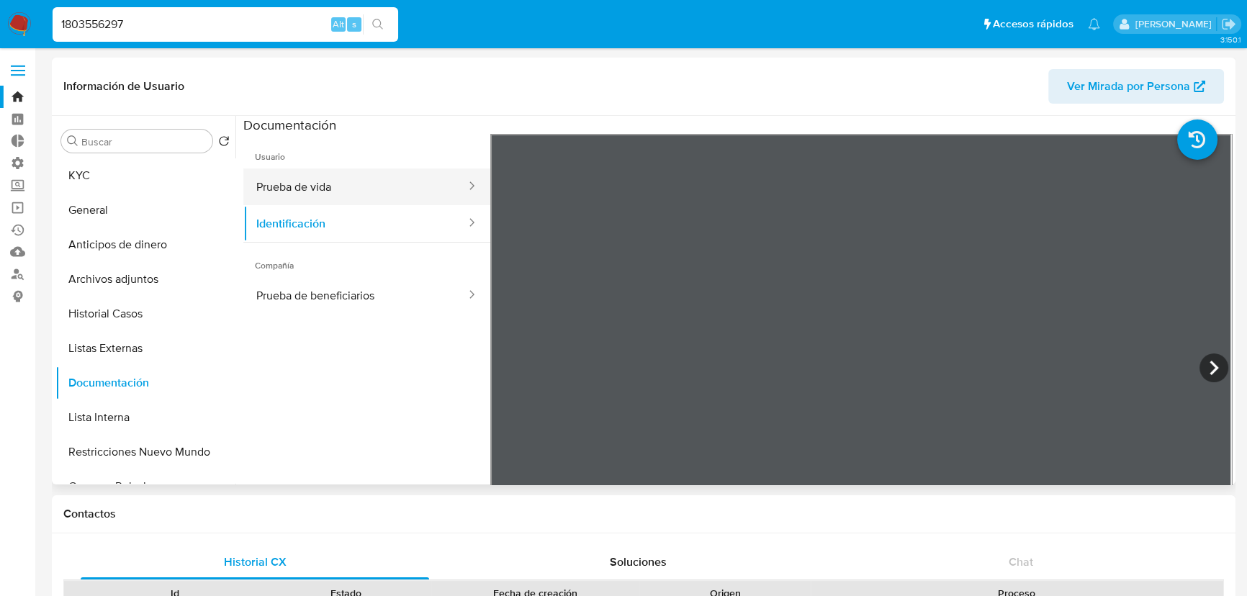
click at [392, 188] on button "Prueba de vida" at bounding box center [355, 186] width 224 height 37
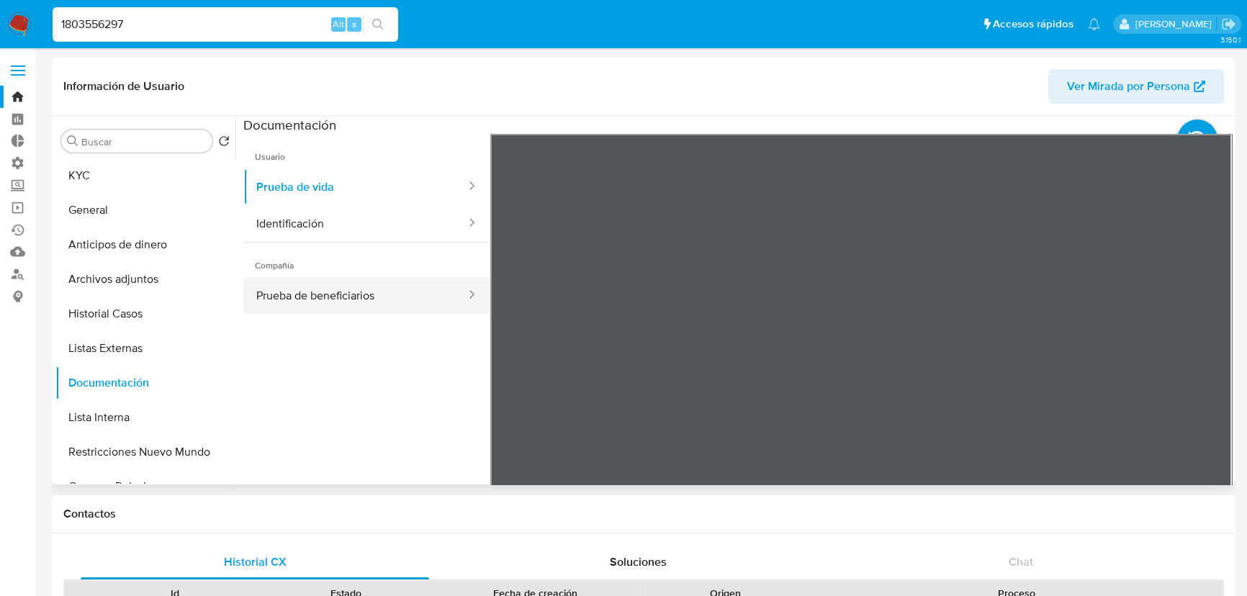
click at [429, 301] on button "Prueba de beneficiarios" at bounding box center [355, 295] width 224 height 37
click at [462, 89] on header "Información de Usuario Ver Mirada por Persona" at bounding box center [643, 86] width 1160 height 35
click at [410, 17] on ul "Pausado Ver notificaciones 1803556297 Alt s Accesos rápidos Presiona las siguie…" at bounding box center [576, 24] width 1062 height 36
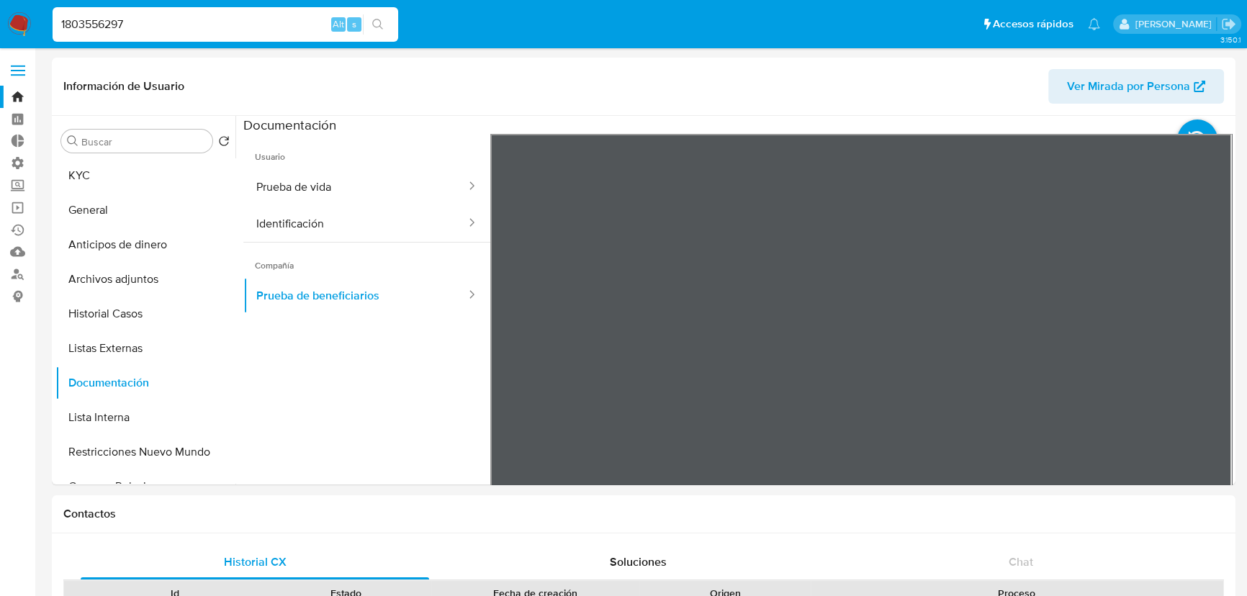
click at [410, 17] on ul "Pausado Ver notificaciones 1803556297 Alt s Accesos rápidos Presiona las siguie…" at bounding box center [576, 24] width 1062 height 36
click at [137, 179] on button "KYC" at bounding box center [139, 175] width 168 height 35
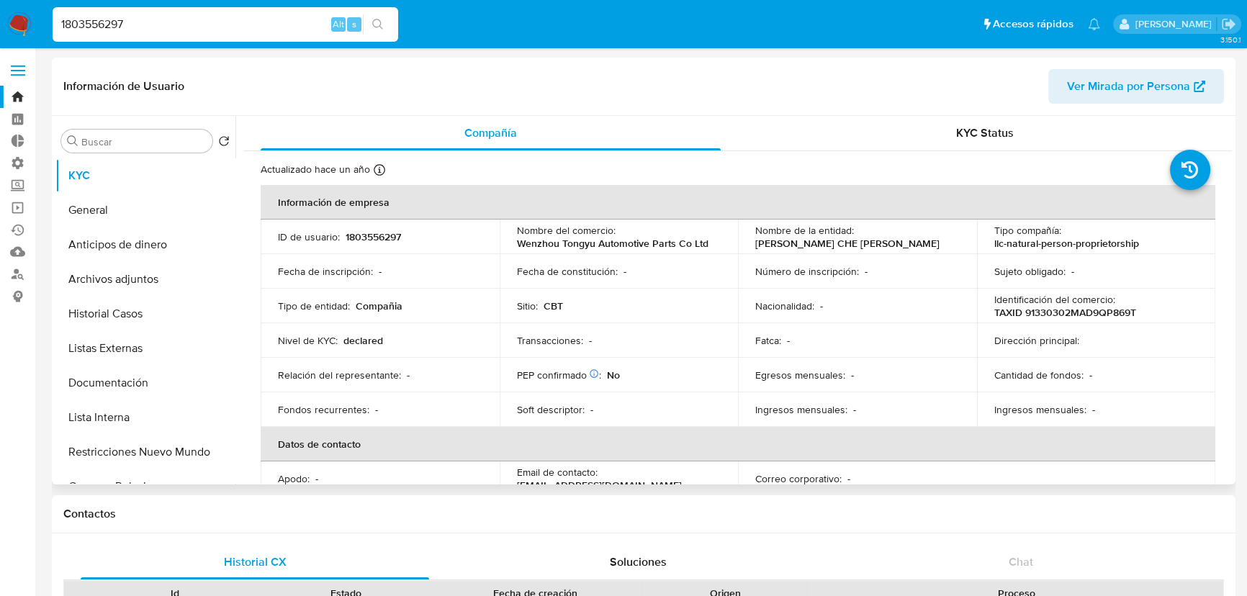
click at [418, 238] on div "ID de usuario : 1803556297" at bounding box center [380, 236] width 204 height 13
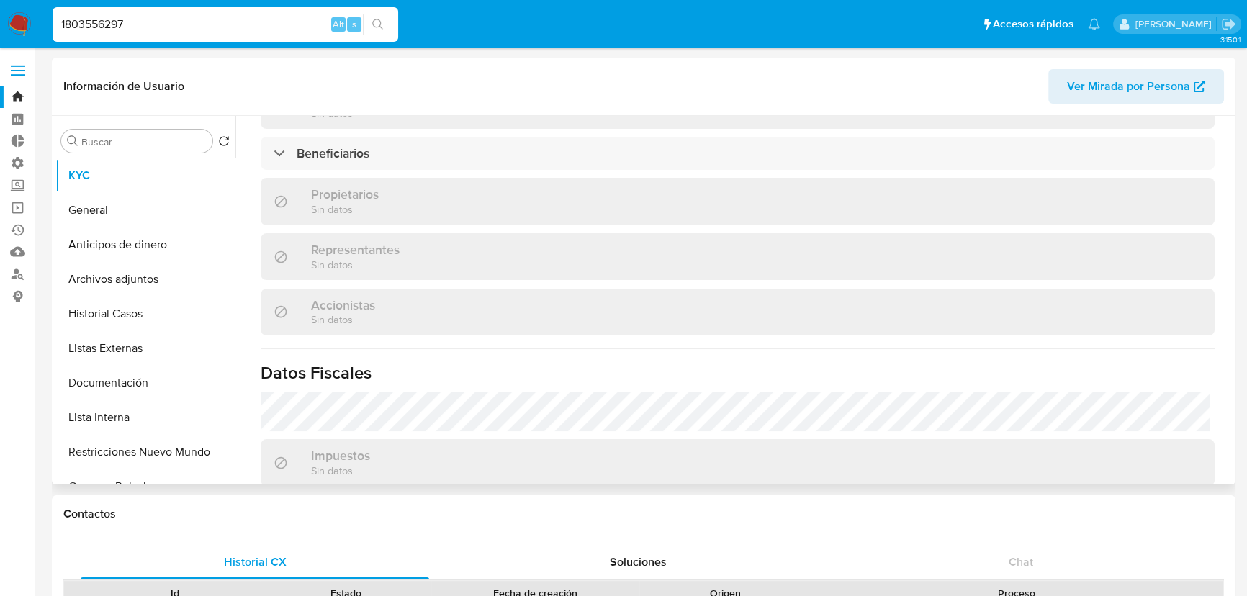
scroll to position [654, 0]
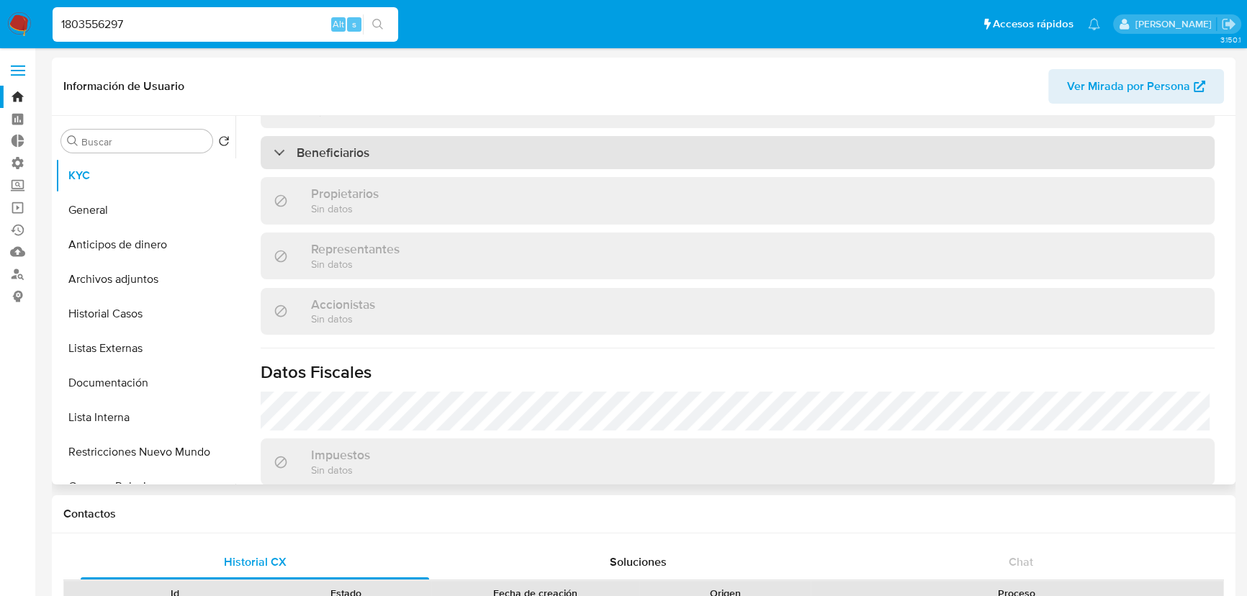
click at [384, 163] on div "Beneficiarios" at bounding box center [738, 152] width 954 height 33
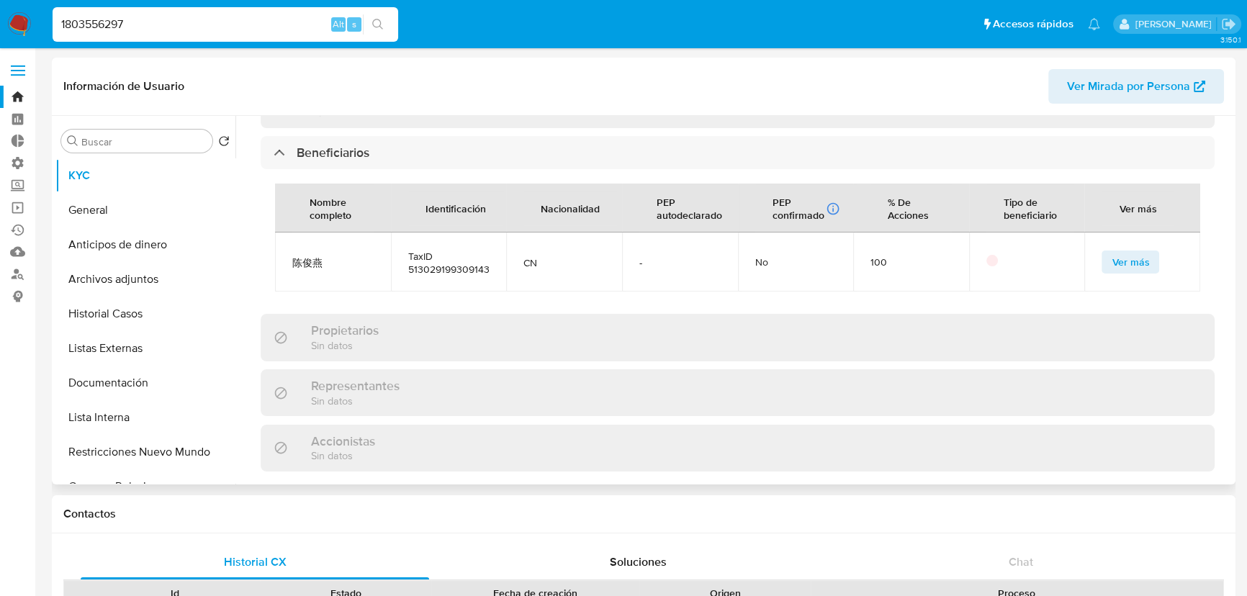
click at [249, 147] on div "Actualizado hace un año Creado: 09/05/2024 05:42:31 Actualizado: 13/05/2024 00:…" at bounding box center [737, 94] width 988 height 1195
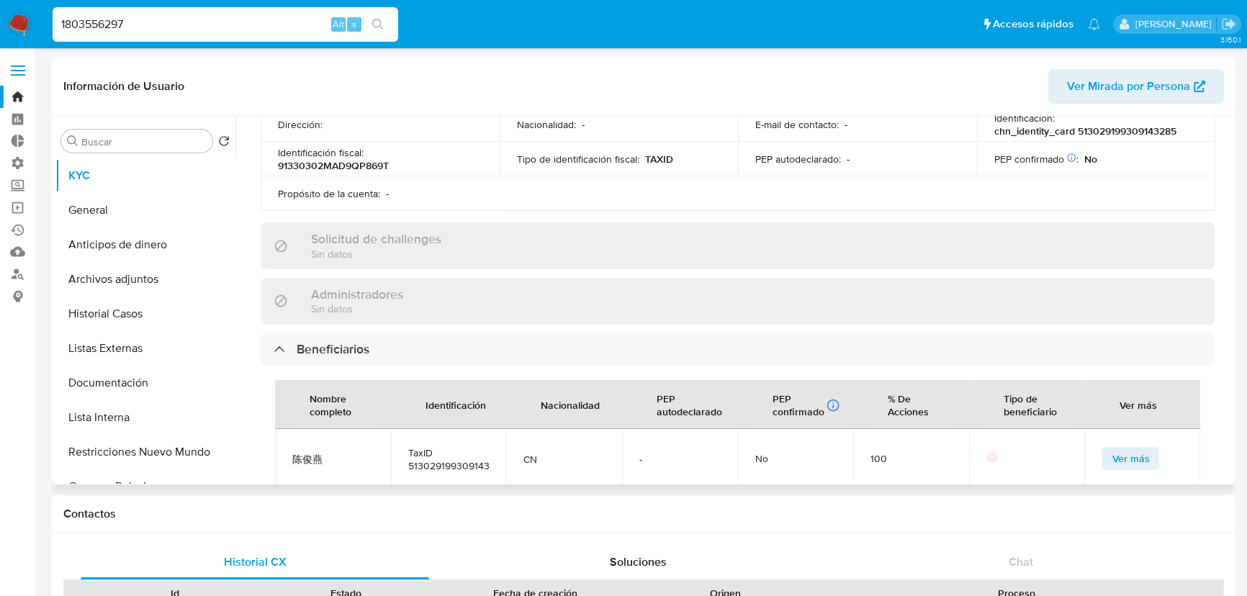
scroll to position [392, 0]
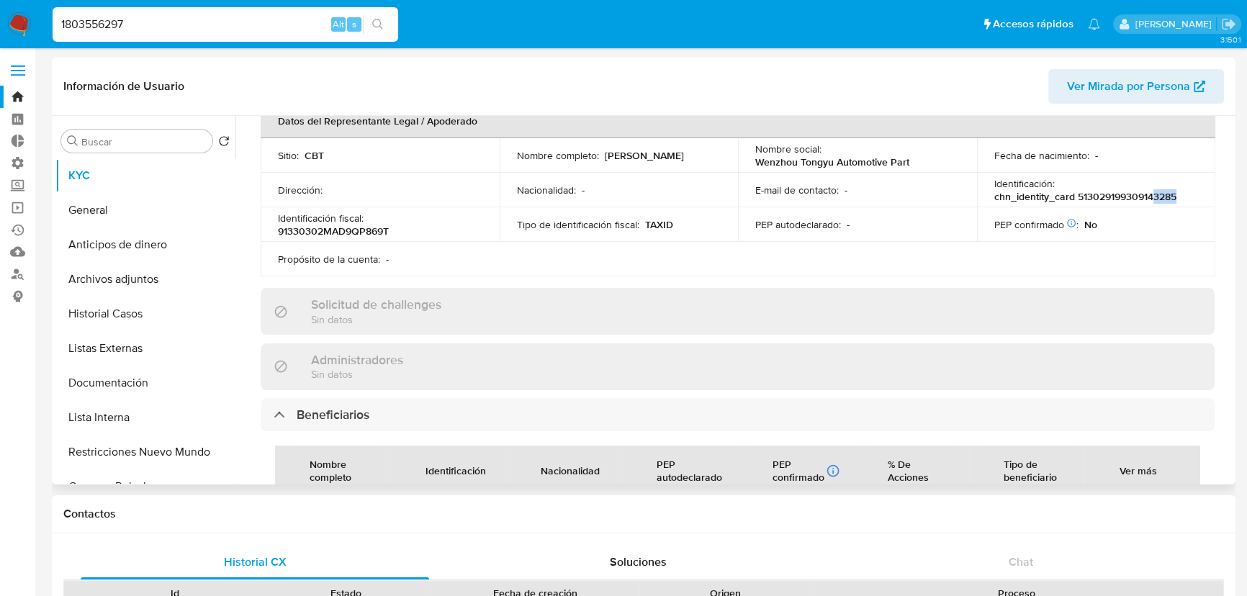
drag, startPoint x: 1153, startPoint y: 198, endPoint x: 1181, endPoint y: 199, distance: 27.4
click at [1181, 199] on div "Identificación : chn_identity_card 513029199309143285" at bounding box center [1096, 190] width 204 height 26
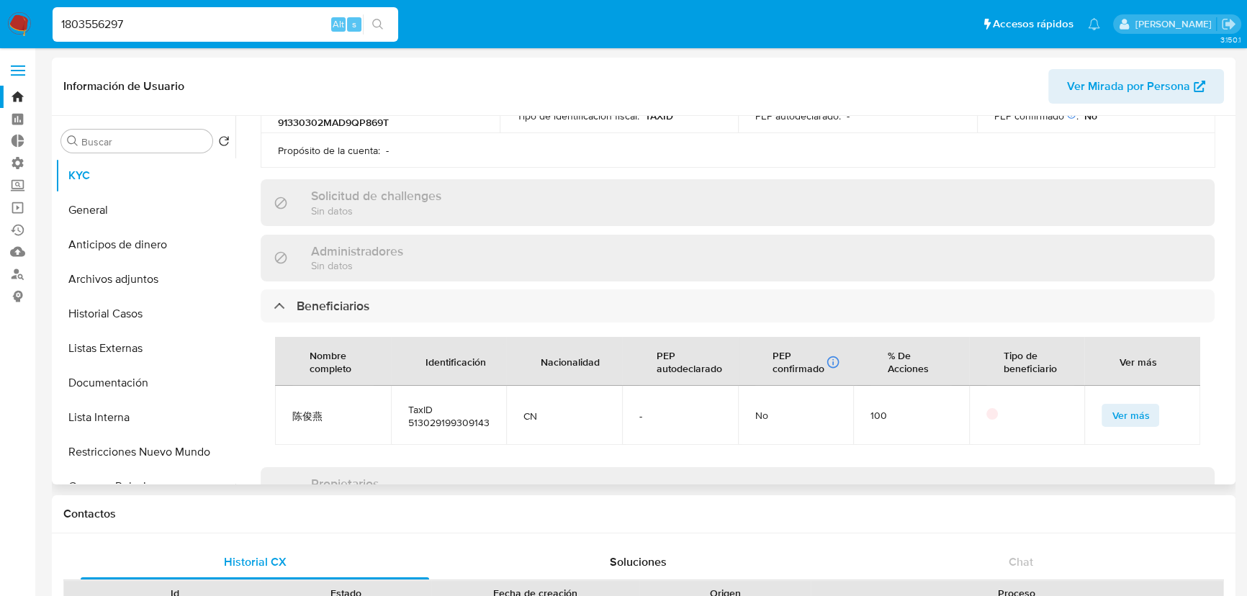
scroll to position [523, 0]
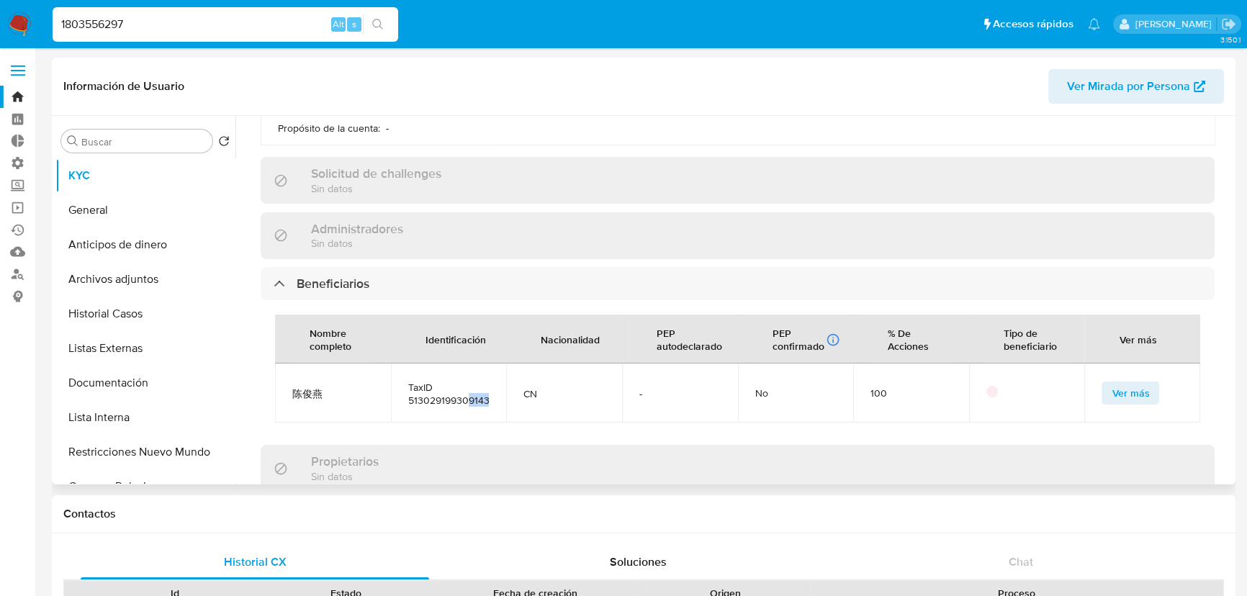
drag, startPoint x: 466, startPoint y: 409, endPoint x: 487, endPoint y: 407, distance: 21.0
click at [487, 407] on span "TaxID 513029199309143285" at bounding box center [448, 394] width 81 height 26
click at [1111, 403] on span "Ver más" at bounding box center [1129, 393] width 37 height 20
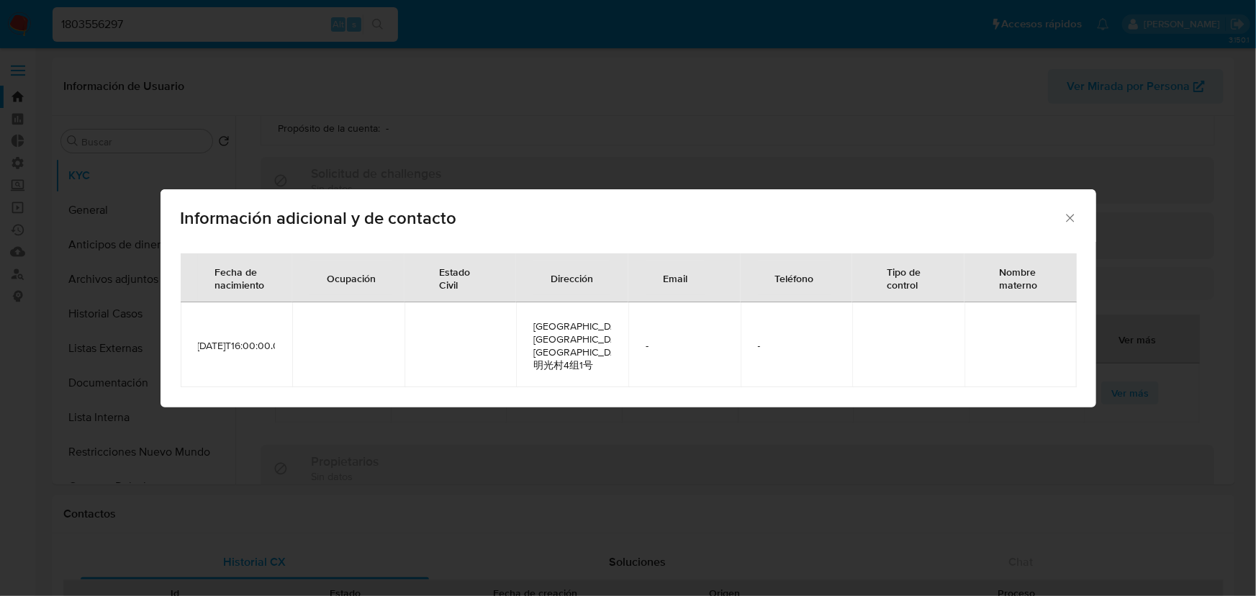
click at [1072, 222] on icon "Cerrar" at bounding box center [1070, 218] width 8 height 8
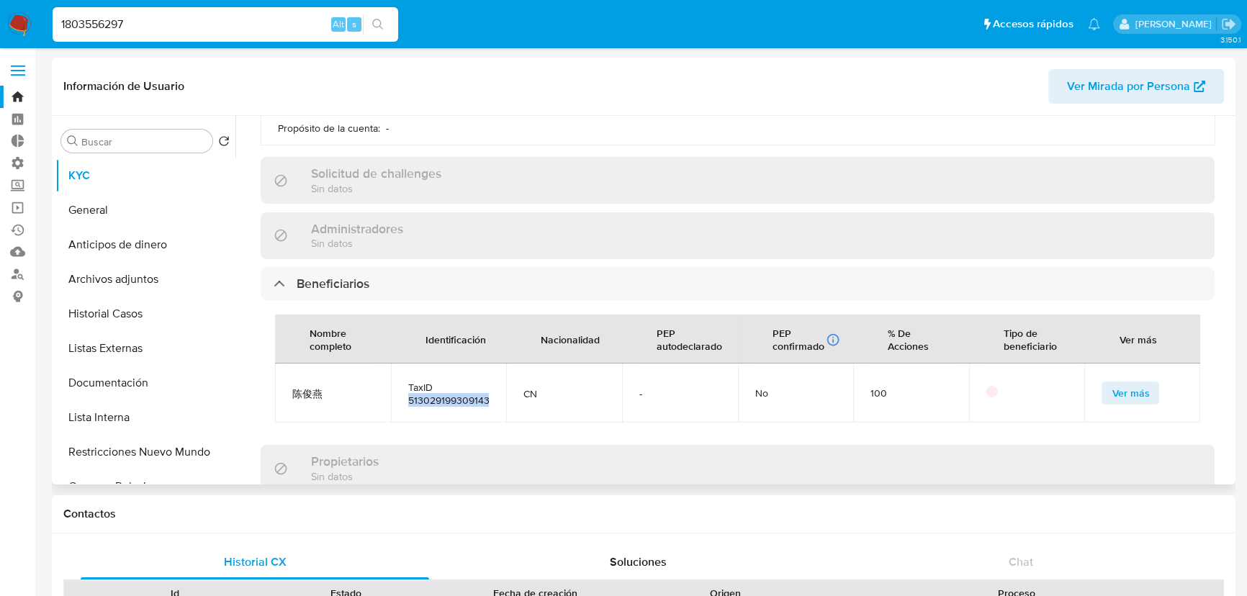
drag, startPoint x: 408, startPoint y: 403, endPoint x: 489, endPoint y: 407, distance: 81.5
click at [489, 407] on td "TaxID 513029199309143285" at bounding box center [449, 393] width 116 height 59
copy span "513029199309143"
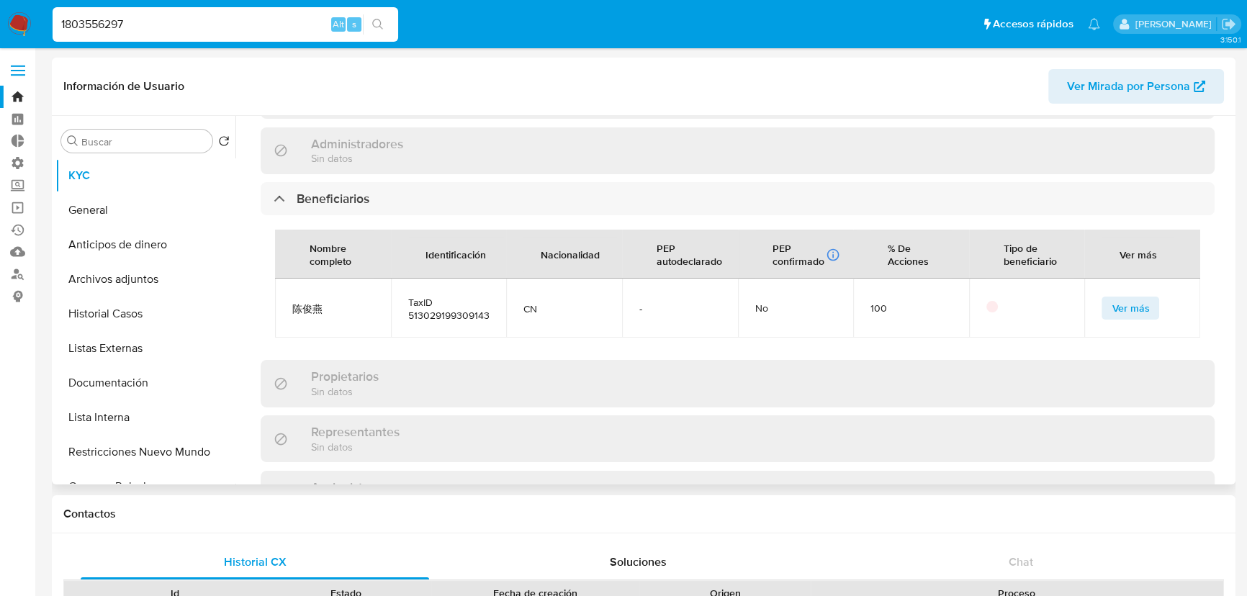
scroll to position [619, 0]
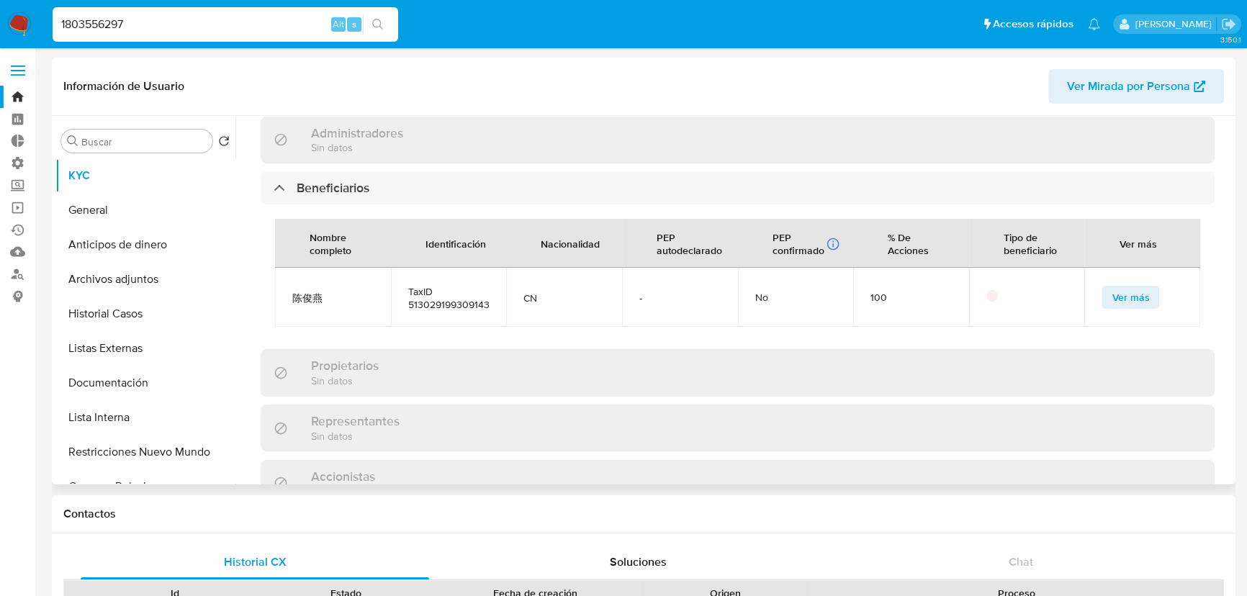
click at [1111, 299] on span "Ver más" at bounding box center [1129, 297] width 37 height 20
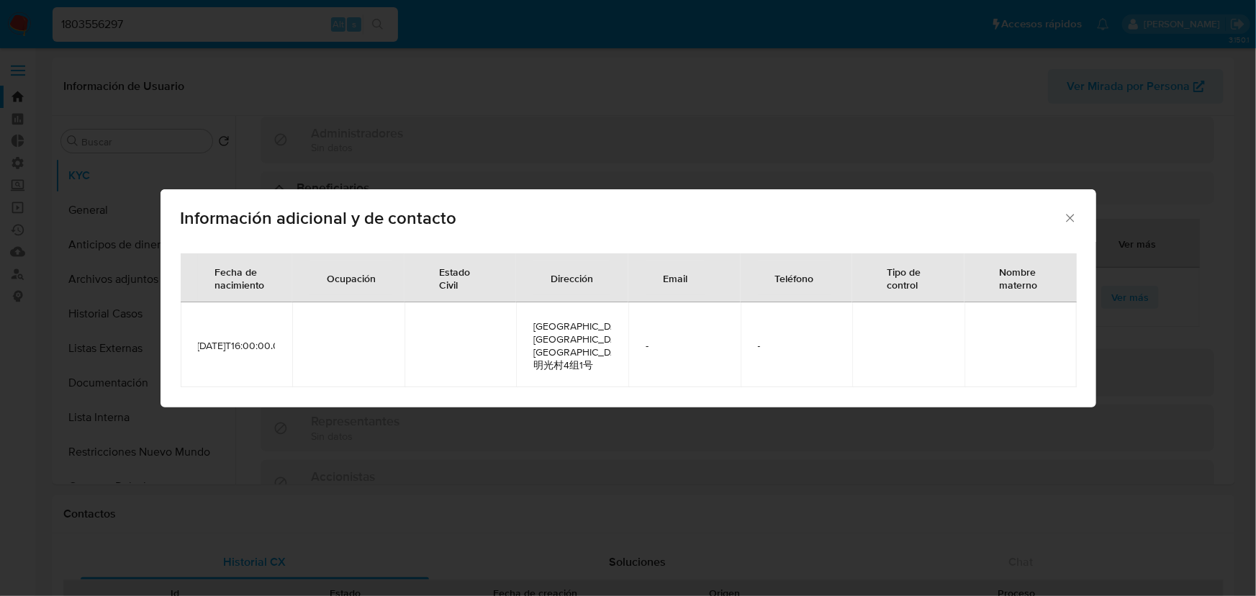
click at [1068, 223] on icon "Cerrar" at bounding box center [1070, 218] width 14 height 14
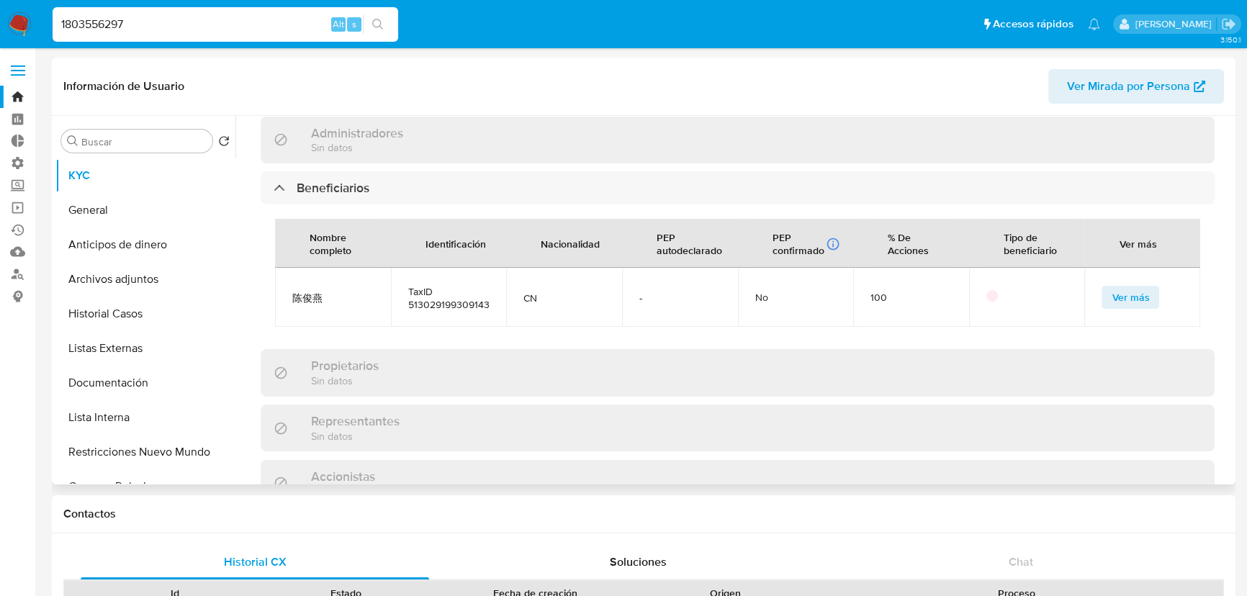
click at [1105, 296] on button "Ver más" at bounding box center [1130, 297] width 58 height 23
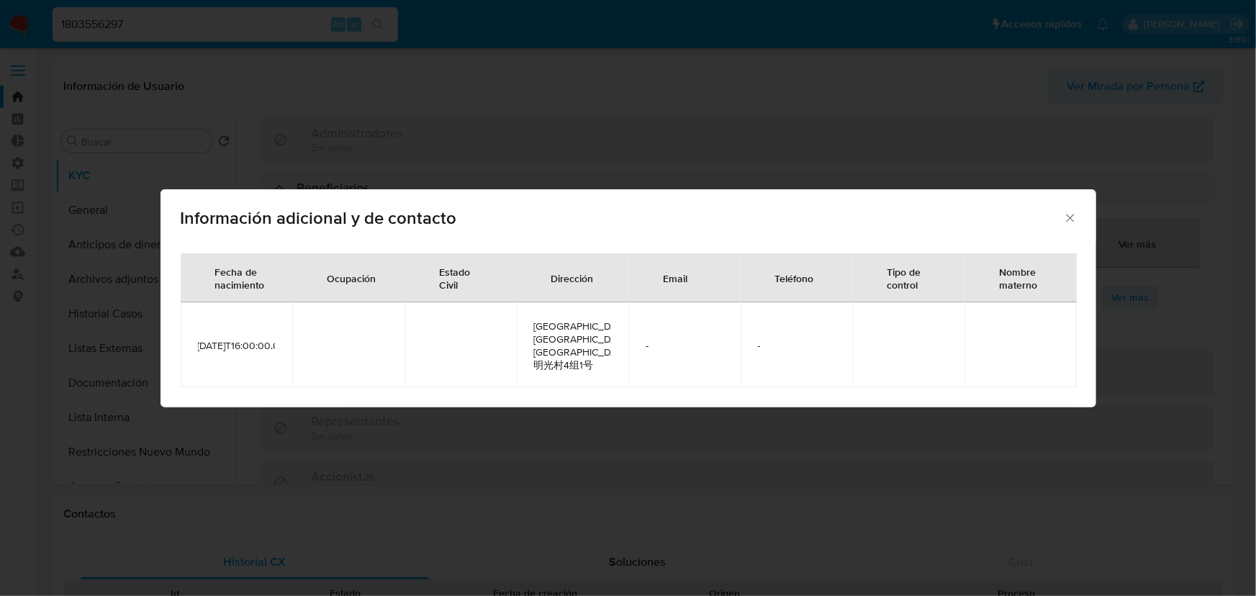
click at [934, 224] on span "Información adicional y de contacto" at bounding box center [622, 217] width 883 height 17
click at [1069, 222] on icon "Cerrar" at bounding box center [1070, 218] width 8 height 8
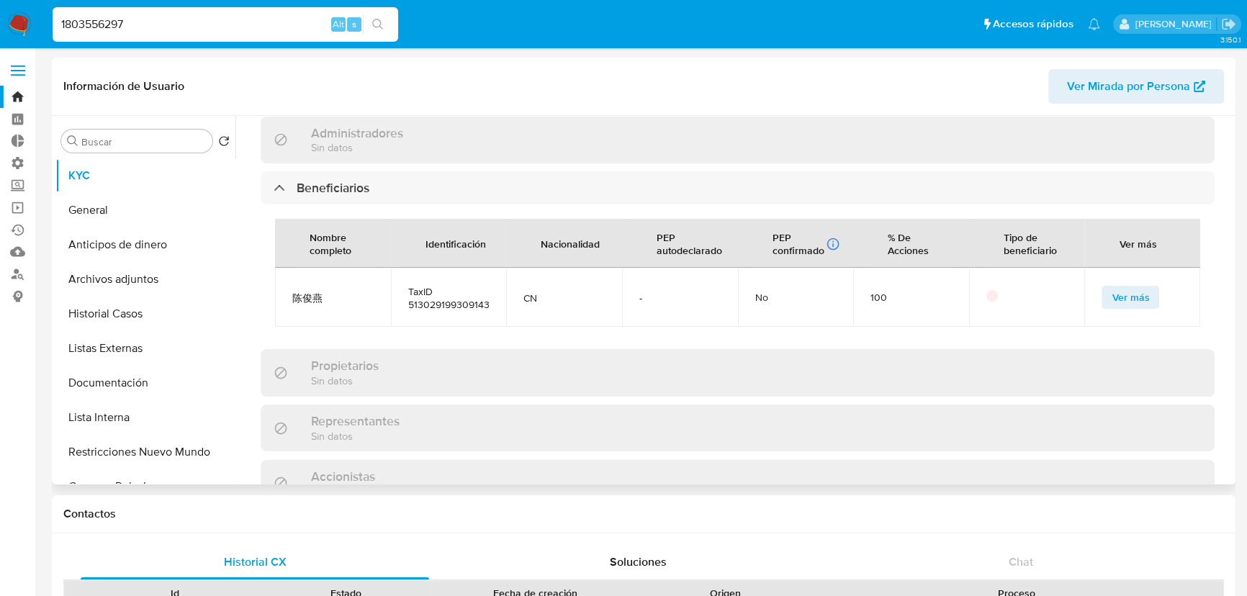
click at [1101, 300] on button "Ver más" at bounding box center [1130, 297] width 58 height 23
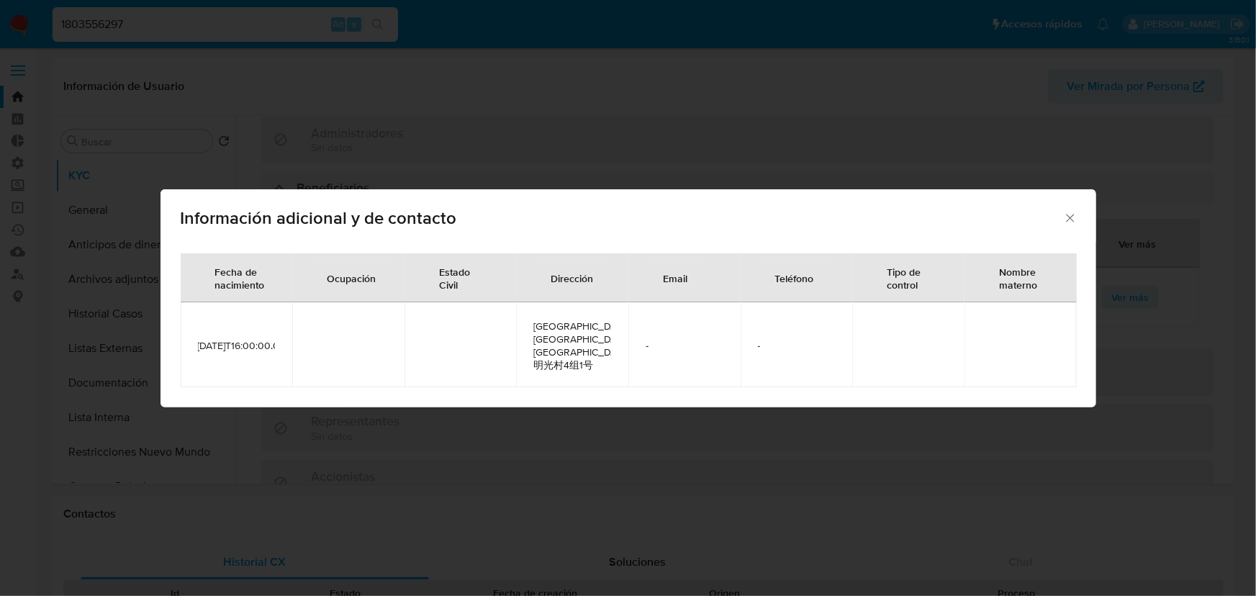
click at [1070, 225] on icon "Cerrar" at bounding box center [1070, 218] width 14 height 14
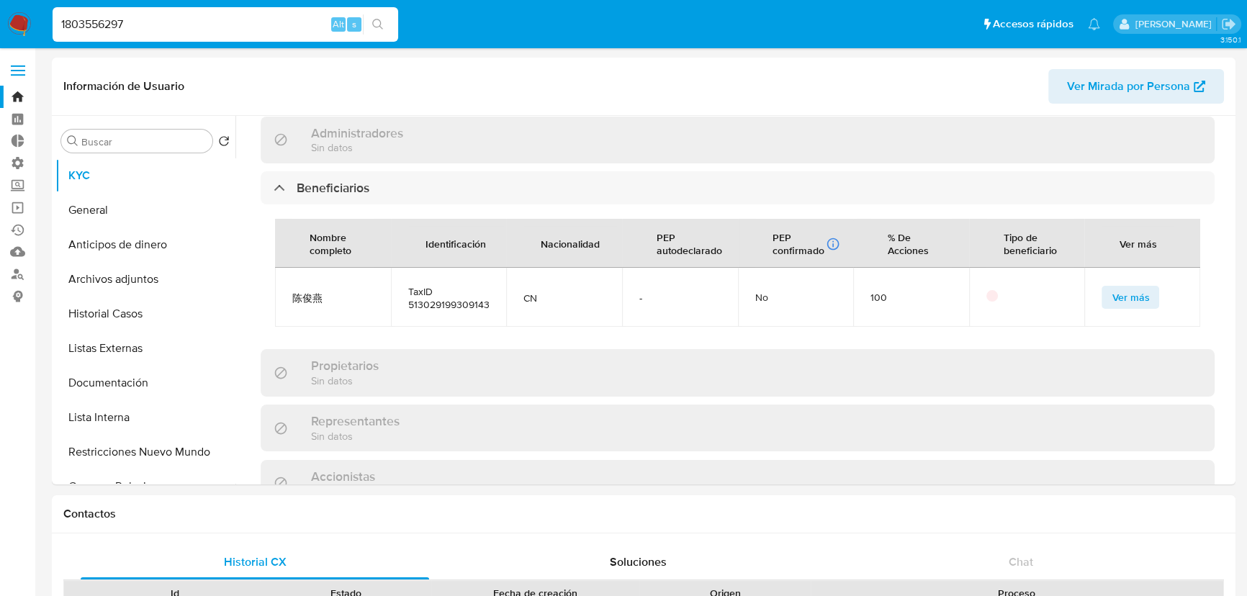
click at [943, 24] on ul "Pausado Ver notificaciones 1803556297 Alt s Accesos rápidos Presiona las siguie…" at bounding box center [576, 24] width 1062 height 36
click at [921, 30] on ul "Pausado Ver notificaciones 1803556297 Alt s Accesos rápidos Presiona las siguie…" at bounding box center [576, 24] width 1062 height 36
click at [1105, 299] on button "Ver más" at bounding box center [1130, 297] width 58 height 23
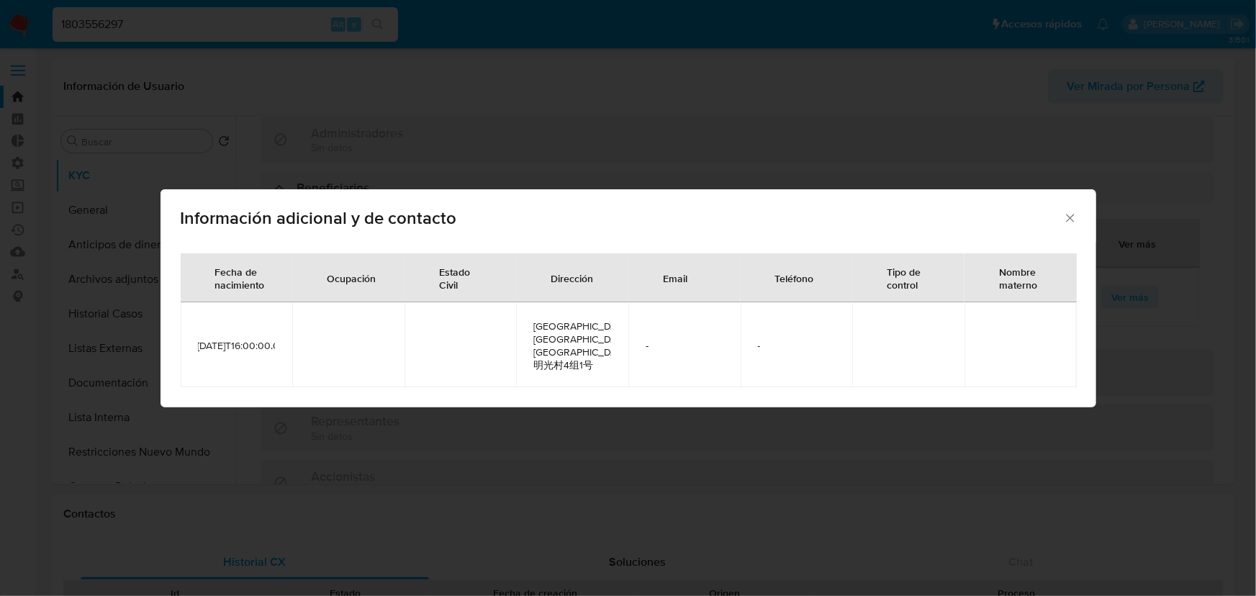
click at [1071, 225] on icon "Cerrar" at bounding box center [1070, 218] width 14 height 14
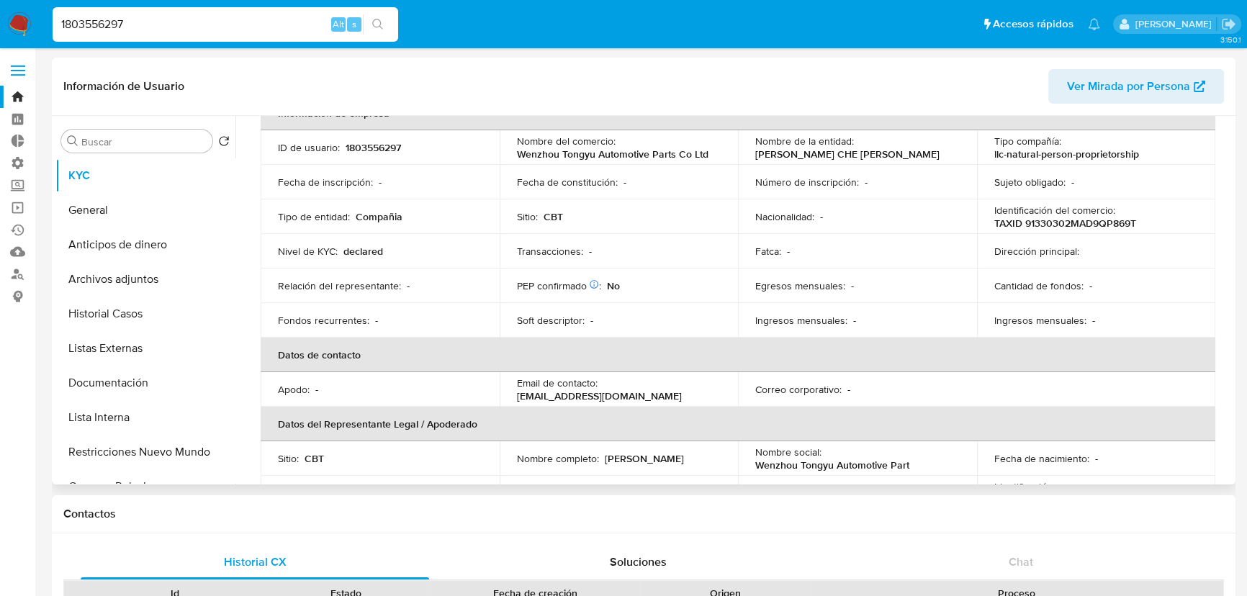
scroll to position [0, 0]
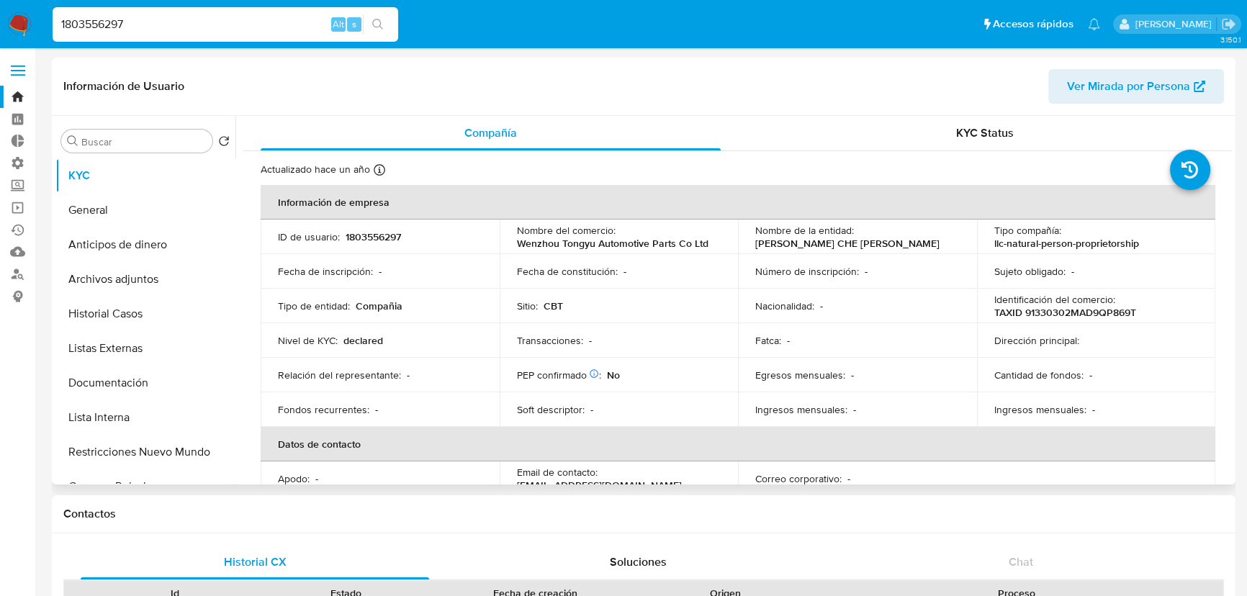
click at [349, 235] on p "1803556297" at bounding box center [373, 236] width 55 height 13
copy p "1803556297"
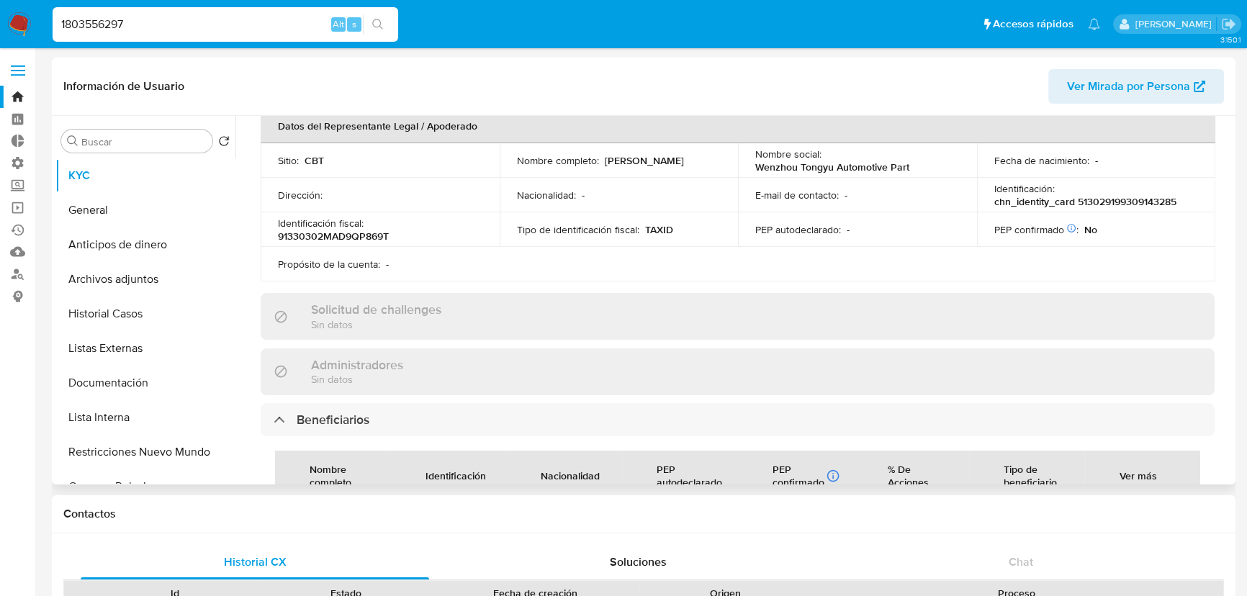
scroll to position [392, 0]
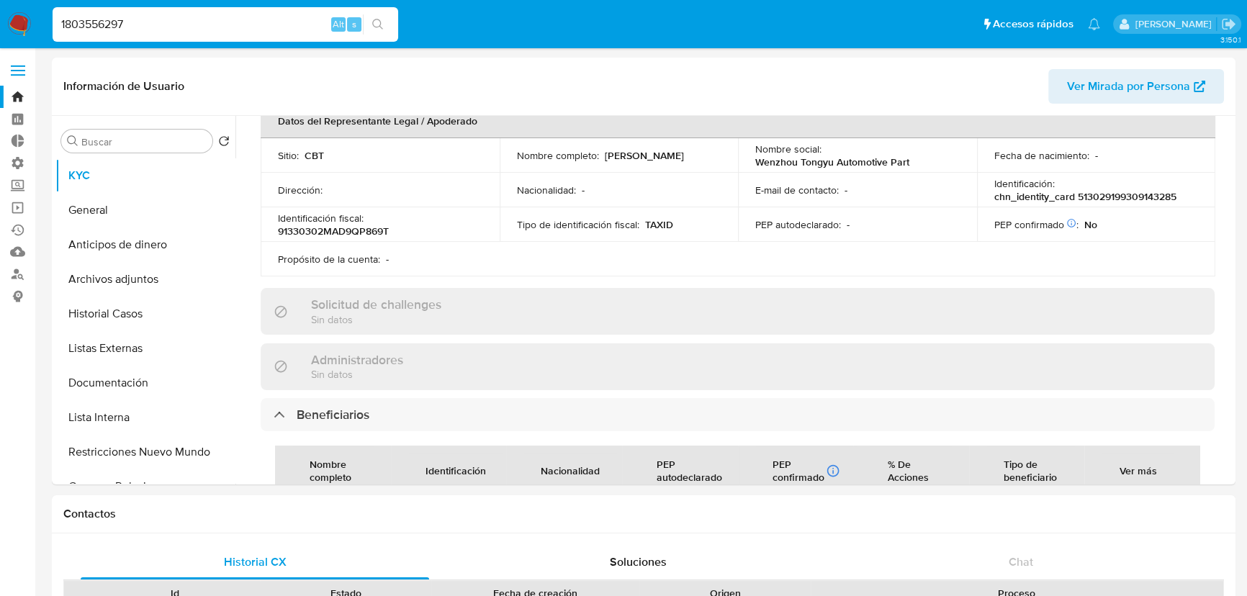
click at [936, 27] on ul "Pausado Ver notificaciones 1803556297 Alt s Accesos rápidos Presiona las siguie…" at bounding box center [576, 24] width 1062 height 36
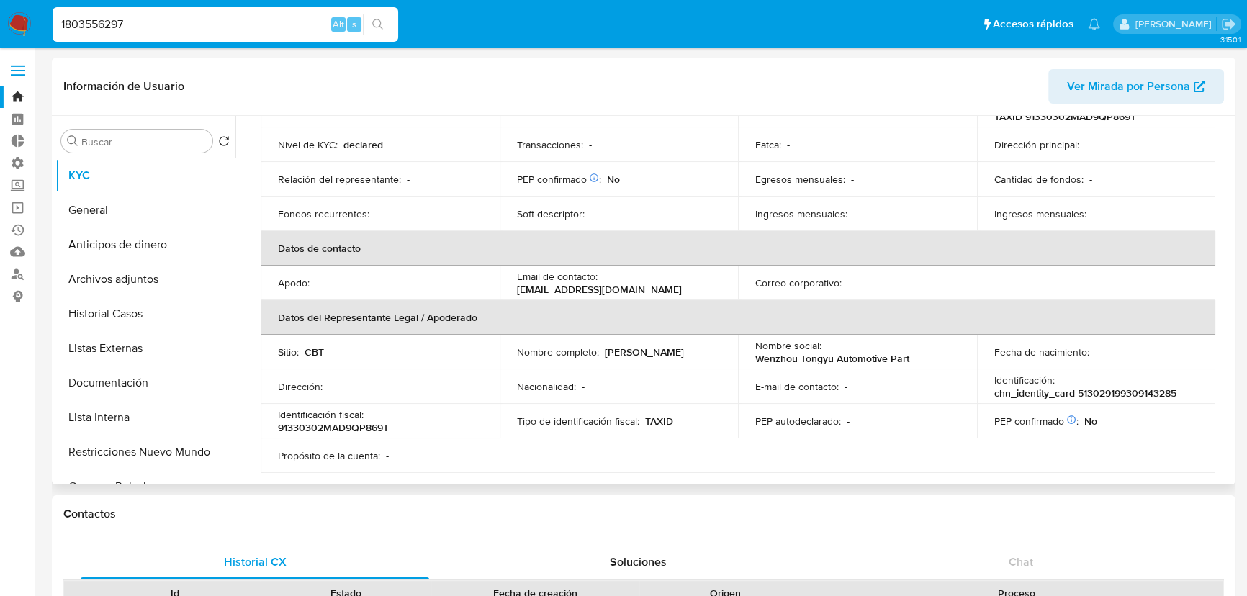
scroll to position [261, 0]
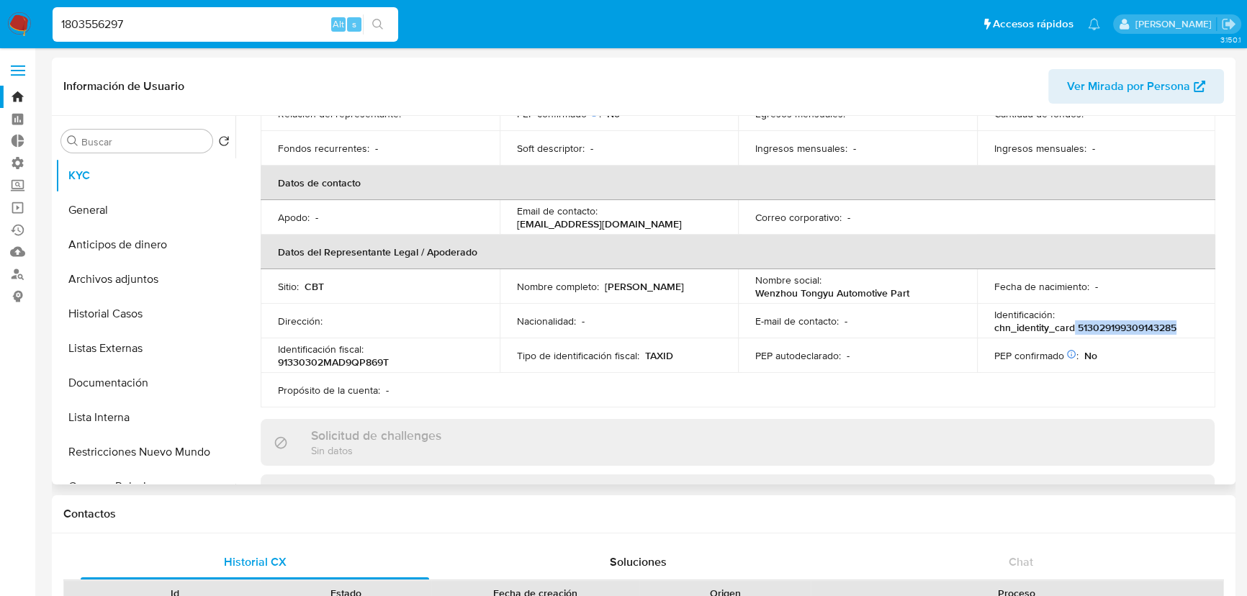
drag, startPoint x: 1071, startPoint y: 330, endPoint x: 1180, endPoint y: 326, distance: 108.8
click at [1180, 326] on div "Identificación : chn_identity_card 513029199309143285" at bounding box center [1096, 321] width 204 height 26
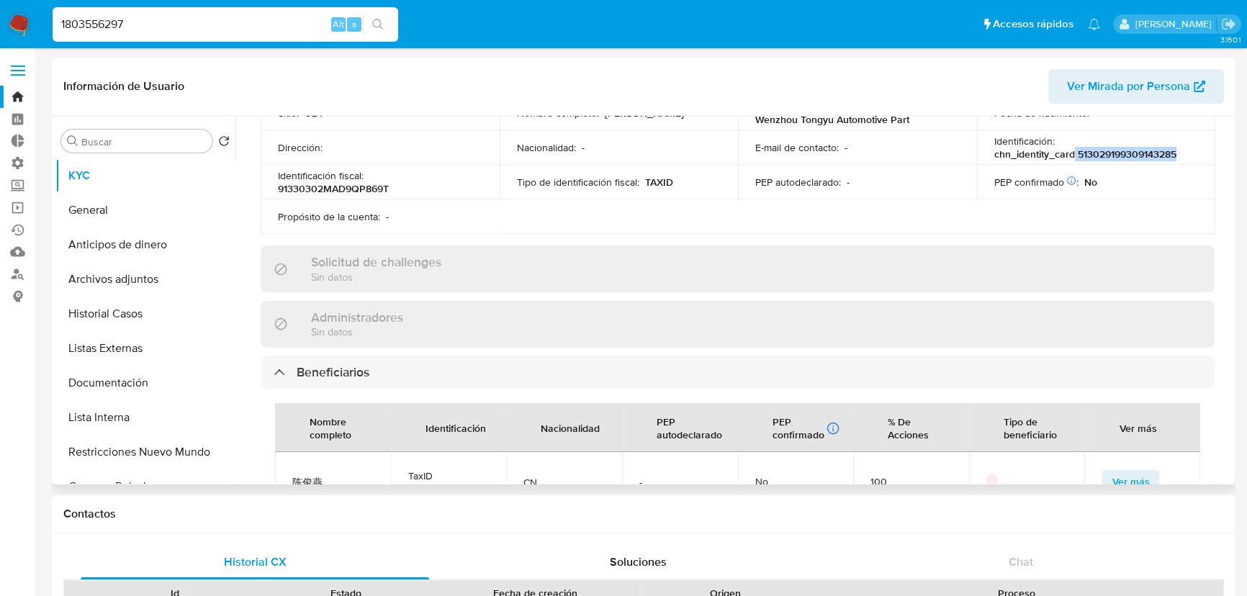
scroll to position [458, 0]
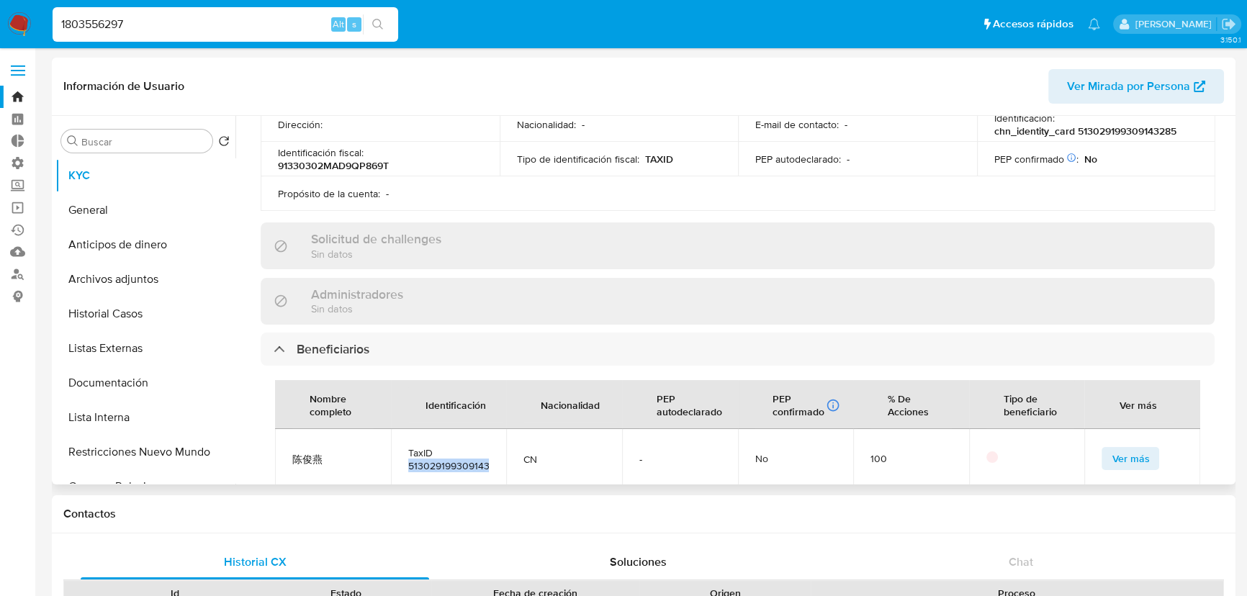
drag, startPoint x: 407, startPoint y: 470, endPoint x: 487, endPoint y: 471, distance: 79.9
click at [487, 471] on span "TaxID 513029199309143285" at bounding box center [448, 459] width 81 height 26
copy span "513029199309143"
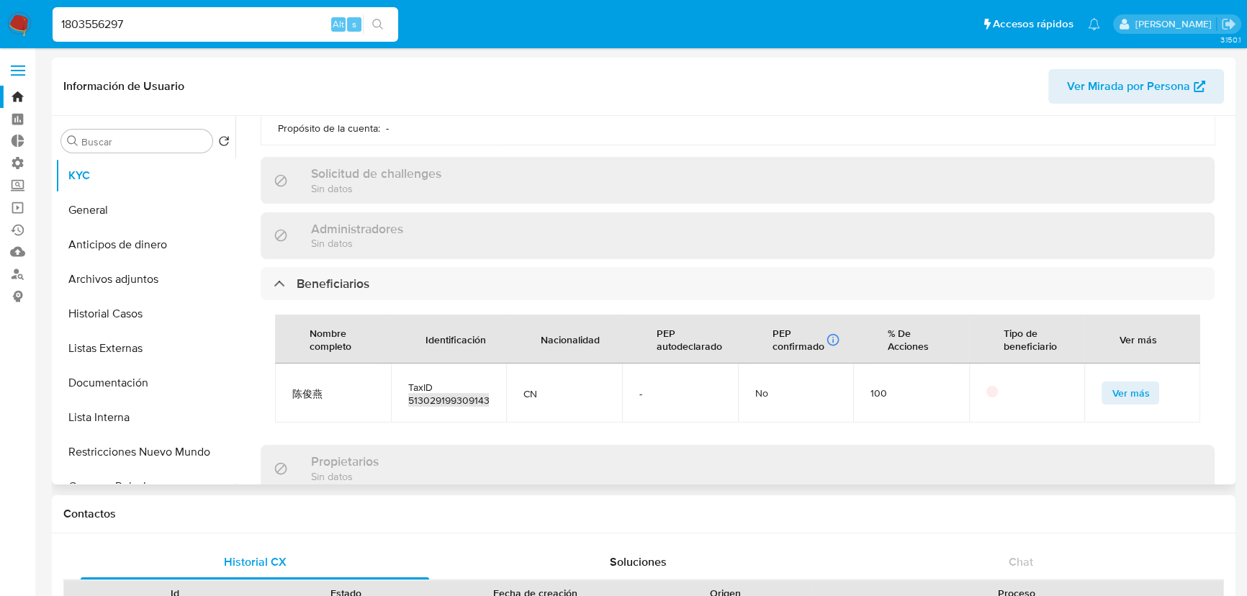
click at [464, 403] on span "TaxID 513029199309143285" at bounding box center [448, 394] width 81 height 26
drag, startPoint x: 409, startPoint y: 392, endPoint x: 436, endPoint y: 391, distance: 26.6
click at [436, 391] on span "TaxID 513029199309143285" at bounding box center [448, 394] width 81 height 26
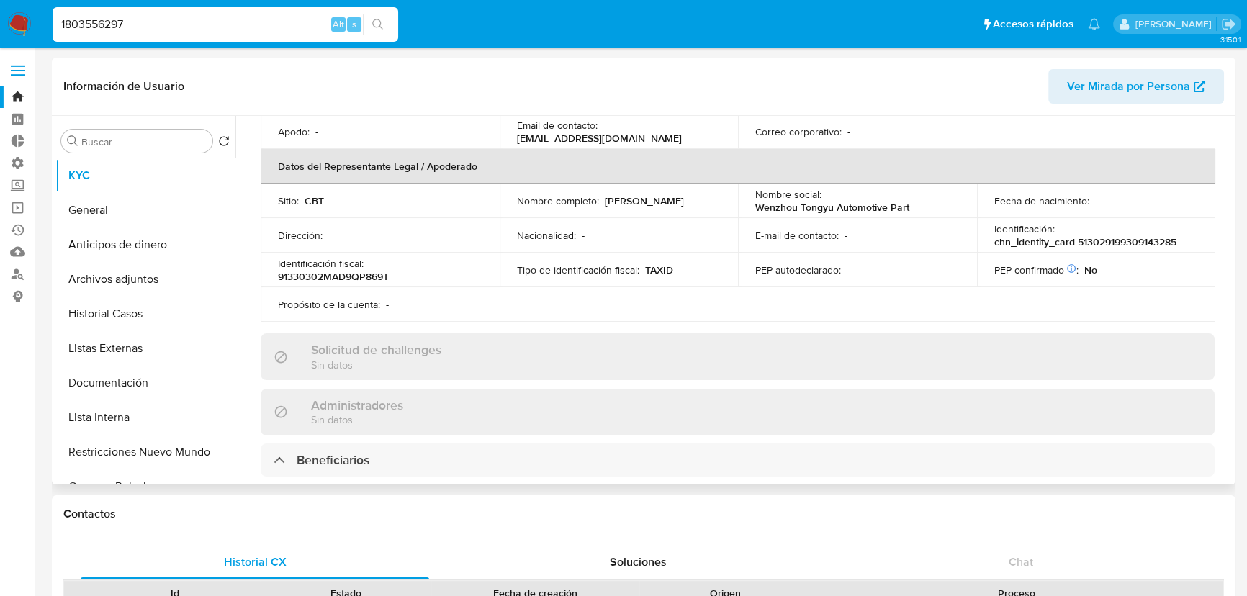
scroll to position [327, 0]
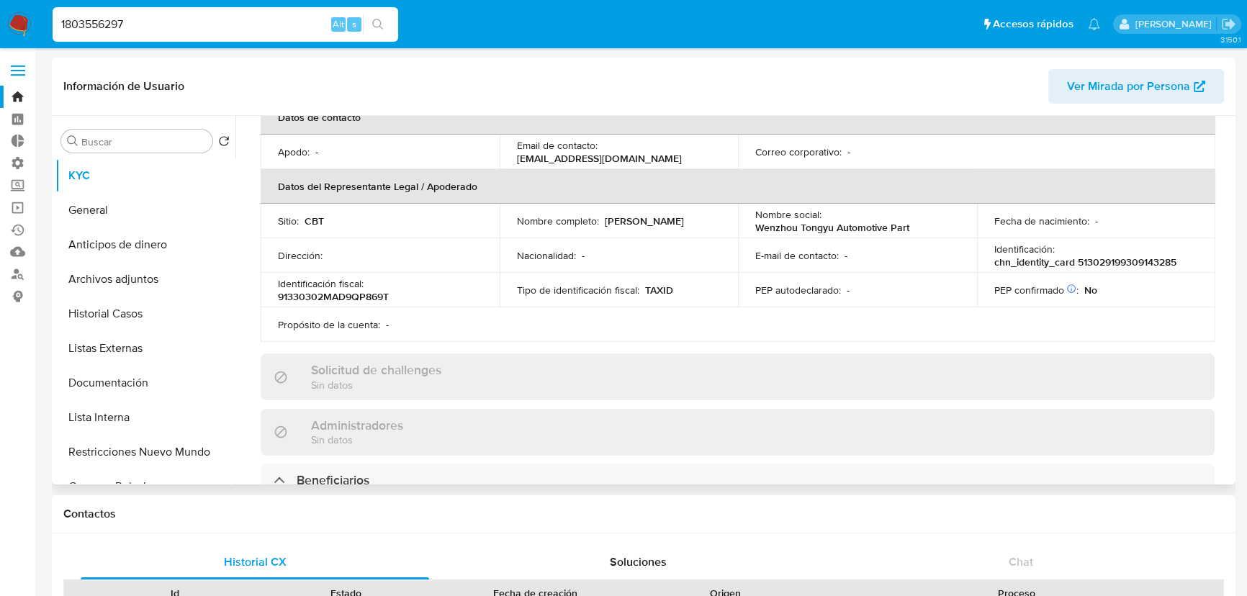
click at [459, 328] on div "Propósito de la cuenta : -" at bounding box center [380, 324] width 204 height 13
click at [179, 370] on button "Documentación" at bounding box center [139, 383] width 168 height 35
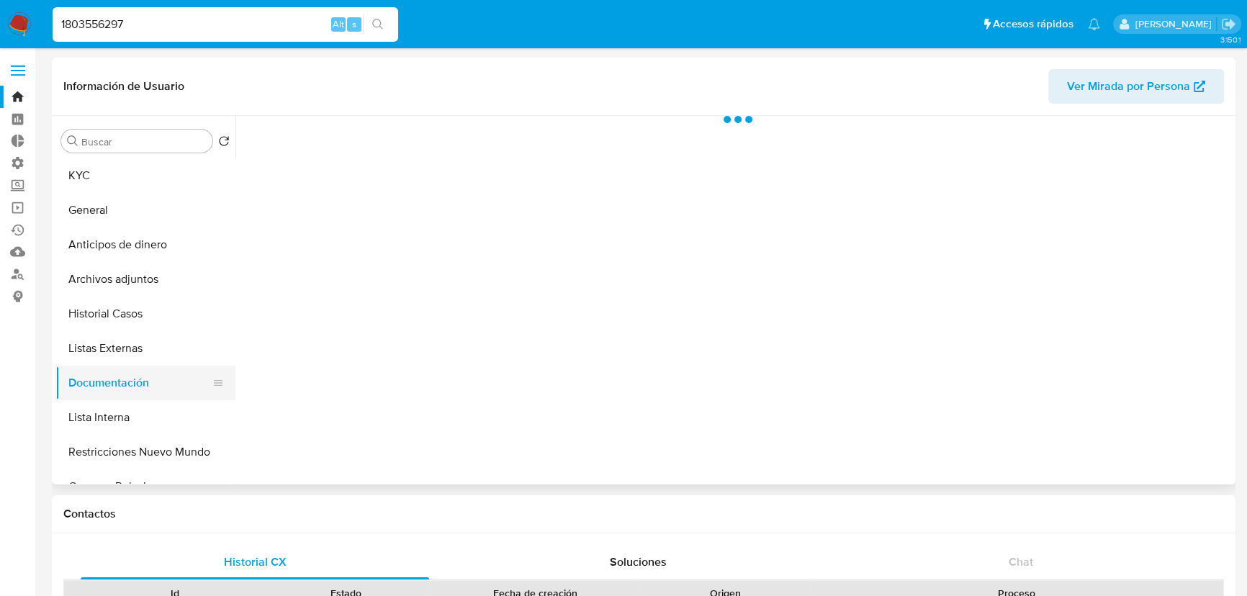
scroll to position [0, 0]
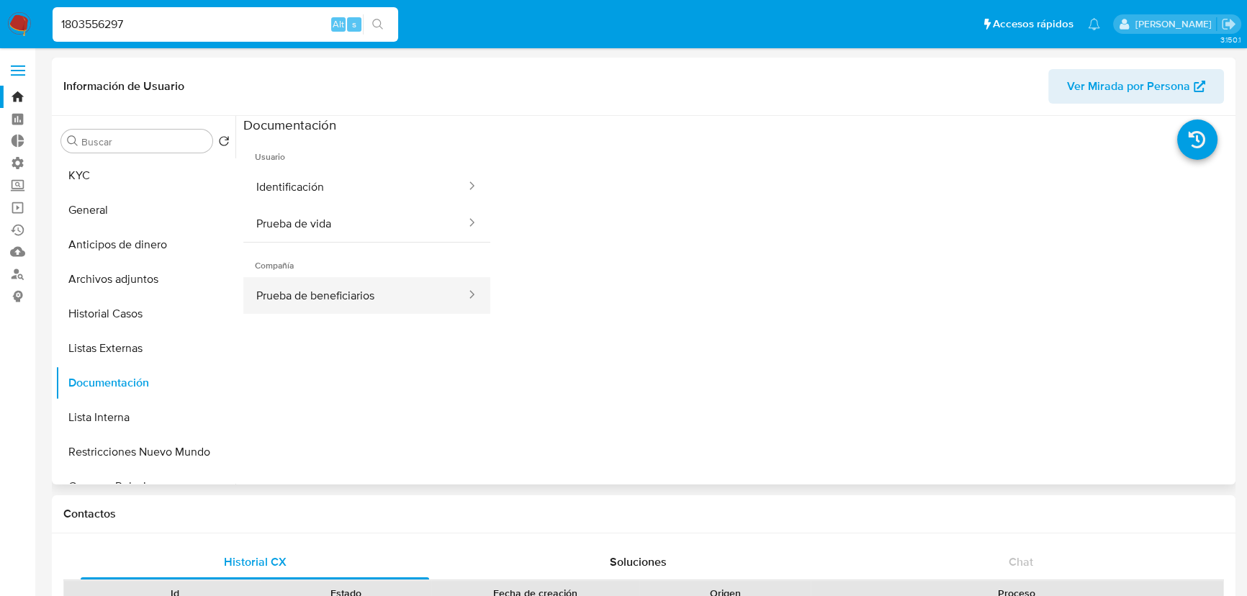
click at [382, 283] on button "Prueba de beneficiarios" at bounding box center [355, 295] width 224 height 37
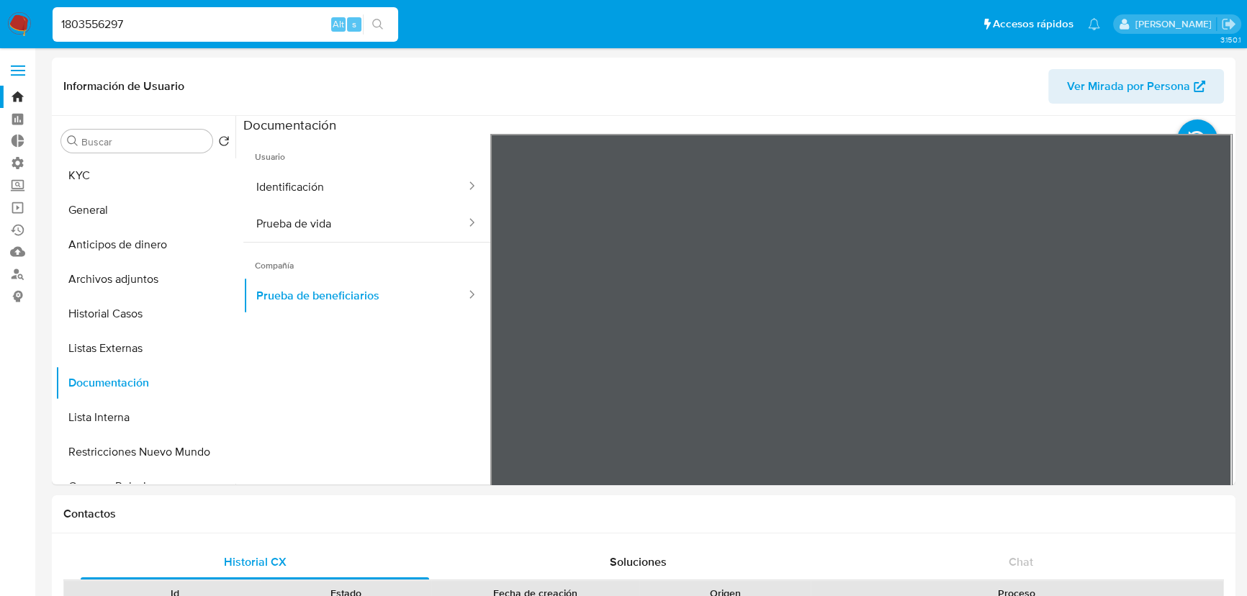
click at [934, 24] on ul "Pausado Ver notificaciones 1803556297 Alt s Accesos rápidos Presiona las siguie…" at bounding box center [576, 24] width 1062 height 36
click at [936, 21] on ul "Pausado Ver notificaciones 1803556297 Alt s Accesos rápidos Presiona las siguie…" at bounding box center [576, 24] width 1062 height 36
click at [942, 18] on ul "Pausado Ver notificaciones 1803556297 Alt s Accesos rápidos Presiona las siguie…" at bounding box center [576, 24] width 1062 height 36
click at [943, 21] on ul "Pausado Ver notificaciones 1803556297 Alt s Accesos rápidos Presiona las siguie…" at bounding box center [576, 24] width 1062 height 36
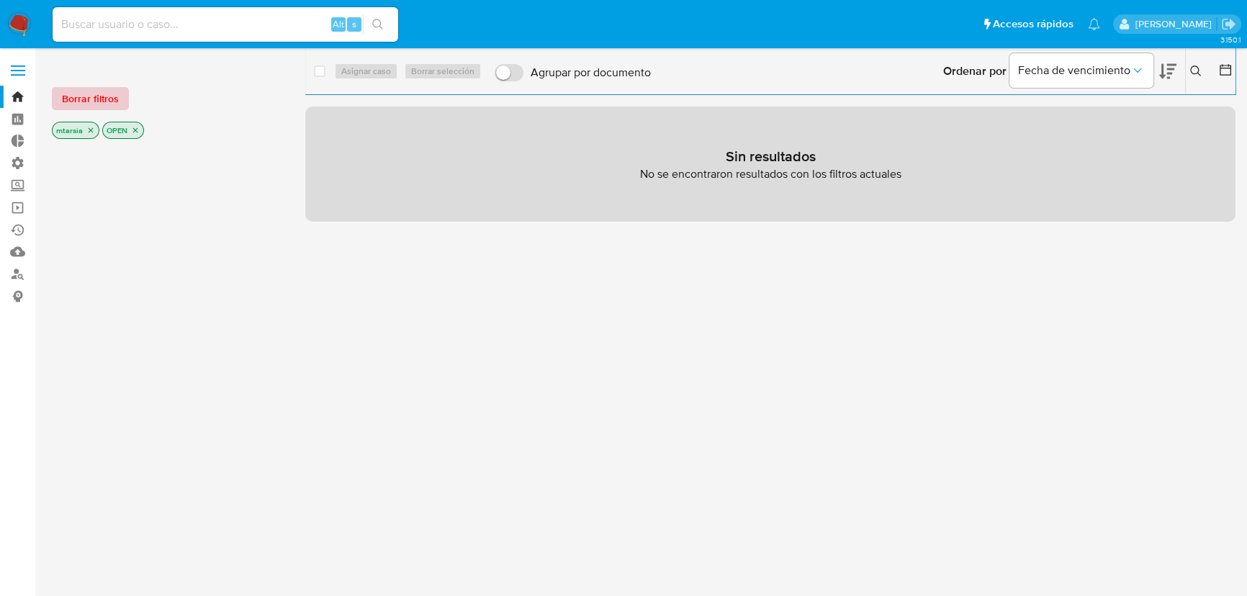
click at [117, 106] on button "Borrar filtros" at bounding box center [90, 98] width 77 height 23
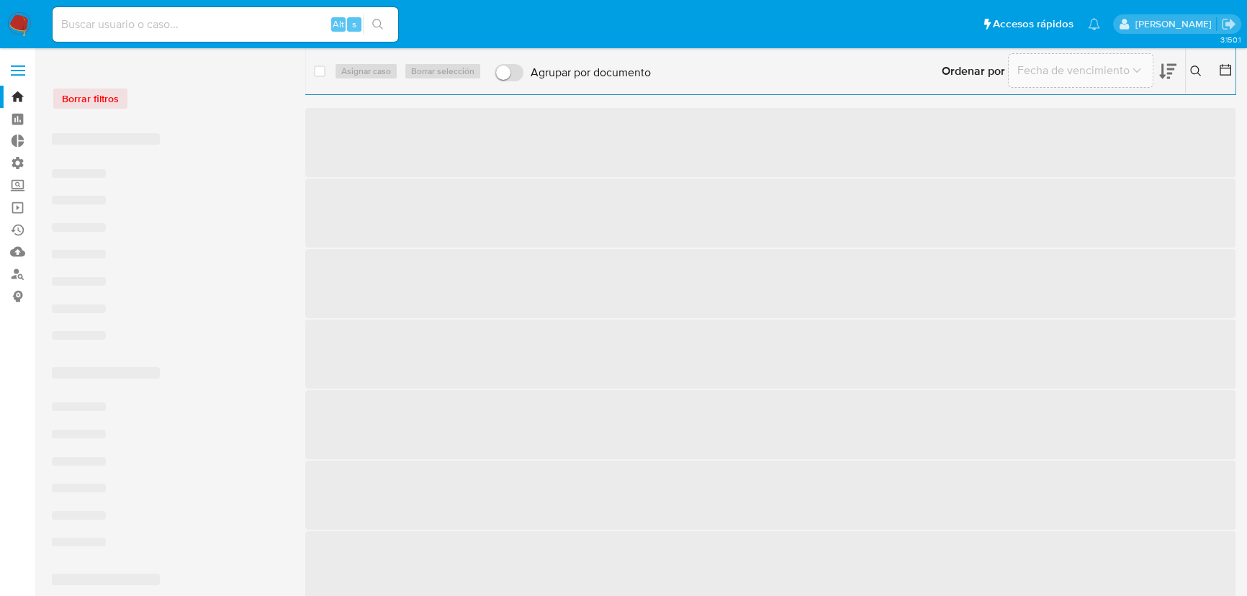
click at [153, 99] on div "Borrar filtros" at bounding box center [167, 98] width 230 height 23
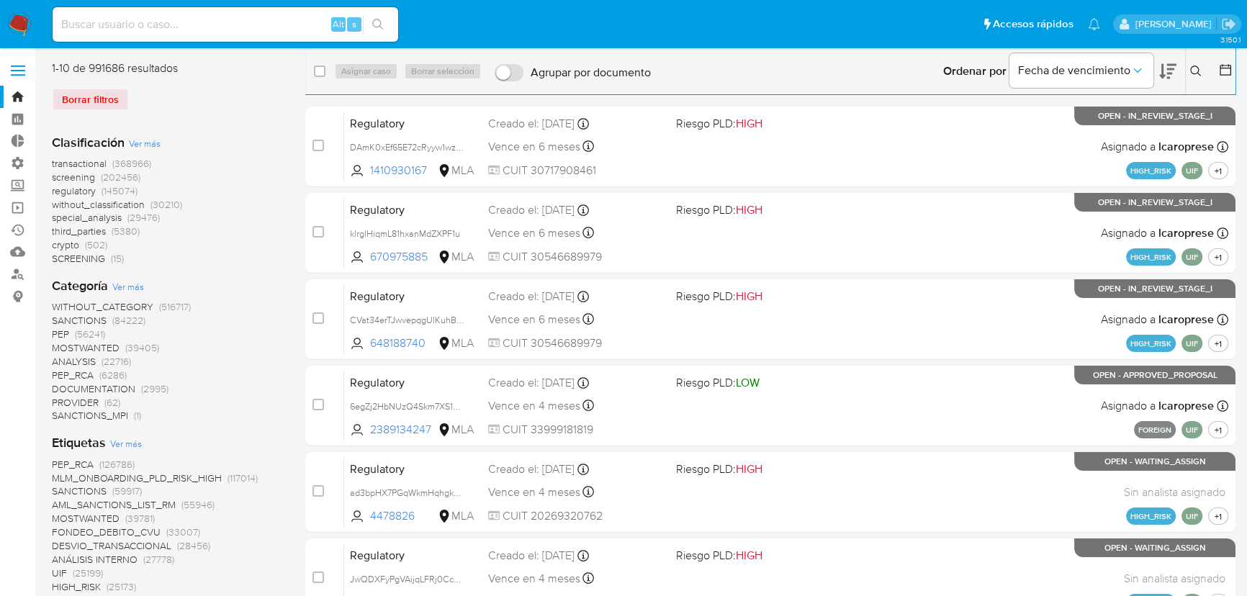
click at [913, 28] on ul "Pausado Ver notificaciones Alt s Accesos rápidos Presiona las siguientes teclas…" at bounding box center [576, 24] width 1062 height 36
click at [916, 21] on ul "Pausado Ver notificaciones Alt s Accesos rápidos Presiona las siguientes teclas…" at bounding box center [576, 24] width 1062 height 36
click at [57, 173] on span "screening" at bounding box center [73, 177] width 43 height 14
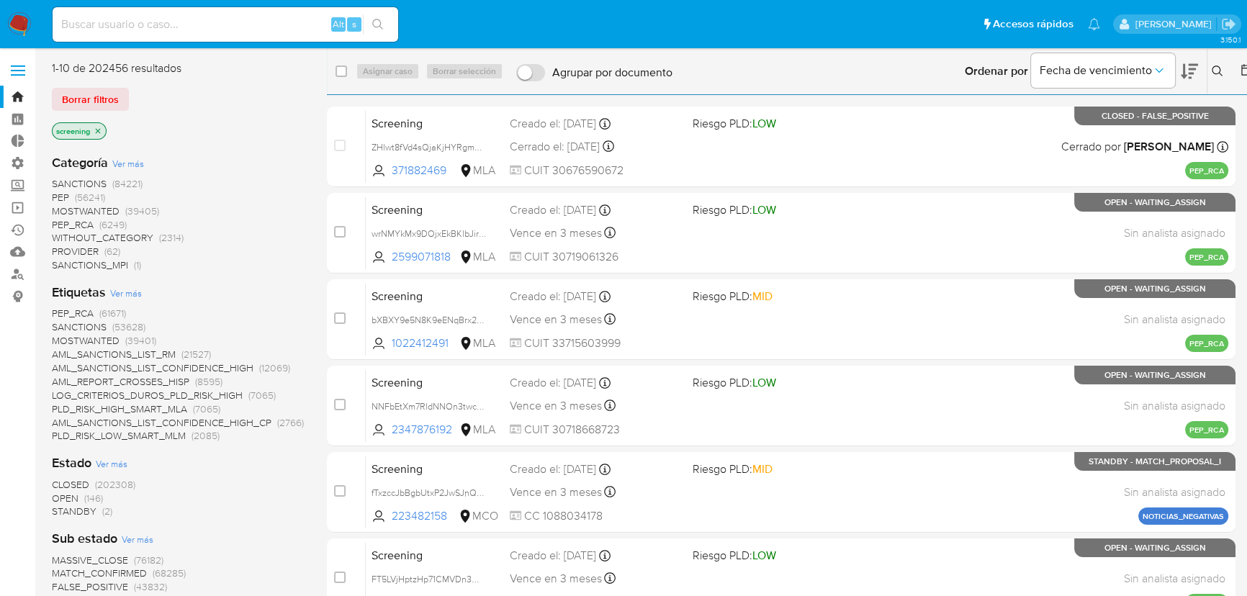
click at [58, 479] on span "CLOSED" at bounding box center [70, 484] width 37 height 14
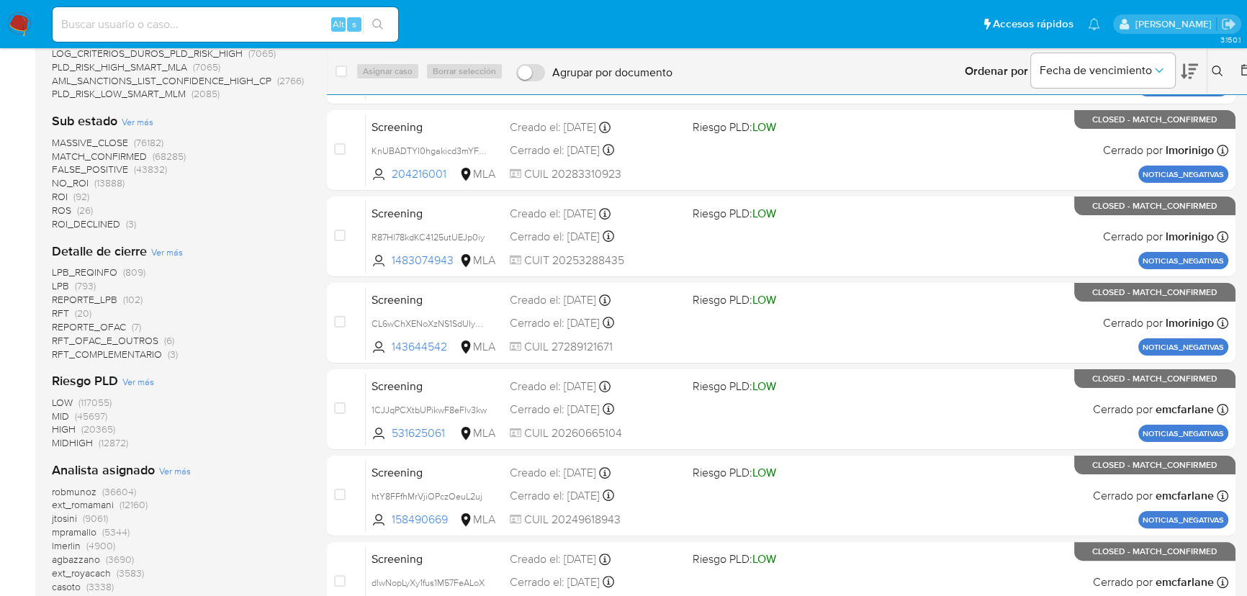
scroll to position [589, 0]
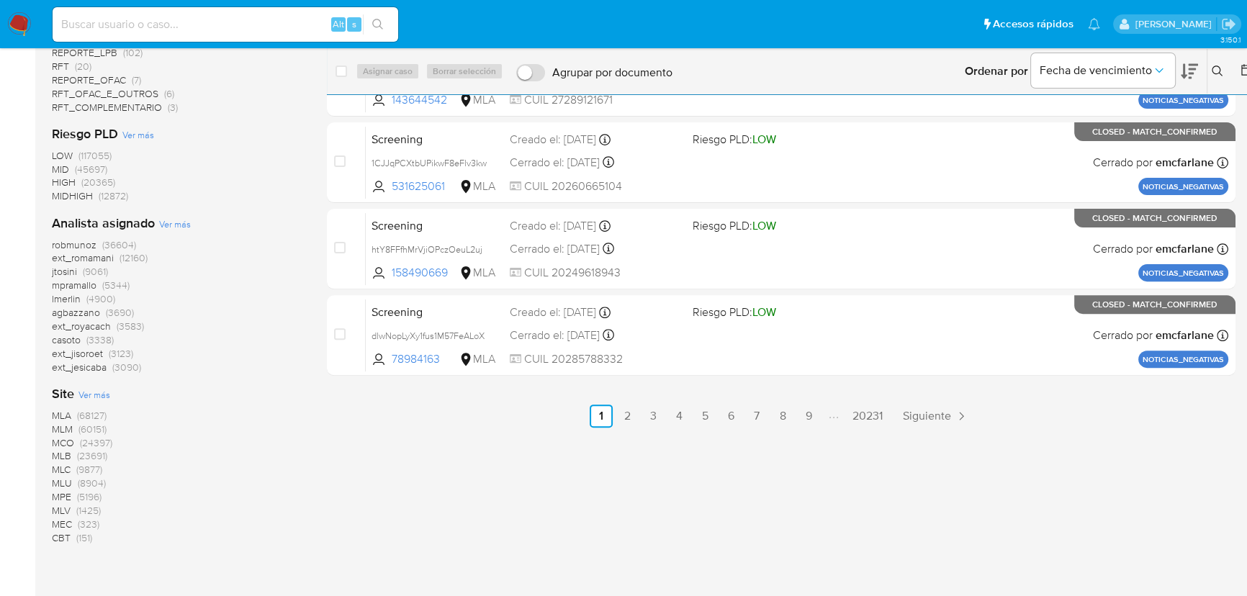
click at [60, 415] on span "MLA" at bounding box center [61, 415] width 19 height 14
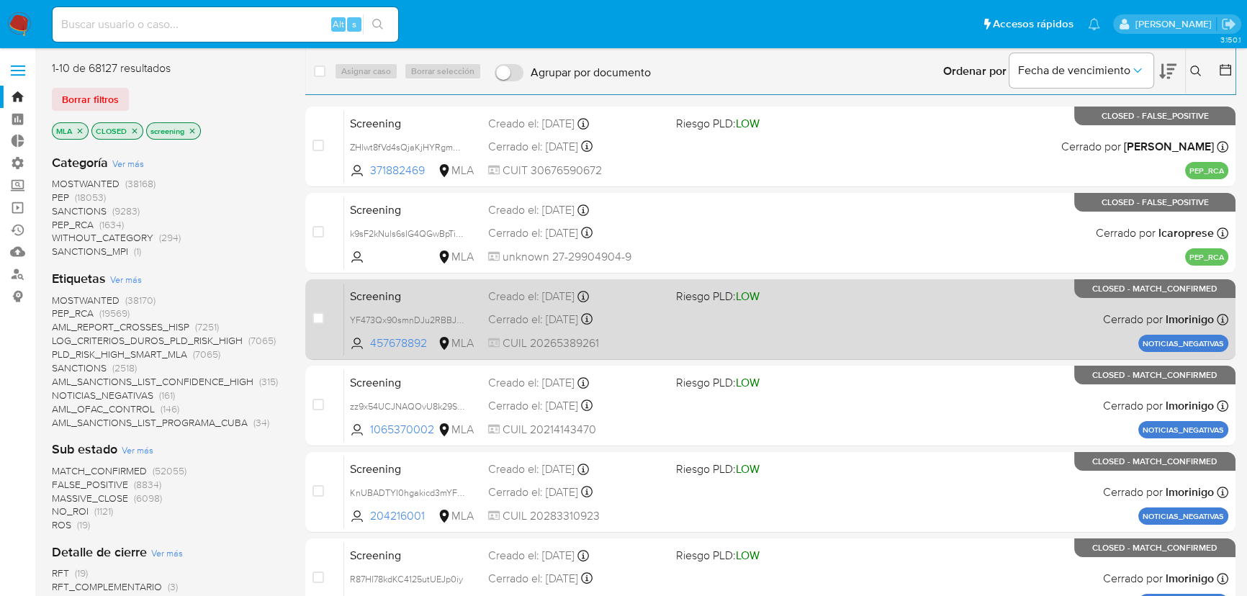
click at [448, 283] on div "Screening YF473Qx90smnDJu2RBBJ9Byb 457678892 MLA Riesgo PLD: LOW Creado el: [DA…" at bounding box center [786, 319] width 884 height 73
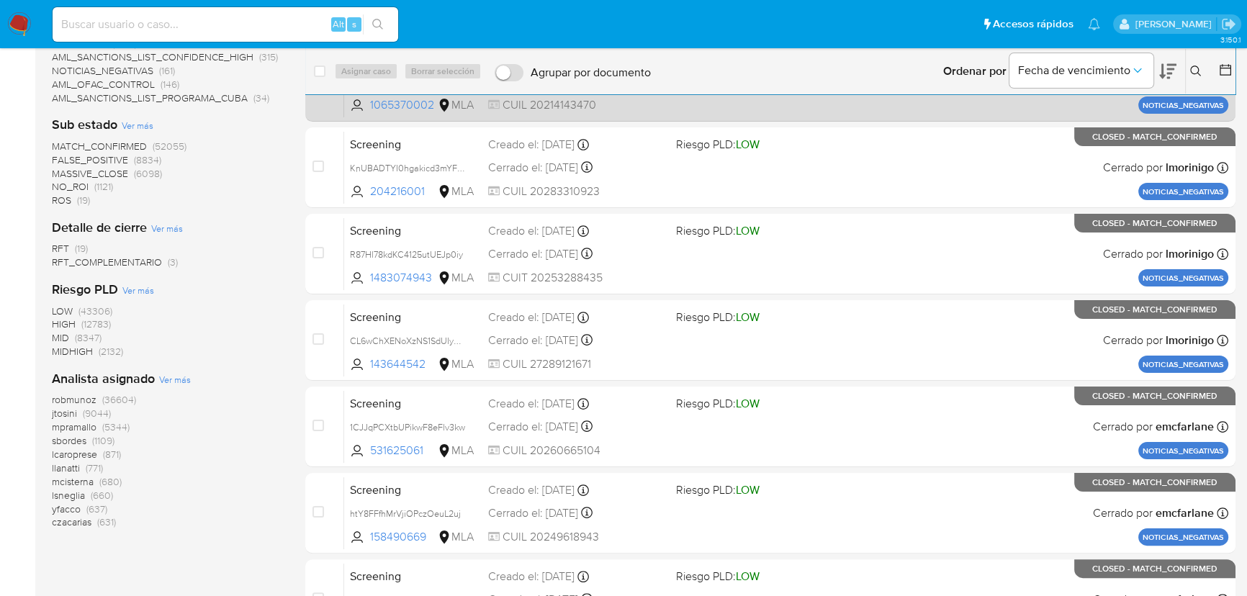
scroll to position [429, 0]
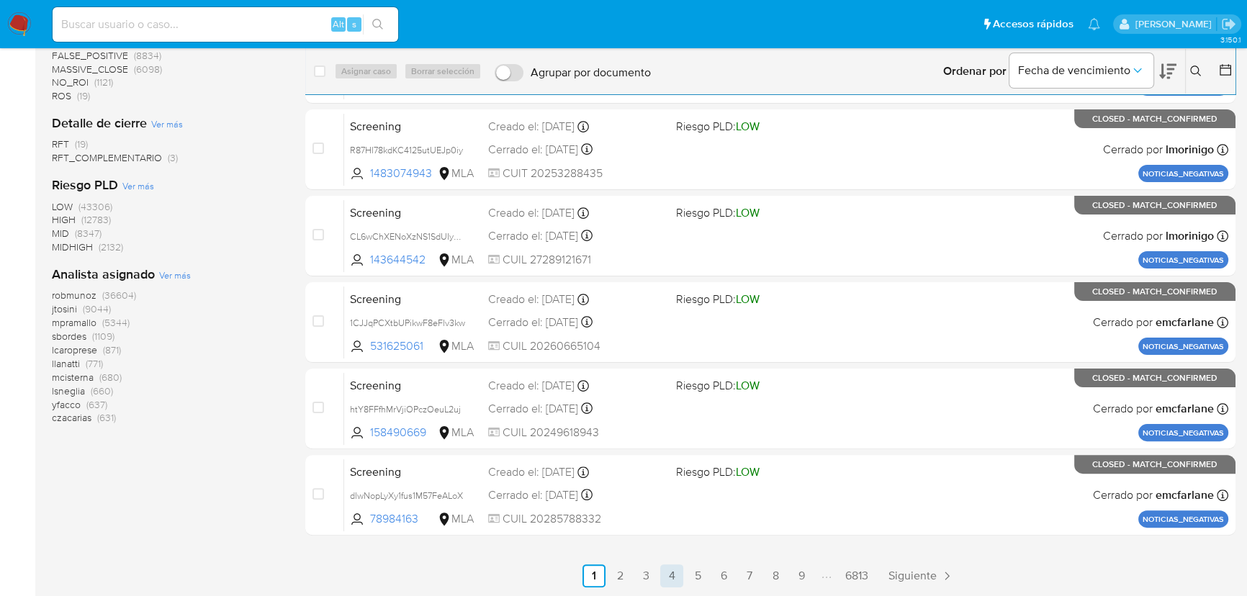
click at [670, 577] on link "4" at bounding box center [671, 575] width 23 height 23
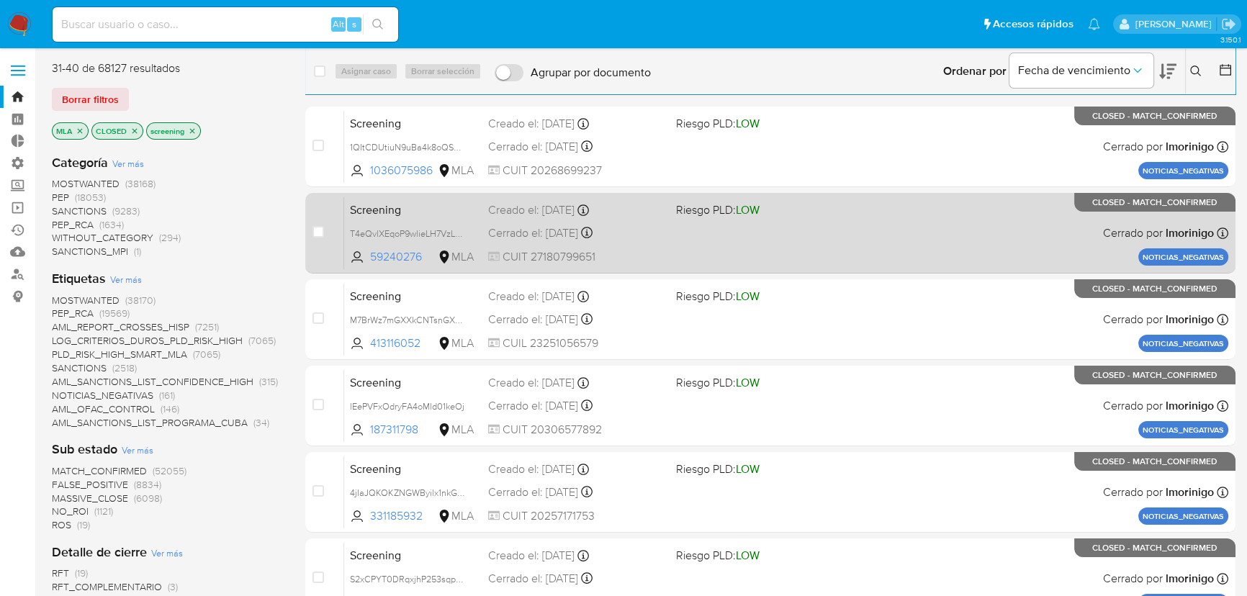
click at [633, 254] on span "CUIT 27180799651" at bounding box center [576, 257] width 176 height 16
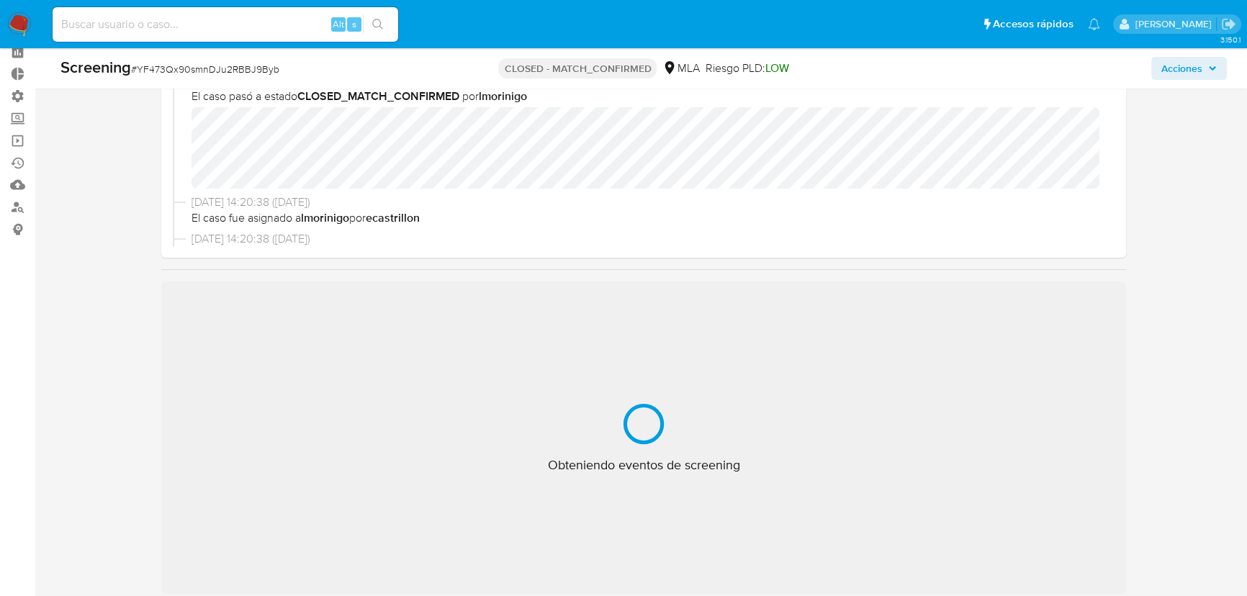
scroll to position [327, 0]
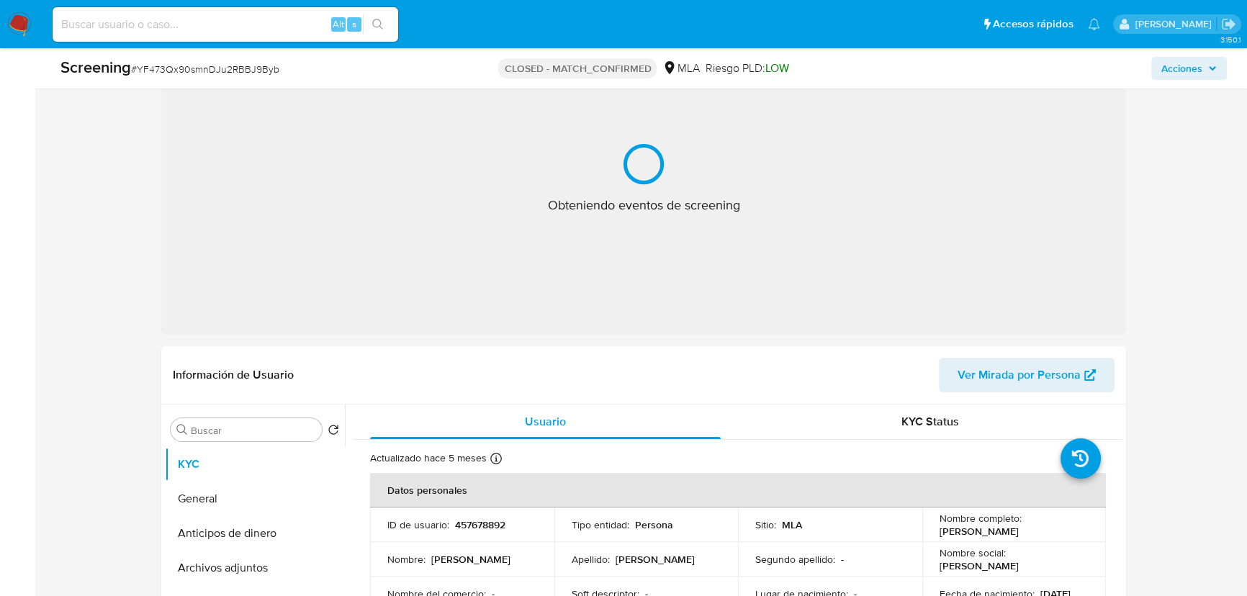
select select "10"
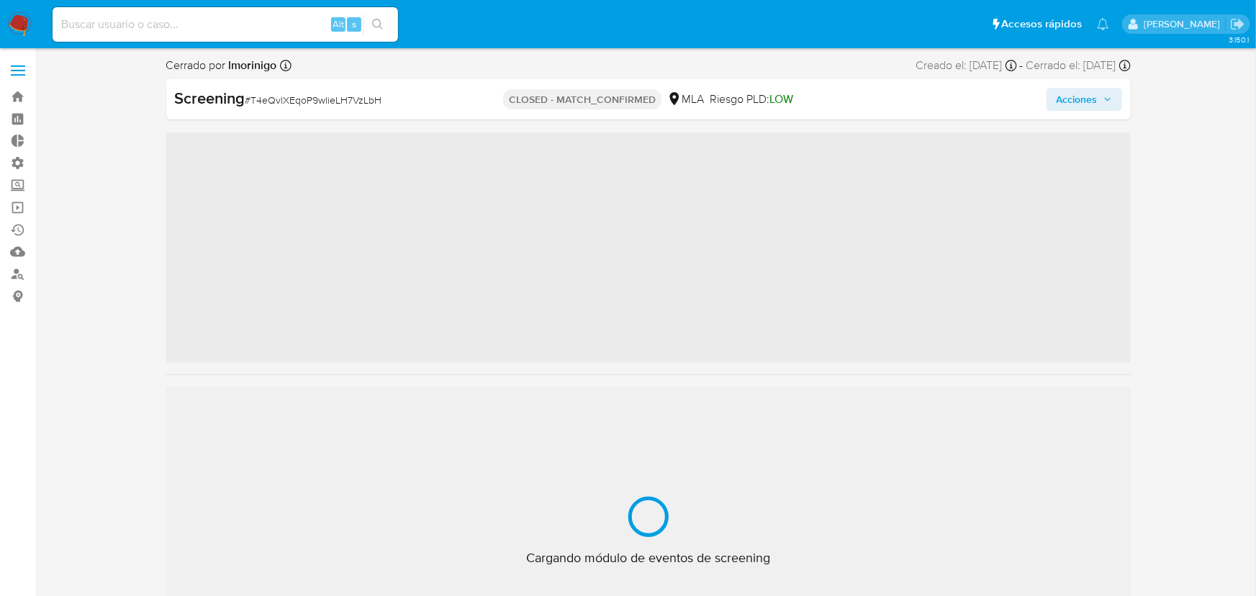
click at [906, 27] on ul "Pausado Ver notificaciones Alt s Accesos rápidos Presiona las siguientes teclas…" at bounding box center [580, 24] width 1071 height 36
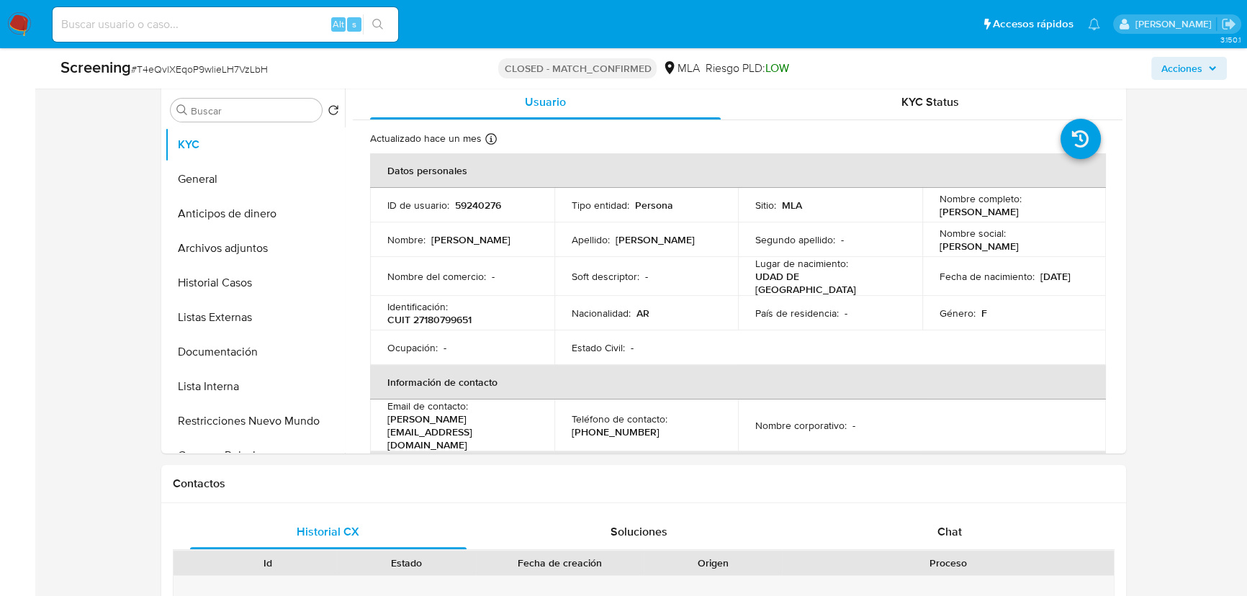
select select "10"
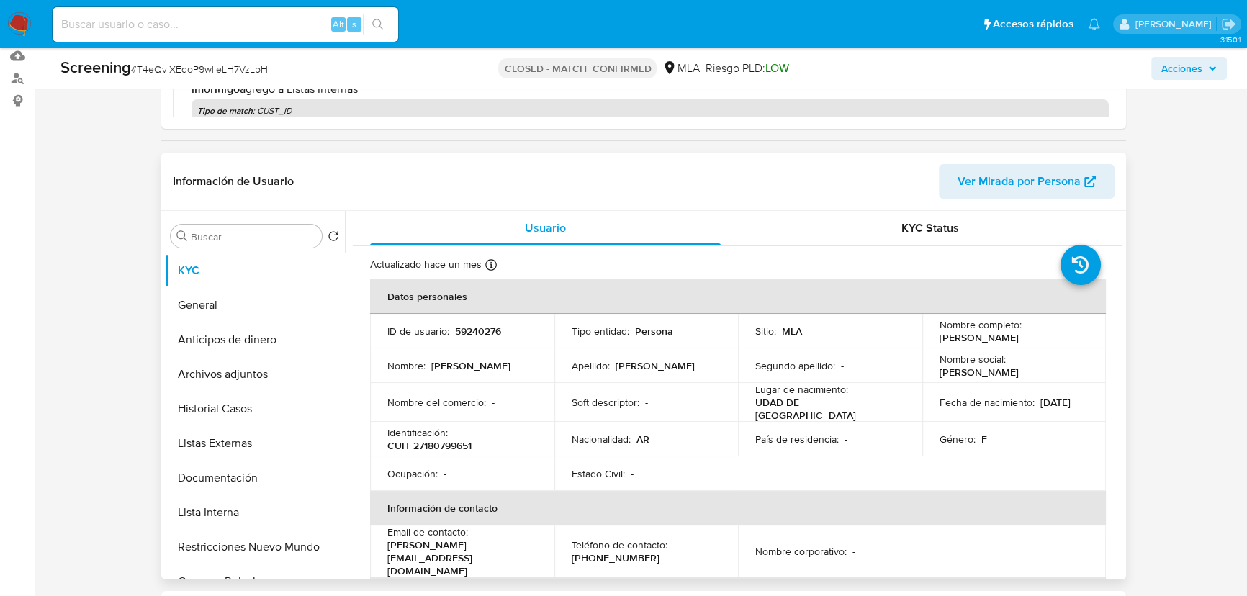
scroll to position [130, 0]
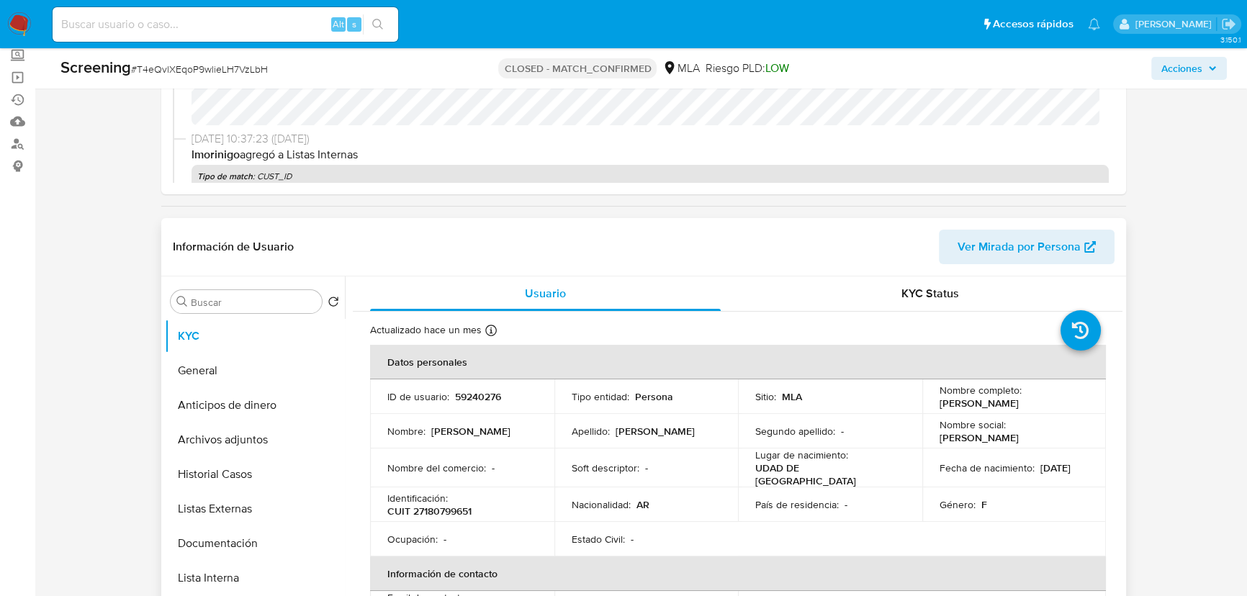
click at [835, 242] on header "Información de Usuario Ver Mirada por Persona" at bounding box center [644, 247] width 942 height 35
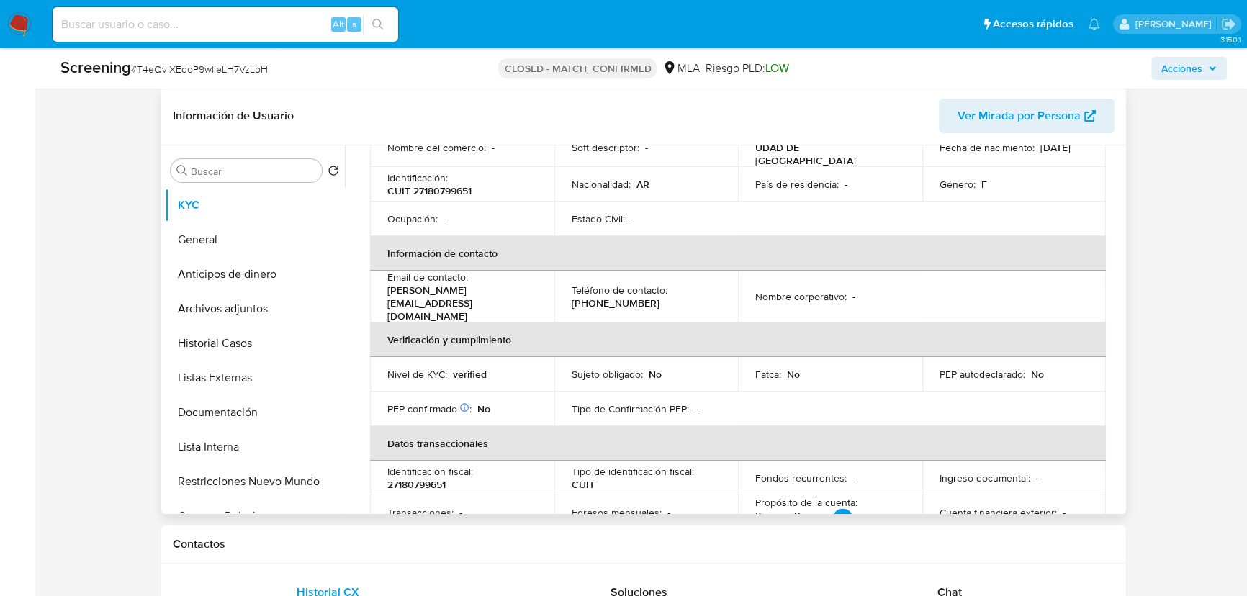
scroll to position [0, 0]
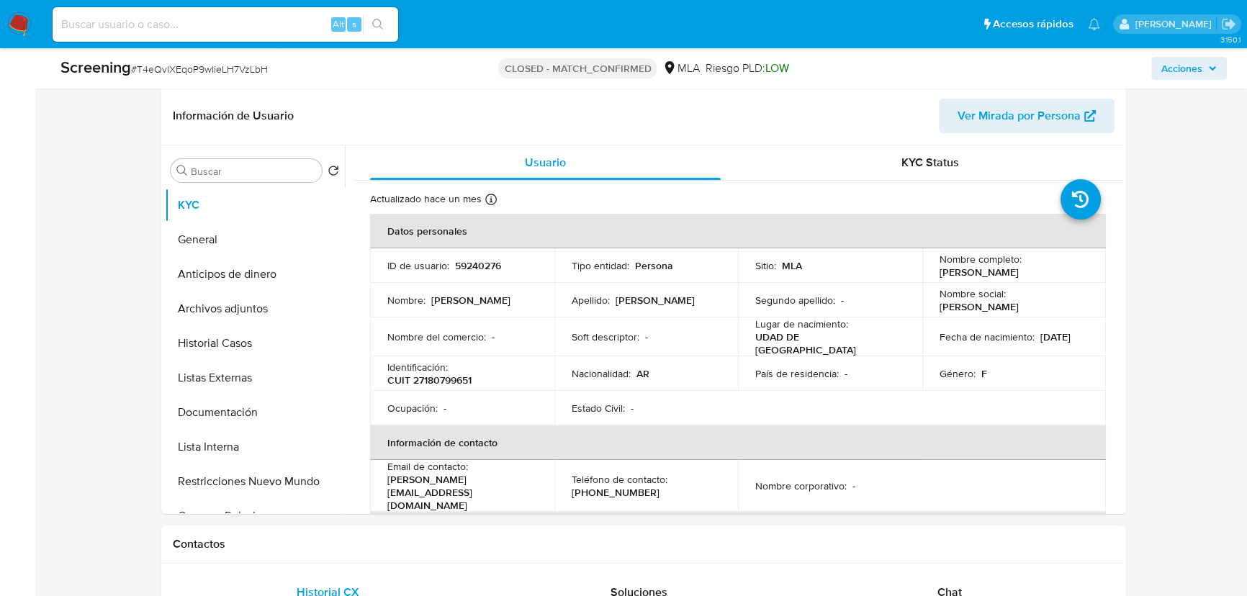
click at [885, 66] on div "Acciones" at bounding box center [1033, 68] width 385 height 23
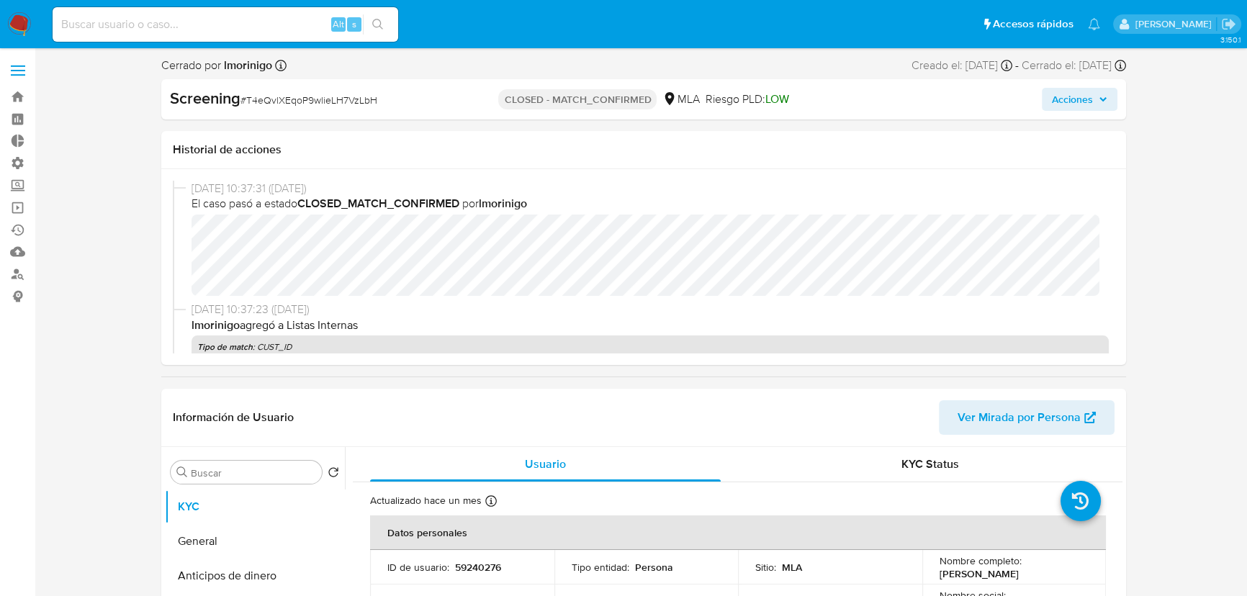
click at [898, 13] on ul "Pausado Ver notificaciones Alt s Accesos rápidos Presiona las siguientes teclas…" at bounding box center [576, 24] width 1062 height 36
click at [914, 13] on ul "Pausado Ver notificaciones Alt s Accesos rápidos Presiona las siguientes teclas…" at bounding box center [576, 24] width 1062 height 36
